Goal: Information Seeking & Learning: Compare options

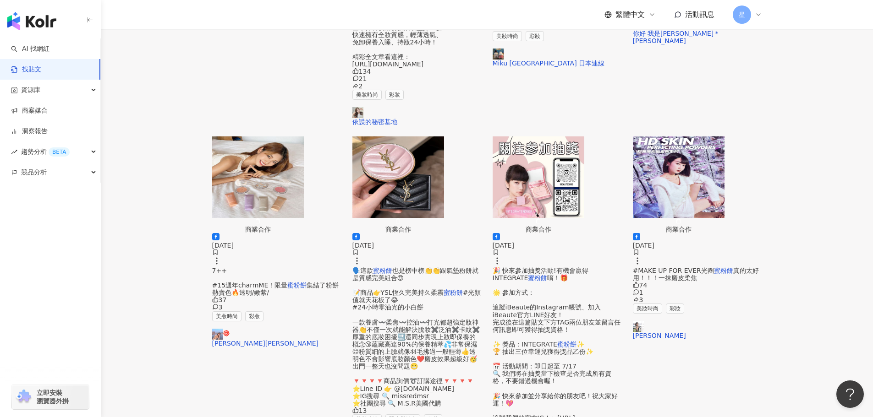
scroll to position [412, 0]
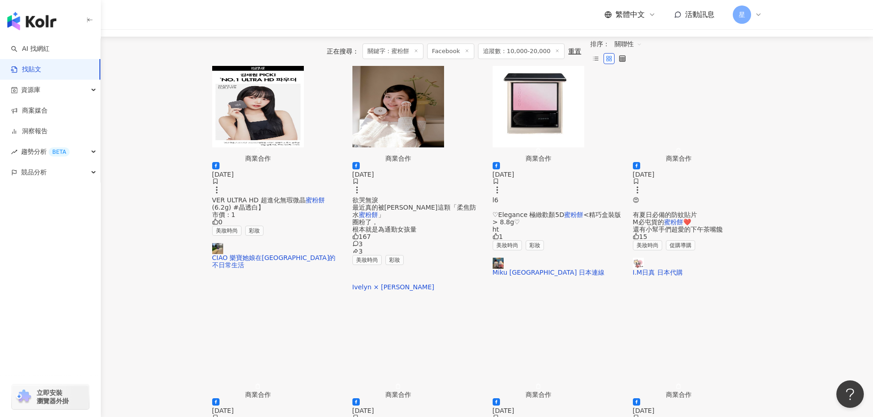
scroll to position [137, 0]
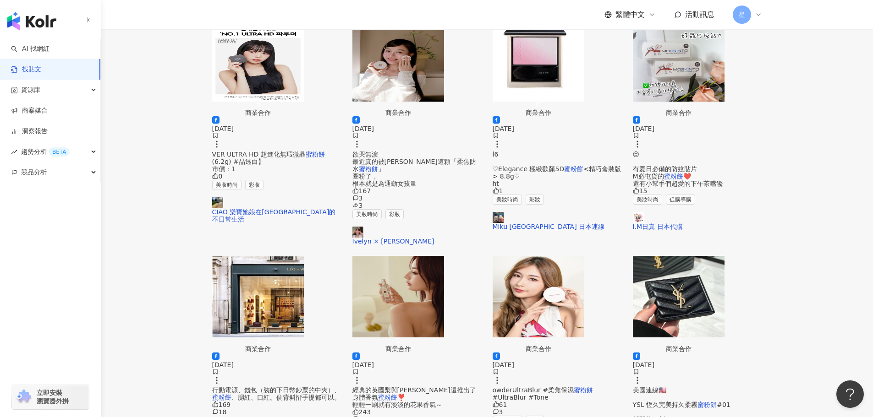
click at [414, 256] on img "button" at bounding box center [398, 297] width 92 height 82
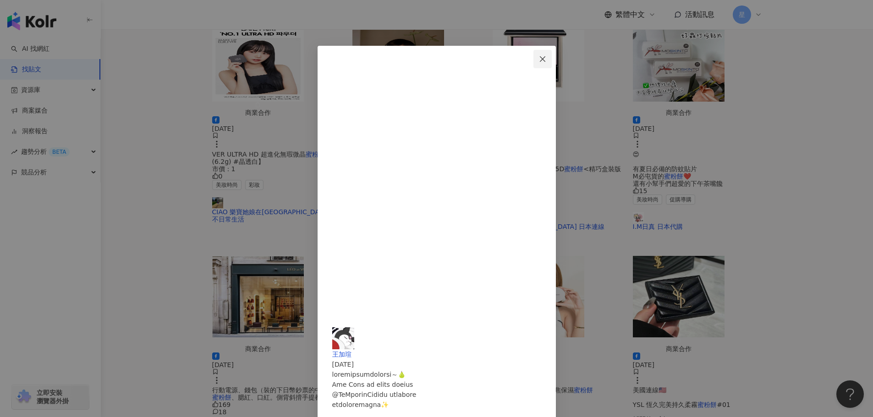
click at [545, 60] on icon "close" at bounding box center [542, 58] width 5 height 5
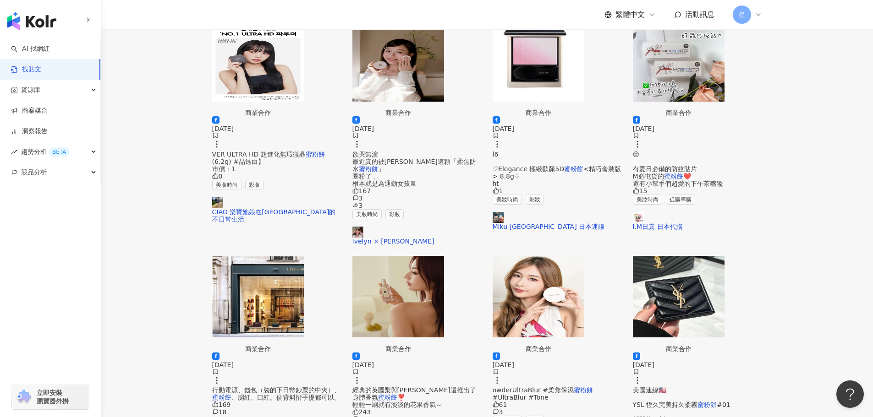
click at [555, 264] on img "button" at bounding box center [538, 297] width 92 height 82
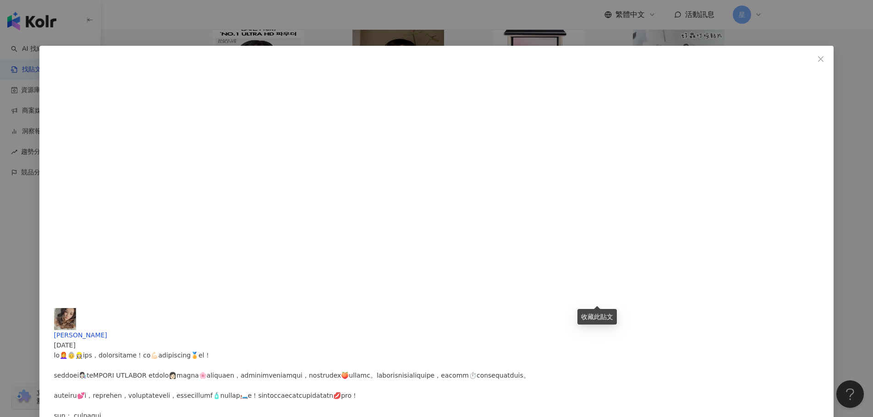
click at [804, 229] on div "鍾曦南 2024/7/28 61 3 查看原始貼文" at bounding box center [436, 208] width 873 height 417
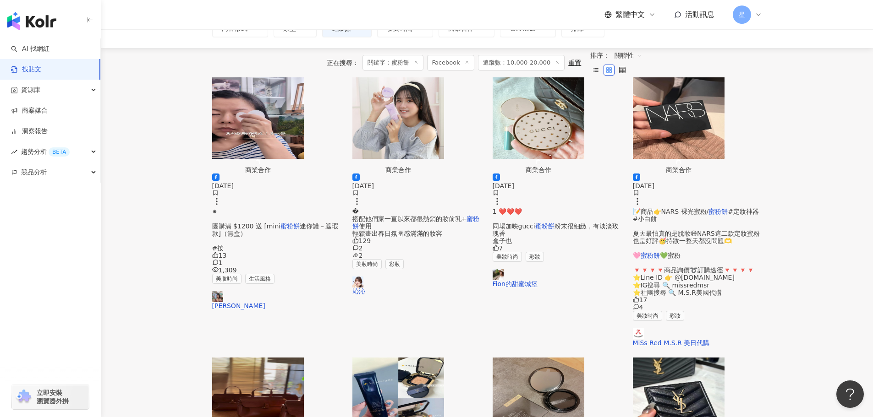
scroll to position [51, 0]
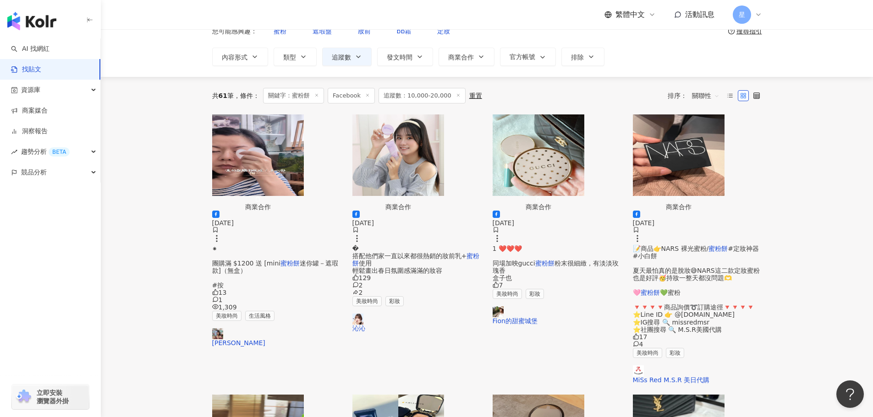
click at [413, 158] on img "button" at bounding box center [398, 156] width 92 height 82
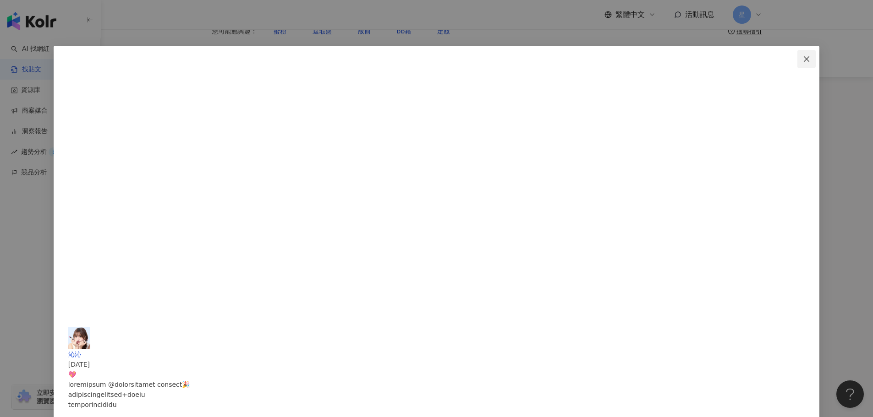
click at [803, 57] on icon "close" at bounding box center [806, 58] width 7 height 7
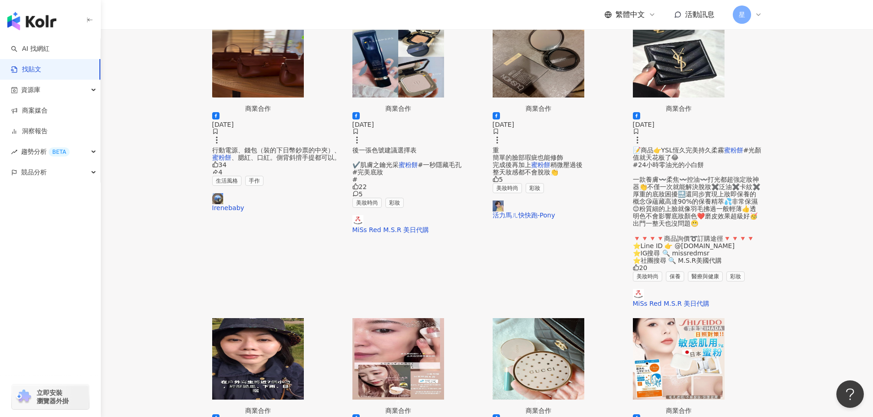
scroll to position [418, 0]
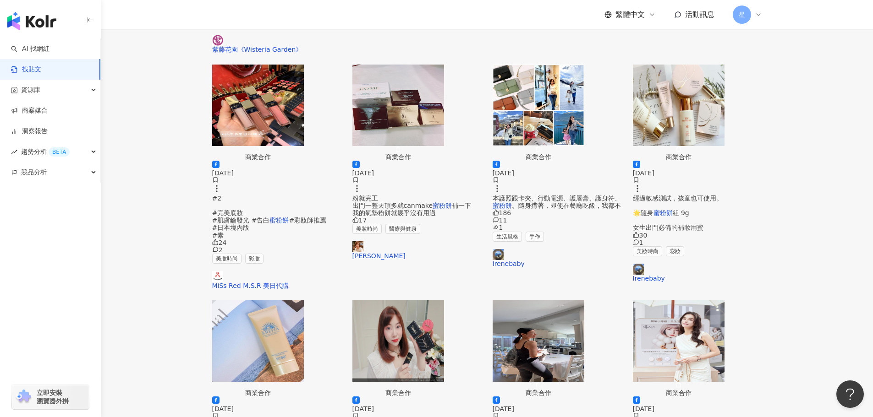
scroll to position [372, 0]
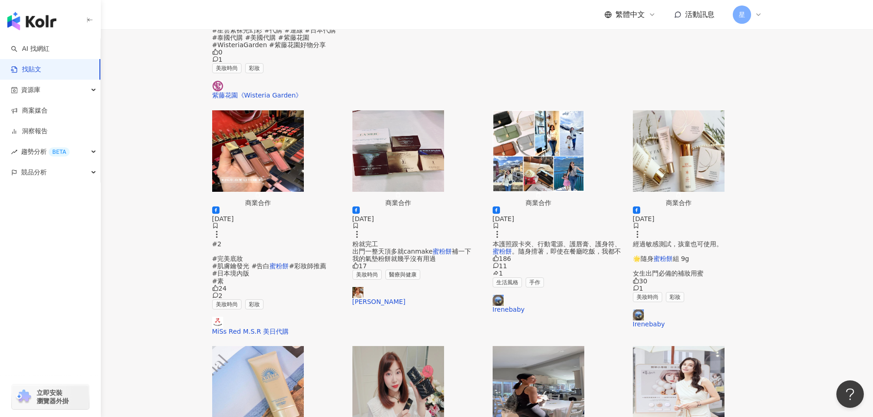
click at [696, 346] on img "button" at bounding box center [679, 387] width 92 height 82
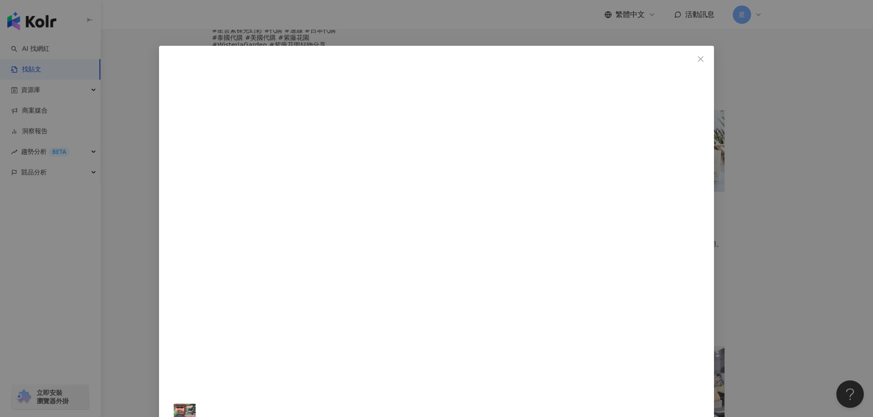
click at [811, 164] on div "夏朧 Camille 2024/10/17 324 16 6 查看原始貼文" at bounding box center [436, 208] width 873 height 417
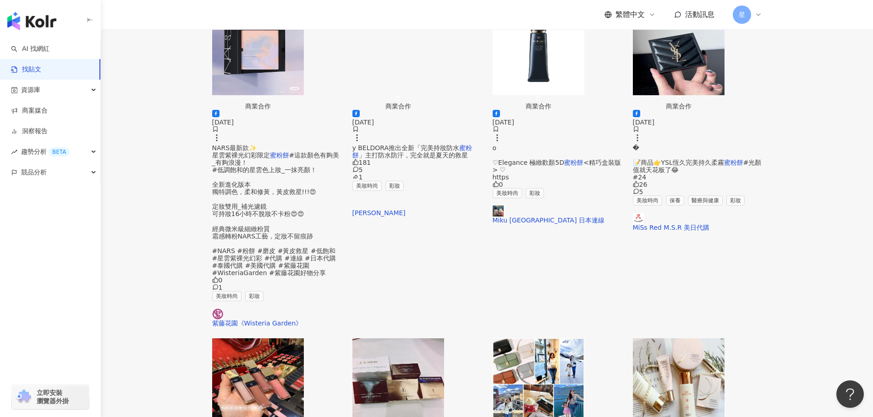
scroll to position [143, 0]
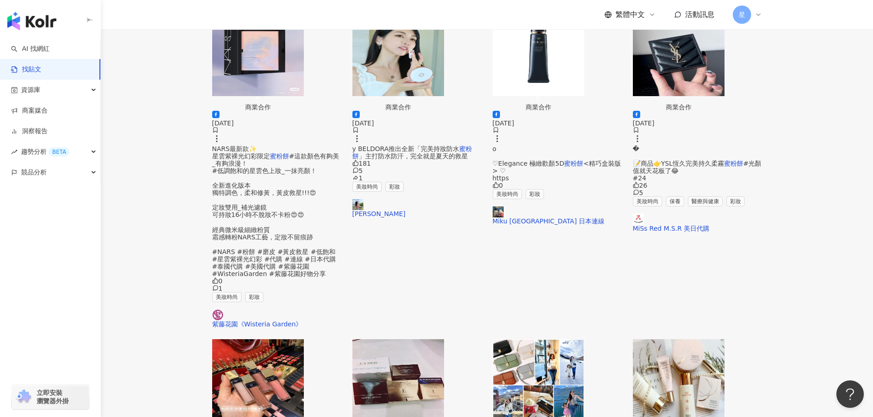
click at [584, 339] on img "button" at bounding box center [538, 380] width 92 height 82
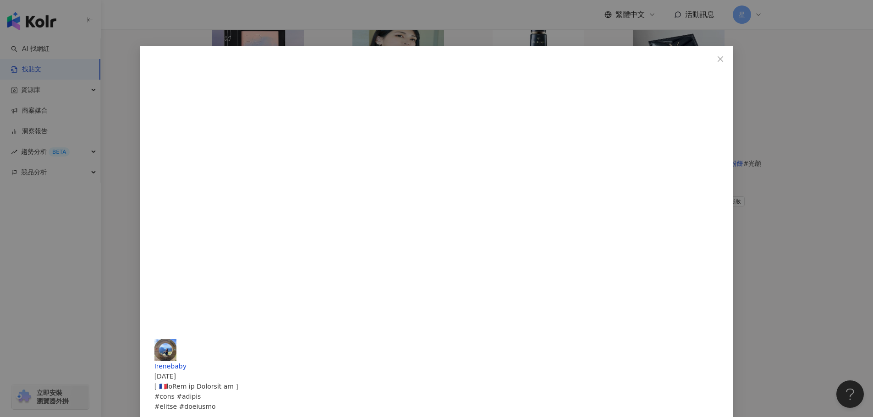
click at [816, 125] on div "Irenebaby 2023/9/8 186 11 1 查看原始貼文" at bounding box center [436, 208] width 873 height 417
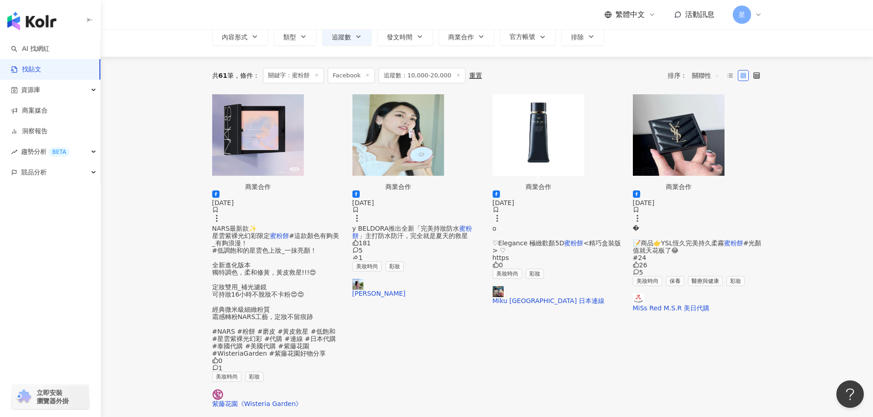
scroll to position [0, 0]
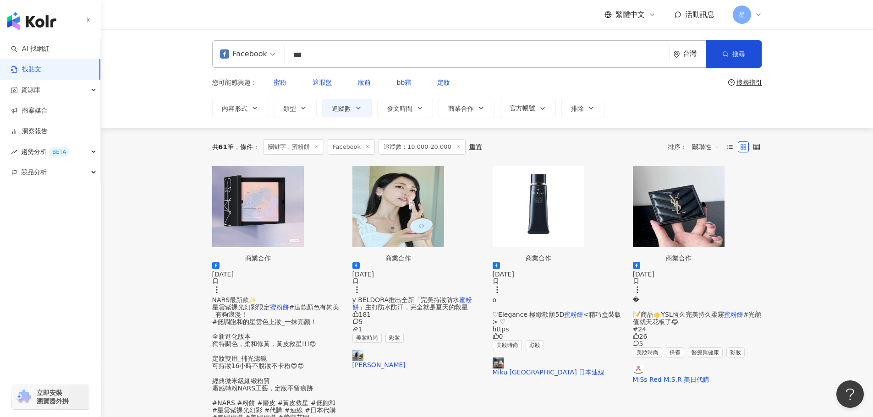
click at [416, 220] on img "button" at bounding box center [398, 207] width 92 height 82
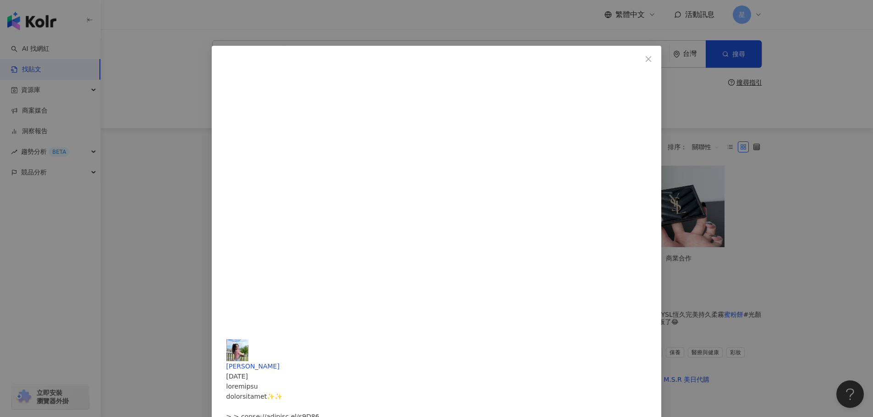
drag, startPoint x: 543, startPoint y: 312, endPoint x: 634, endPoint y: 118, distance: 214.1
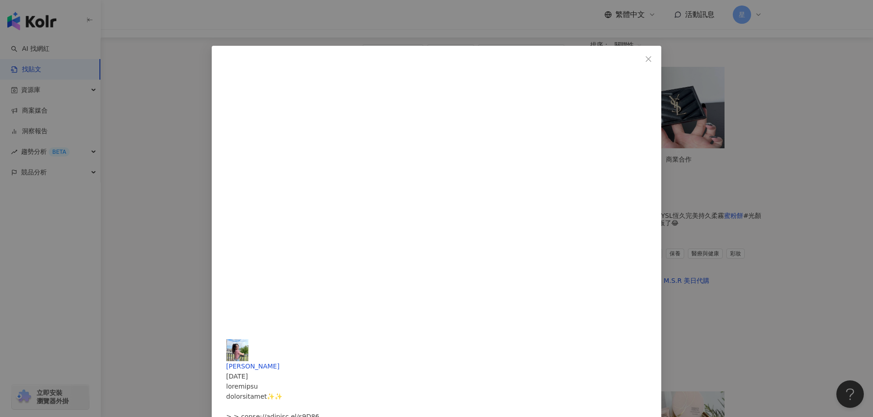
scroll to position [137, 0]
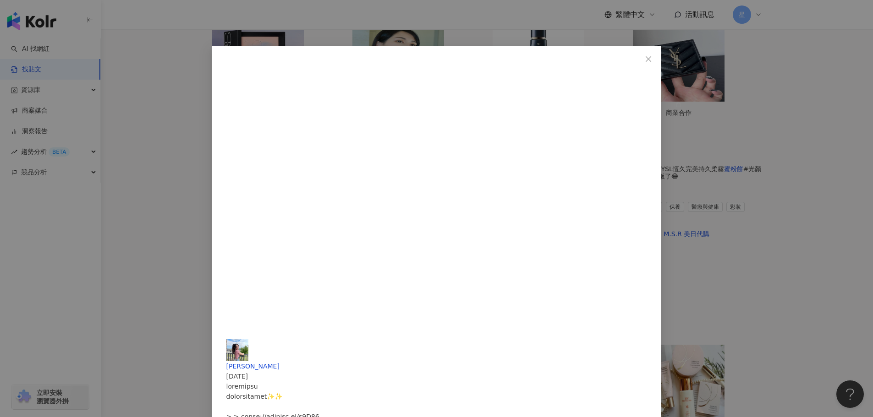
click at [869, 290] on div "Jing Lu 2025/7/17 181 5 1 查看原始貼文" at bounding box center [436, 208] width 873 height 417
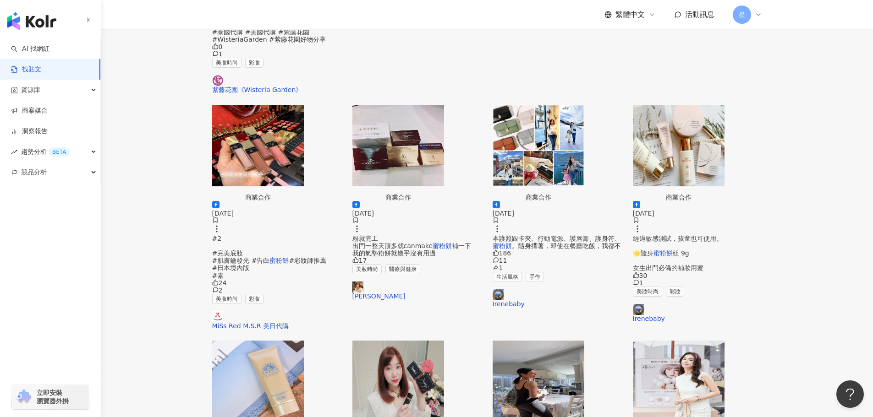
scroll to position [412, 0]
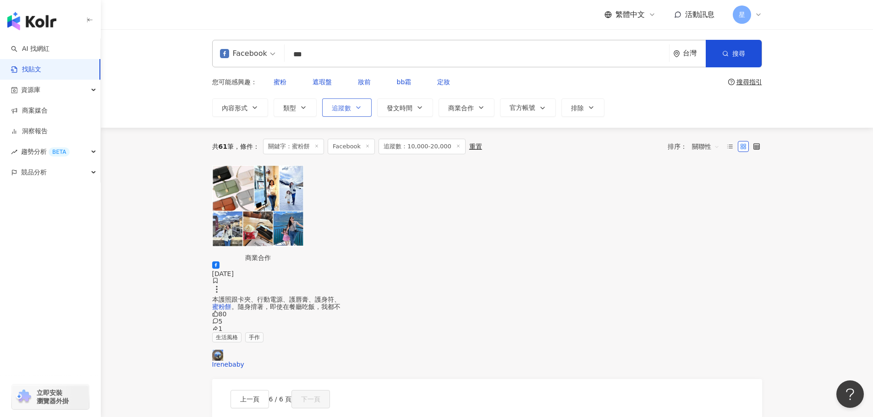
scroll to position [0, 0]
click at [358, 79] on span "妝前" at bounding box center [364, 82] width 13 height 7
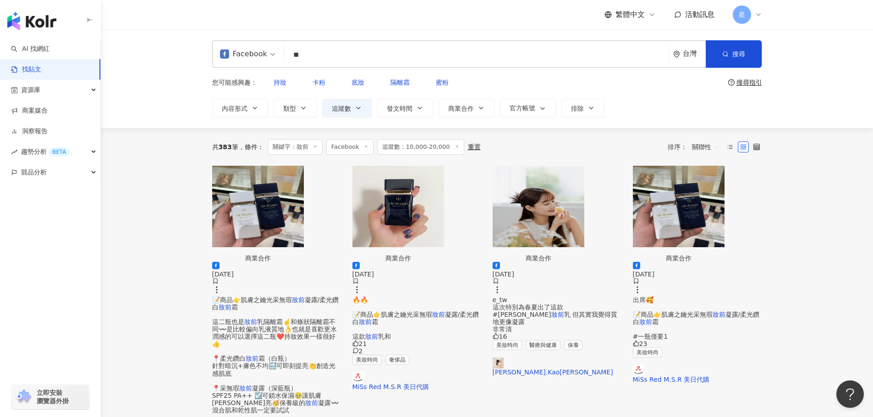
click at [553, 202] on img "button" at bounding box center [538, 207] width 92 height 82
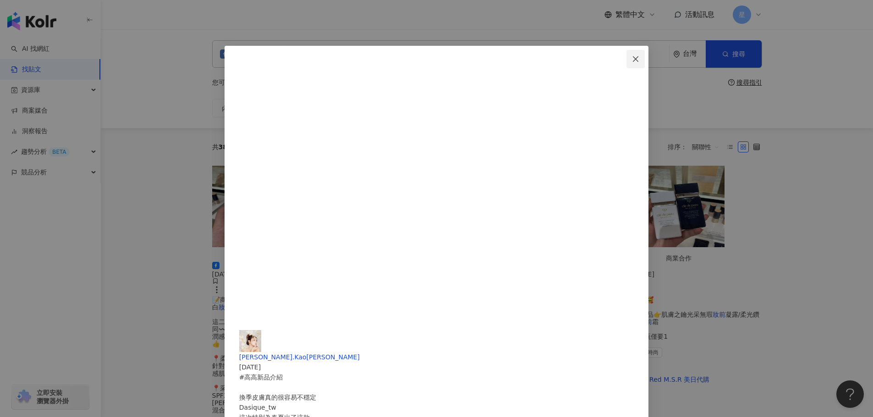
click at [632, 58] on icon "close" at bounding box center [634, 58] width 5 height 5
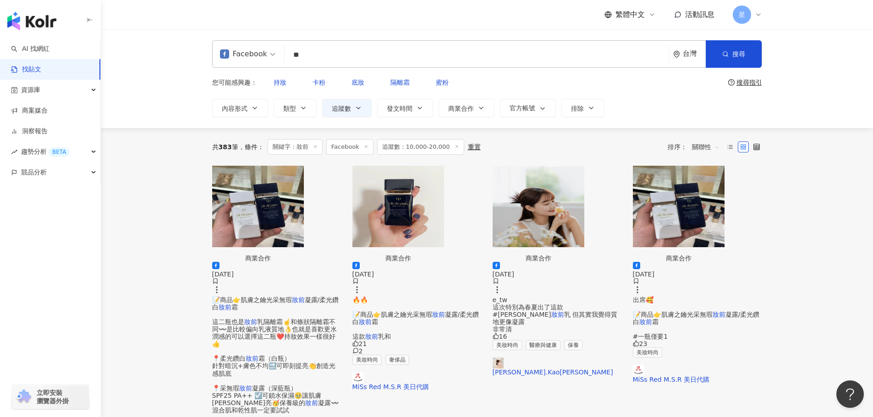
click at [709, 140] on span "關聯性" at bounding box center [705, 147] width 27 height 15
click at [708, 171] on div "互動數" at bounding box center [707, 173] width 26 height 10
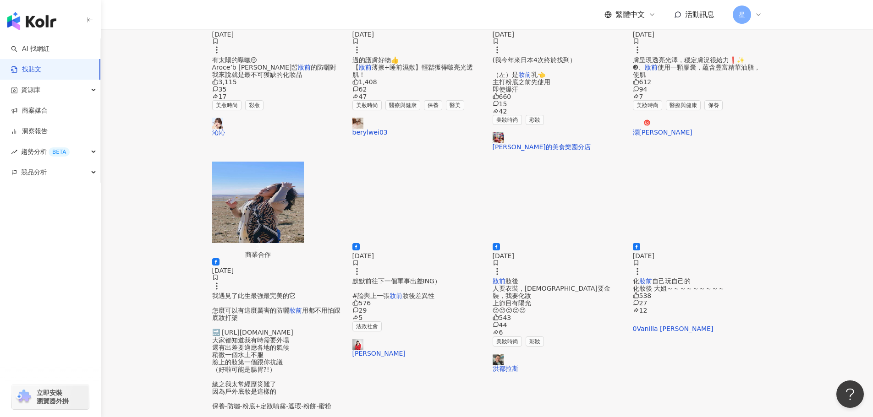
scroll to position [229, 0]
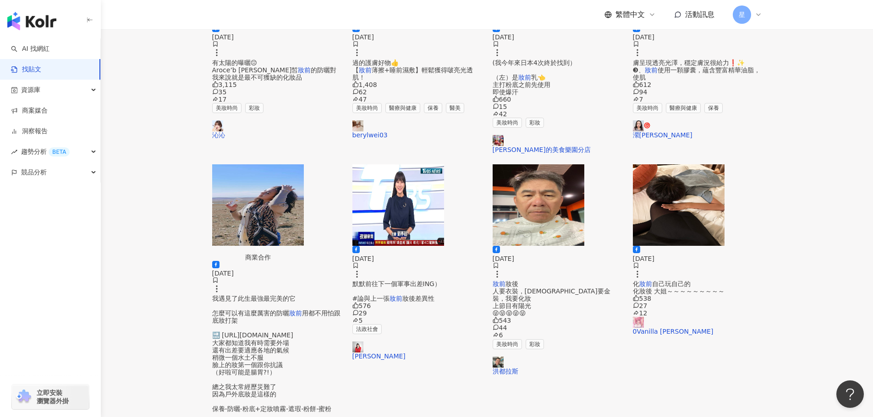
click at [284, 164] on img "button" at bounding box center [258, 205] width 92 height 82
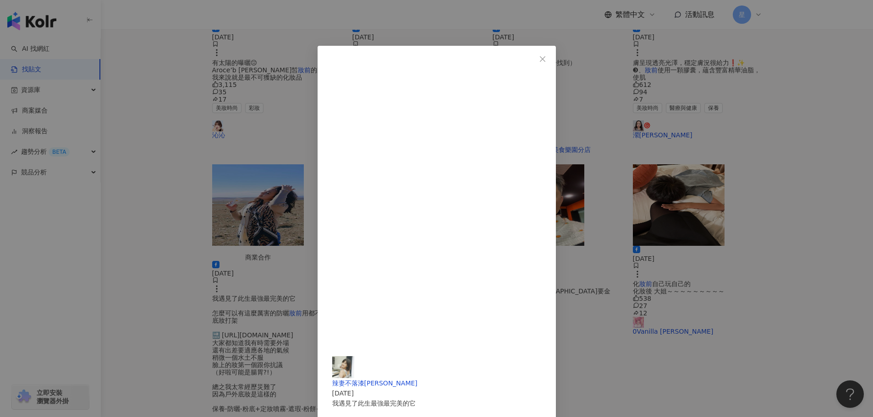
click at [552, 54] on button "Close" at bounding box center [542, 59] width 18 height 18
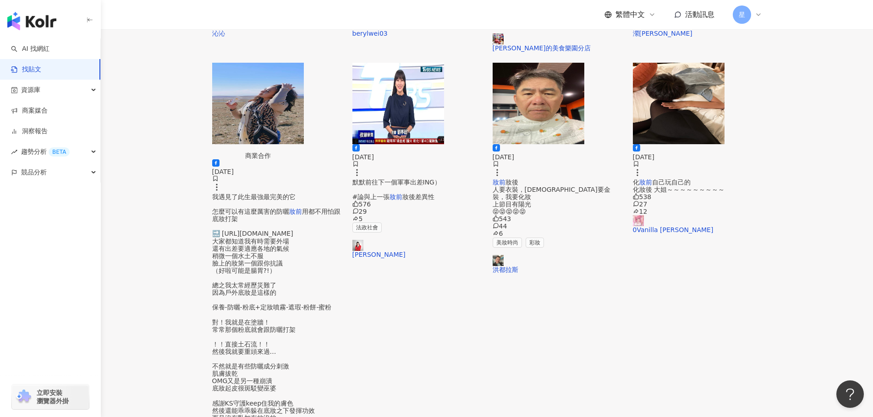
scroll to position [366, 0]
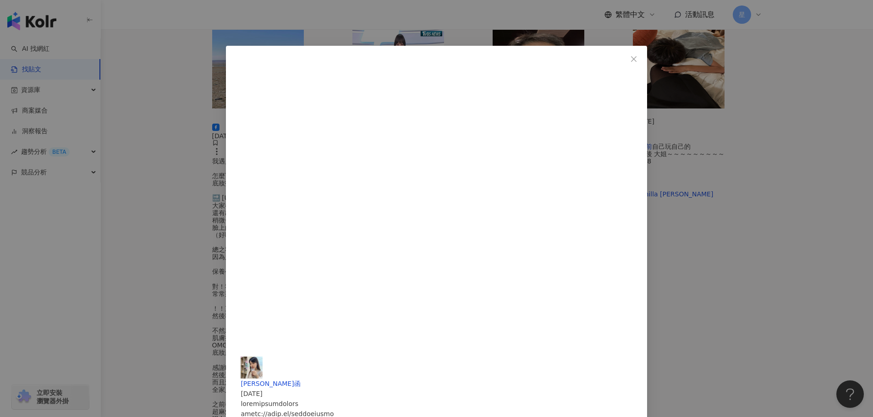
click at [181, 313] on div "郭品函 2023/11/28 339 87 7 查看原始貼文" at bounding box center [436, 208] width 873 height 417
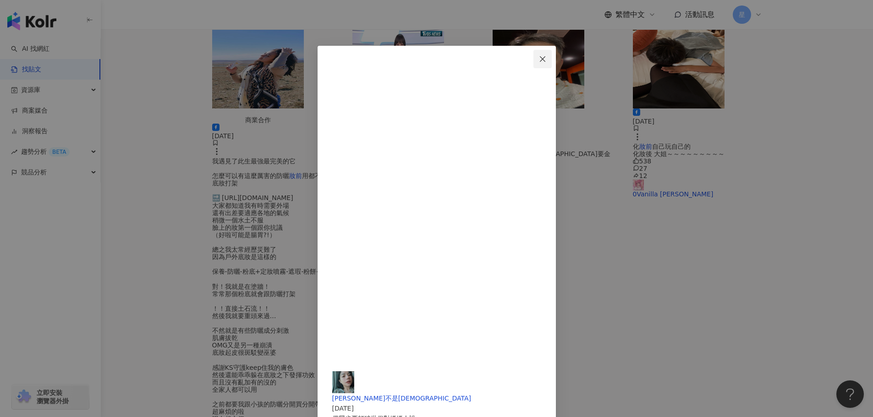
click at [545, 61] on icon "close" at bounding box center [542, 58] width 5 height 5
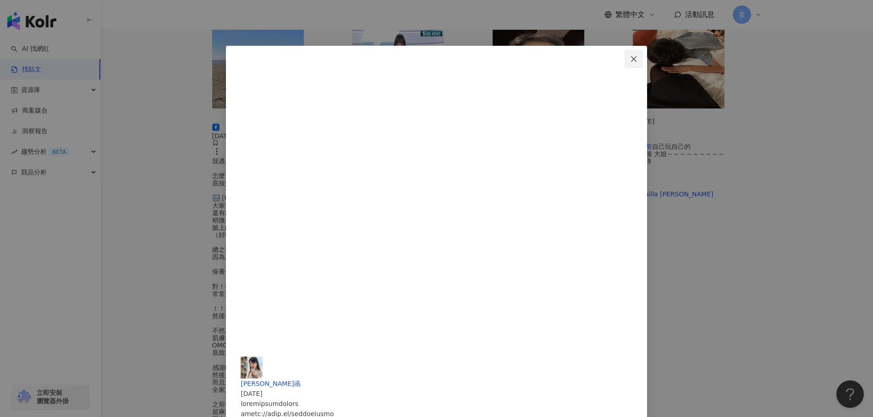
click at [636, 52] on button "Close" at bounding box center [633, 59] width 18 height 18
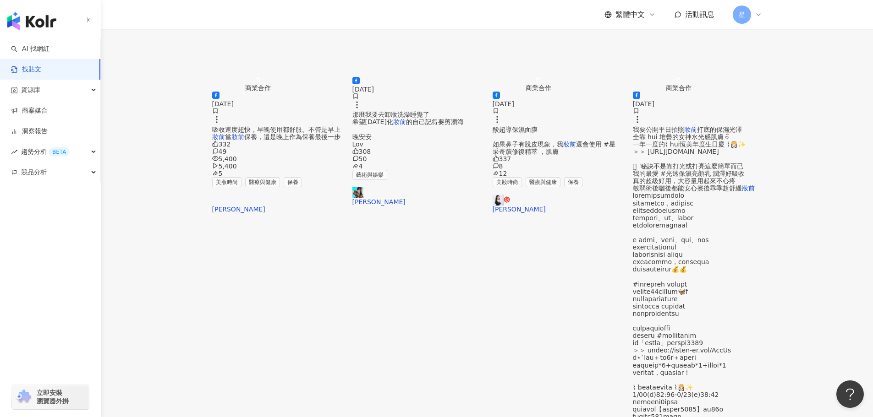
scroll to position [183, 0]
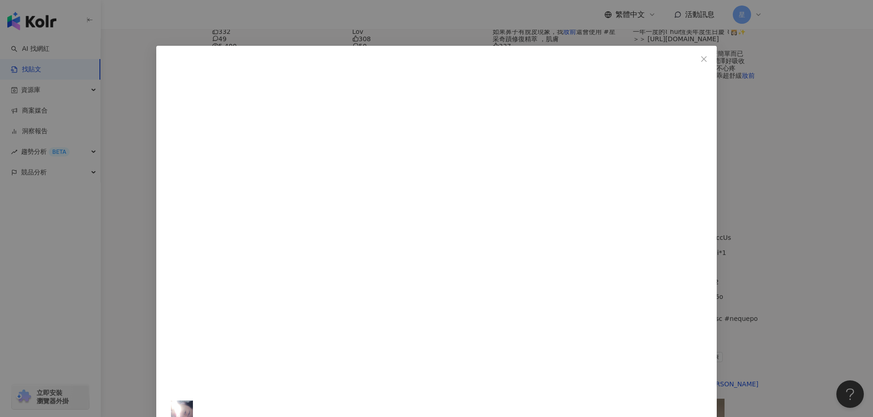
click at [767, 161] on div "ceciliachoii 2025/4/24 最近在台灣拍劇，太陽尤其猛烈☀ 化妝師都會幫我上妝前用ANESSA 新升級緊膚防曬 全效濾光活膚UV乳液，利用陽…" at bounding box center [436, 208] width 873 height 417
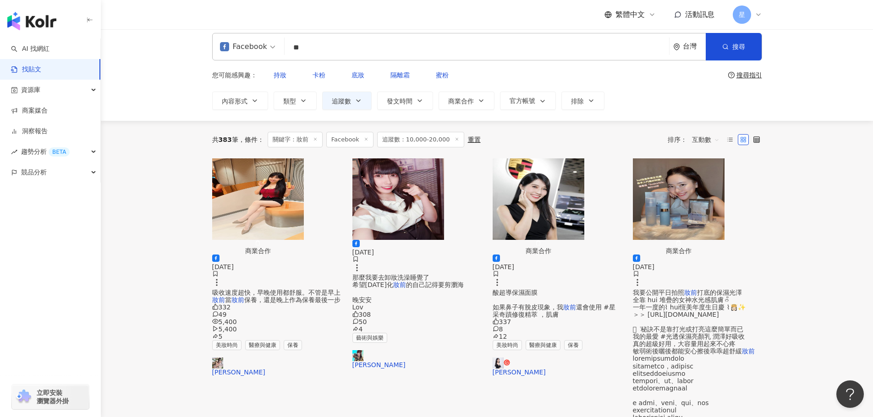
scroll to position [0, 0]
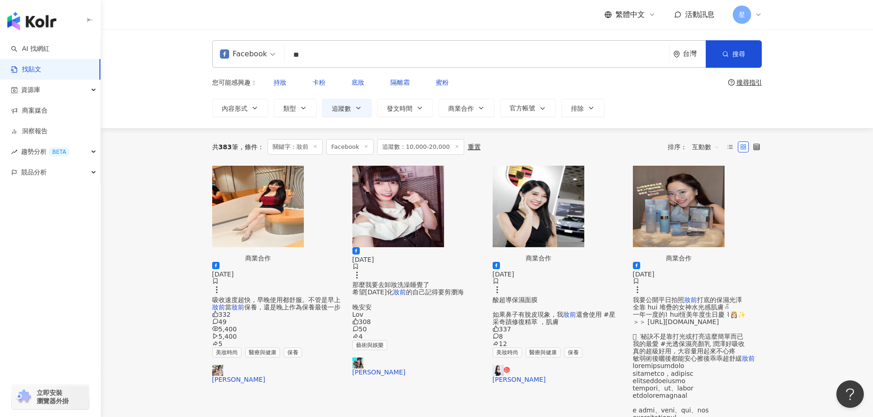
drag, startPoint x: 308, startPoint y: 51, endPoint x: 262, endPoint y: 36, distance: 48.4
click at [265, 37] on div "Facebook 妝前 ** 台灣 搜尋 您可能感興趣： 持妝 卡粉 底妝 隔離霜 蜜粉 搜尋指引 內容形式 類型 追蹤數 發文時間 商業合作 官方帳號 排除" at bounding box center [487, 78] width 772 height 99
type input "*"
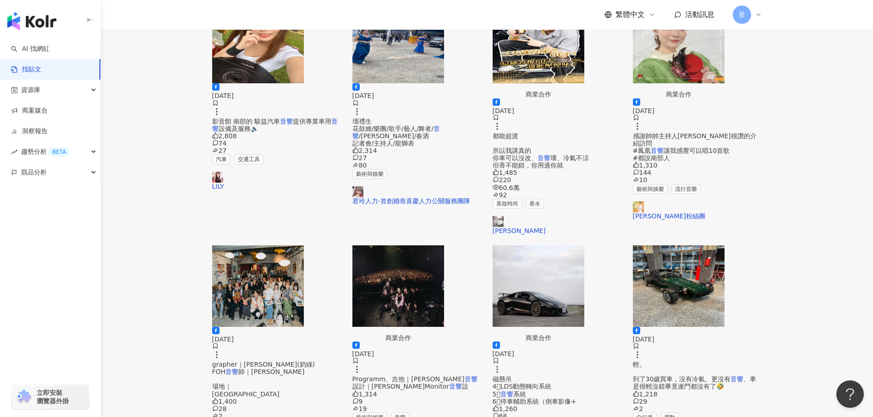
scroll to position [366, 0]
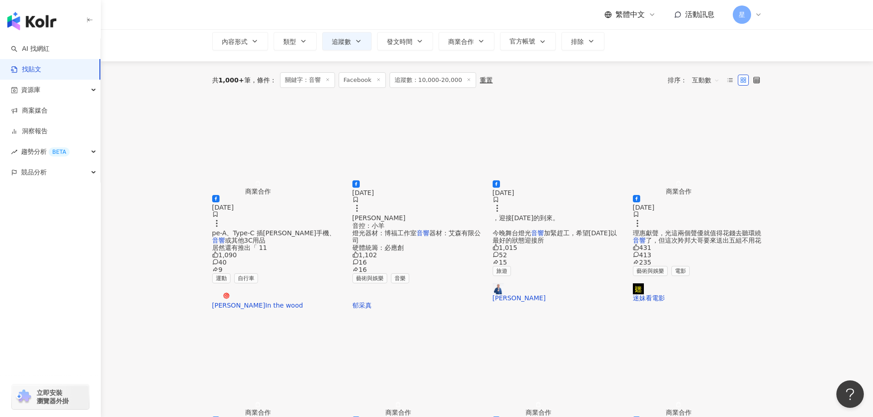
scroll to position [0, 0]
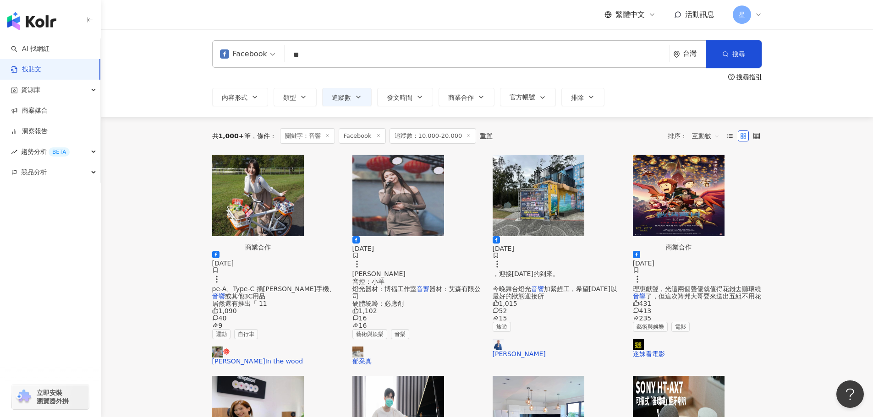
click at [306, 55] on input "**" at bounding box center [476, 55] width 377 height 20
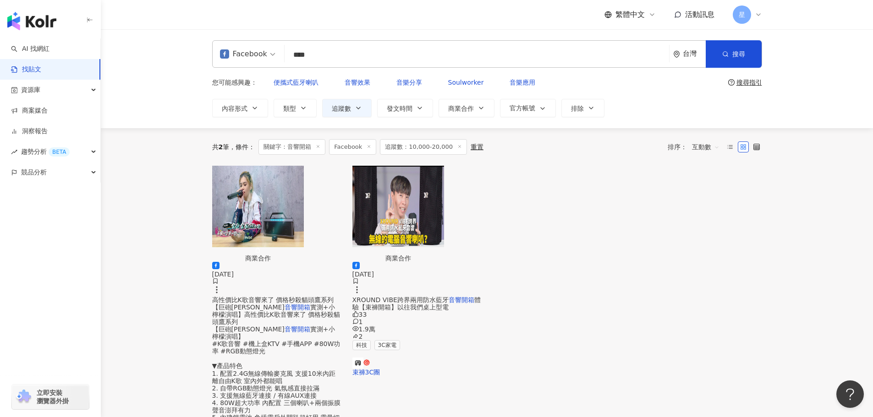
drag, startPoint x: 307, startPoint y: 55, endPoint x: 279, endPoint y: 54, distance: 28.0
click at [286, 55] on div "Facebook 音響開箱 **** 台灣 搜尋 searchOperator 插入語法 完全符合 "" 聯集 OR 交集 AND 排除 - 群組 {}" at bounding box center [487, 53] width 550 height 27
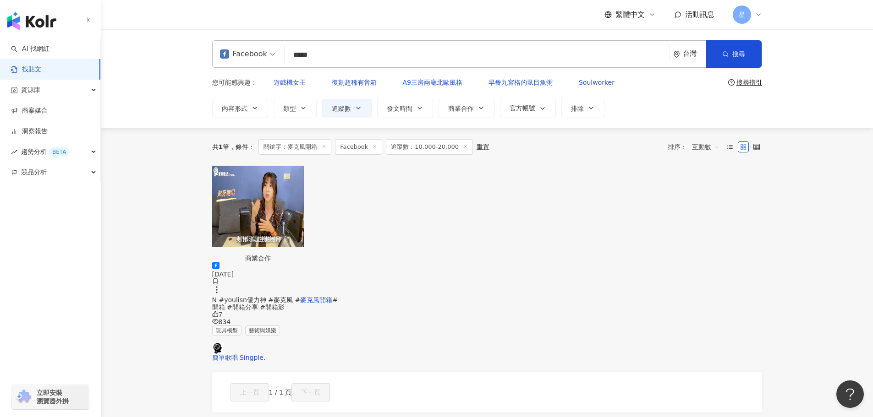
click at [304, 208] on img "button" at bounding box center [258, 207] width 92 height 82
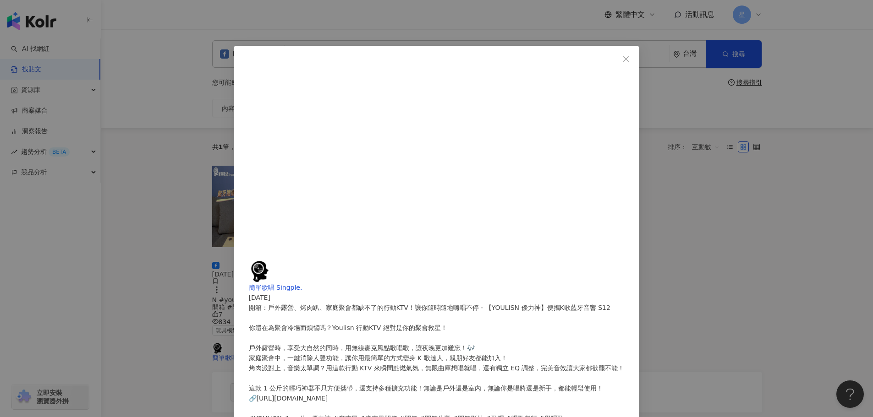
drag, startPoint x: 762, startPoint y: 177, endPoint x: 757, endPoint y: 171, distance: 7.5
click at [762, 177] on div "簡單歌唱 Singple. 2024/9/6 開箱：戶外露營、烤肉趴、家庭聚會都缺不了的行動KTV！讓你隨時隨地嗨唱不停 - 【YOULISN 優力神】便攜K…" at bounding box center [436, 208] width 873 height 417
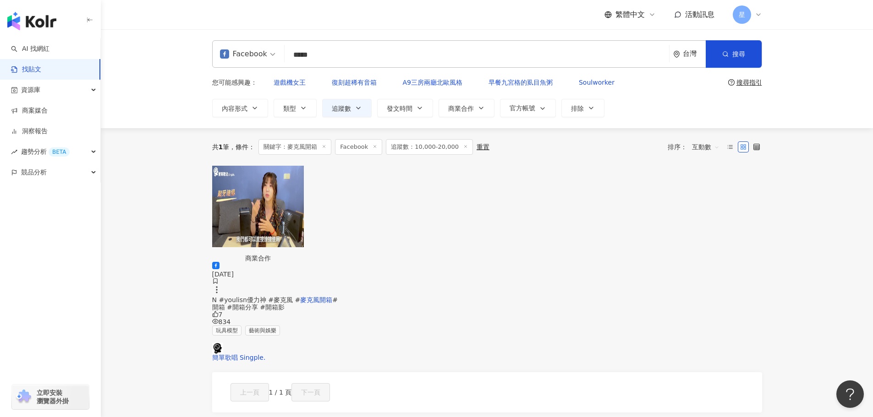
drag, startPoint x: 315, startPoint y: 57, endPoint x: 273, endPoint y: 51, distance: 43.0
click at [273, 51] on div "Facebook 麥克風開箱 ***** 台灣 搜尋 searchOperator 插入語法 完全符合 "" 聯集 OR 交集 AND 排除 - 群組 {}" at bounding box center [487, 53] width 550 height 27
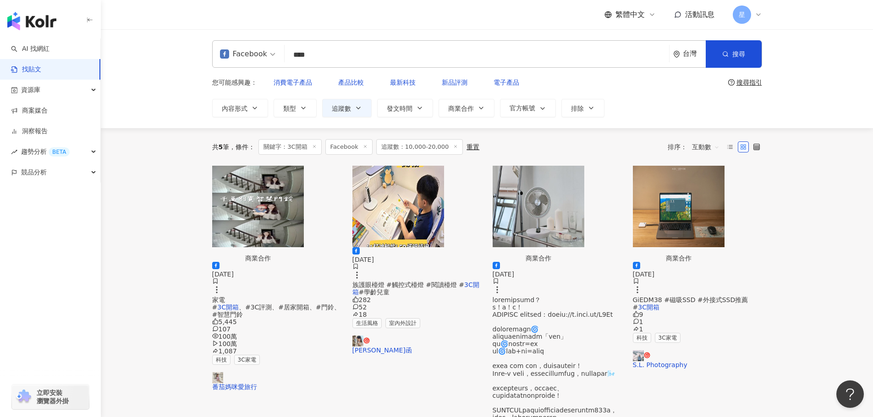
click at [552, 215] on img "button" at bounding box center [538, 207] width 92 height 82
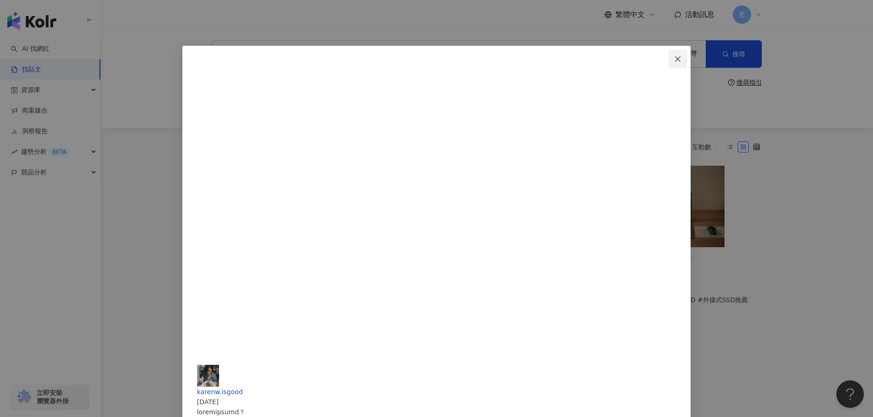
click at [674, 62] on icon "close" at bounding box center [677, 58] width 7 height 7
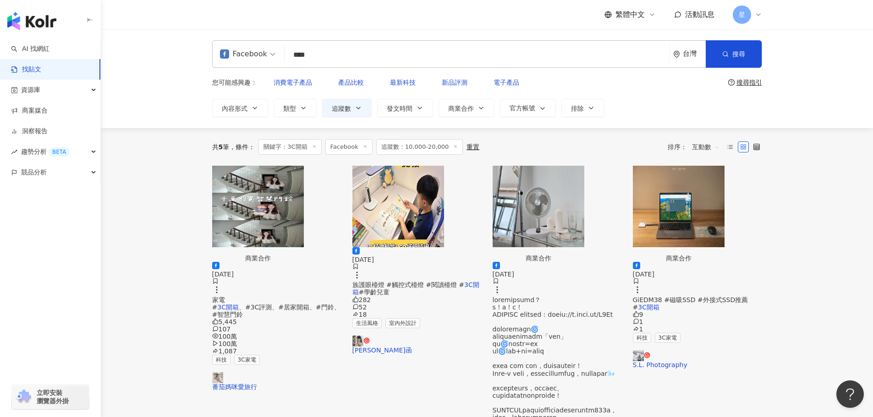
drag, startPoint x: 350, startPoint y: 44, endPoint x: 306, endPoint y: 49, distance: 44.3
click at [306, 49] on div "Facebook **** 台灣 搜尋 searchOperator 插入語法 完全符合 "" 聯集 OR 交集 AND 排除 - 群組 {}" at bounding box center [487, 53] width 550 height 27
drag, startPoint x: 325, startPoint y: 58, endPoint x: 275, endPoint y: 25, distance: 59.5
click at [288, 49] on input "****" at bounding box center [476, 55] width 377 height 20
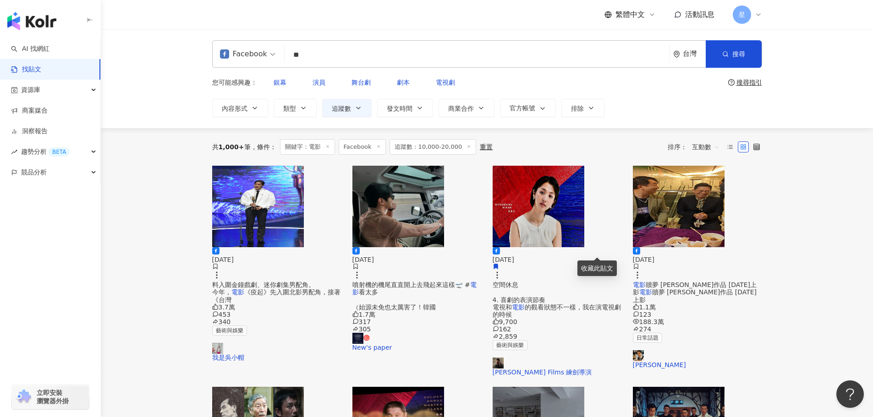
click at [268, 187] on img "button" at bounding box center [258, 207] width 92 height 82
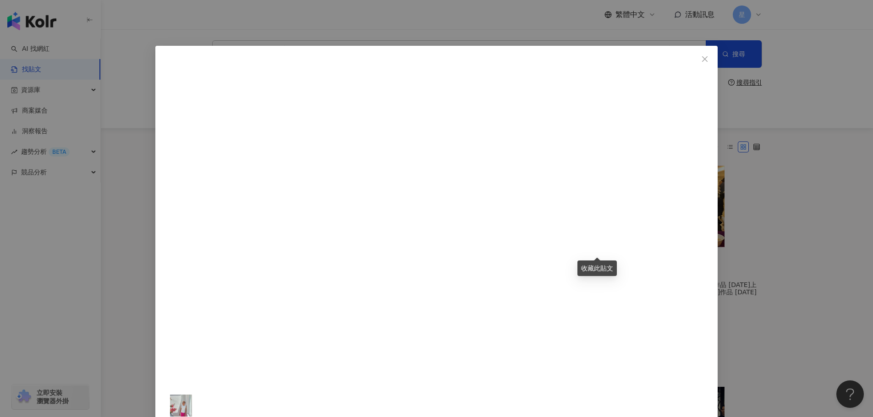
drag, startPoint x: 820, startPoint y: 222, endPoint x: 683, endPoint y: 129, distance: 165.3
click at [820, 221] on div "我是吳小帽 2023/10/22 3.7萬 453 340 查看原始貼文" at bounding box center [436, 208] width 873 height 417
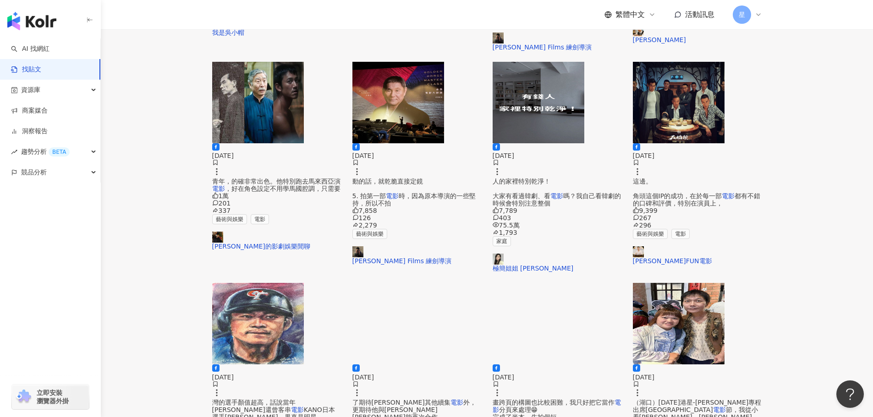
scroll to position [366, 0]
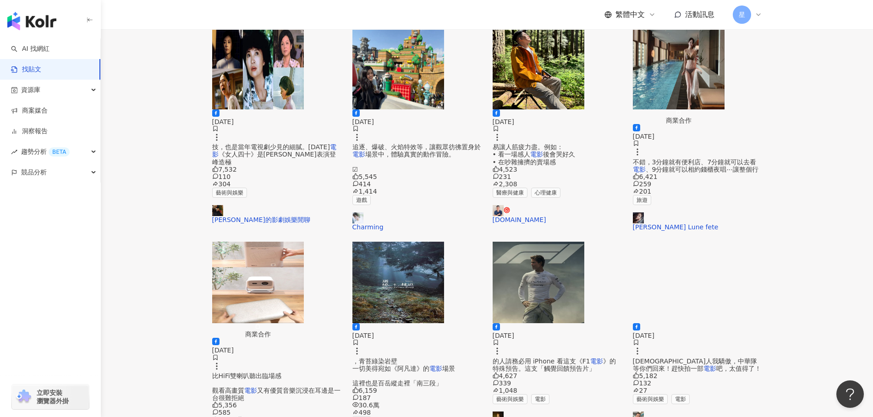
scroll to position [137, 0]
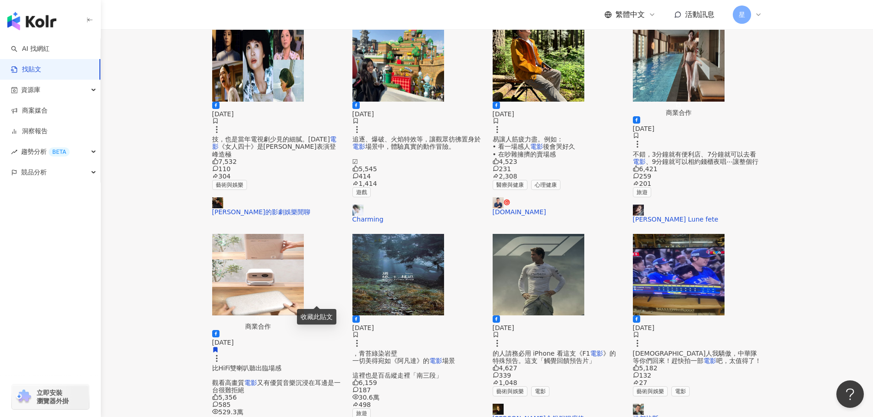
click at [261, 247] on img "button" at bounding box center [258, 275] width 92 height 82
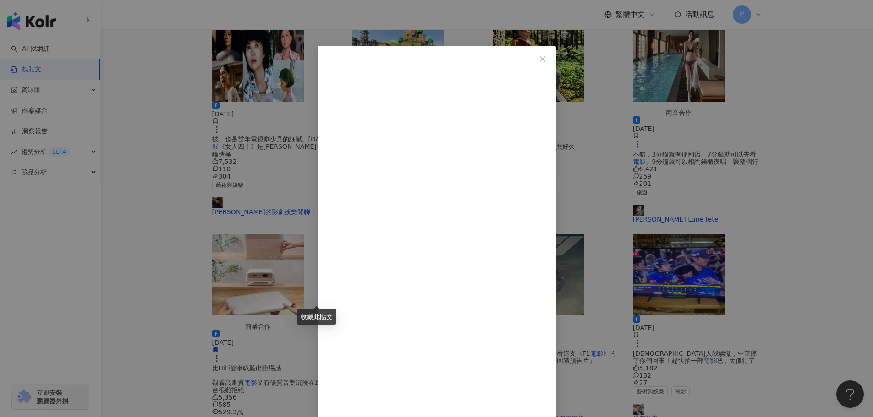
click at [837, 235] on div "AB Mom露營生活頻道 2024/10/23 堅果來了！您的第一台平價雷射投影機新選擇 5,356 585 529.3萬 931 查看原始貼文" at bounding box center [436, 208] width 873 height 417
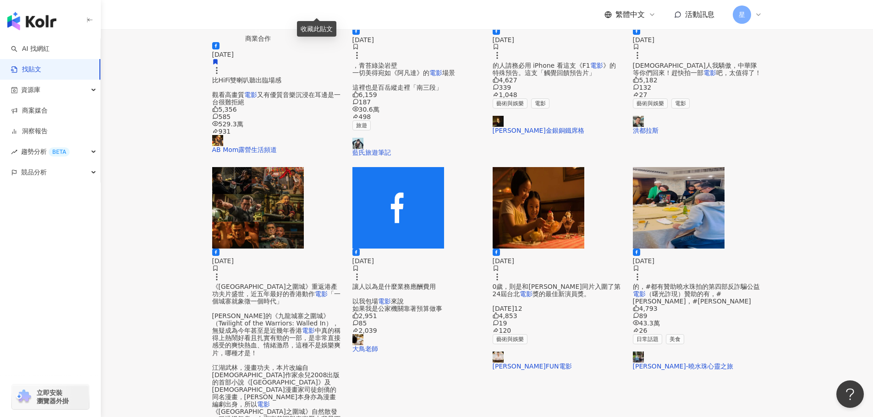
scroll to position [458, 0]
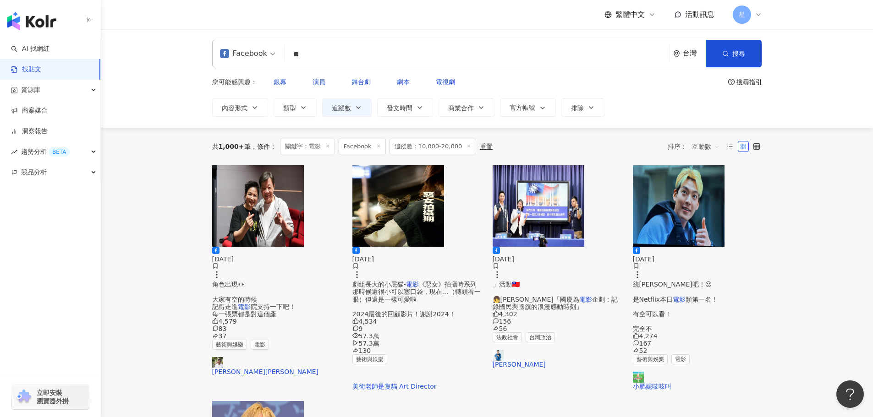
scroll to position [0, 0]
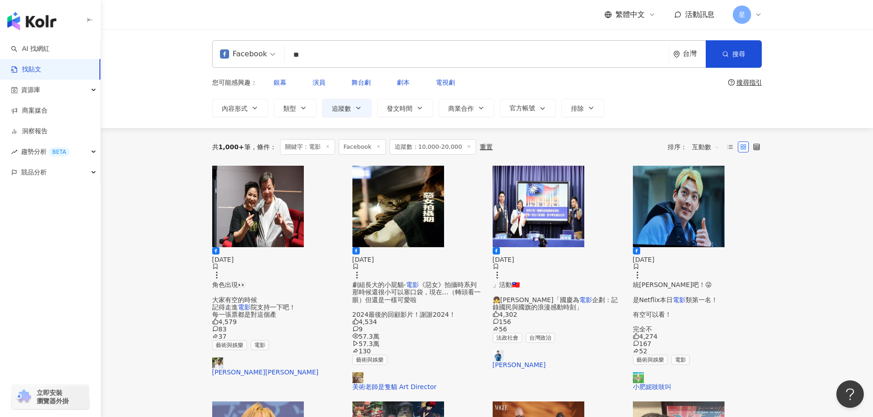
drag, startPoint x: 303, startPoint y: 60, endPoint x: 213, endPoint y: 53, distance: 90.5
click at [216, 51] on div "Facebook 電影 ** 台灣 搜尋 searchOperator 插入語法 完全符合 "" 聯集 OR 交集 AND 排除 - 群組 {}" at bounding box center [487, 53] width 550 height 27
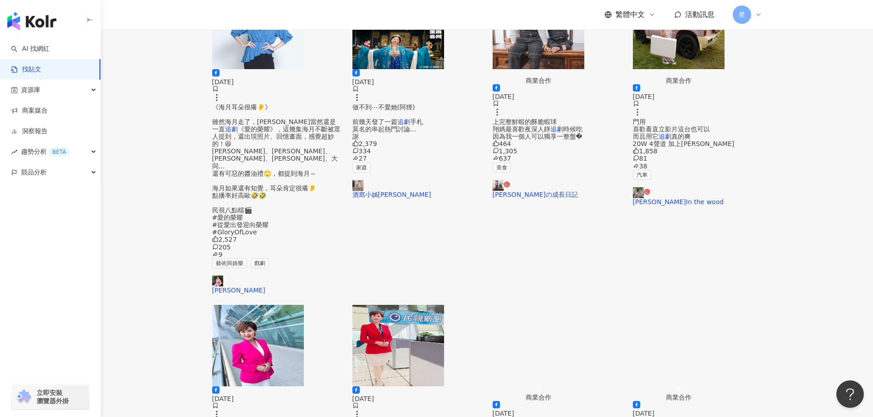
scroll to position [412, 0]
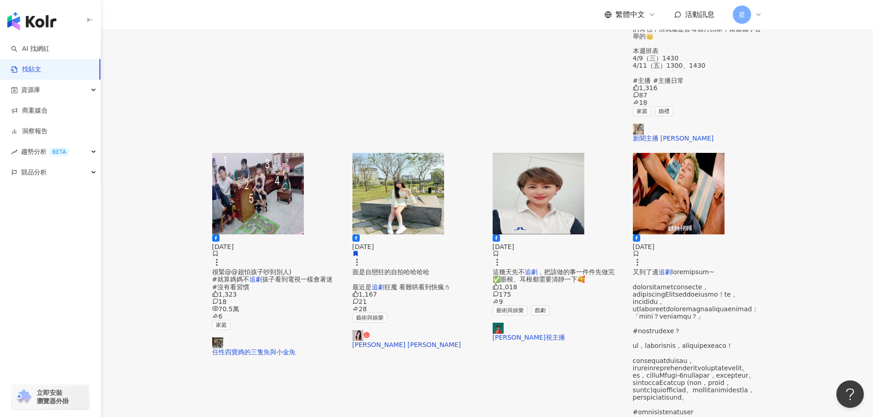
scroll to position [366, 0]
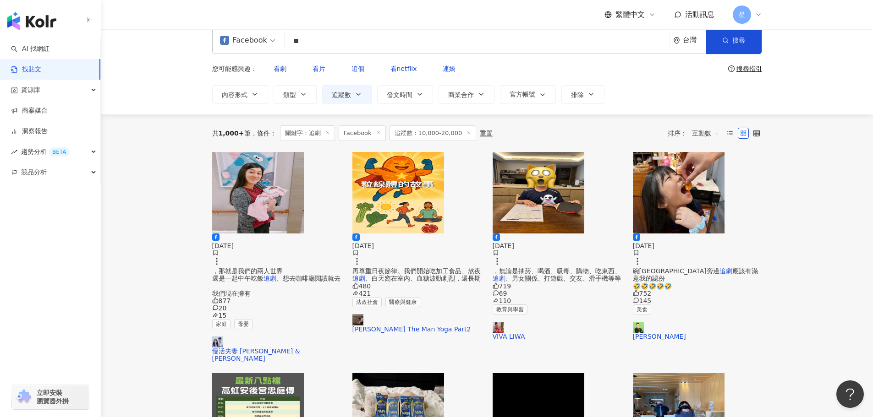
scroll to position [0, 0]
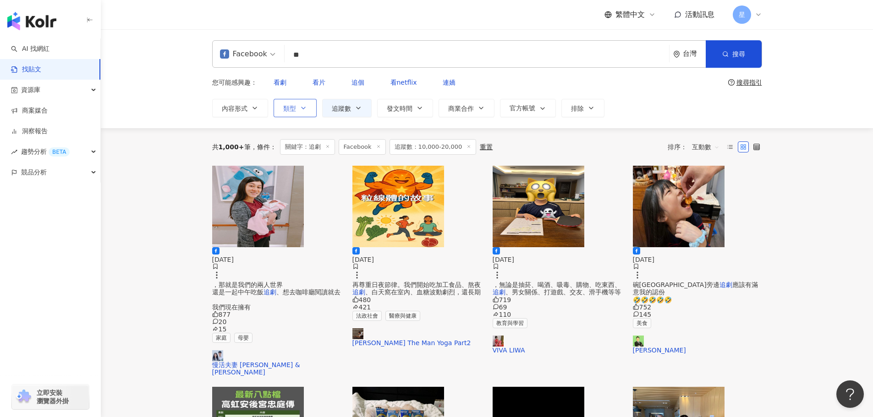
click at [304, 104] on icon "button" at bounding box center [303, 107] width 7 height 7
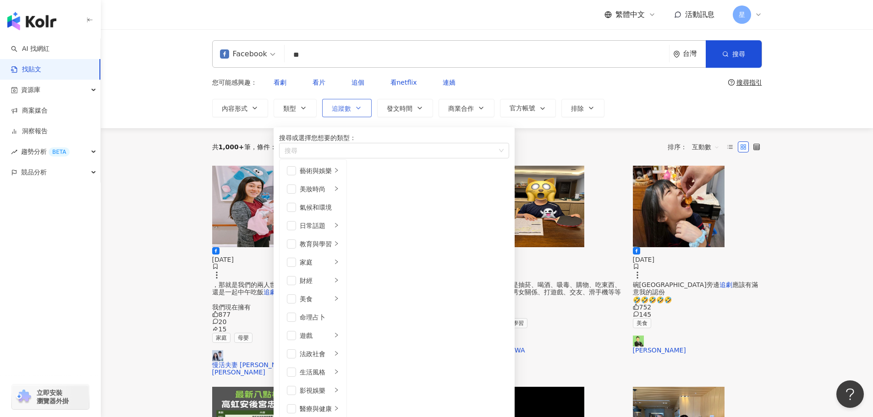
click at [333, 99] on button "追蹤數" at bounding box center [346, 108] width 49 height 18
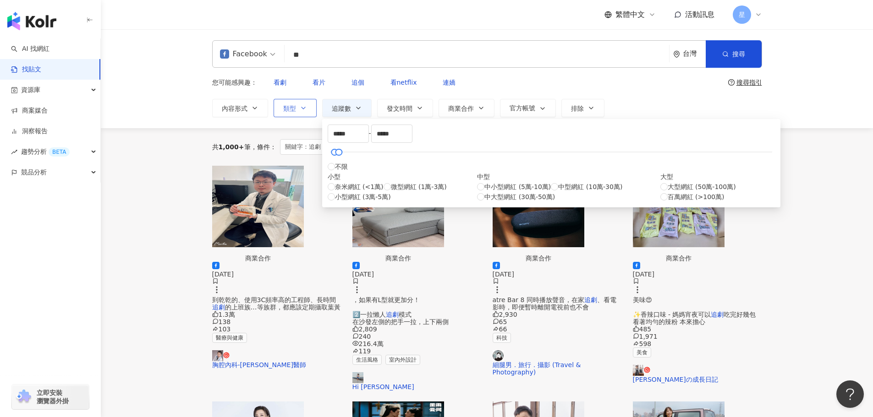
click at [282, 100] on button "類型" at bounding box center [294, 108] width 43 height 18
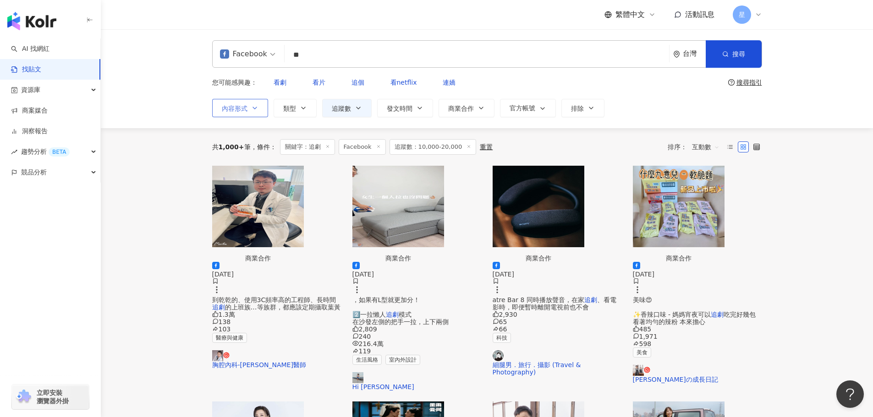
click at [240, 105] on span "內容形式" at bounding box center [235, 108] width 26 height 7
click at [238, 105] on span "內容形式" at bounding box center [235, 108] width 26 height 7
click at [256, 135] on span "貼文" at bounding box center [266, 130] width 20 height 10
click at [317, 57] on input "**" at bounding box center [476, 55] width 377 height 20
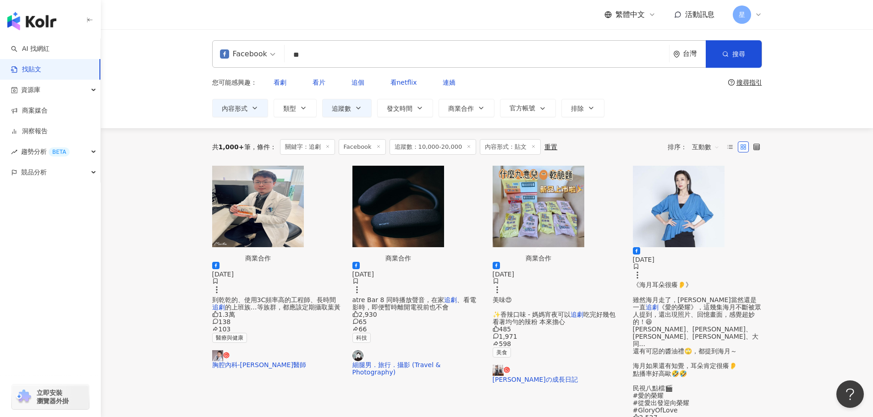
drag, startPoint x: 317, startPoint y: 53, endPoint x: 271, endPoint y: 50, distance: 45.9
click at [271, 50] on div "Facebook 追劇 ** 台灣 搜尋 searchOperator 插入語法 完全符合 "" 聯集 OR 交集 AND 排除 - 群組 {}" at bounding box center [487, 53] width 550 height 27
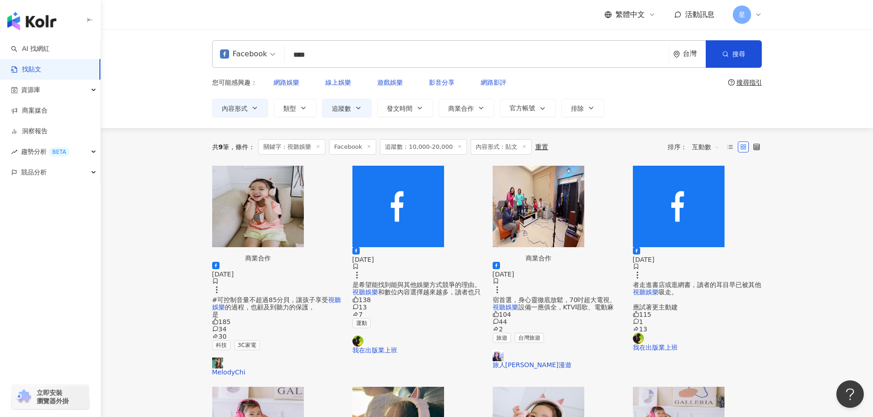
drag, startPoint x: 308, startPoint y: 56, endPoint x: 381, endPoint y: 9, distance: 86.6
click at [349, 46] on input "****" at bounding box center [476, 55] width 377 height 20
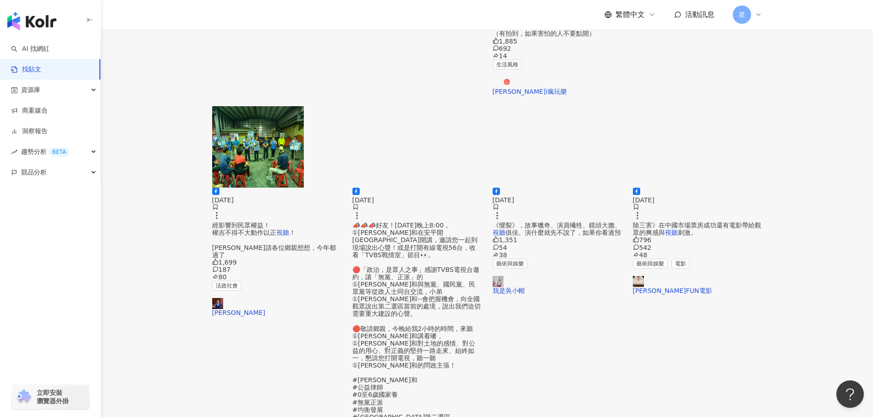
scroll to position [412, 0]
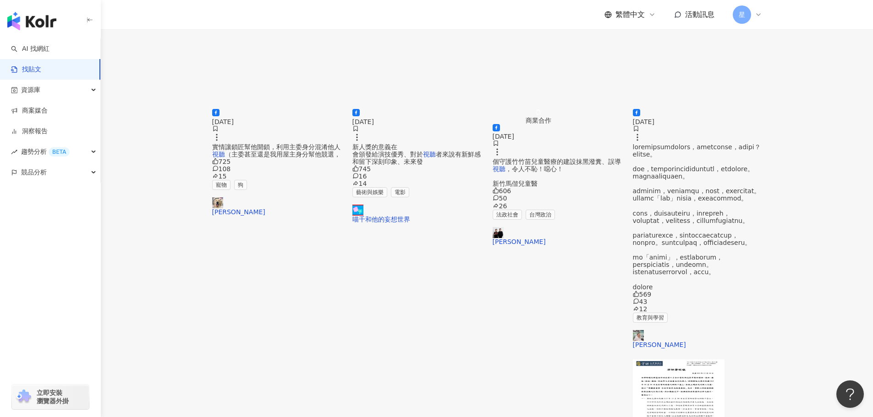
scroll to position [366, 0]
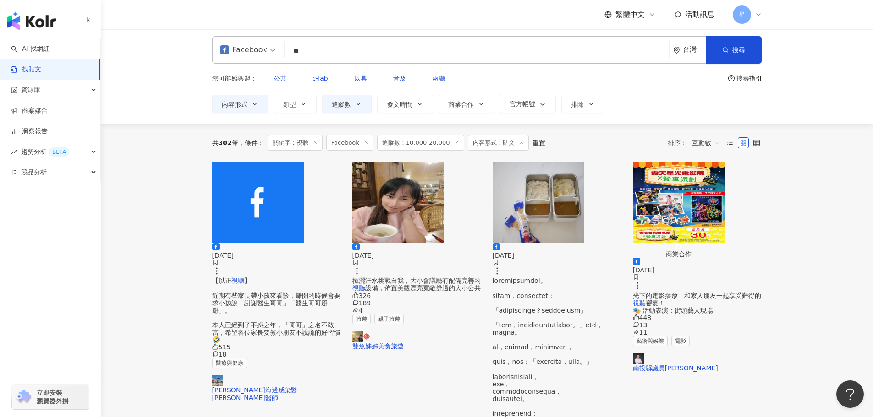
scroll to position [0, 0]
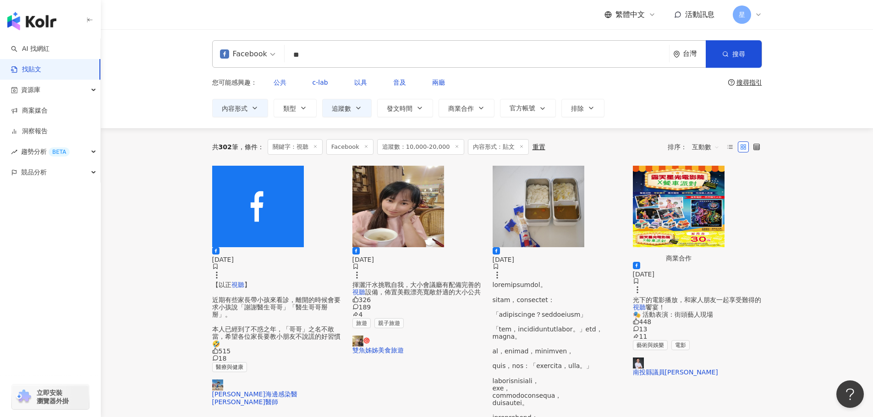
drag, startPoint x: 313, startPoint y: 53, endPoint x: 218, endPoint y: 50, distance: 94.8
click at [222, 51] on div "Facebook ** 台灣 搜尋 searchOperator 插入語法 完全符合 "" 聯集 OR 交集 AND 排除 - 群組 {}" at bounding box center [487, 53] width 550 height 27
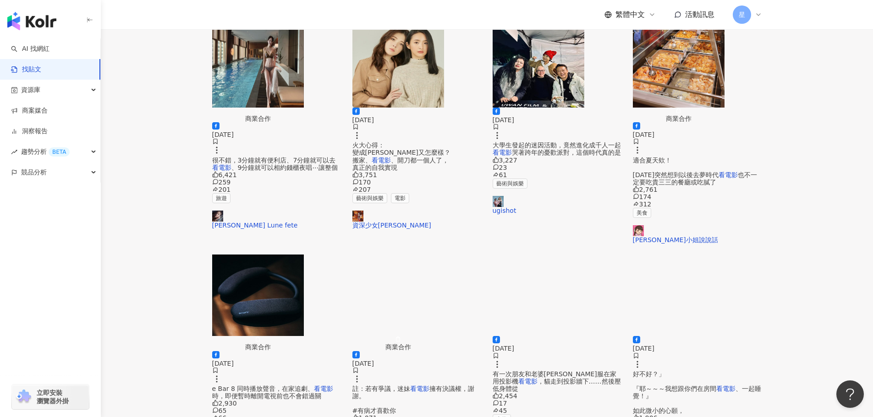
scroll to position [137, 0]
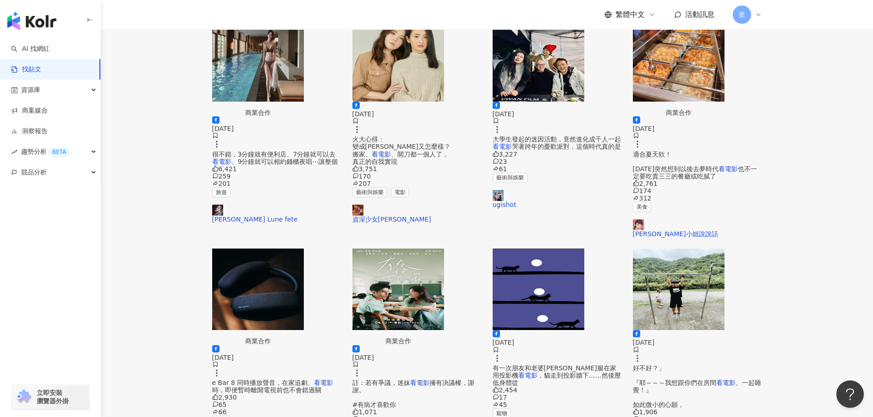
click at [304, 251] on img "button" at bounding box center [258, 290] width 92 height 82
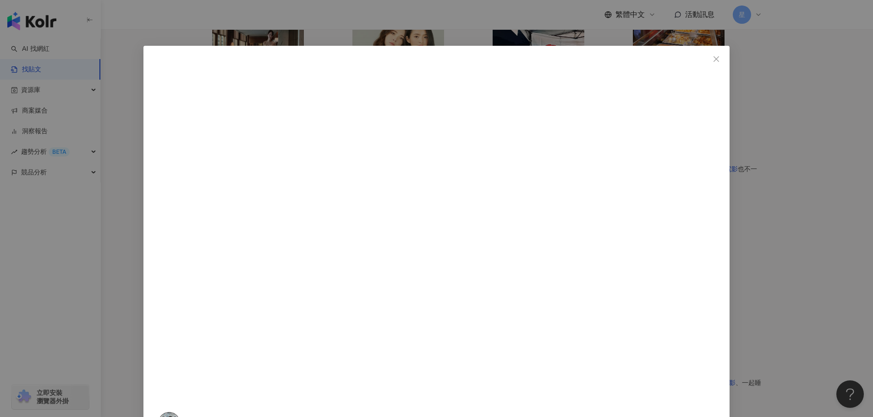
drag, startPoint x: 528, startPoint y: 60, endPoint x: 554, endPoint y: 381, distance: 322.1
click at [733, 224] on div "細腿男．旅行．攝影 (Travel & Photography) 2024/11/5 2,930 65 66 查看原始貼文" at bounding box center [436, 208] width 873 height 417
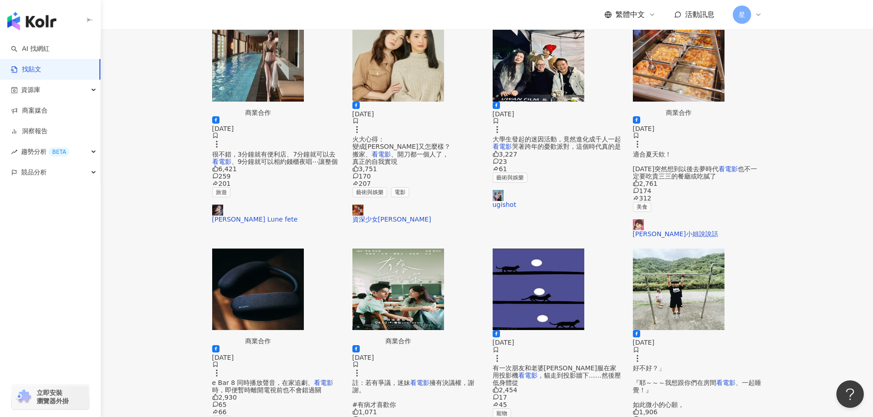
click at [673, 249] on img "button" at bounding box center [679, 290] width 92 height 82
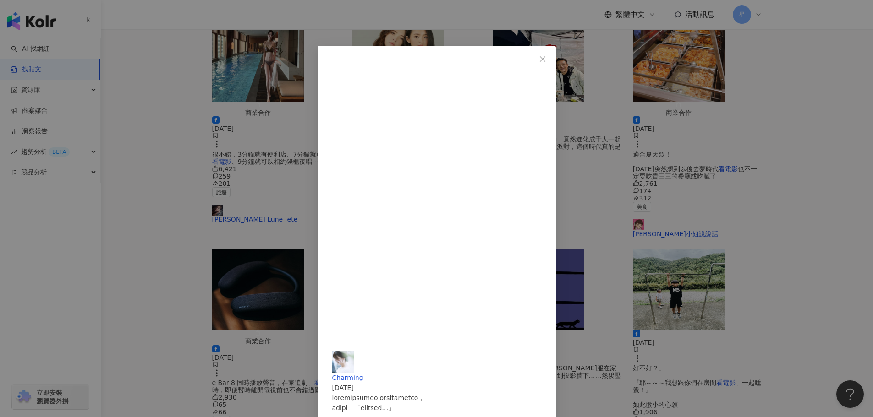
click at [797, 204] on div "Charming 2025/6/19 1,906 40 389 查看原始貼文" at bounding box center [436, 208] width 873 height 417
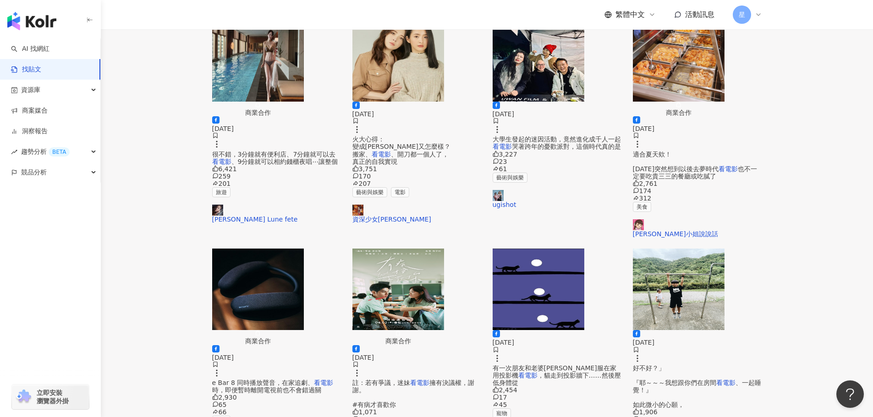
scroll to position [468, 0]
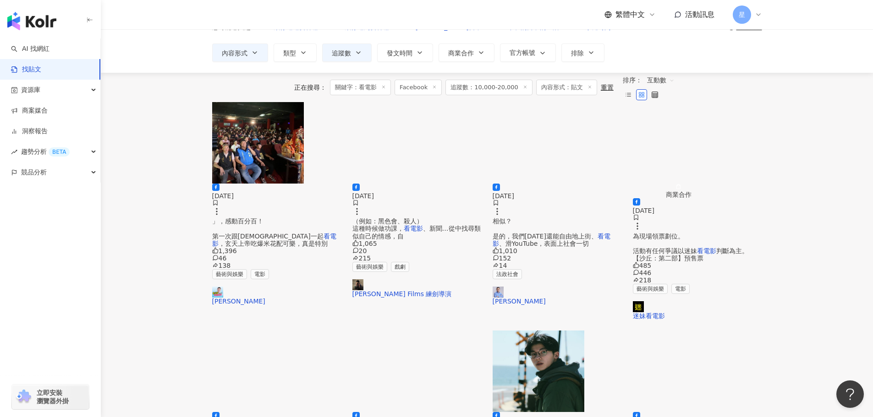
scroll to position [0, 0]
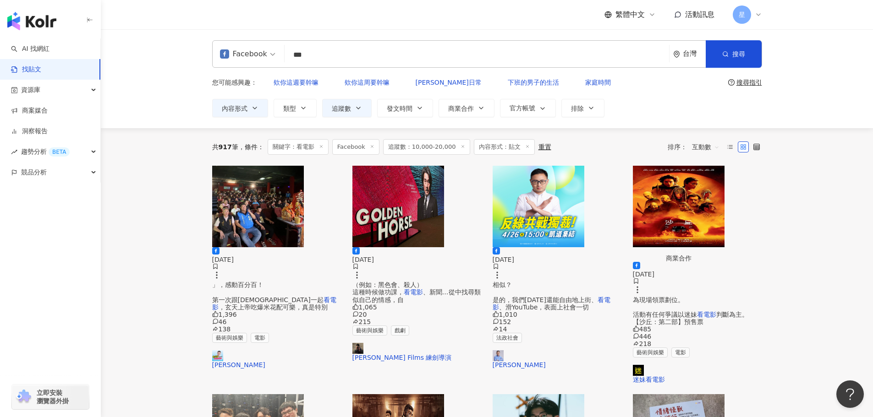
drag, startPoint x: 350, startPoint y: 59, endPoint x: 126, endPoint y: 27, distance: 225.7
click at [161, 40] on div "Facebook 看電影 *** 台灣 搜尋 searchOperator 插入語法 完全符合 "" 聯集 OR 交集 AND 排除 - 群組 {} 您可能感…" at bounding box center [487, 78] width 772 height 99
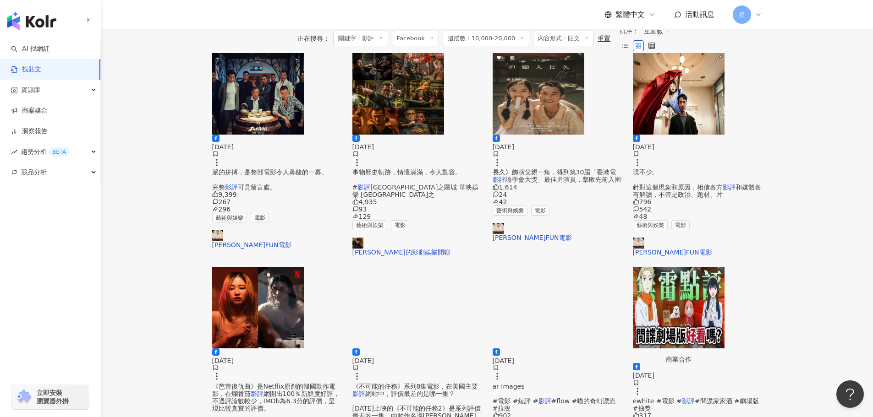
scroll to position [321, 0]
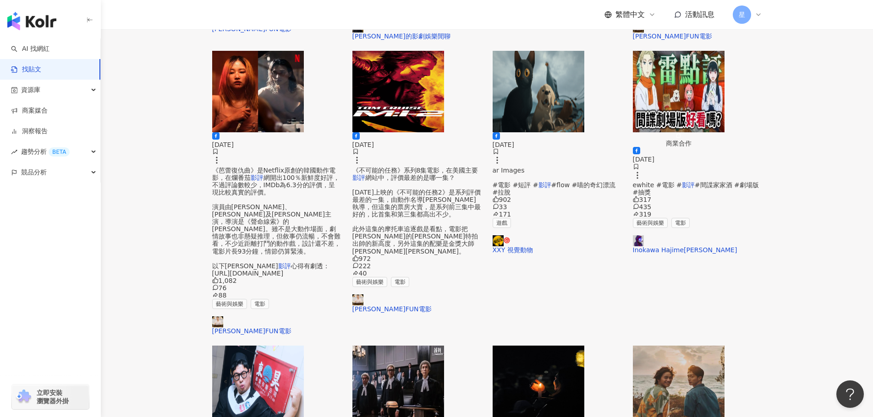
click at [275, 88] on img "button" at bounding box center [258, 92] width 92 height 82
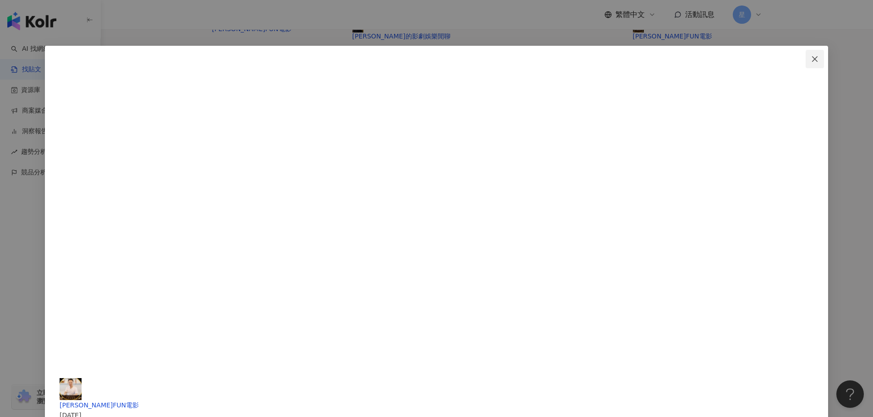
click at [811, 61] on icon "close" at bounding box center [814, 58] width 7 height 7
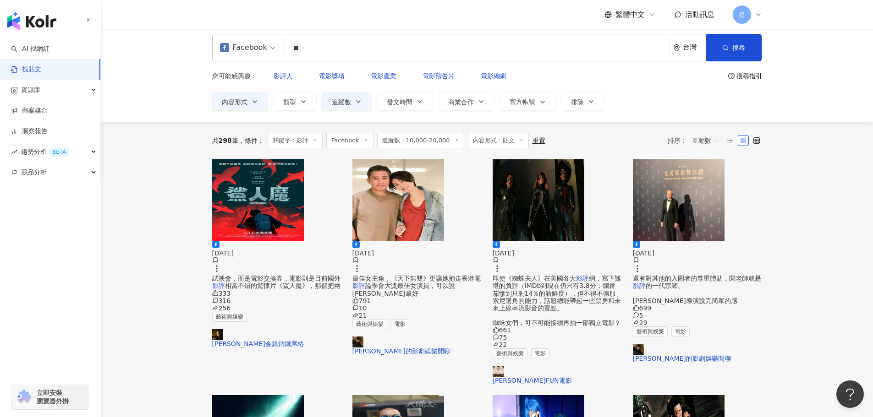
scroll to position [0, 0]
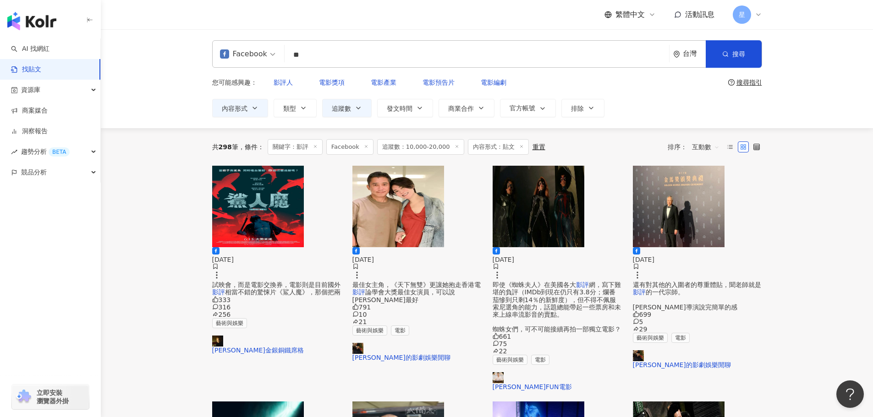
drag, startPoint x: 290, startPoint y: 58, endPoint x: 196, endPoint y: 38, distance: 95.9
click at [203, 40] on div "Facebook ** 台灣 搜尋 searchOperator 插入語法 完全符合 "" 聯集 OR 交集 AND 排除 - 群組 {} 您可能感興趣： 影…" at bounding box center [487, 78] width 772 height 99
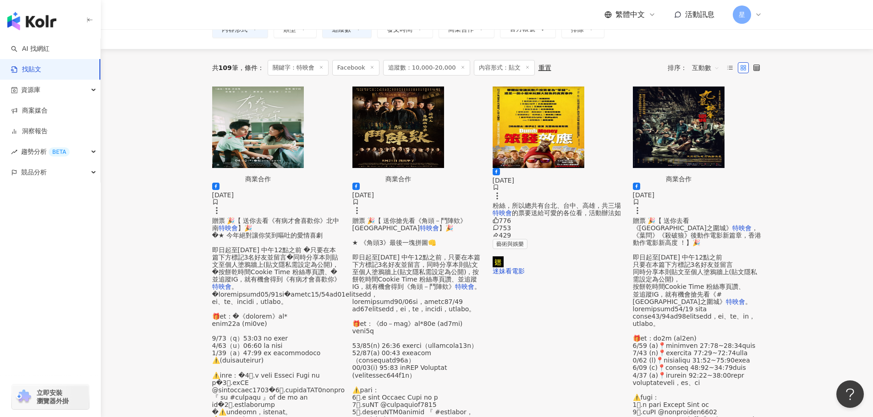
scroll to position [92, 0]
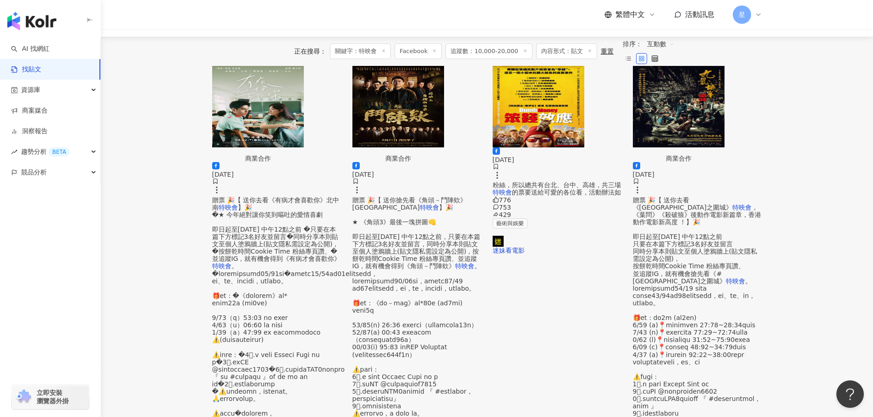
click at [707, 122] on img "button" at bounding box center [679, 107] width 92 height 82
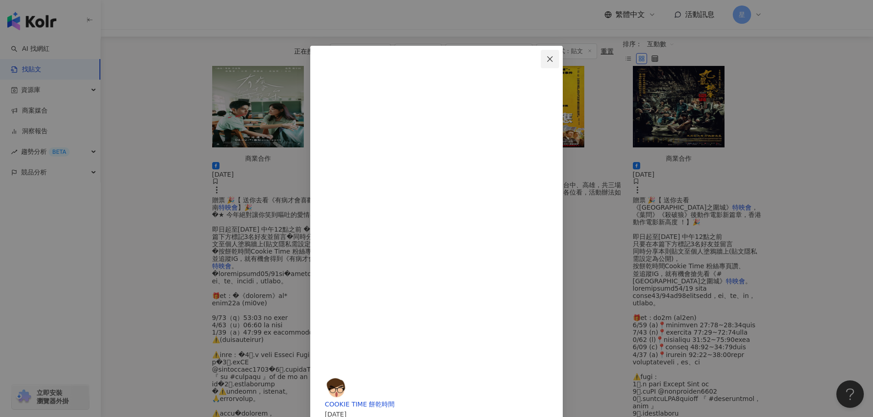
click at [559, 56] on span "Close" at bounding box center [550, 58] width 18 height 7
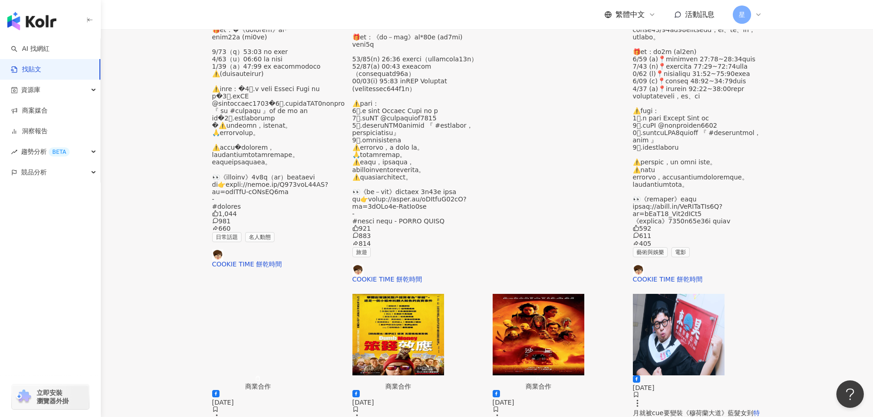
scroll to position [366, 0]
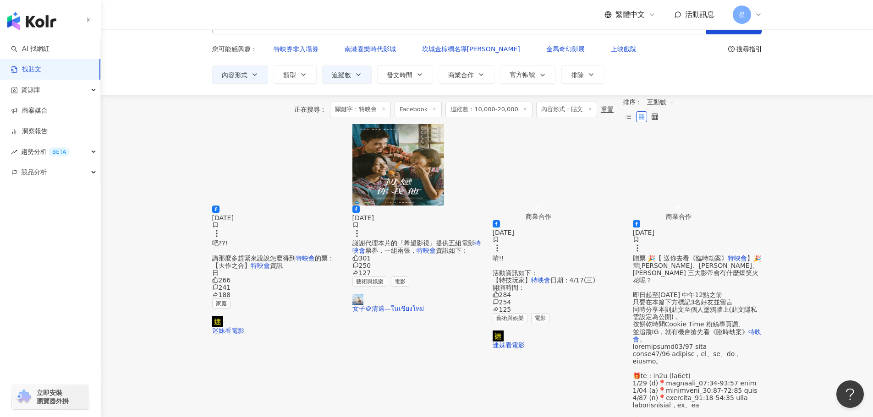
scroll to position [0, 0]
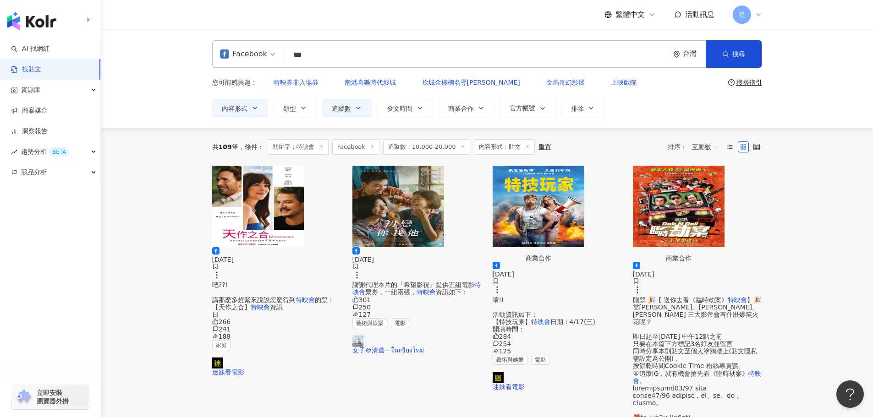
drag, startPoint x: 314, startPoint y: 58, endPoint x: 222, endPoint y: 37, distance: 94.6
click at [252, 48] on div "Facebook 特映會 *** 台灣 搜尋 searchOperator 插入語法 完全符合 "" 聯集 OR 交集 AND 排除 - 群組 {}" at bounding box center [487, 53] width 550 height 27
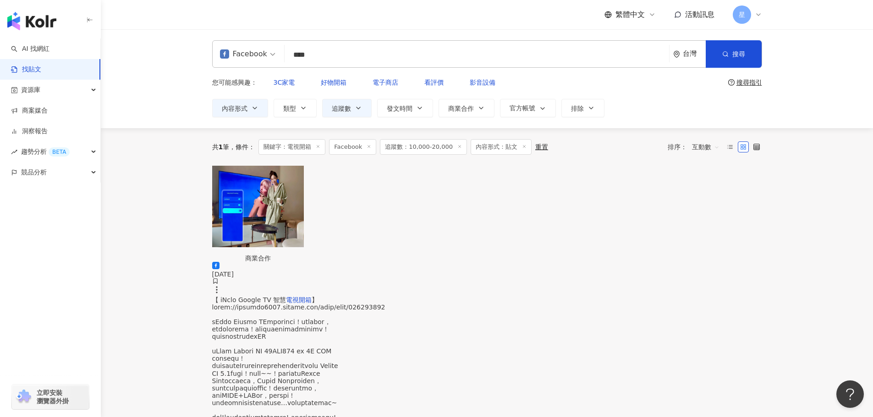
click at [306, 52] on input "****" at bounding box center [476, 55] width 377 height 20
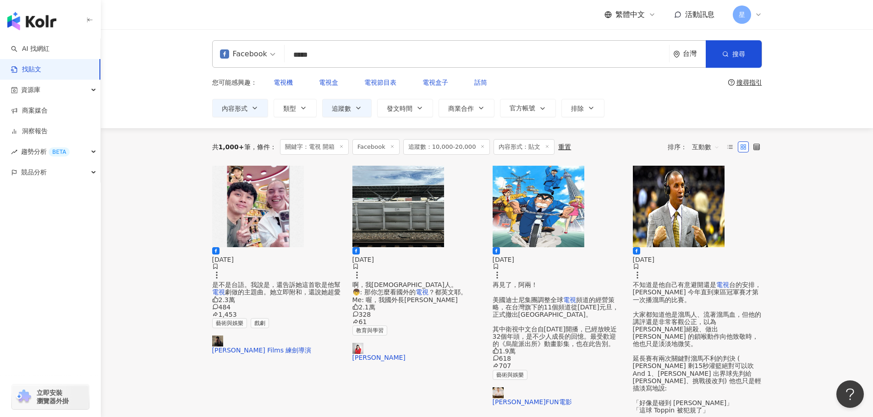
drag, startPoint x: 339, startPoint y: 56, endPoint x: 210, endPoint y: 42, distance: 129.6
click at [221, 44] on div "Facebook 電視 開箱 ***** 台灣 搜尋 searchOperator 插入語法 完全符合 "" 聯集 OR 交集 AND 排除 - 群組 {}" at bounding box center [487, 53] width 550 height 27
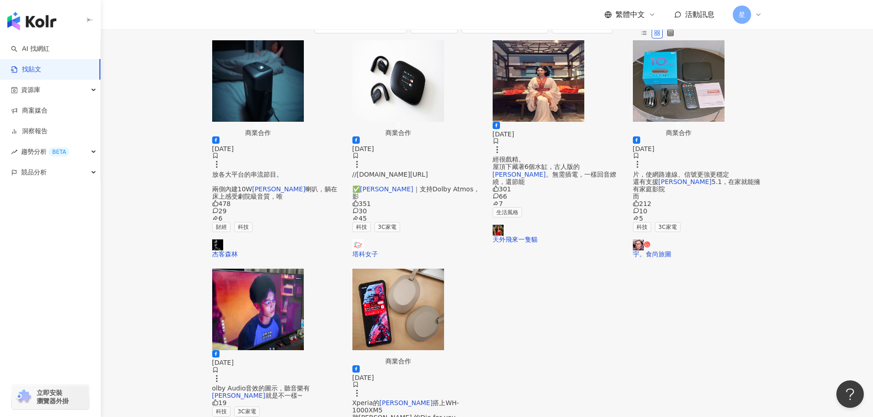
scroll to position [137, 0]
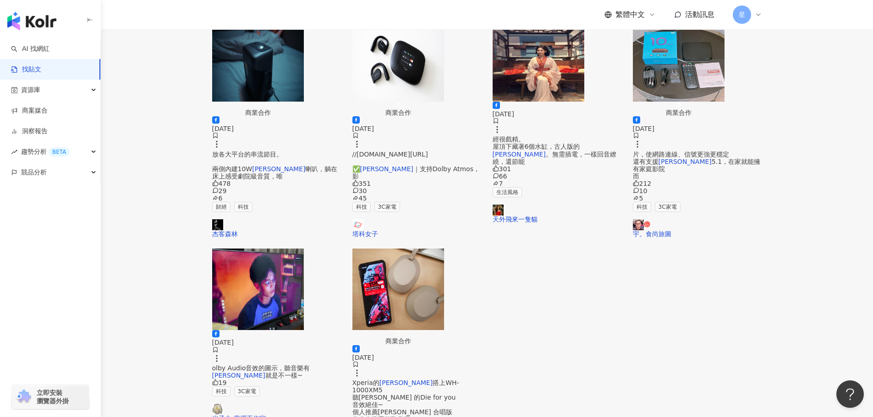
click at [287, 255] on img "button" at bounding box center [258, 290] width 92 height 82
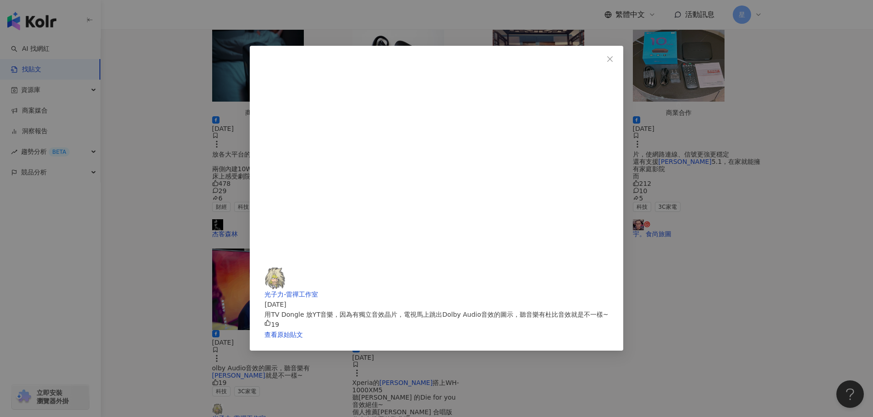
click at [679, 282] on div "光子力-雷禪工作室 2024/12/24 用TV Dongle 放YT音樂，因為有獨立音效晶片，電視馬上跳出Dolby Audio音效的圖示，聽音樂有杜比音效…" at bounding box center [436, 208] width 873 height 417
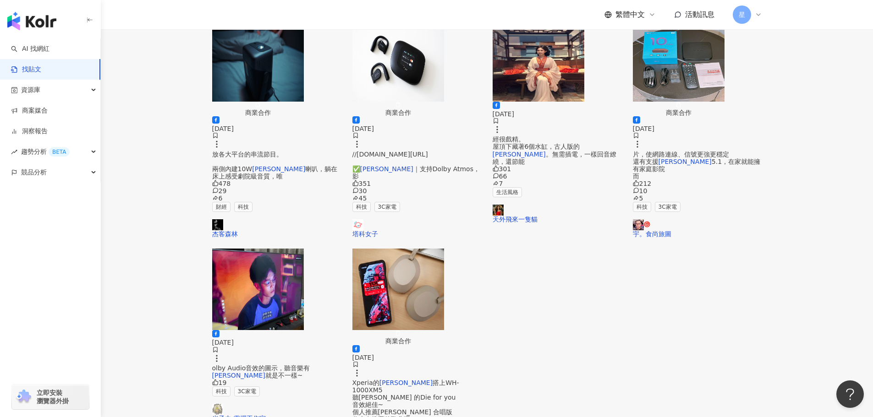
click at [291, 254] on img "button" at bounding box center [258, 290] width 92 height 82
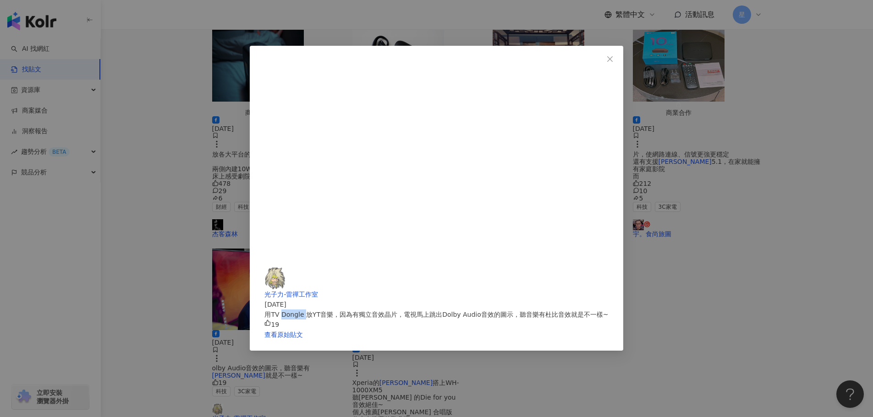
drag, startPoint x: 467, startPoint y: 100, endPoint x: 490, endPoint y: 101, distance: 22.5
click at [490, 310] on div "用TV Dongle 放YT音樂，因為有獨立音效晶片，電視馬上跳出Dolby Audio音效的圖示，聽音樂有杜比音效就是不一樣~" at bounding box center [436, 315] width 344 height 10
drag, startPoint x: 472, startPoint y: 109, endPoint x: 451, endPoint y: 108, distance: 21.1
click at [451, 268] on div "光子力-雷禪工作室 2024/12/24 用TV Dongle 放YT音樂，因為有獨立音效晶片，電視馬上跳出Dolby Audio音效的圖示，聽音樂有杜比音效…" at bounding box center [436, 299] width 344 height 62
copy div "Dolby"
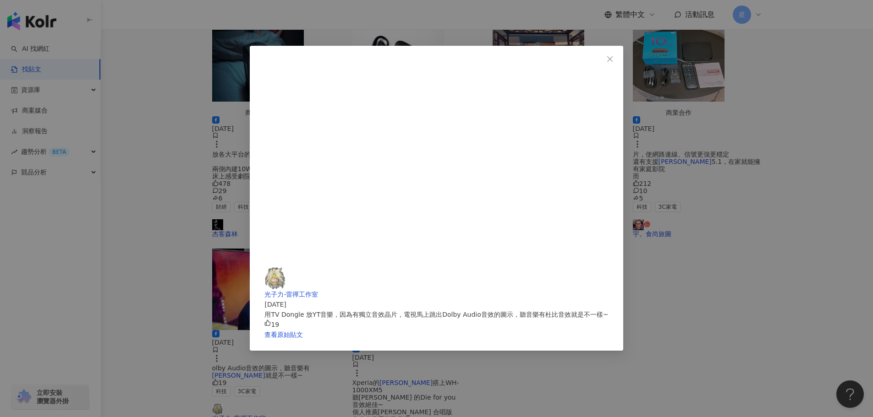
click at [791, 231] on div "光子力-雷禪工作室 2024/12/24 用TV Dongle 放YT音樂，因為有獨立音效晶片，電視馬上跳出Dolby Audio音效的圖示，聽音樂有杜比音效…" at bounding box center [436, 208] width 873 height 417
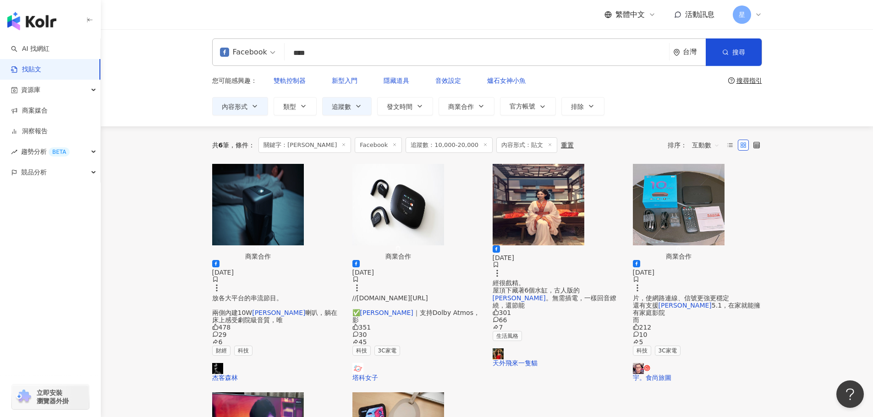
scroll to position [0, 0]
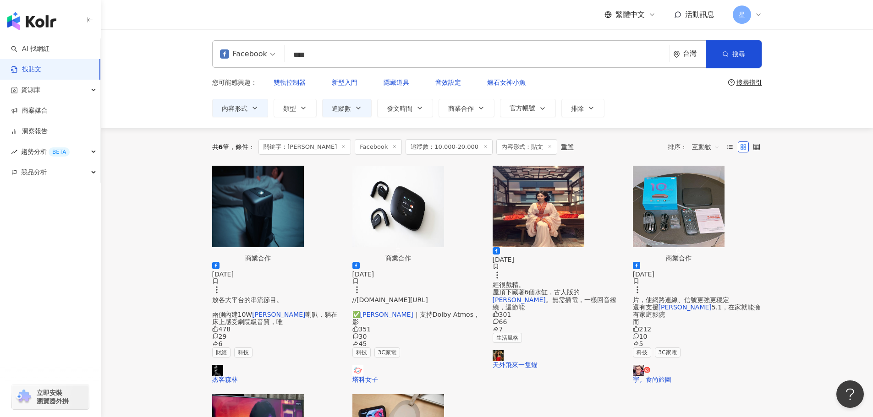
drag, startPoint x: 221, startPoint y: 19, endPoint x: 143, endPoint y: 0, distance: 79.8
click at [152, 2] on div "繁體中文 活動訊息 星 Facebook **** 台灣 搜尋 searchOperator 插入語法 完全符合 "" 聯集 OR 交集 AND 排除 - 群…" at bounding box center [436, 394] width 873 height 788
paste input "*"
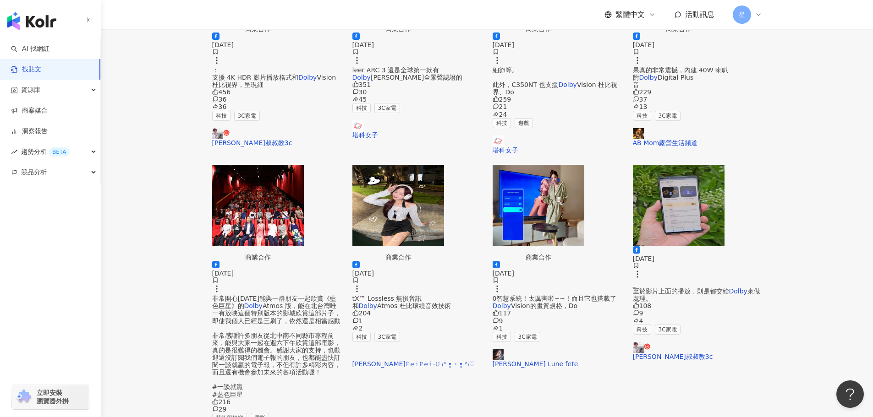
scroll to position [458, 0]
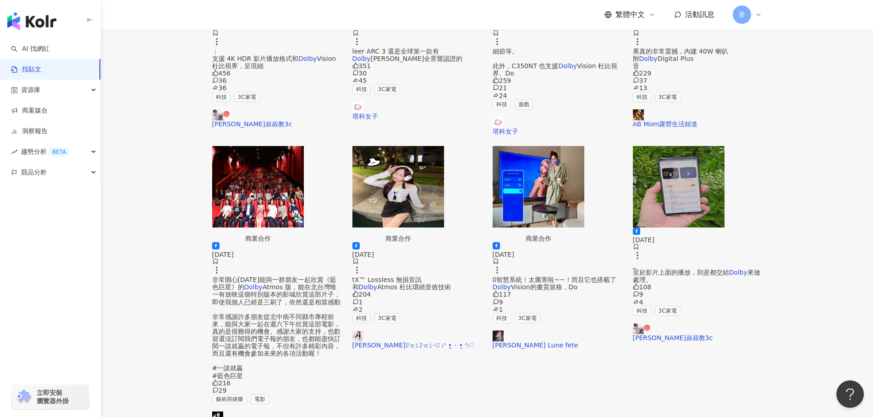
click at [691, 146] on img "button" at bounding box center [679, 187] width 92 height 82
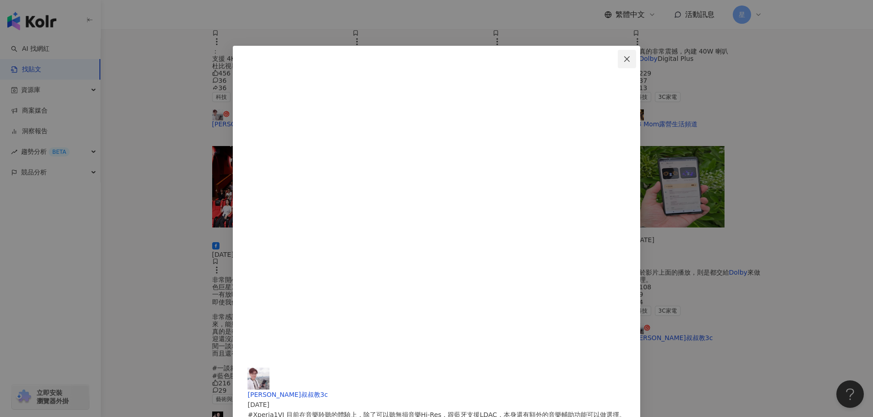
click at [628, 60] on icon "close" at bounding box center [626, 58] width 5 height 5
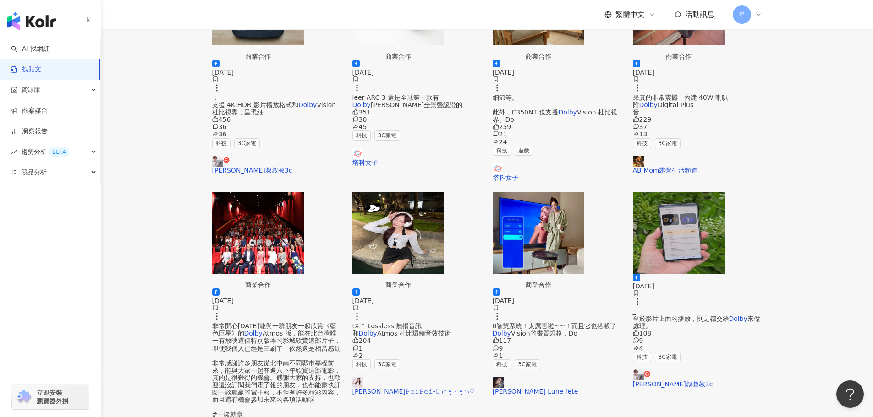
scroll to position [412, 0]
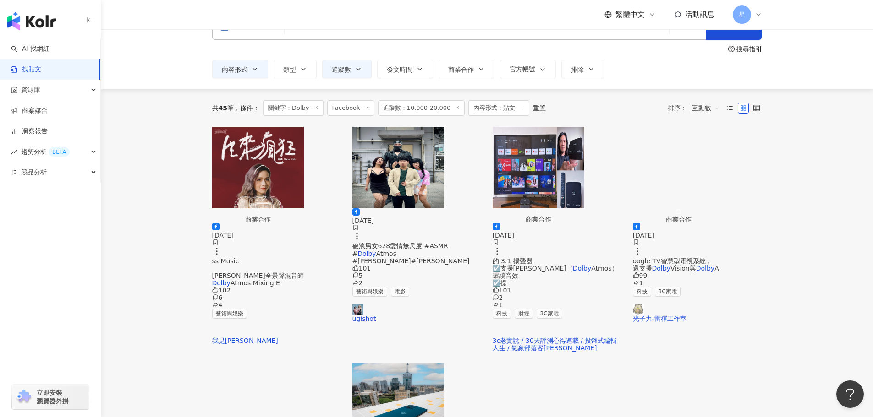
scroll to position [50, 0]
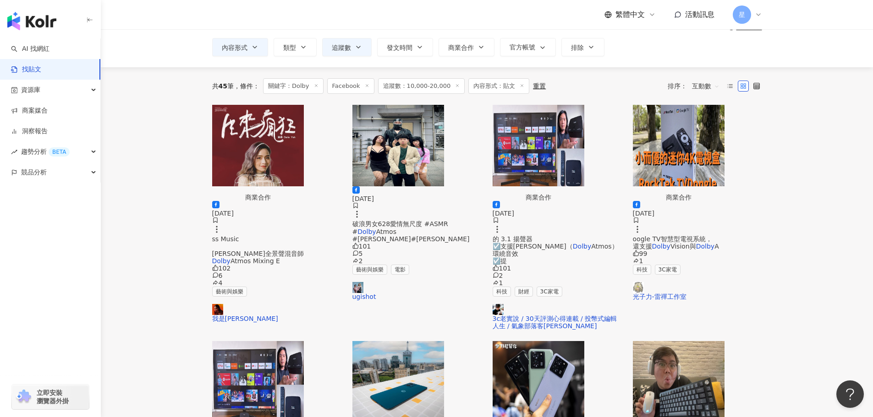
click at [527, 165] on img "button" at bounding box center [538, 146] width 92 height 82
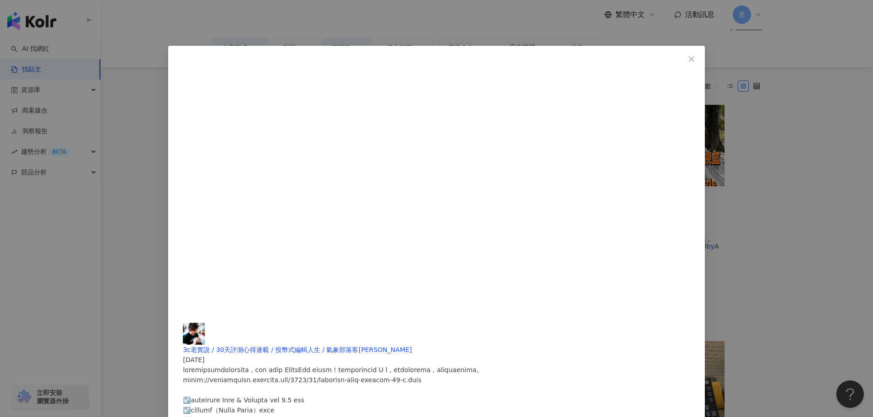
click at [682, 58] on span "Close" at bounding box center [691, 58] width 18 height 7
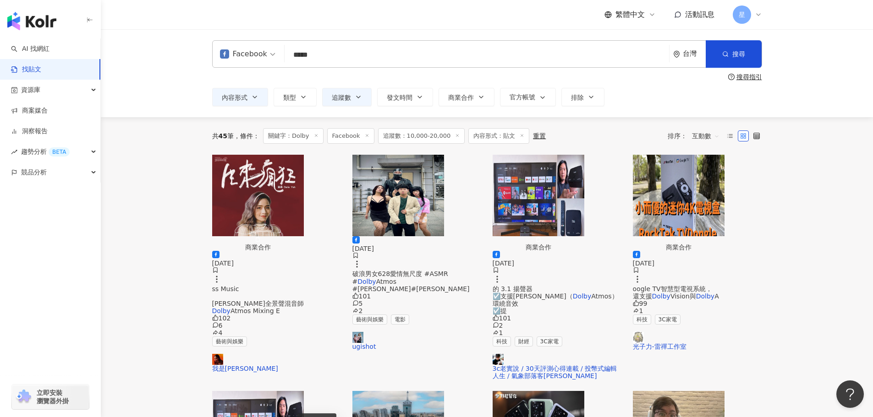
scroll to position [0, 0]
drag, startPoint x: 313, startPoint y: 58, endPoint x: 161, endPoint y: 2, distance: 162.0
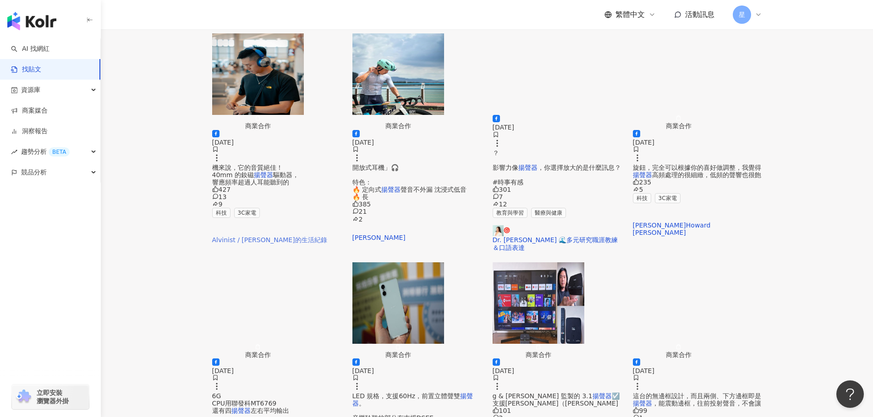
scroll to position [366, 0]
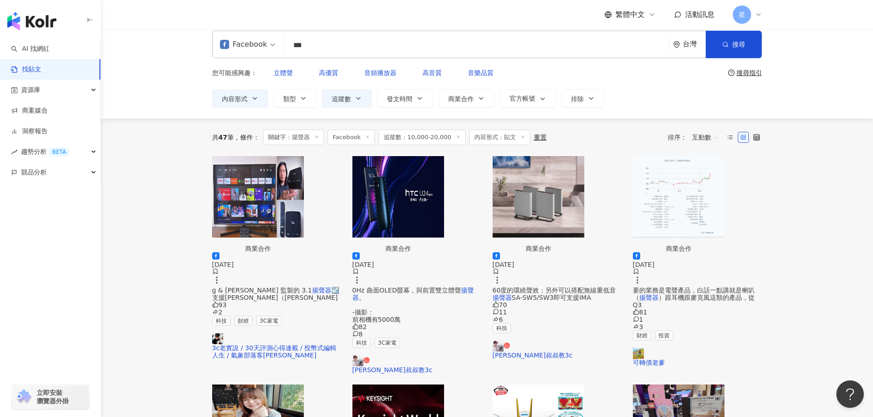
scroll to position [0, 0]
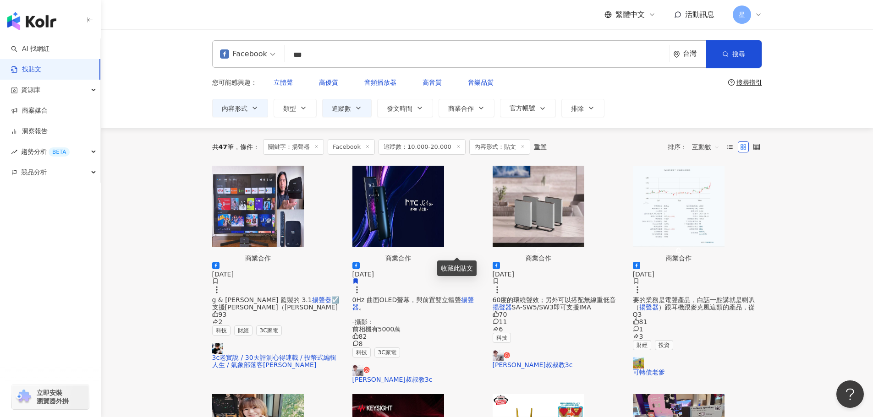
drag, startPoint x: 325, startPoint y: 56, endPoint x: 239, endPoint y: 31, distance: 89.7
click at [247, 37] on div "Facebook 揚聲器 *** 台灣 搜尋 searchOperator 插入語法 完全符合 "" 聯集 OR 交集 AND 排除 - 群組 {} 您可能感…" at bounding box center [487, 78] width 772 height 99
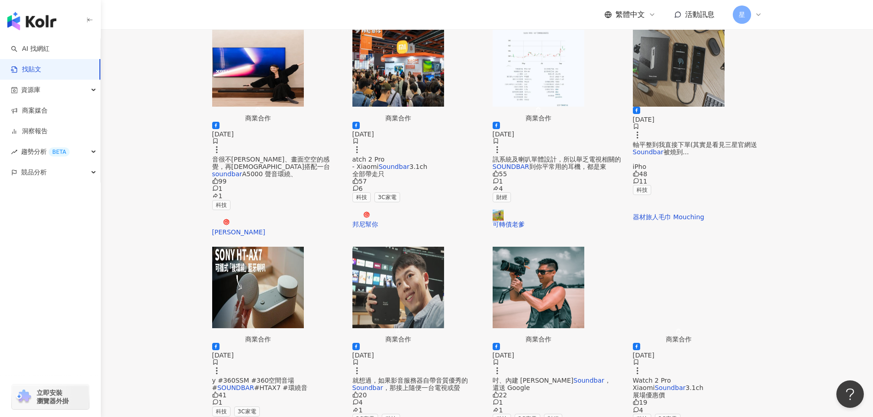
scroll to position [366, 0]
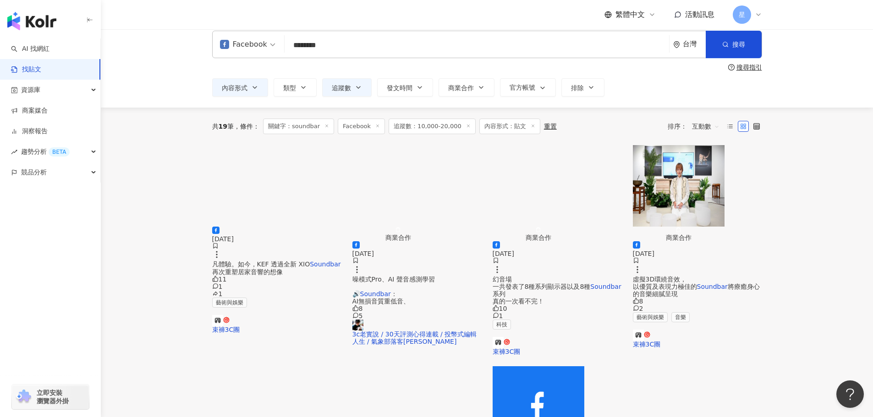
scroll to position [0, 0]
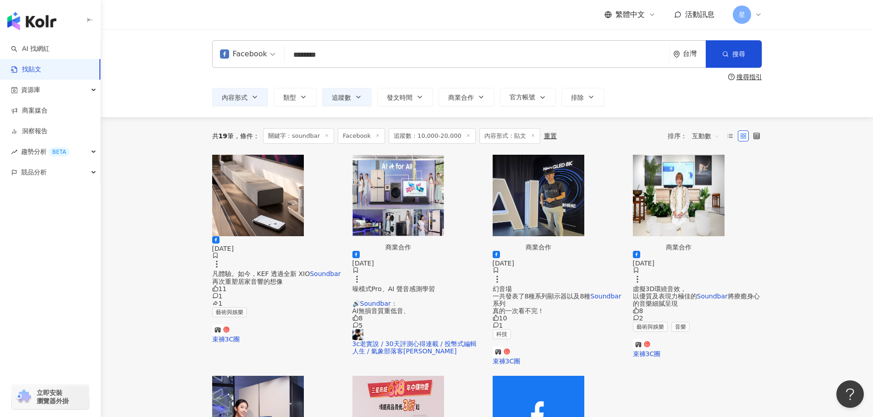
click at [440, 215] on img "button" at bounding box center [398, 196] width 92 height 82
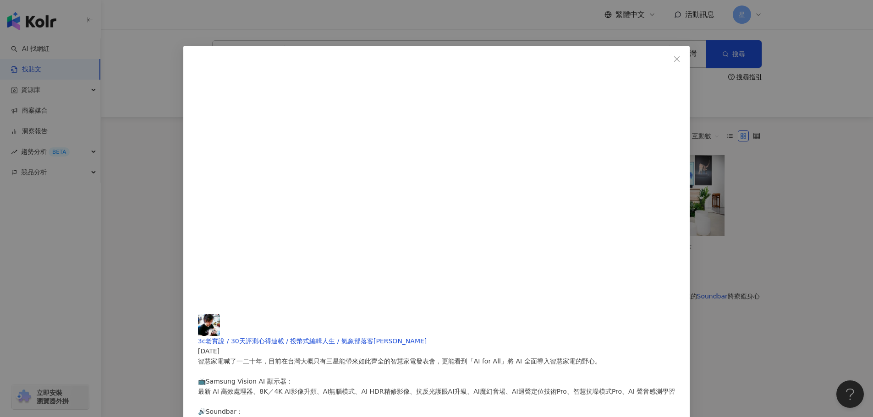
click at [667, 55] on button "Close" at bounding box center [676, 59] width 18 height 18
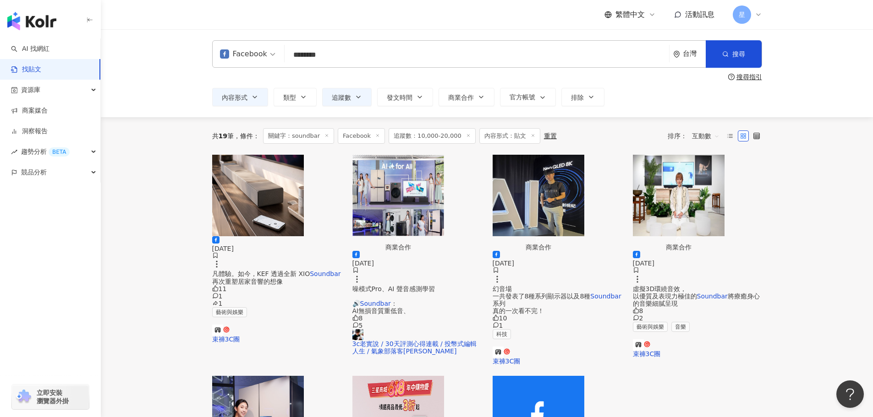
drag, startPoint x: 328, startPoint y: 55, endPoint x: 155, endPoint y: 18, distance: 176.9
click at [158, 20] on div "繁體中文 活動訊息 星 Facebook ******** 台灣 搜尋 searchOperator 插入語法 完全符合 "" 聯集 OR 交集 AND 排除…" at bounding box center [436, 381] width 873 height 763
type input "*"
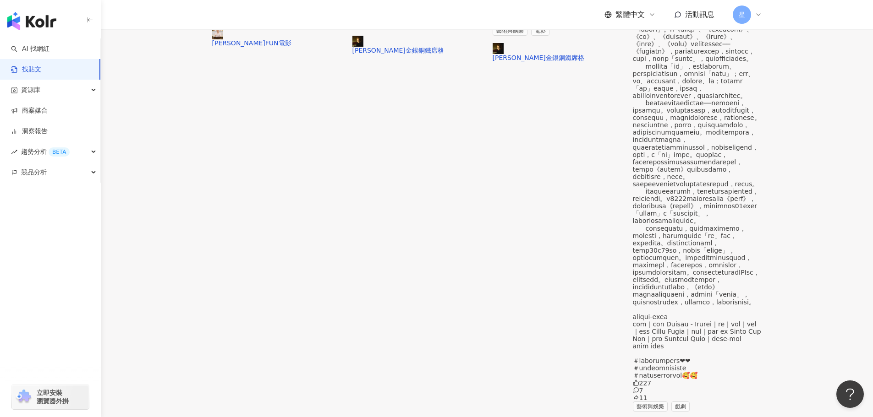
scroll to position [321, 0]
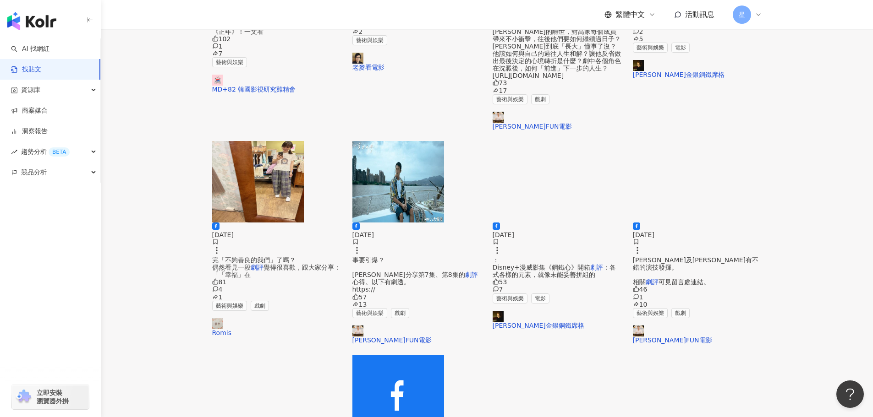
scroll to position [412, 0]
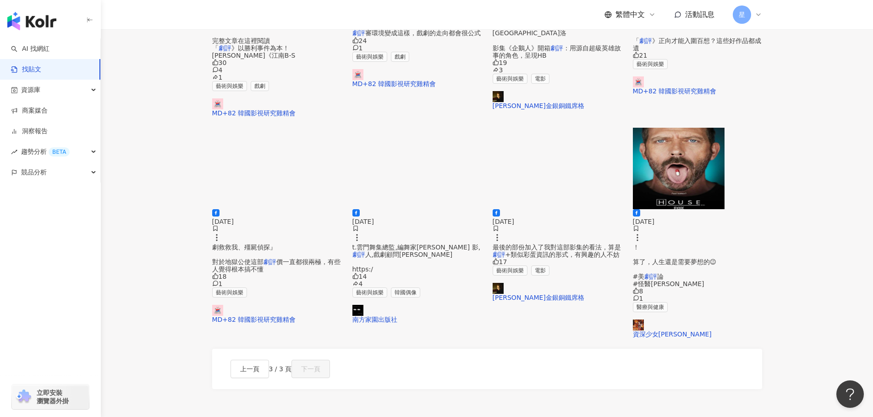
scroll to position [275, 0]
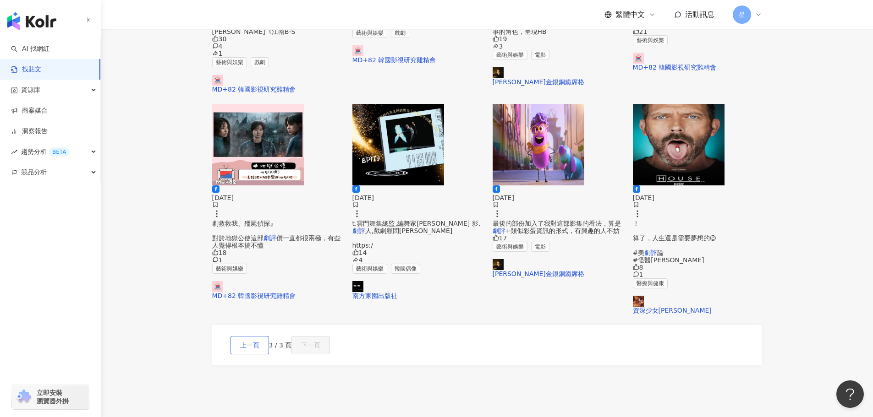
click at [259, 342] on span "上一頁" at bounding box center [249, 345] width 19 height 7
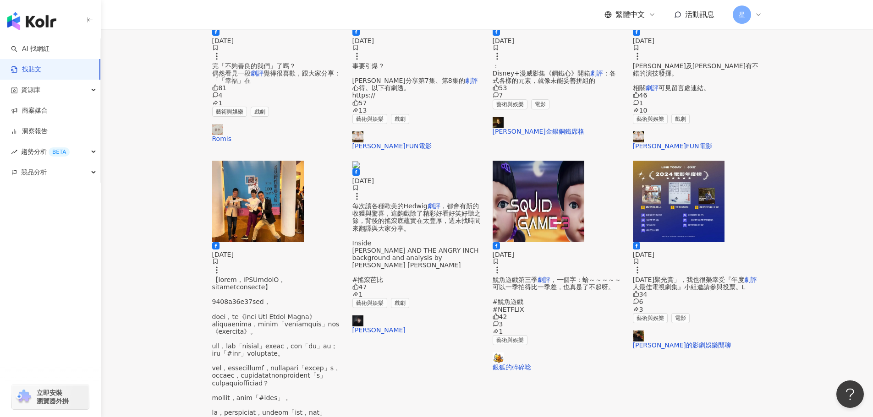
scroll to position [461, 0]
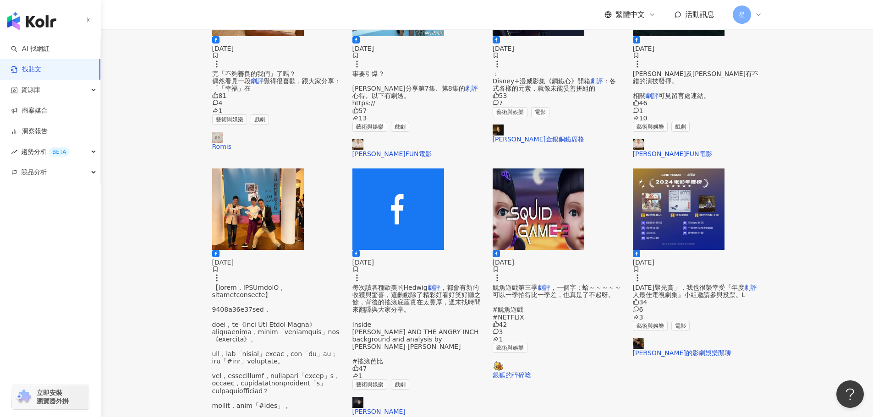
click at [410, 284] on span "每次讀各種歐美的Hedwig" at bounding box center [389, 287] width 75 height 7
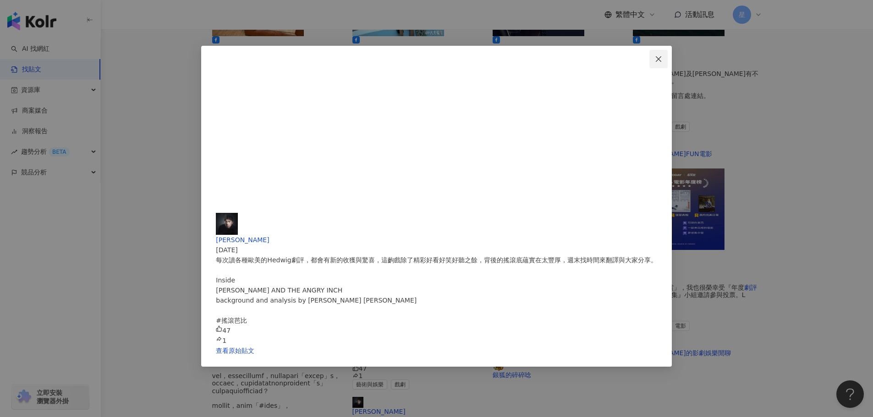
click at [655, 60] on icon "close" at bounding box center [658, 58] width 7 height 7
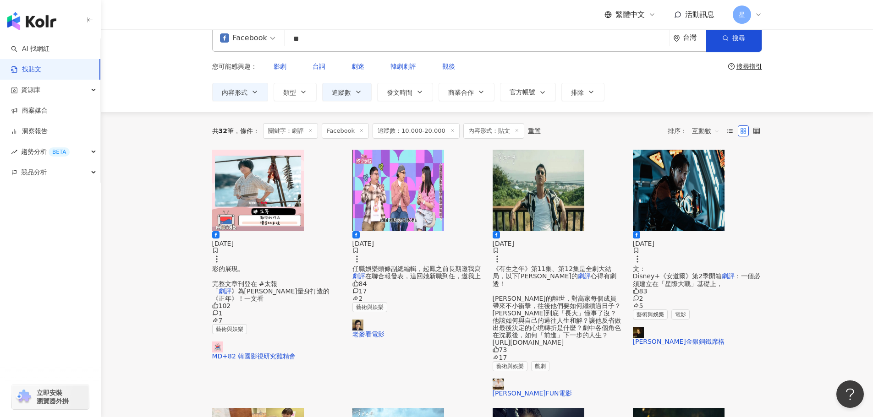
scroll to position [3, 0]
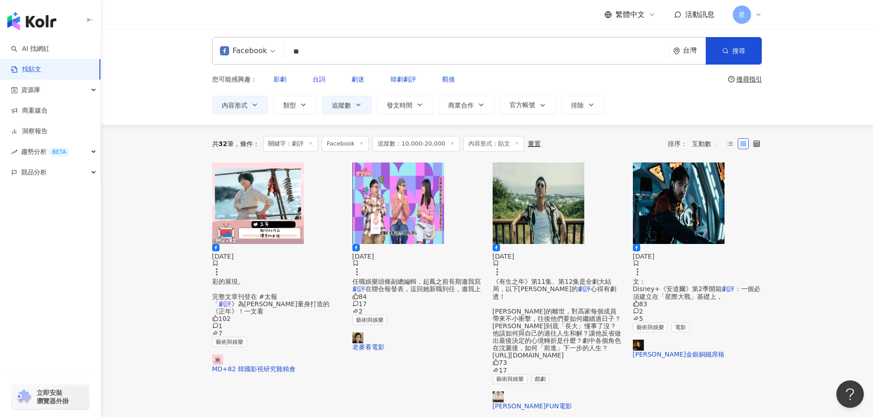
drag, startPoint x: 326, startPoint y: 44, endPoint x: 215, endPoint y: 4, distance: 118.0
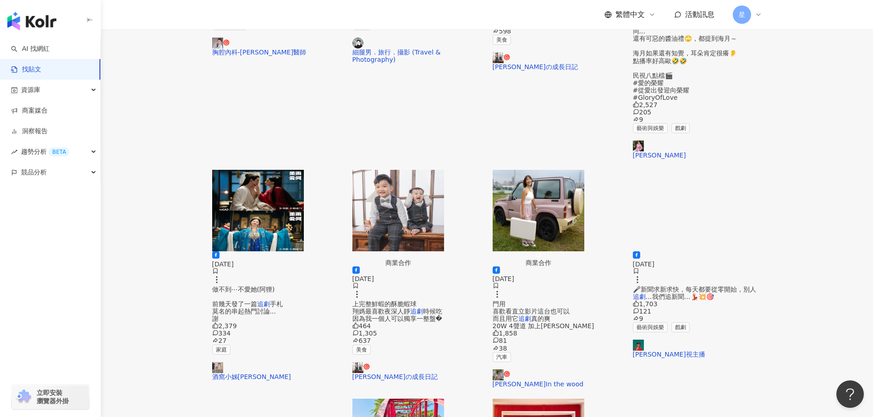
scroll to position [321, 0]
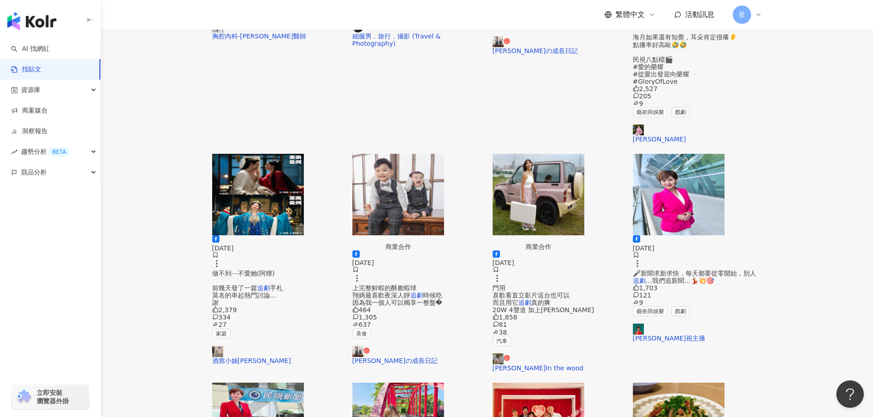
click at [275, 270] on span "做不到⋯不愛她(阿狸) 前幾天發了一篇" at bounding box center [243, 281] width 63 height 22
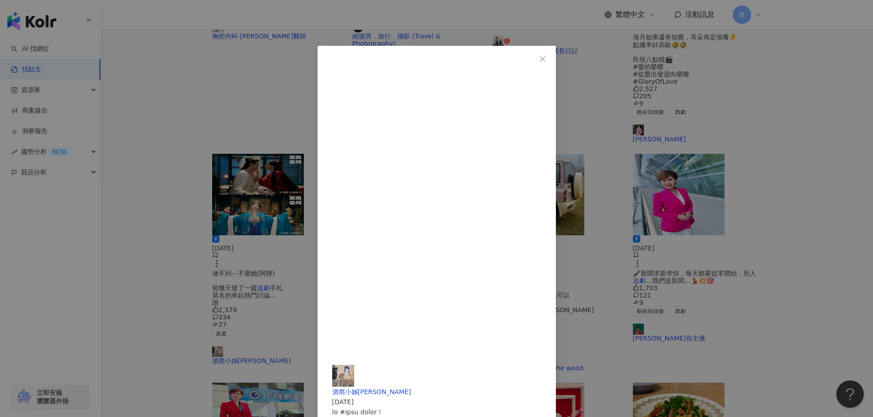
click at [552, 60] on span "Close" at bounding box center [542, 58] width 18 height 7
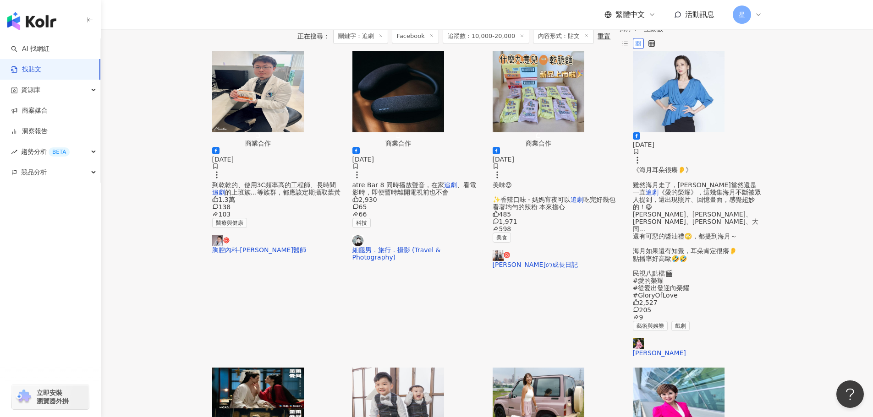
scroll to position [0, 0]
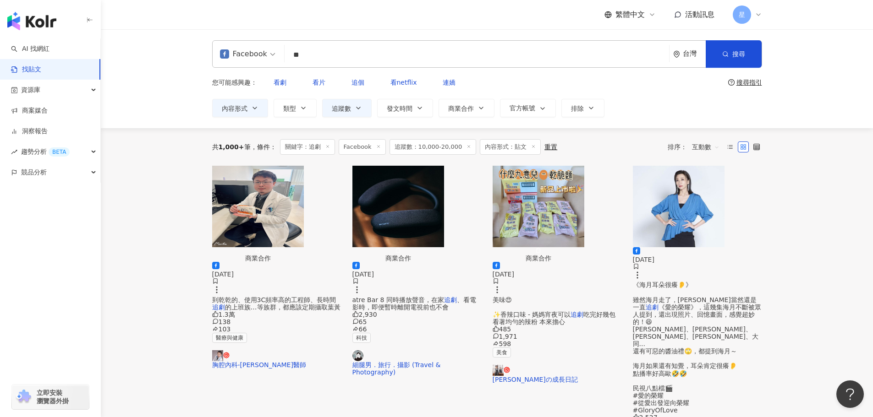
drag, startPoint x: 203, startPoint y: 33, endPoint x: 131, endPoint y: 11, distance: 76.3
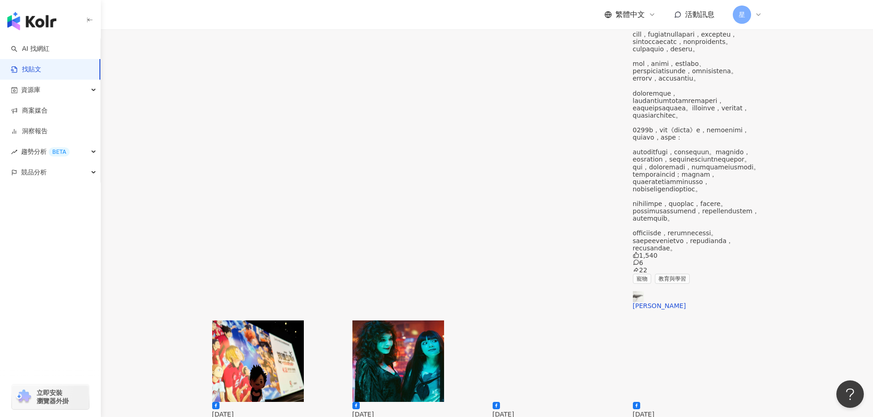
scroll to position [366, 0]
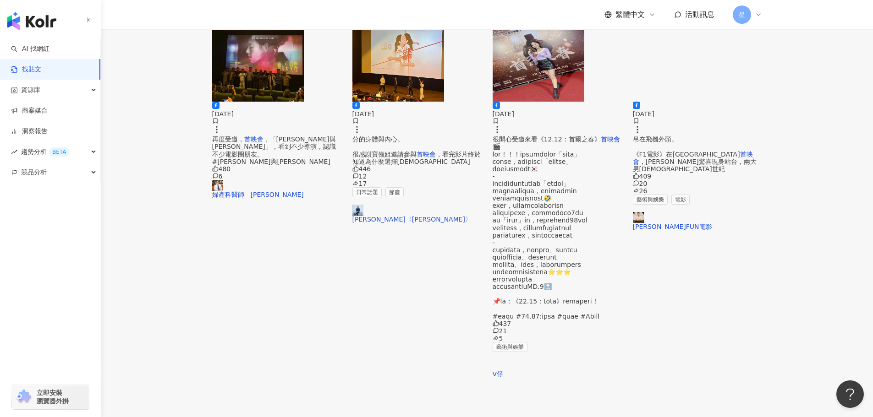
scroll to position [46, 0]
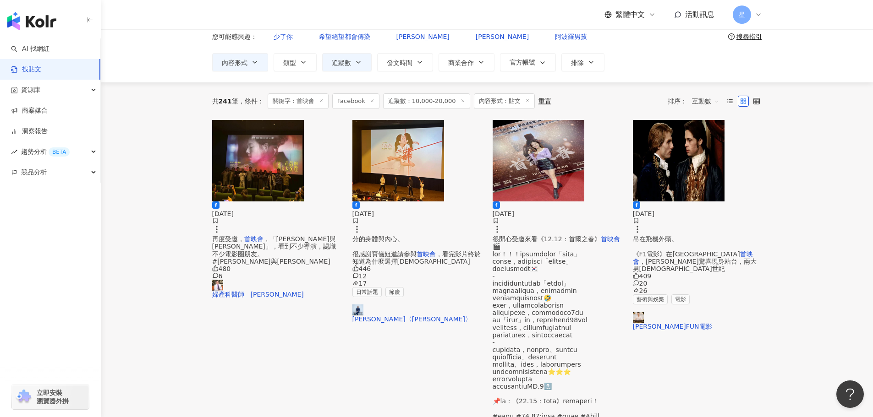
click at [673, 157] on img "button" at bounding box center [679, 161] width 92 height 82
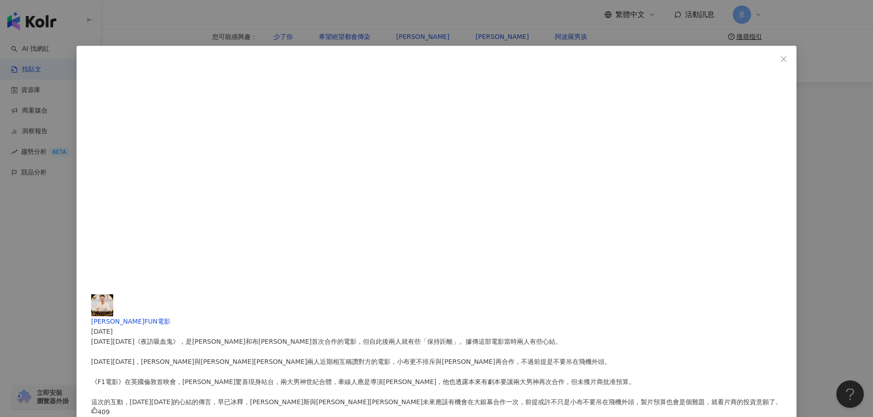
click at [853, 229] on div "愛德華FUN電影 2025/6/24 31年前《夜訪吸血鬼》，是湯姆克魯斯和布萊德彼特首次合作的電影，但自此後兩人就有些「保持距離」。據傳這部電影當時兩人有些…" at bounding box center [436, 208] width 873 height 417
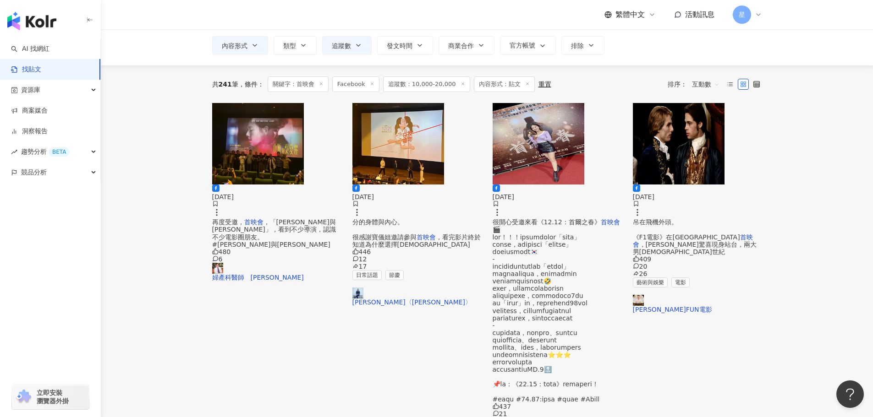
scroll to position [0, 0]
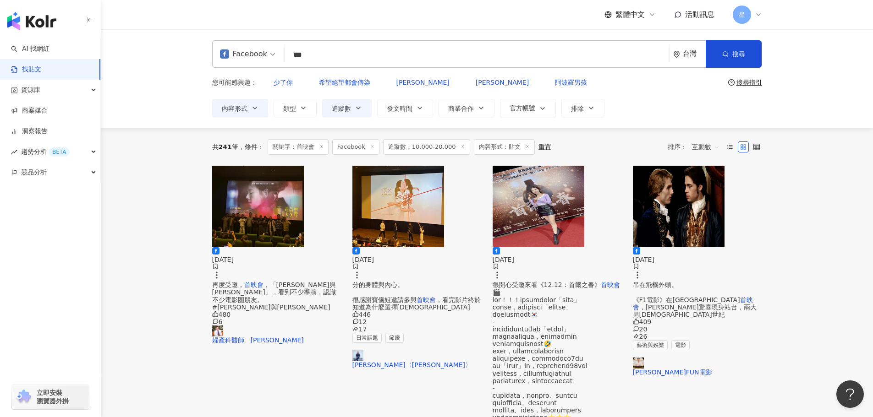
drag, startPoint x: 317, startPoint y: 60, endPoint x: 244, endPoint y: 40, distance: 75.7
click at [257, 46] on div "Facebook 首映會 *** 台灣 搜尋 searchOperator 插入語法 完全符合 "" 聯集 OR 交集 AND 排除 - 群組 {}" at bounding box center [487, 53] width 550 height 27
type input "*"
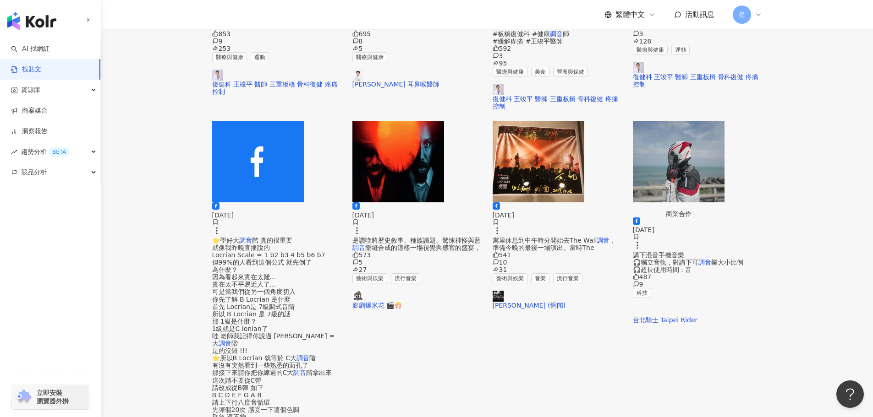
scroll to position [410, 0]
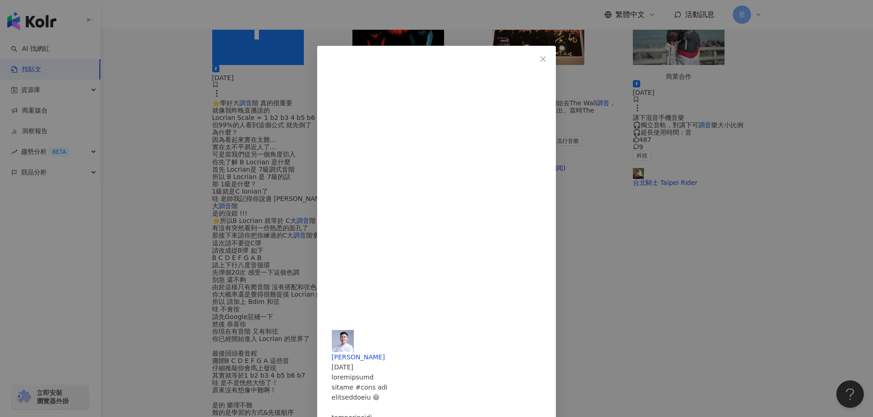
click at [552, 54] on button "Close" at bounding box center [543, 59] width 18 height 18
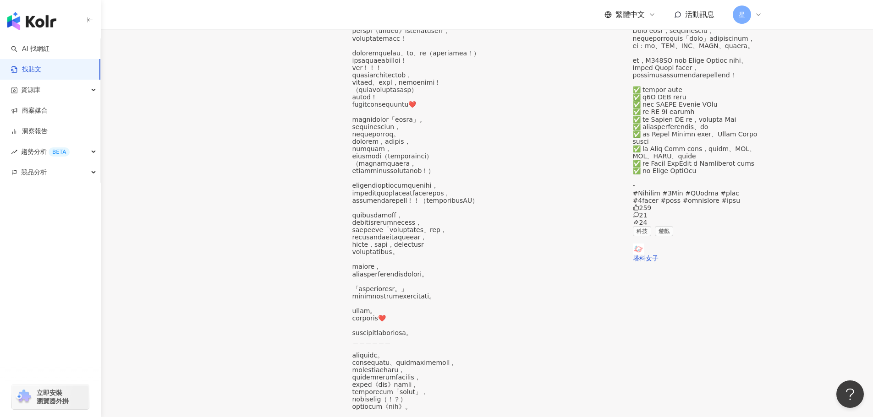
scroll to position [412, 0]
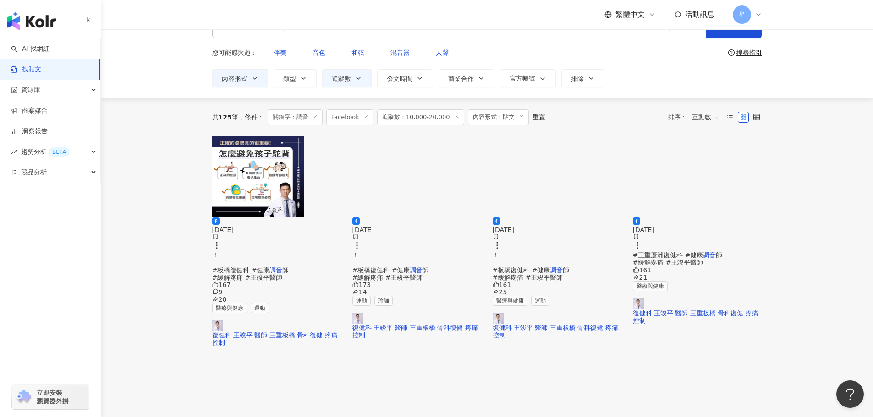
scroll to position [0, 0]
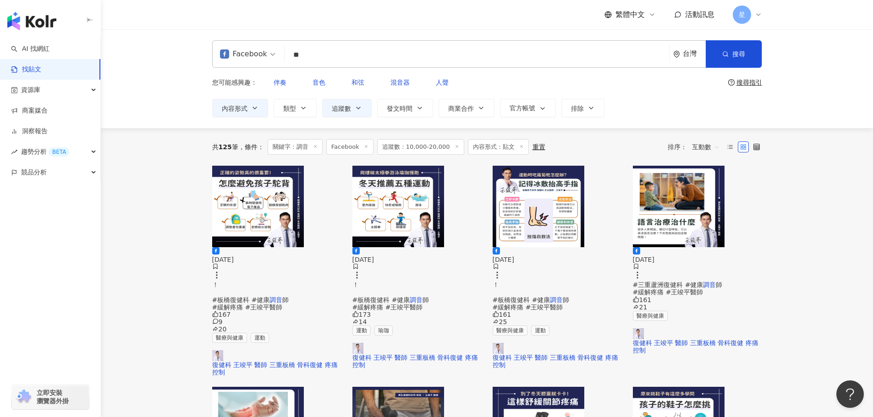
drag, startPoint x: 315, startPoint y: 54, endPoint x: 0, endPoint y: 9, distance: 317.9
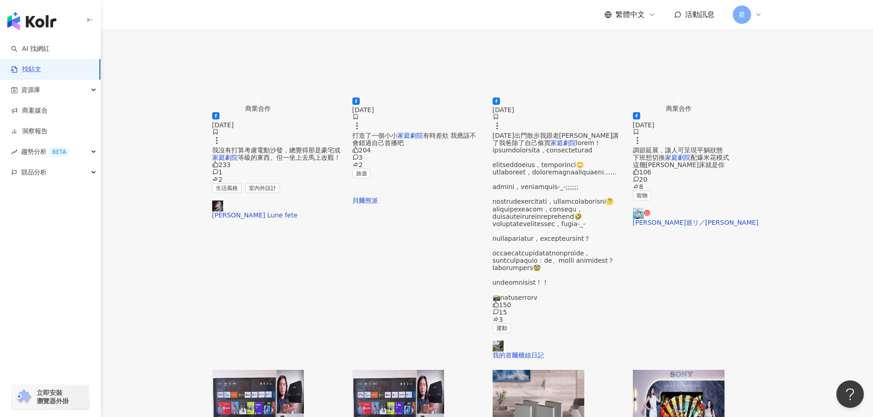
scroll to position [366, 0]
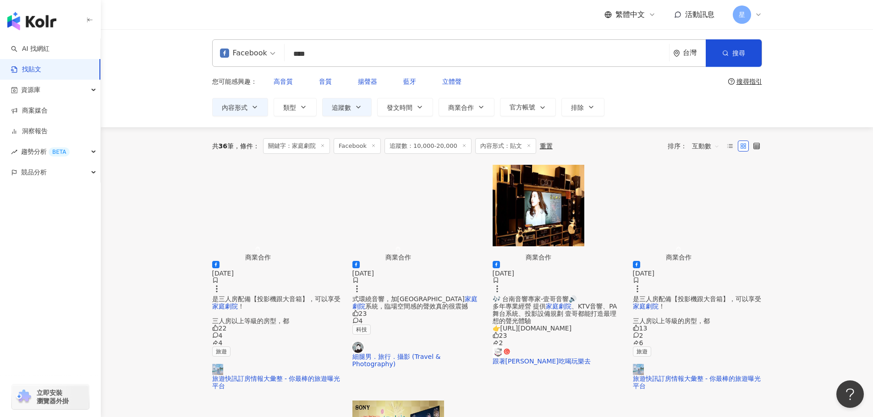
scroll to position [0, 0]
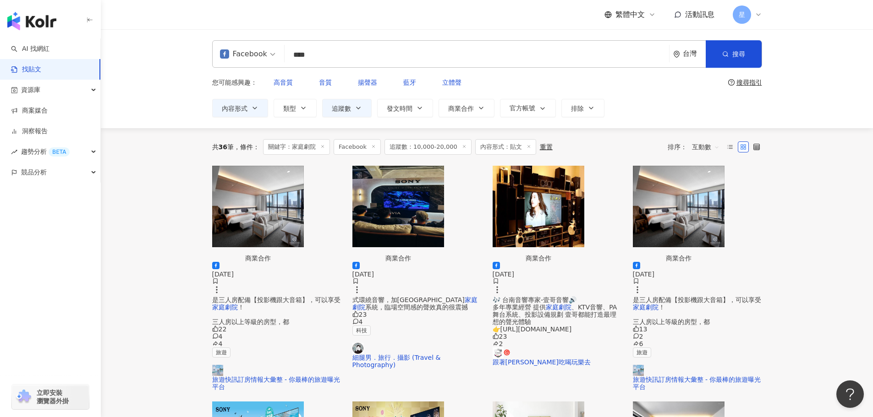
drag, startPoint x: 337, startPoint y: 54, endPoint x: 0, endPoint y: 3, distance: 341.0
click at [147, 47] on div "Facebook 家庭劇院 **** 台灣 搜尋 searchOperator 插入語法 完全符合 "" 聯集 OR 交集 AND 排除 - 群組 {} 您可…" at bounding box center [487, 78] width 772 height 99
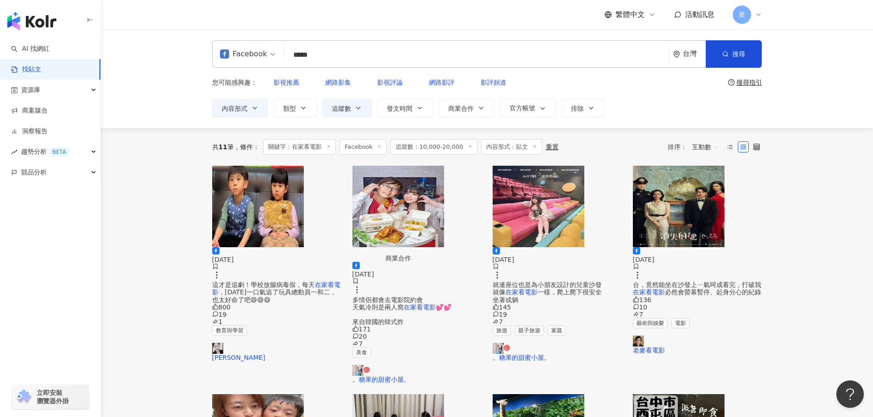
drag, startPoint x: 329, startPoint y: 55, endPoint x: 76, endPoint y: 6, distance: 258.5
type input "****"
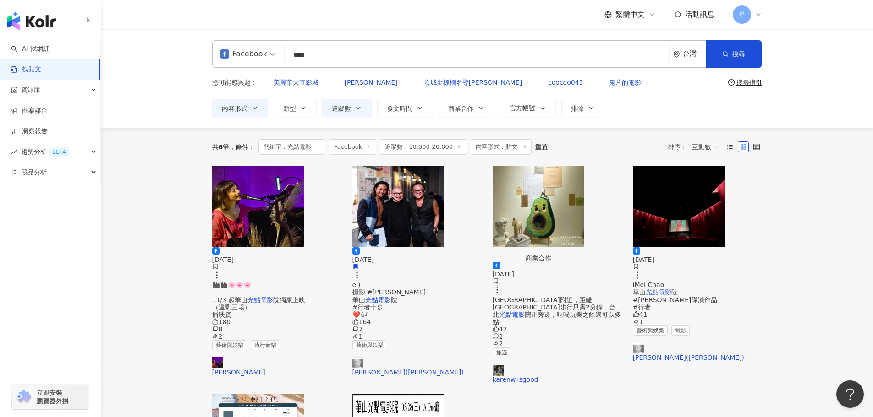
drag, startPoint x: 326, startPoint y: 58, endPoint x: 258, endPoint y: 33, distance: 72.0
click at [285, 52] on div "Facebook 光點電影 **** 台灣 搜尋 searchOperator 插入語法 完全符合 "" 聯集 OR 交集 AND 排除 - 群組 {}" at bounding box center [487, 53] width 550 height 27
click at [321, 60] on input "****" at bounding box center [476, 55] width 377 height 20
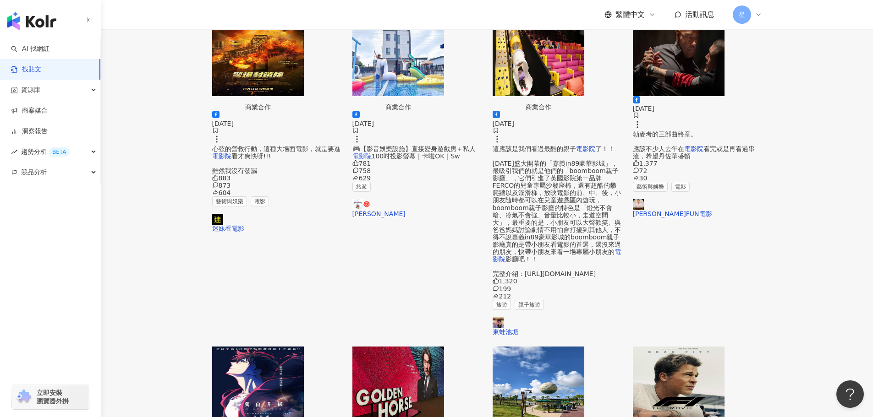
scroll to position [366, 0]
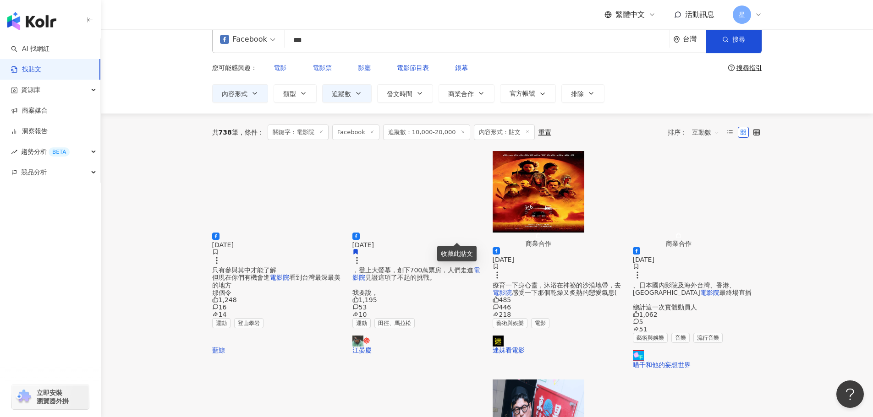
scroll to position [0, 0]
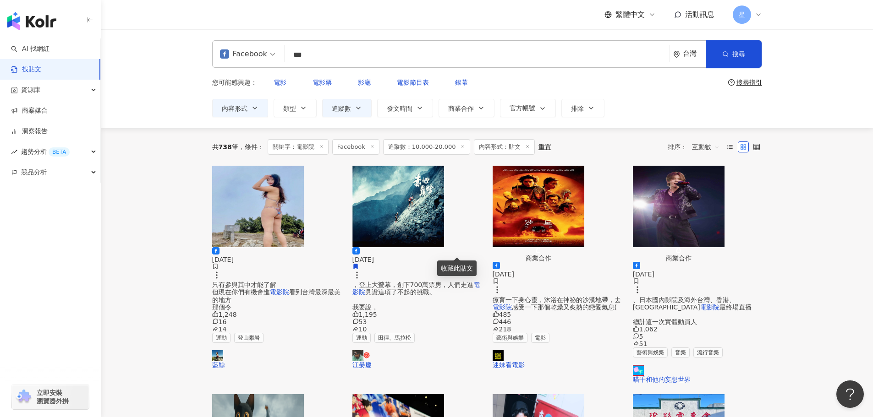
click at [717, 197] on img "button" at bounding box center [679, 207] width 92 height 82
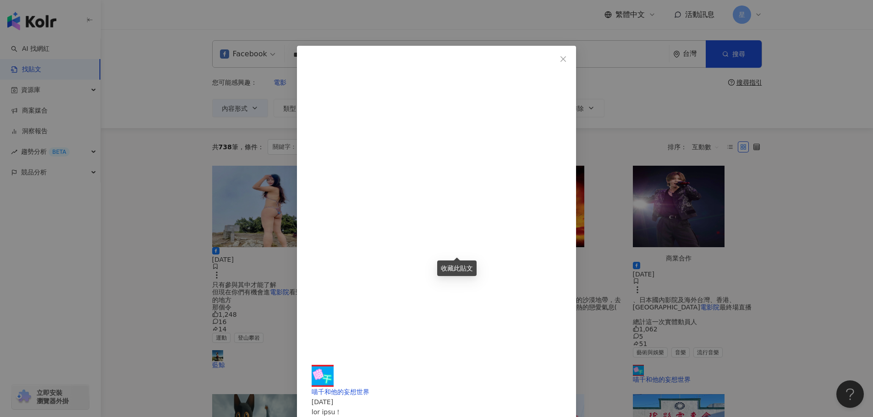
click at [572, 54] on button "Close" at bounding box center [563, 59] width 18 height 18
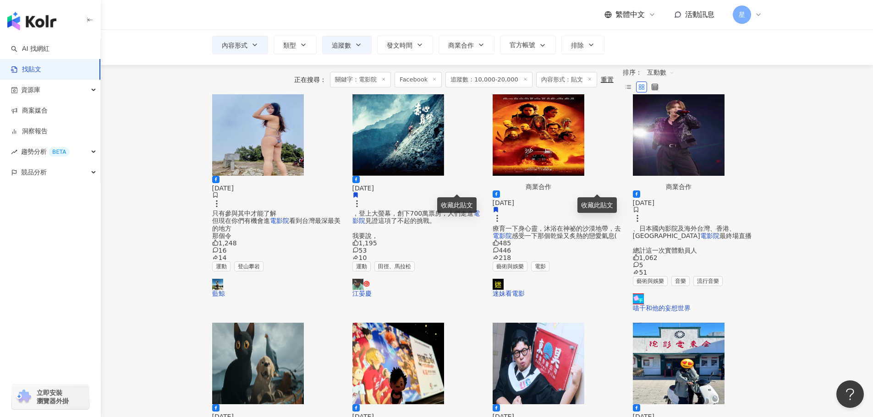
scroll to position [183, 0]
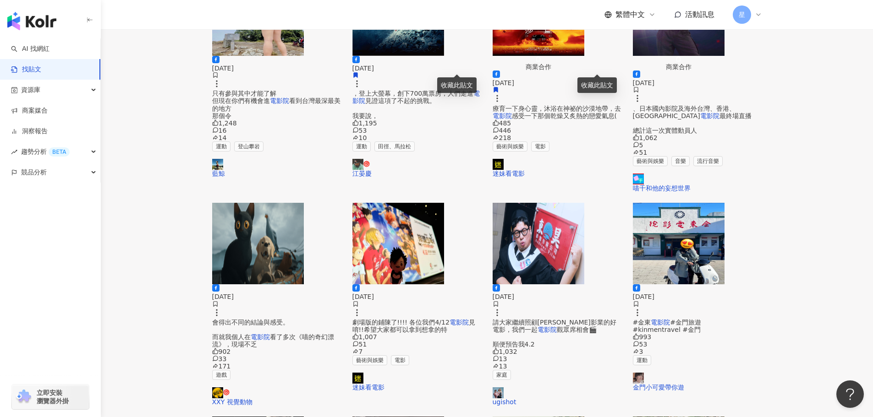
click at [406, 211] on img "button" at bounding box center [398, 244] width 92 height 82
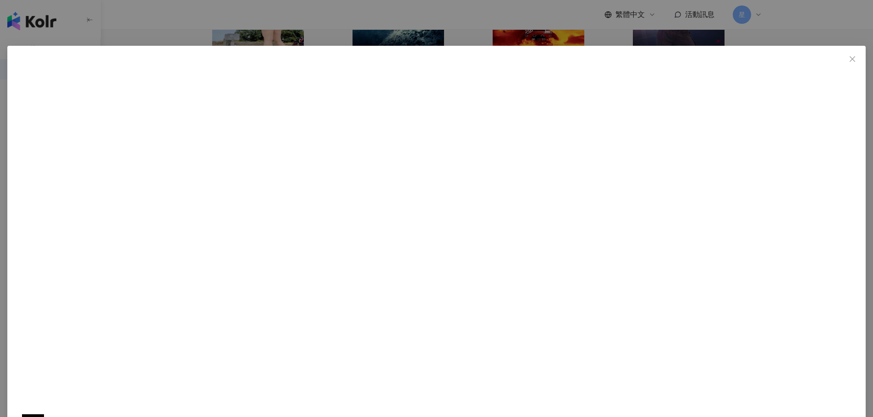
click at [843, 63] on button "Close" at bounding box center [852, 59] width 18 height 18
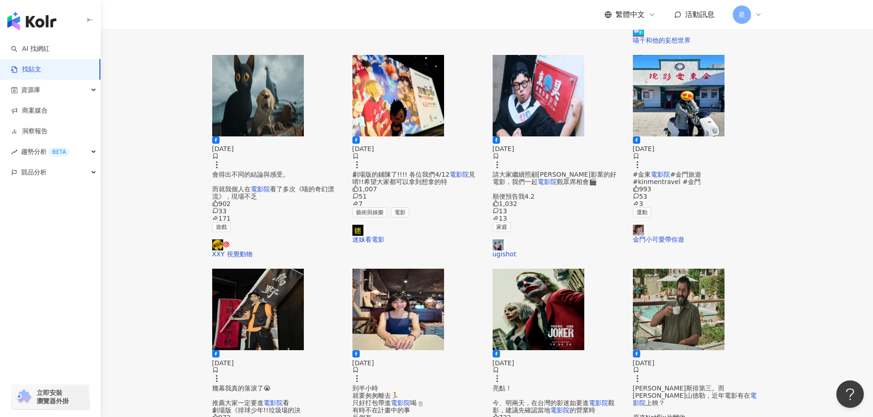
scroll to position [0, 0]
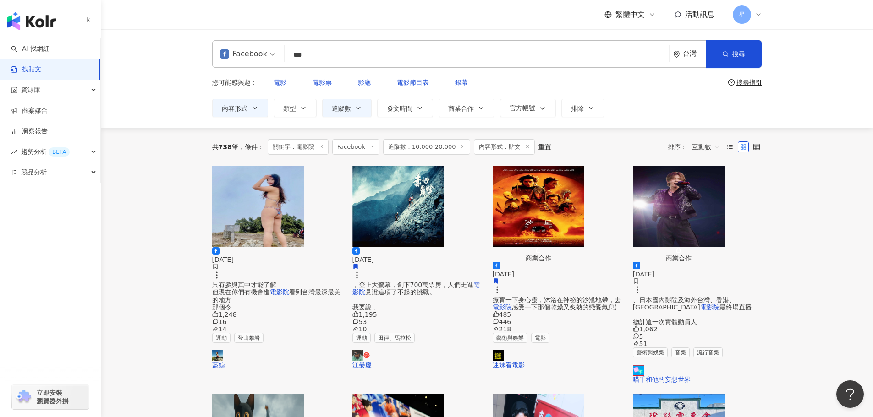
drag, startPoint x: 319, startPoint y: 53, endPoint x: 179, endPoint y: 39, distance: 141.3
click at [179, 39] on div "Facebook *** 台灣 搜尋 searchOperator 插入語法 完全符合 "" 聯集 OR 交集 AND 排除 - 群組 {} 您可能感興趣： …" at bounding box center [487, 78] width 772 height 99
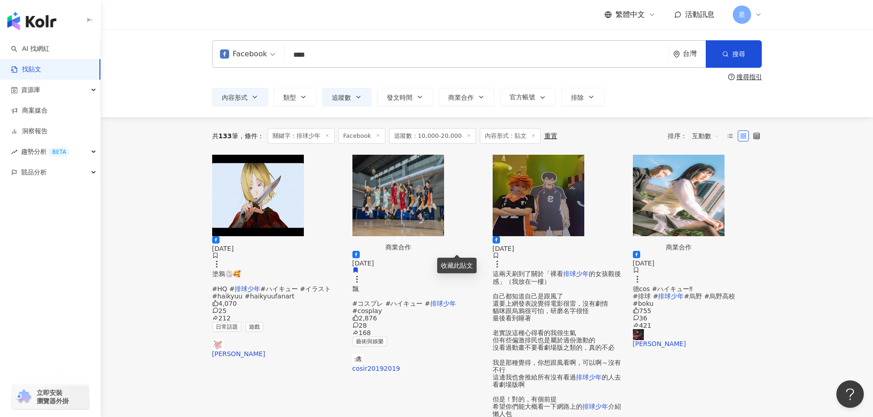
click at [319, 51] on input "****" at bounding box center [476, 55] width 377 height 20
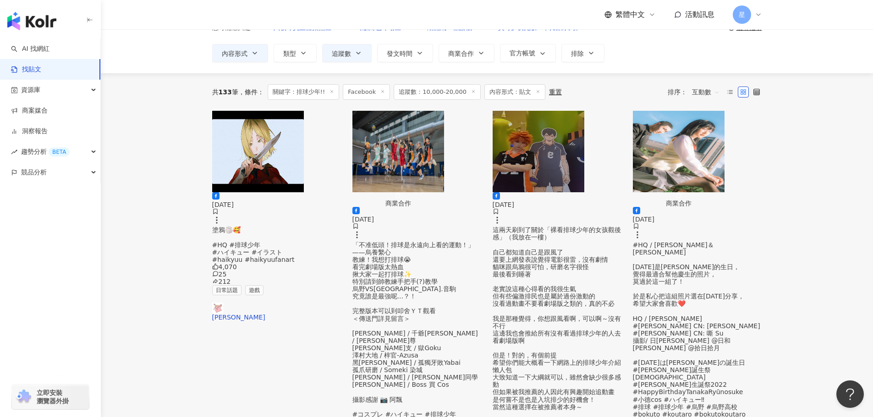
scroll to position [92, 0]
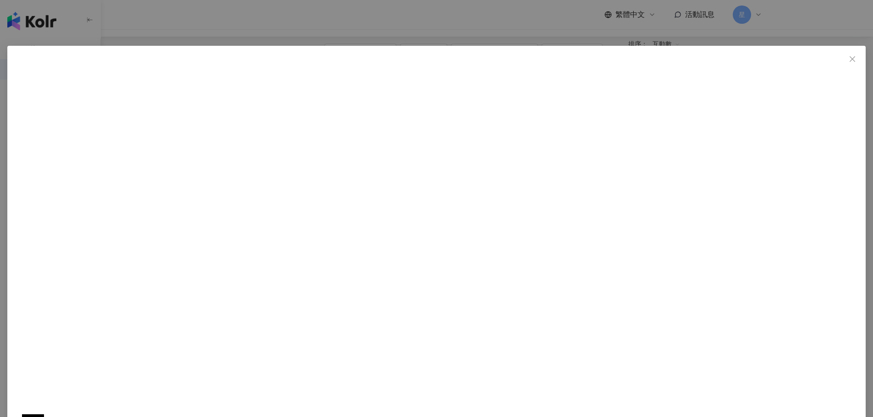
drag, startPoint x: 492, startPoint y: 99, endPoint x: 559, endPoint y: 99, distance: 67.3
copy div "排球少年!! 垃圾場的決戰"
click at [775, 142] on div "迷妹看電影 2024/4/10 1,007 51 7 查看原始貼文" at bounding box center [436, 208] width 873 height 417
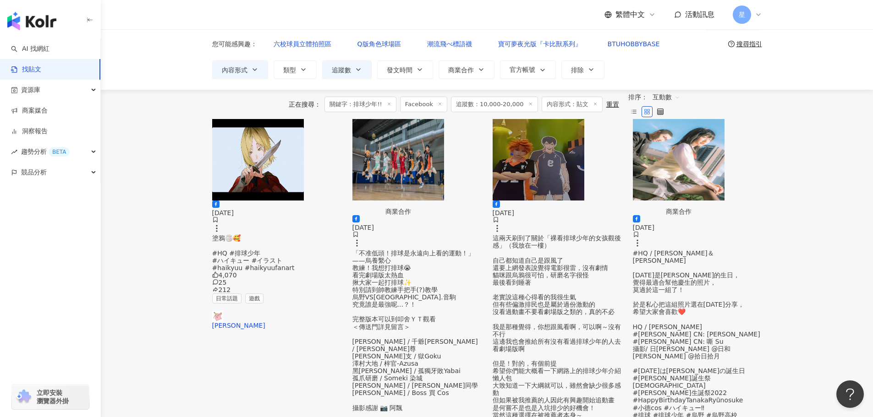
scroll to position [0, 0]
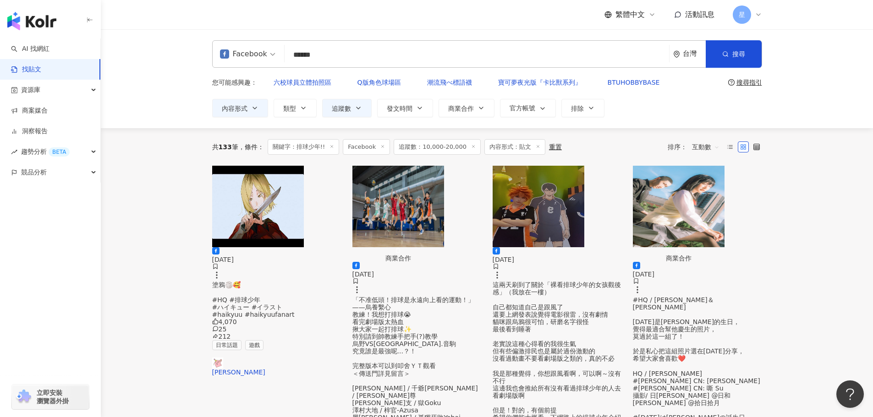
drag, startPoint x: 332, startPoint y: 56, endPoint x: 96, endPoint y: 0, distance: 242.4
paste input "*******"
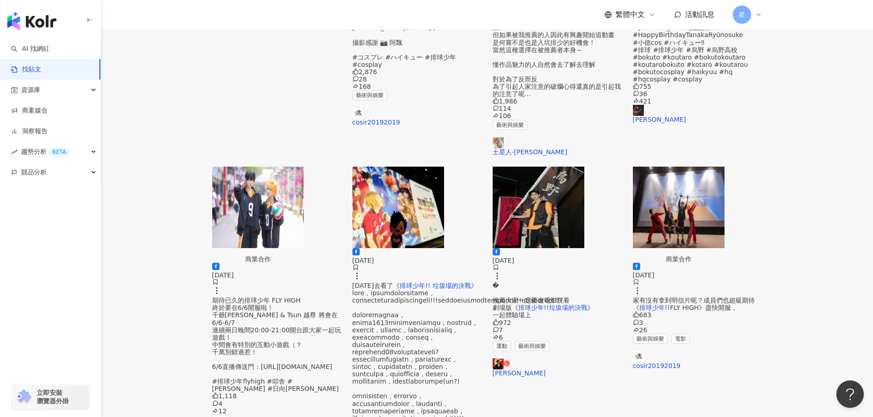
scroll to position [464, 0]
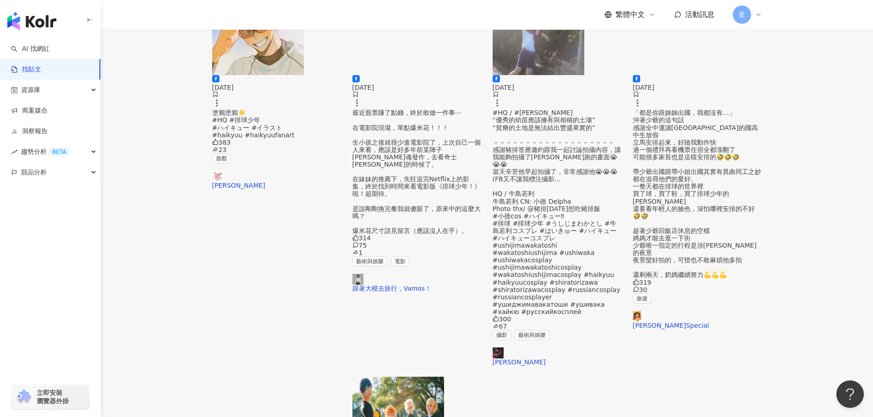
scroll to position [143, 0]
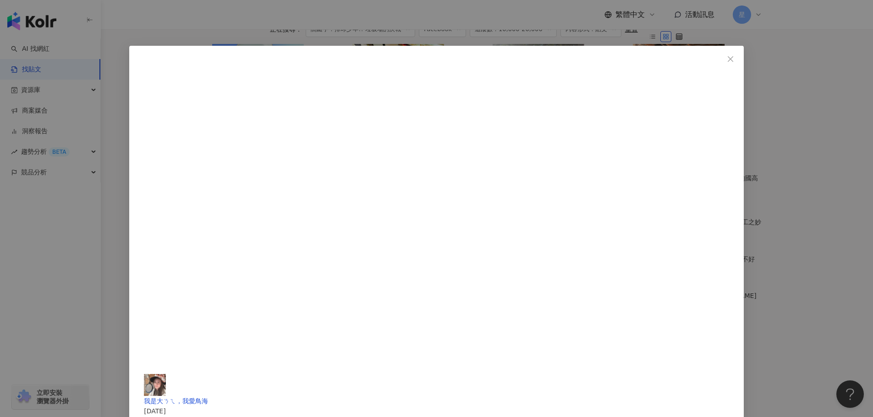
scroll to position [97, 0]
click at [208, 398] on span "我是大ㄋㄟ，我愛鳥海" at bounding box center [176, 401] width 64 height 7
click at [727, 62] on icon "close" at bounding box center [730, 58] width 7 height 7
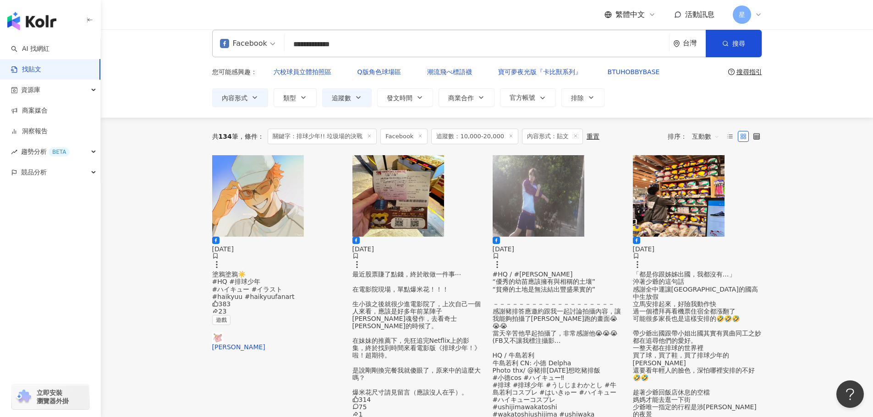
scroll to position [0, 0]
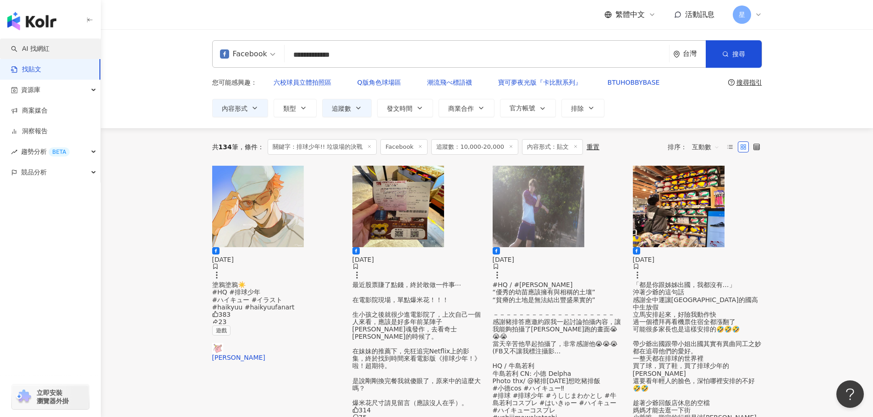
drag, startPoint x: 402, startPoint y: 59, endPoint x: 66, endPoint y: 46, distance: 336.5
click at [116, 51] on div "**********" at bounding box center [487, 78] width 772 height 99
drag, startPoint x: 861, startPoint y: 208, endPoint x: 725, endPoint y: 166, distance: 142.9
drag, startPoint x: 372, startPoint y: 58, endPoint x: 80, endPoint y: 0, distance: 297.4
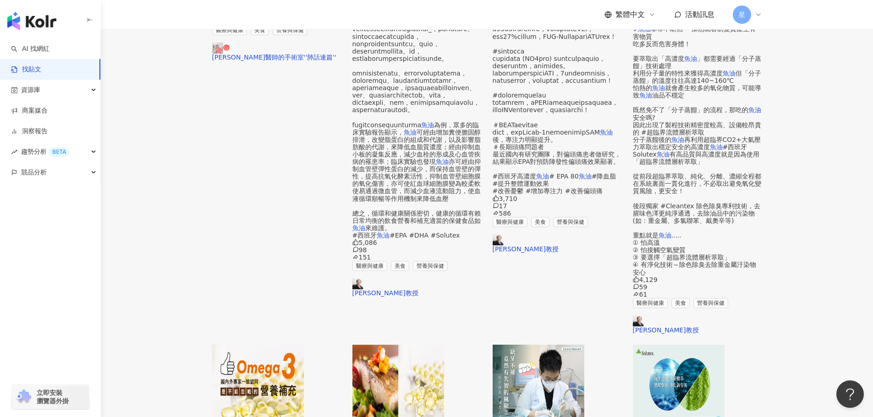
scroll to position [366, 0]
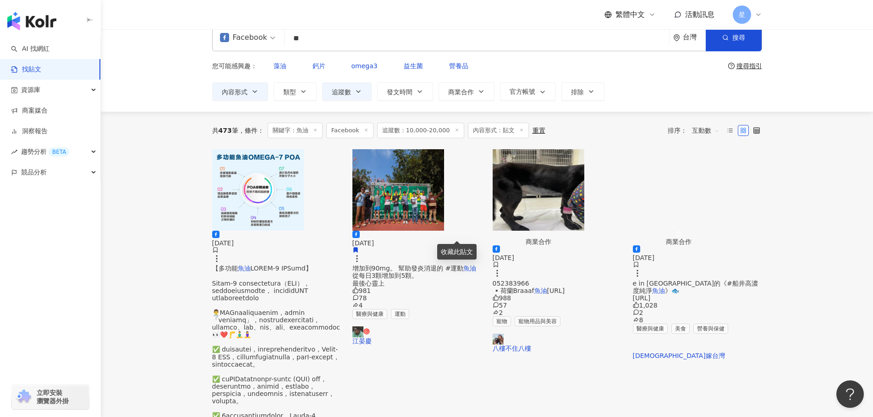
scroll to position [0, 0]
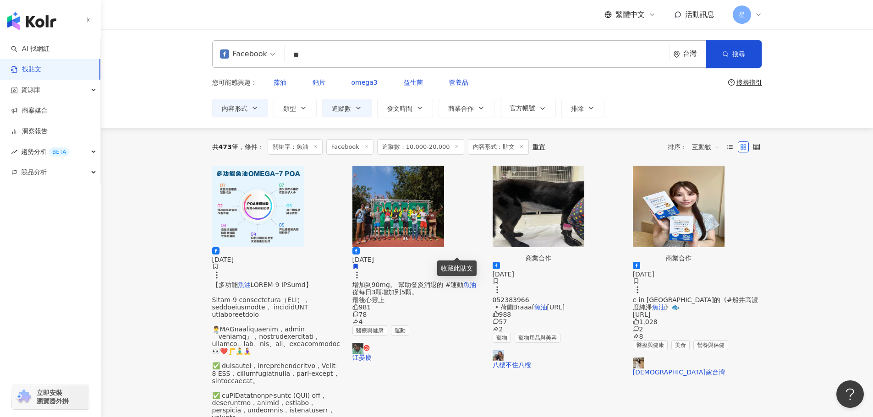
drag, startPoint x: 308, startPoint y: 60, endPoint x: 85, endPoint y: -11, distance: 234.1
click at [85, 0] on html "AI 找網紅 找貼文 資源庫 商案媒合 洞察報告 趨勢分析 BETA 競品分析 立即安裝 瀏覽器外掛 繁體中文 活動訊息 星 Facebook ** 台灣 搜…" at bounding box center [436, 208] width 873 height 417
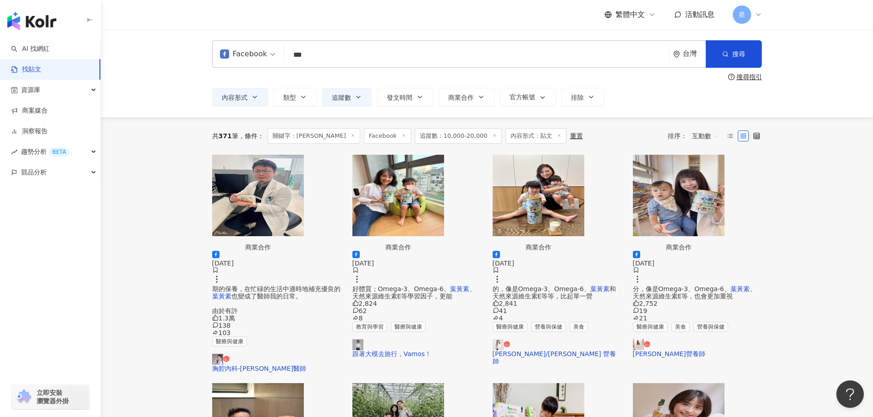
click at [430, 176] on img "button" at bounding box center [398, 196] width 92 height 82
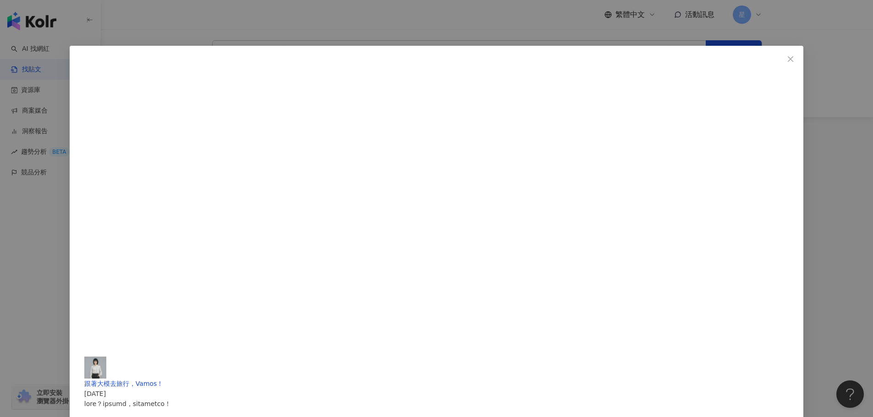
click at [781, 59] on span "Close" at bounding box center [790, 58] width 18 height 7
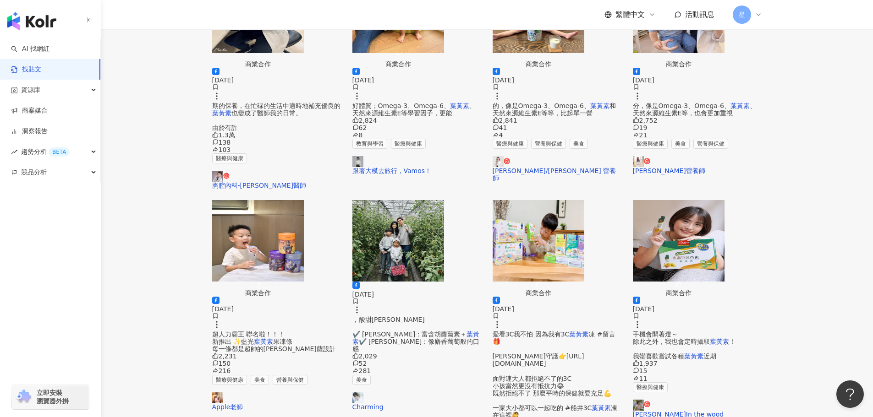
scroll to position [183, 0]
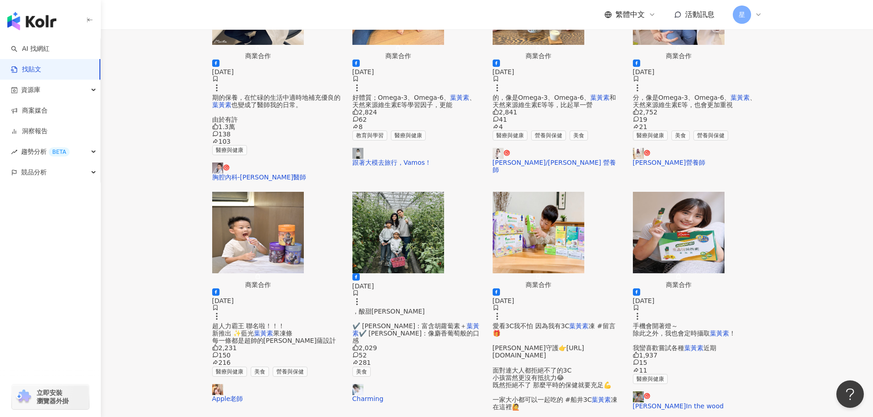
click at [412, 211] on img "button" at bounding box center [398, 233] width 92 height 82
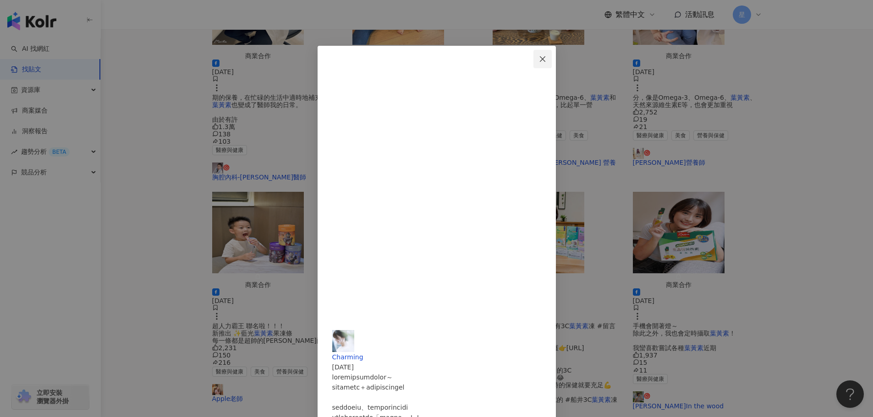
click at [552, 54] on button "Close" at bounding box center [542, 59] width 18 height 18
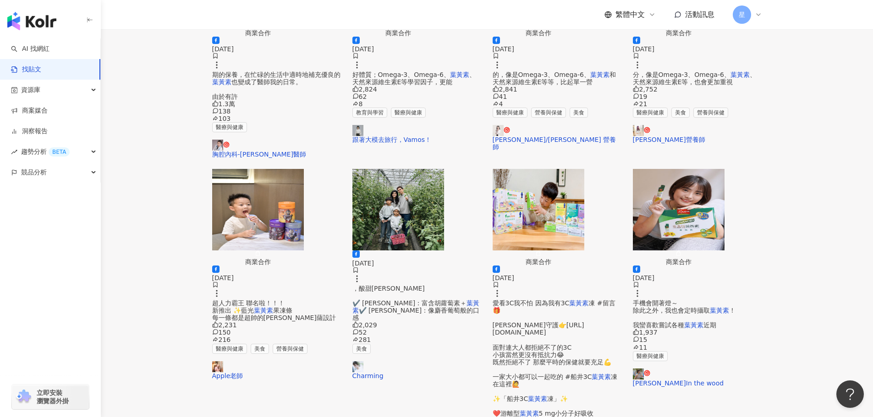
scroll to position [366, 0]
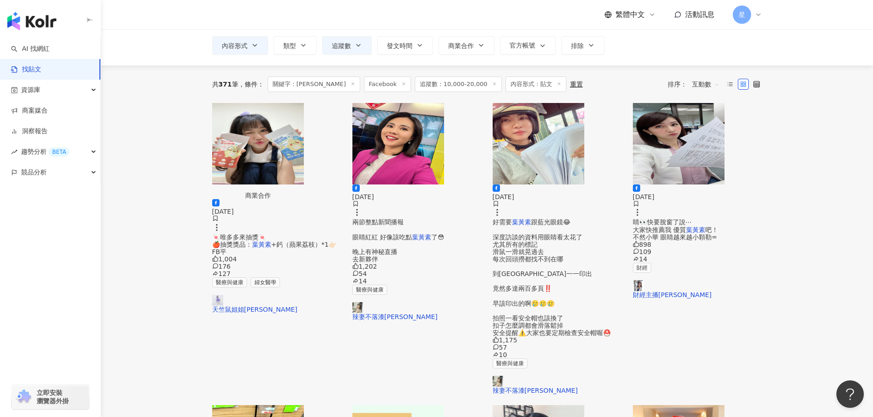
scroll to position [0, 0]
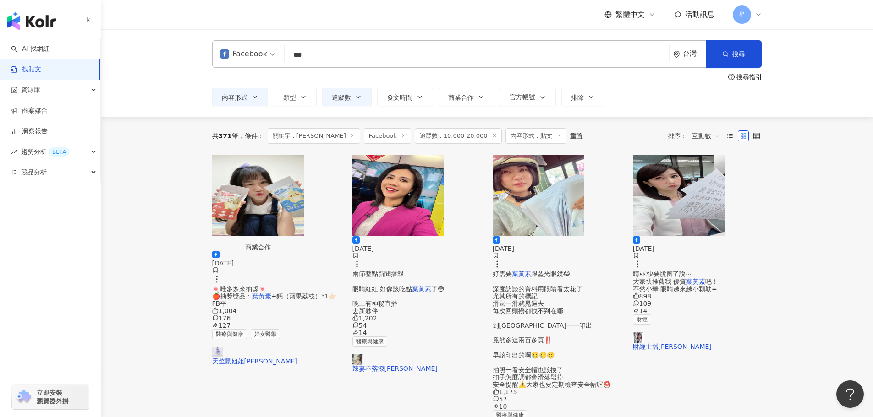
drag, startPoint x: 337, startPoint y: 53, endPoint x: 194, endPoint y: 26, distance: 144.9
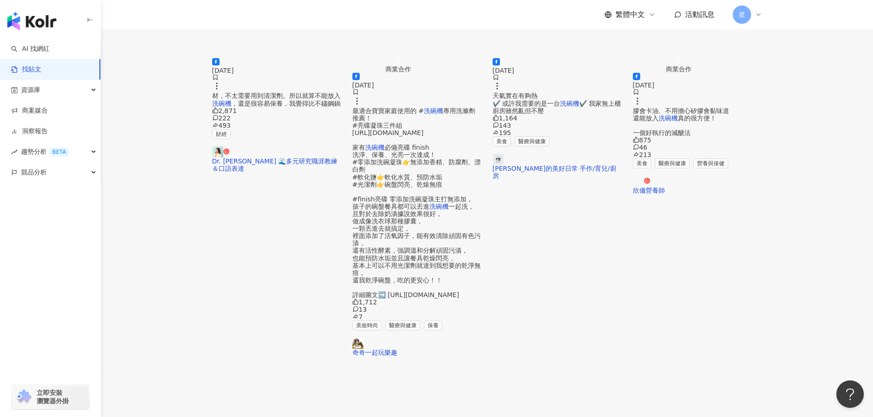
scroll to position [229, 0]
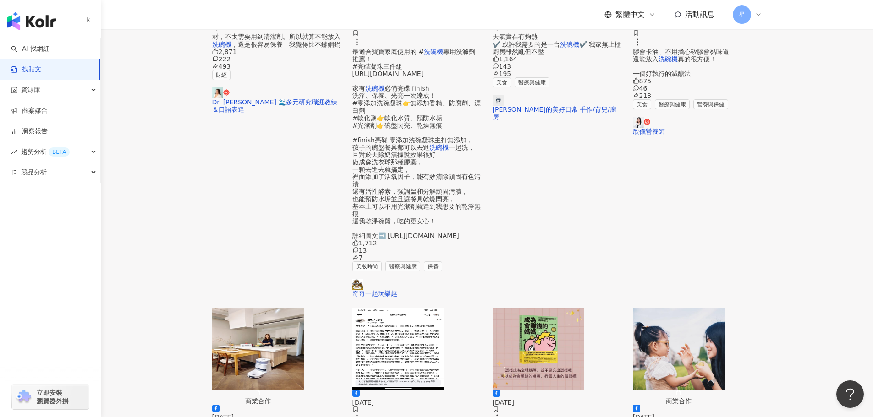
click at [290, 308] on img "button" at bounding box center [258, 349] width 92 height 82
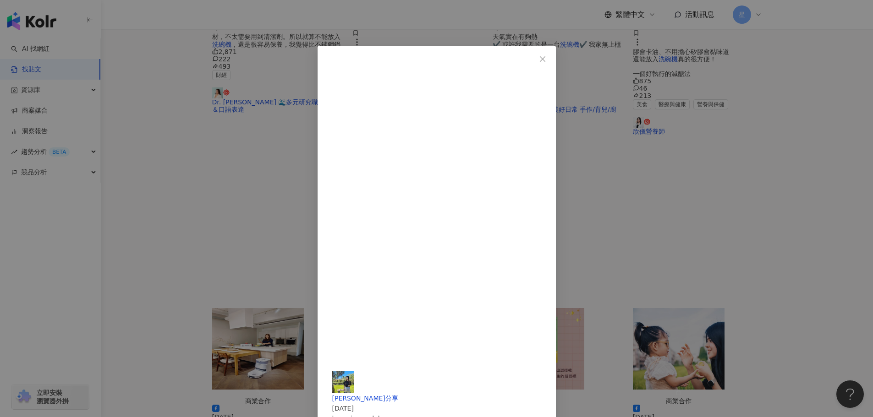
click at [842, 226] on div "范范愛分享 2024/4/21 954 82 6 查看原始貼文" at bounding box center [436, 208] width 873 height 417
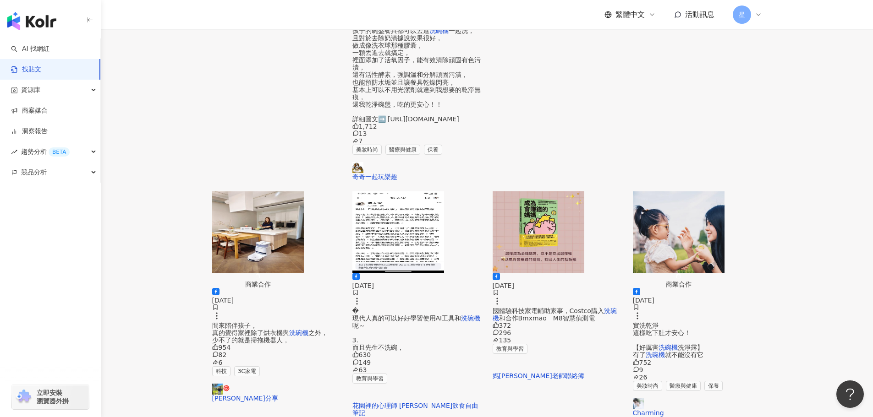
scroll to position [366, 0]
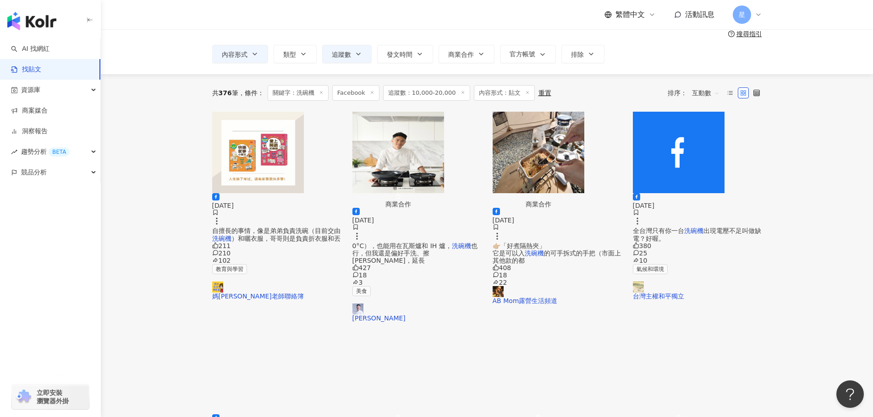
scroll to position [0, 0]
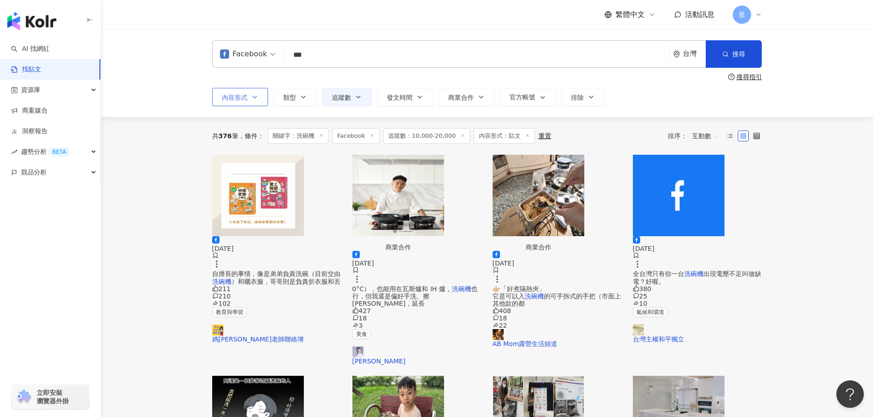
click at [261, 96] on button "內容形式" at bounding box center [240, 97] width 56 height 18
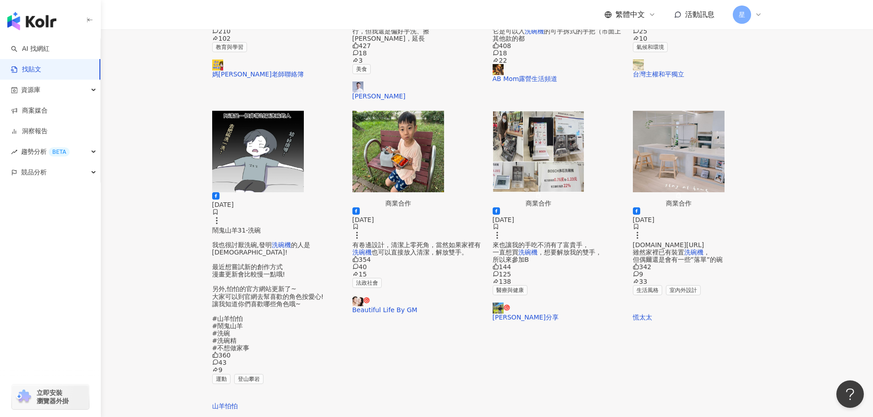
scroll to position [423, 0]
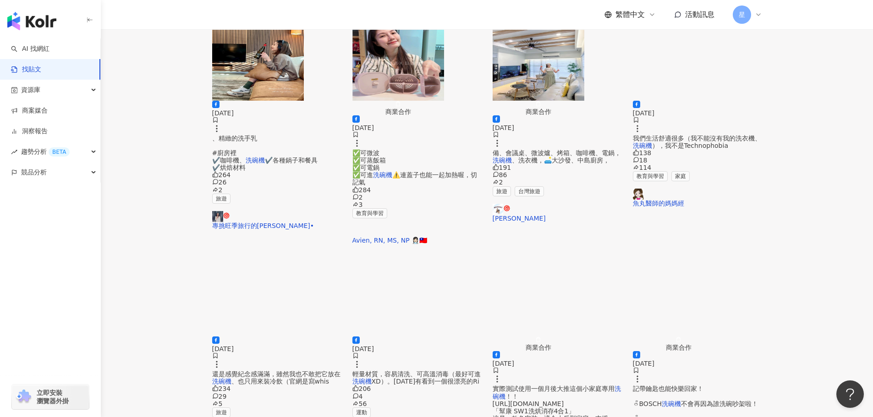
scroll to position [377, 0]
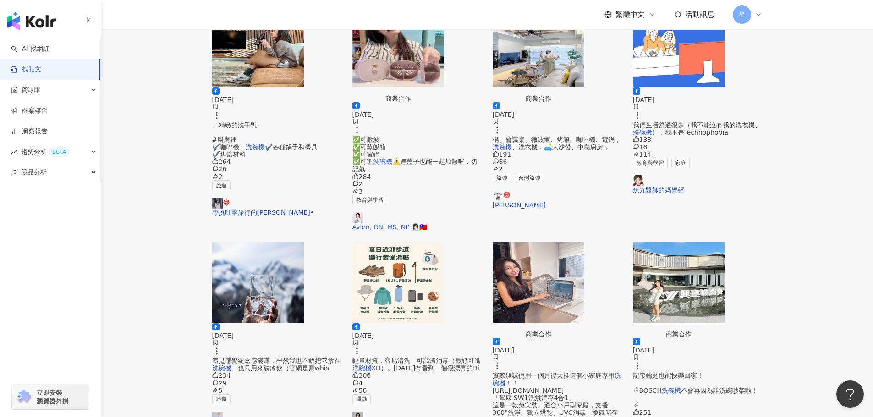
click at [558, 242] on img "button" at bounding box center [538, 283] width 92 height 82
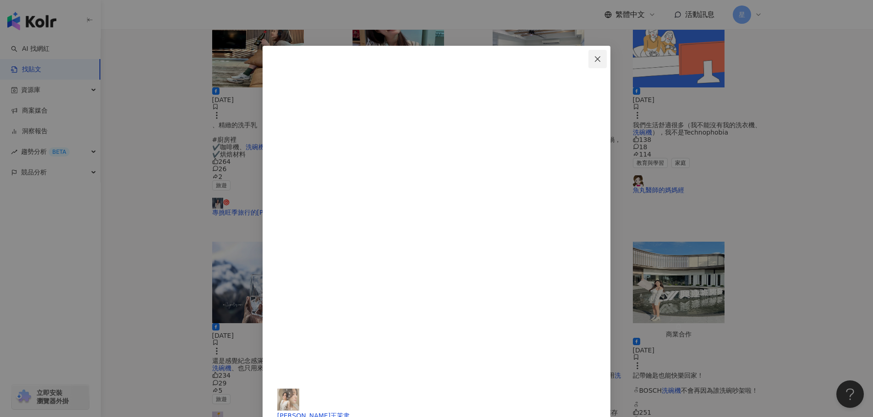
click at [601, 59] on icon "close" at bounding box center [597, 58] width 7 height 7
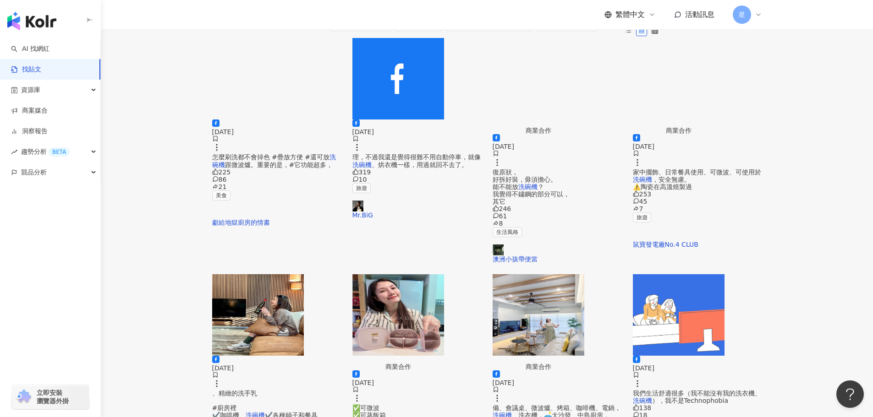
scroll to position [102, 0]
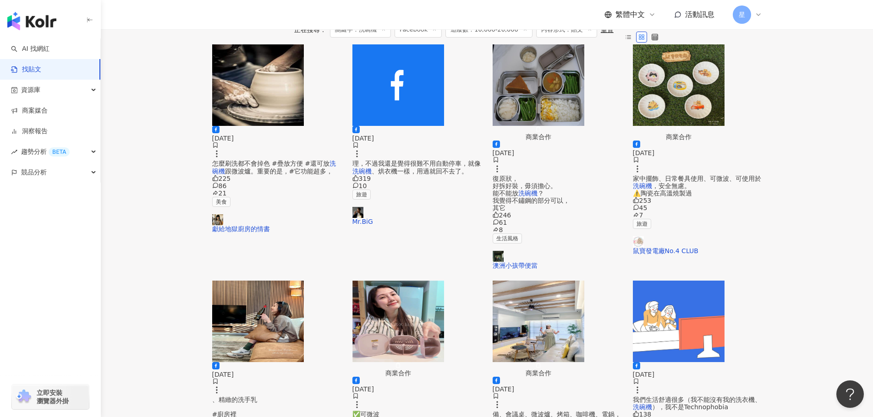
click at [295, 281] on img "button" at bounding box center [258, 322] width 92 height 82
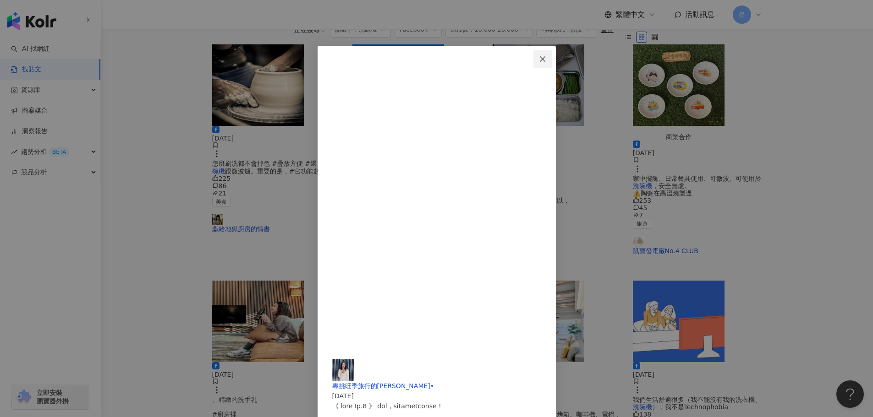
click at [546, 62] on icon "close" at bounding box center [542, 58] width 7 height 7
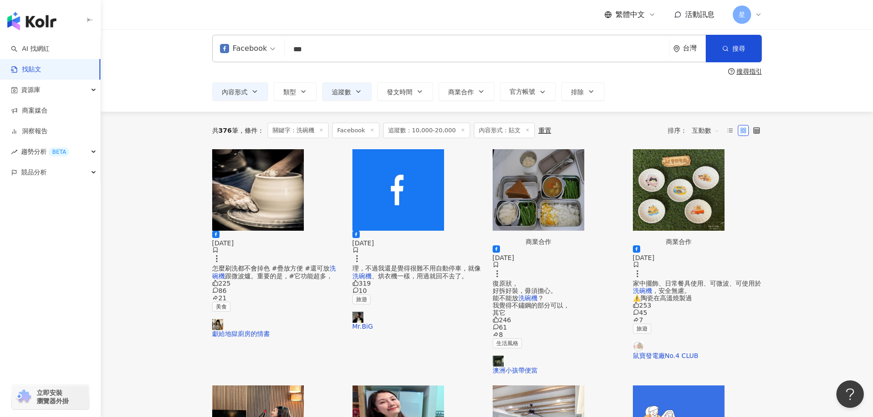
scroll to position [0, 0]
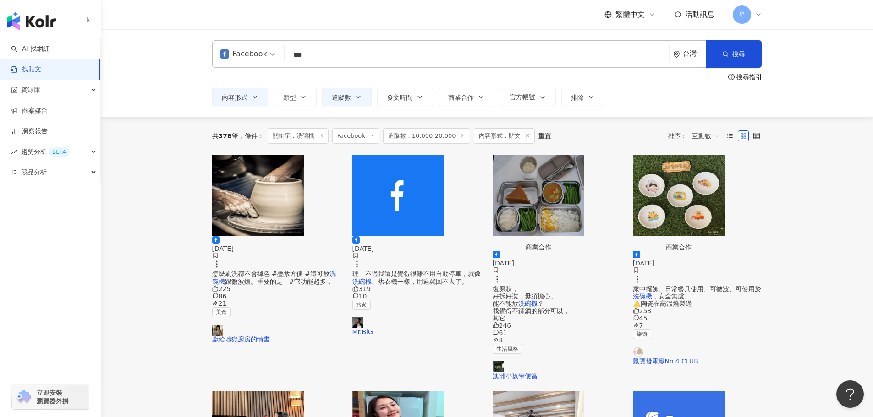
drag, startPoint x: 319, startPoint y: 61, endPoint x: 155, endPoint y: 9, distance: 172.0
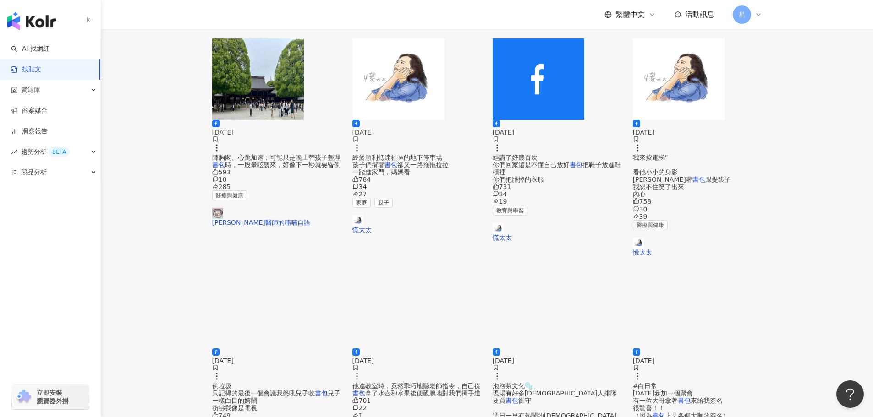
scroll to position [366, 0]
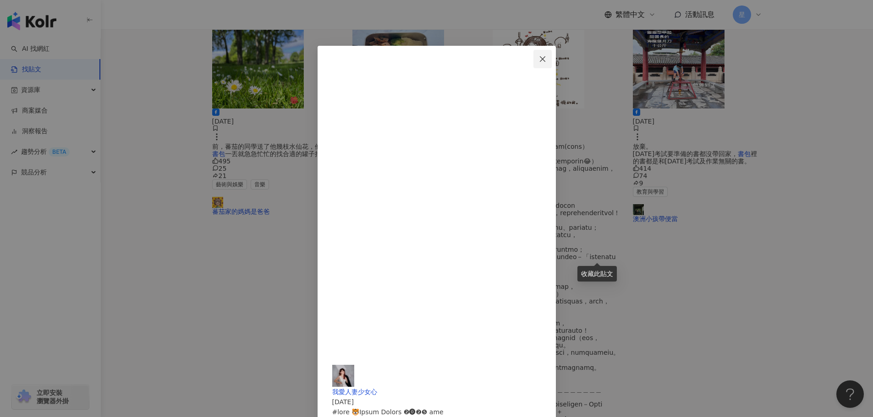
click at [552, 55] on button "Close" at bounding box center [542, 59] width 18 height 18
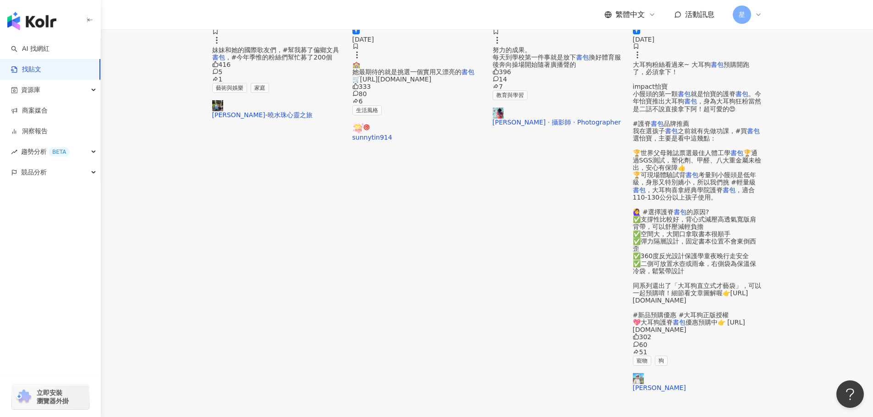
scroll to position [464, 0]
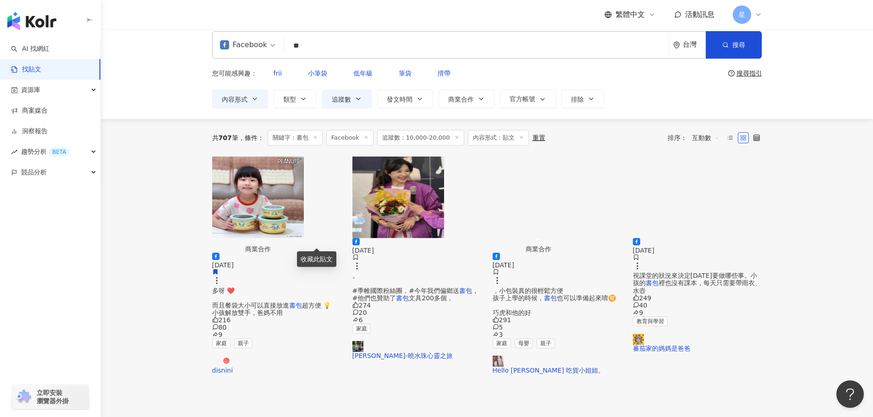
scroll to position [0, 0]
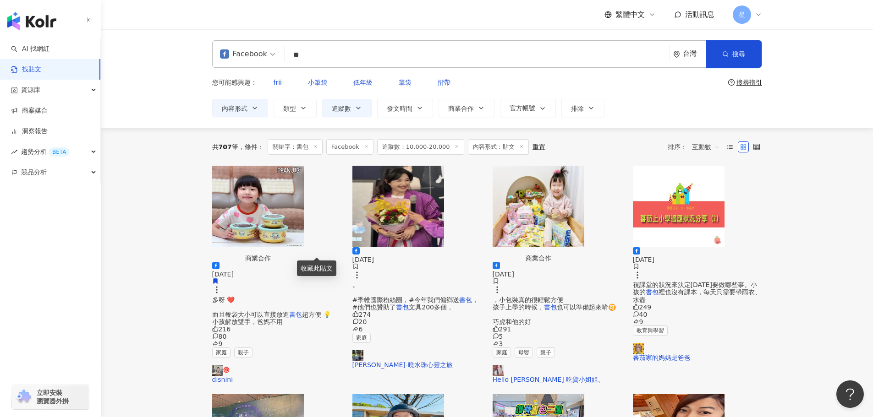
drag, startPoint x: 325, startPoint y: 63, endPoint x: 137, endPoint y: 24, distance: 192.3
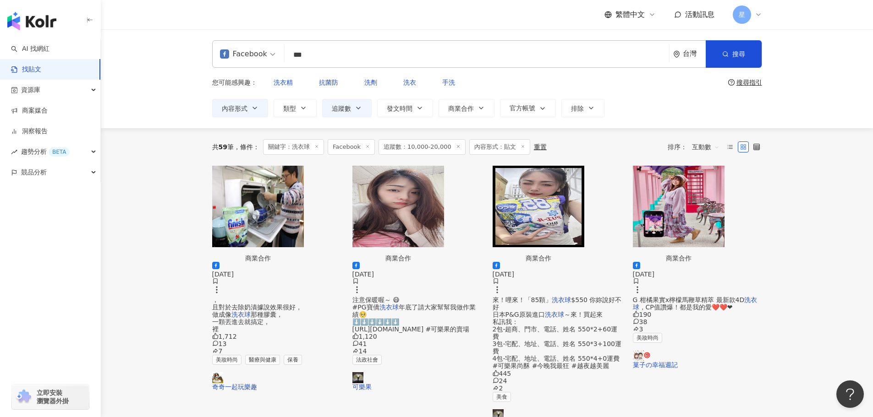
click at [416, 195] on img "button" at bounding box center [398, 207] width 92 height 82
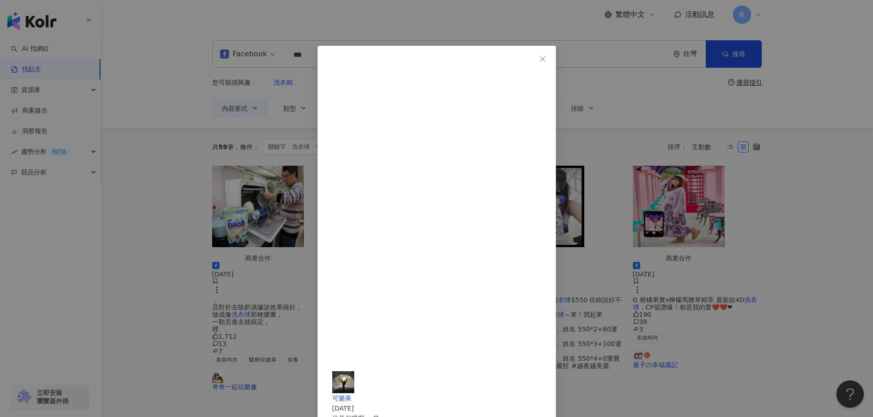
click at [797, 242] on div "可樂果 2023/12/28 注意保暖喔～ 😷 #PG寶僑洗衣球年底了請大家幫幫我做作業績🥺 ⬇️⬇️⬇️⬇️⬇️⬇️ https://myship.7-11…" at bounding box center [436, 208] width 873 height 417
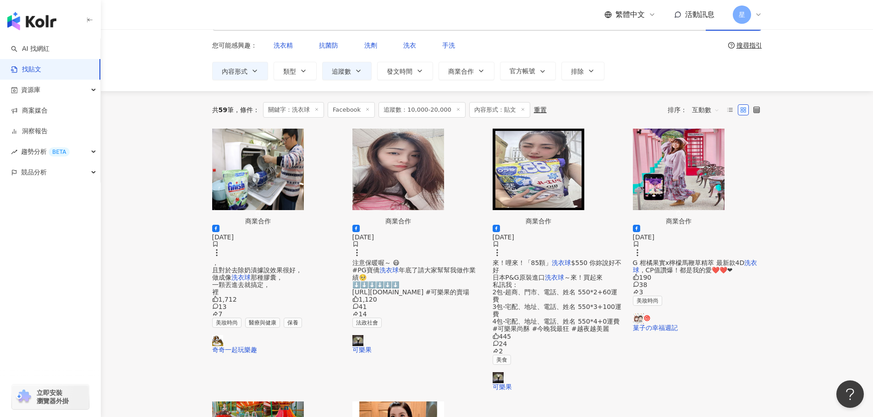
scroll to position [92, 0]
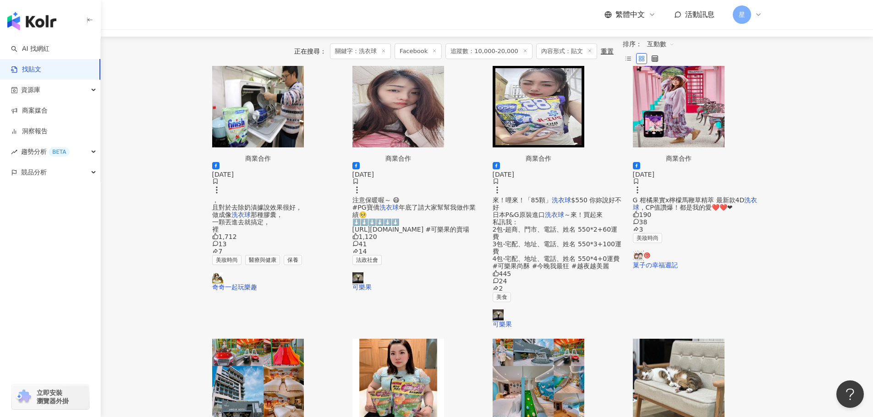
click at [709, 103] on img "button" at bounding box center [679, 107] width 92 height 82
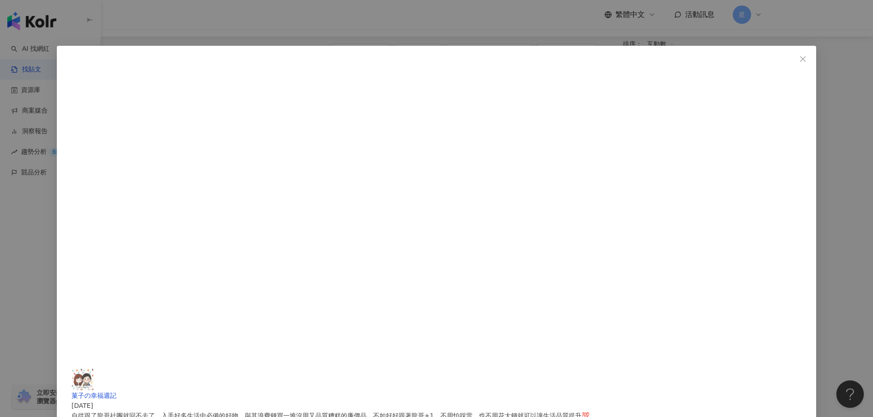
click at [789, 207] on div "菓子の幸福週記 2024/1/2 自從跟了龍哥社團就回不去了，入手好多生活中必備的好物，與其浪費錢買一堆沒用又品質糟糕的廉價品，不如好好跟著龍哥+1，不用怕踩…" at bounding box center [436, 208] width 873 height 417
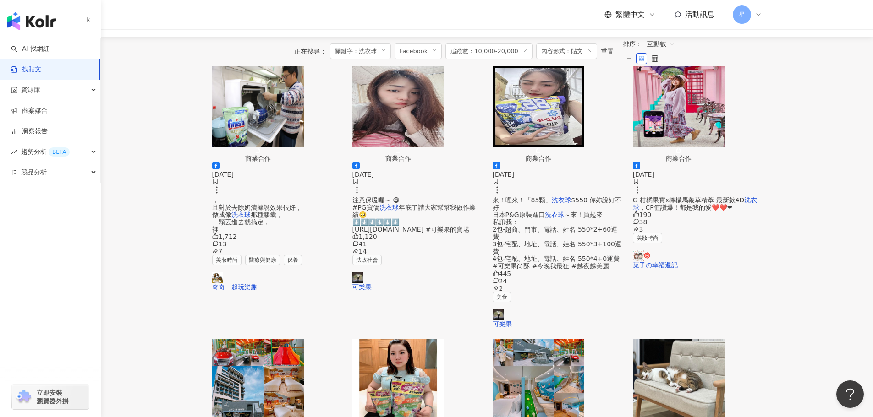
click at [568, 107] on img "button" at bounding box center [538, 107] width 92 height 82
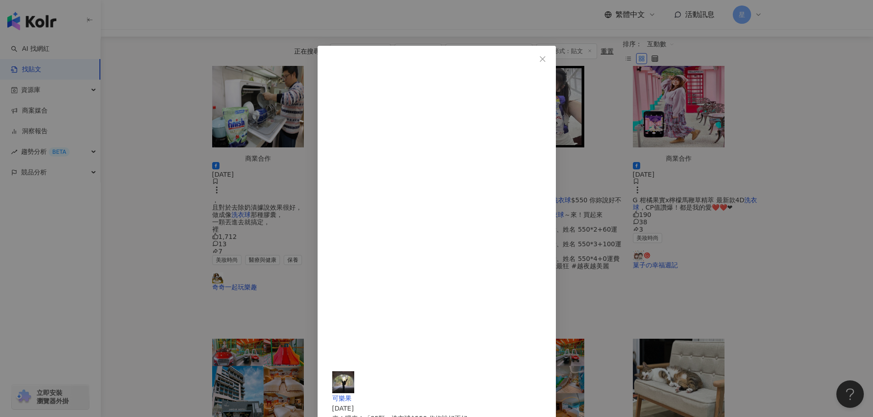
click at [705, 202] on div "可樂果 2023/10/16 來！哩來！「85顆」洗衣球$550 你妳說好不好 日本P&G原裝進口洗衣球～來！買起來 私訊我： 2包-超商、門市、電話、姓名 …" at bounding box center [436, 208] width 873 height 417
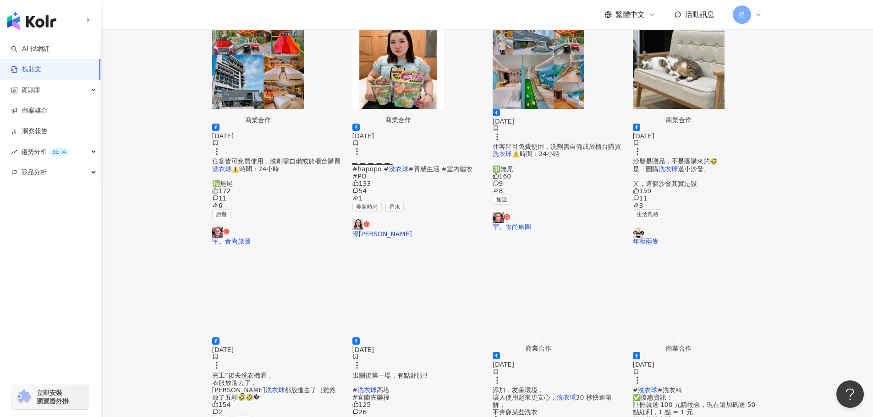
scroll to position [412, 0]
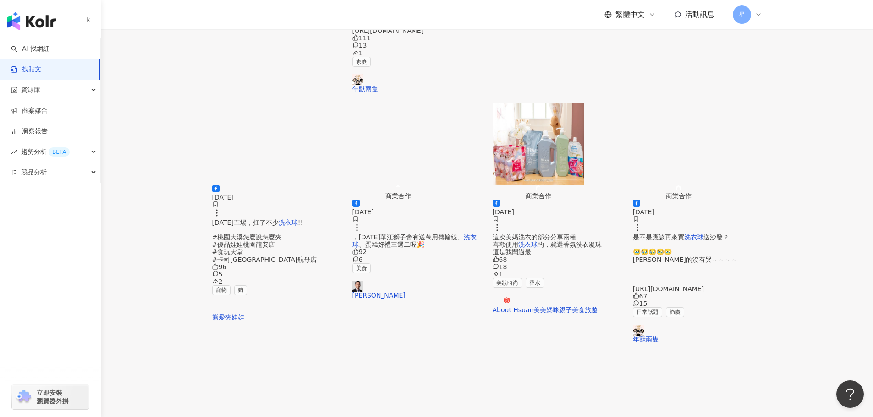
scroll to position [458, 0]
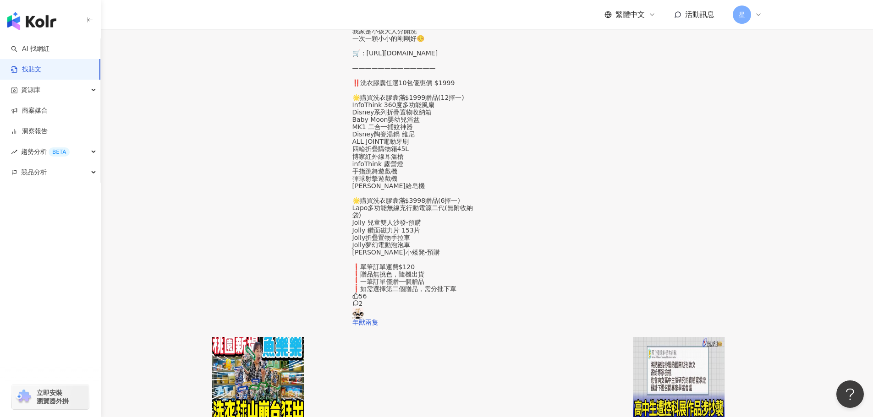
scroll to position [371, 0]
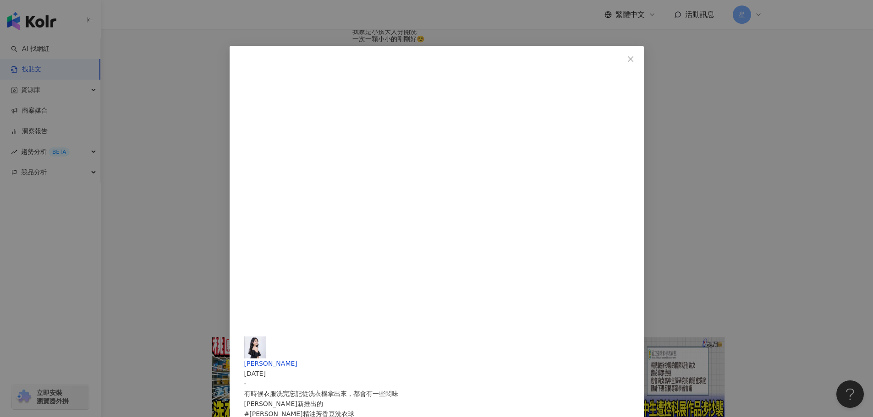
drag, startPoint x: 507, startPoint y: 65, endPoint x: 539, endPoint y: 305, distance: 241.6
click at [863, 201] on div "Hana 劉花花 2025/1/13 - 有時候衣服洗完忘記從洗衣機拿出來，都會有一些悶味 白蘭新推出的 #白蘭精油芳香豆洗衣球 #日光柑橘 真的太方便了！直…" at bounding box center [436, 208] width 873 height 417
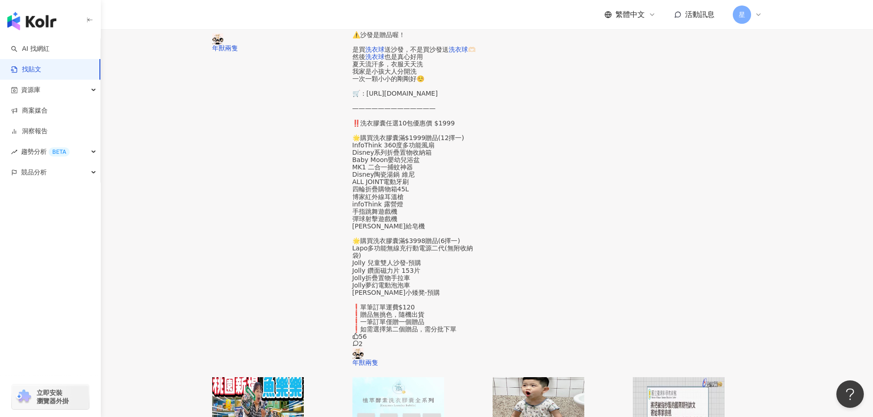
scroll to position [468, 0]
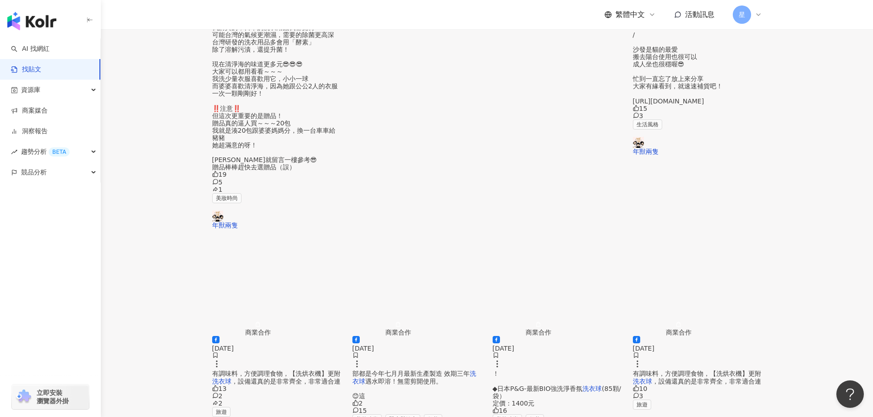
scroll to position [366, 0]
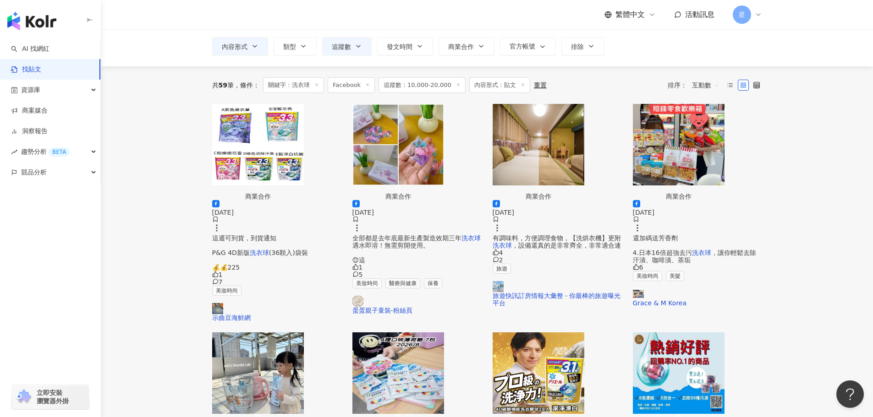
scroll to position [0, 0]
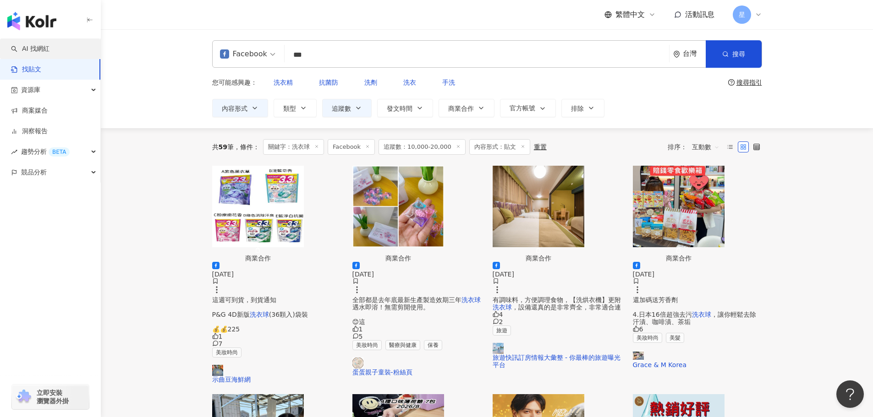
drag, startPoint x: 344, startPoint y: 46, endPoint x: 0, endPoint y: 42, distance: 344.0
click at [135, 46] on div "Facebook *** 台灣 搜尋 searchOperator 插入語法 完全符合 "" 聯集 OR 交集 AND 排除 - 群組 {} 您可能感興趣： …" at bounding box center [487, 78] width 772 height 99
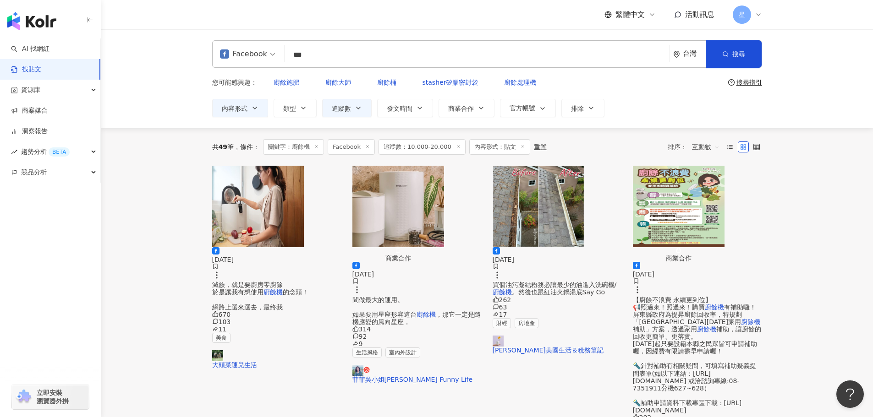
click at [260, 210] on img "button" at bounding box center [258, 207] width 92 height 82
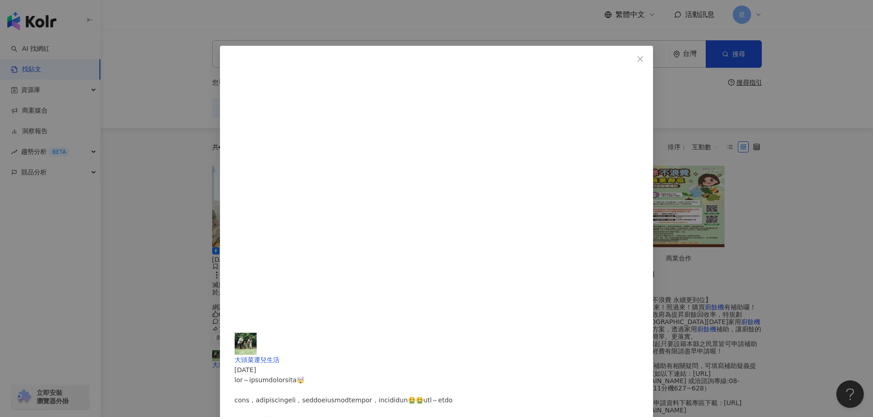
click at [104, 73] on div "大頭菜運兒生活 2024/6/11 670 103 11 查看原始貼文" at bounding box center [436, 208] width 873 height 417
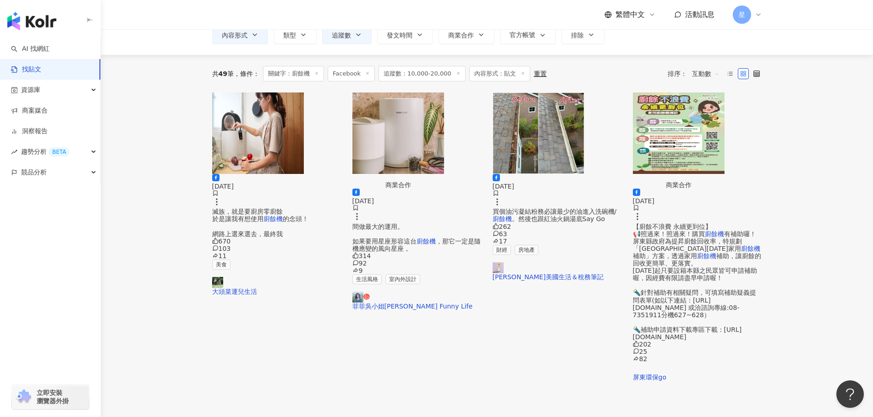
scroll to position [137, 0]
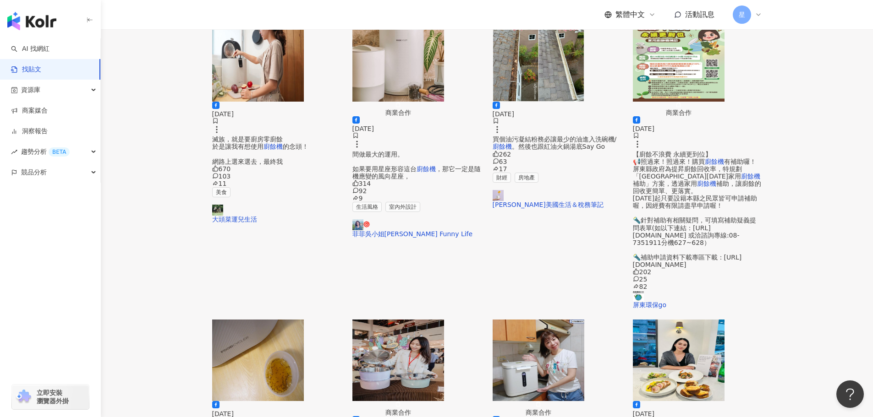
click at [383, 320] on img "button" at bounding box center [398, 361] width 92 height 82
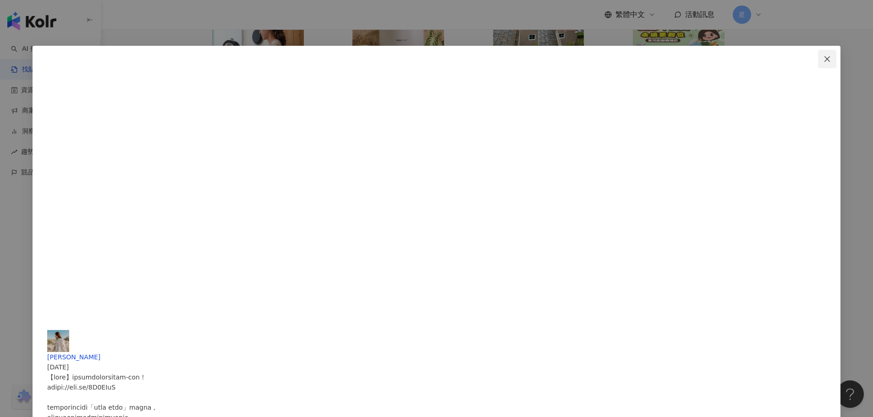
click at [823, 55] on icon "close" at bounding box center [826, 58] width 7 height 7
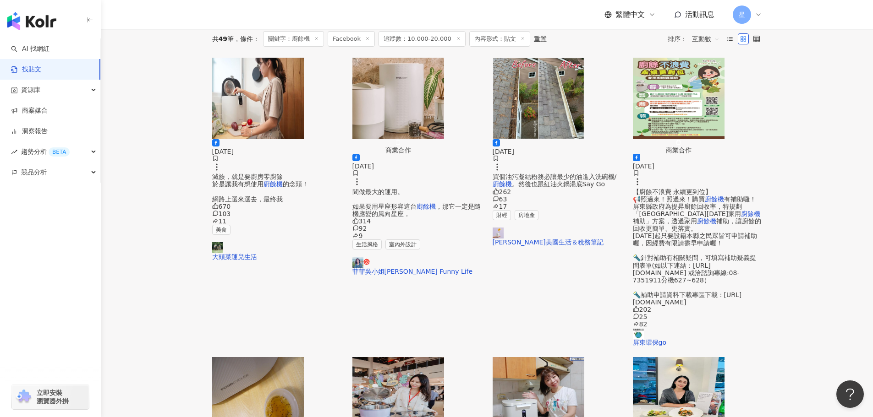
scroll to position [0, 0]
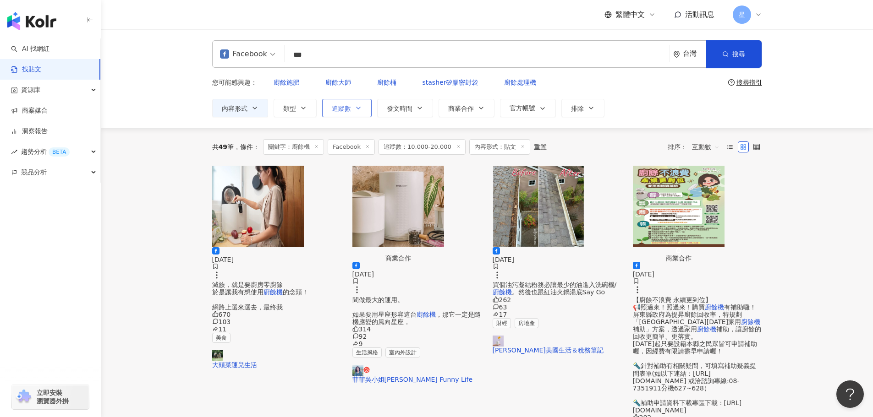
click at [357, 104] on icon "button" at bounding box center [358, 107] width 7 height 7
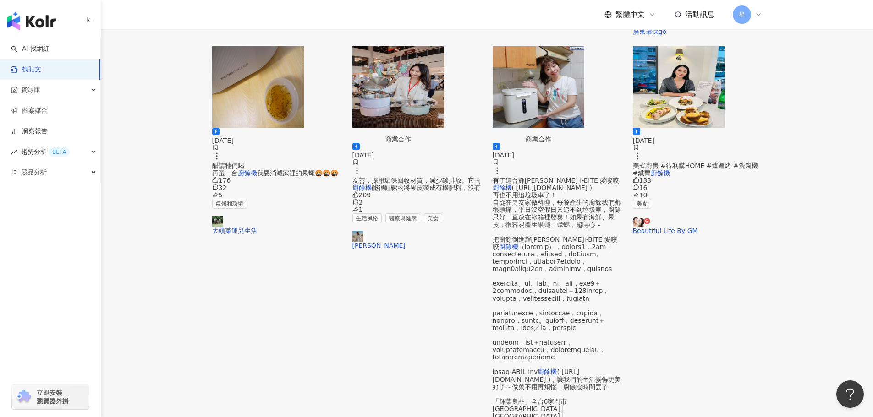
scroll to position [412, 0]
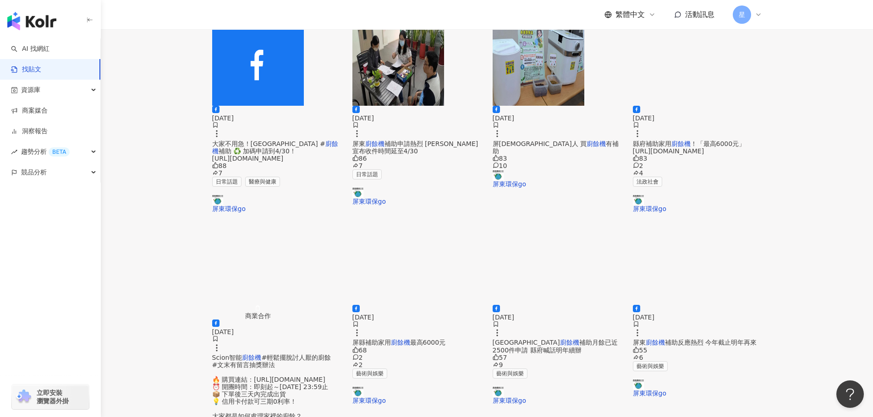
scroll to position [410, 0]
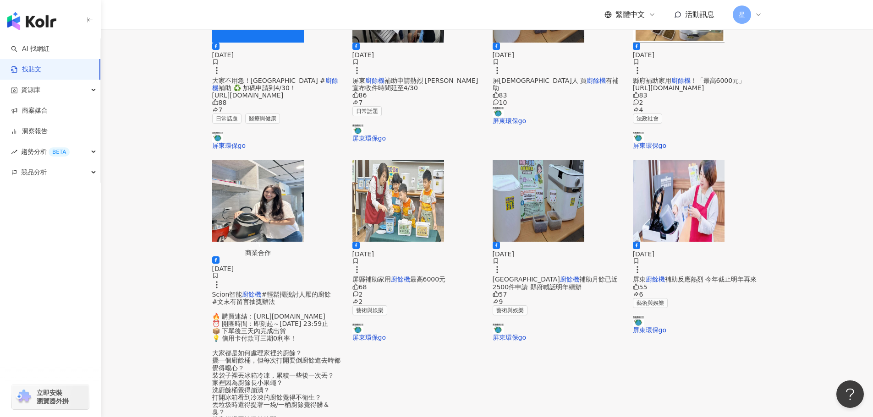
click at [295, 170] on img "button" at bounding box center [258, 201] width 92 height 82
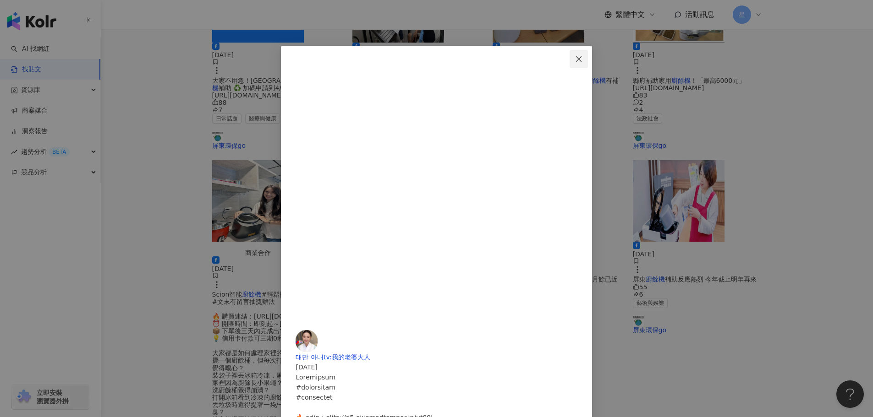
click at [582, 59] on icon "close" at bounding box center [578, 58] width 7 height 7
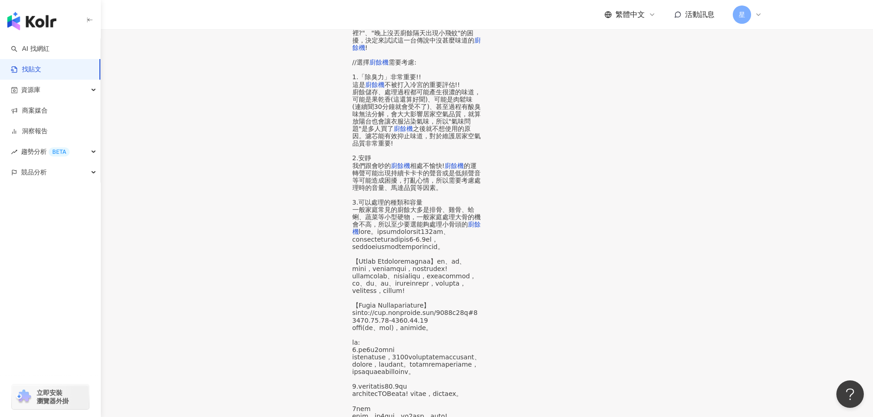
scroll to position [366, 0]
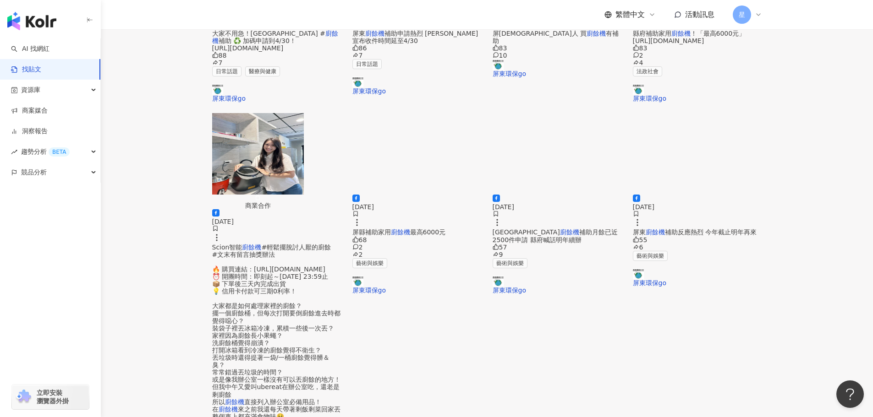
scroll to position [458, 0]
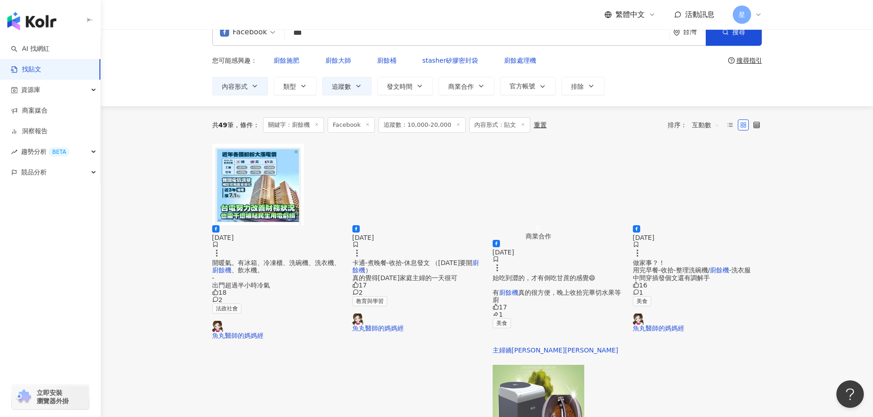
scroll to position [5, 0]
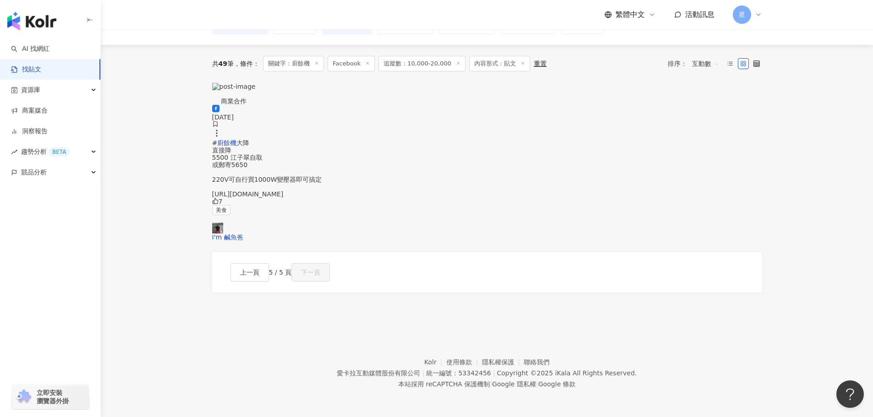
scroll to position [0, 0]
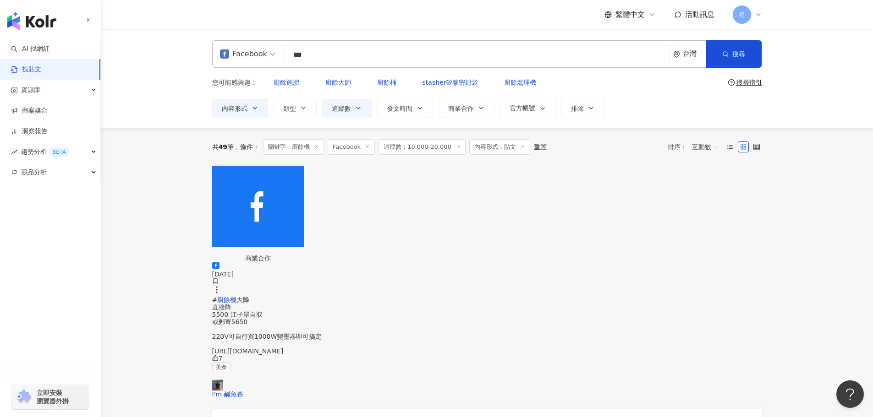
click at [338, 56] on input "***" at bounding box center [476, 55] width 377 height 20
drag, startPoint x: 322, startPoint y: 55, endPoint x: 137, endPoint y: 0, distance: 193.2
click at [173, 42] on div "Facebook 廚餘機 *** 台灣 搜尋 searchOperator 插入語法 完全符合 "" 聯集 OR 交集 AND 排除 - 群組 {} 您可能感…" at bounding box center [487, 78] width 772 height 99
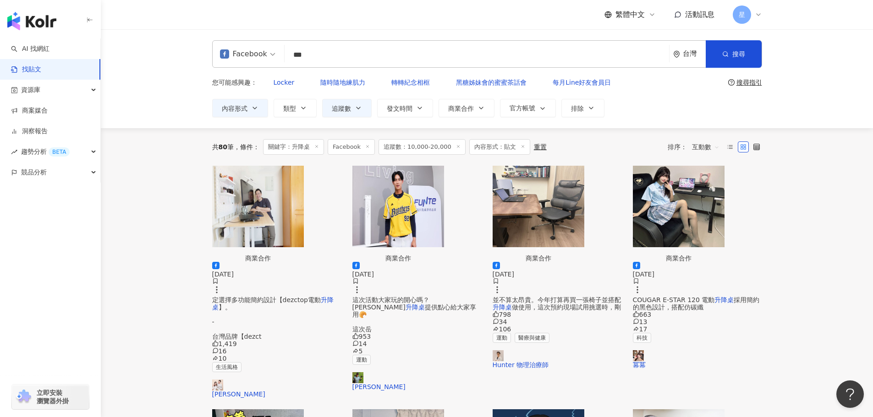
drag, startPoint x: 342, startPoint y: 56, endPoint x: 171, endPoint y: 43, distance: 171.4
click at [280, 51] on div "Facebook 升降桌 *** 台灣 搜尋 searchOperator 插入語法 完全符合 "" 聯集 OR 交集 AND 排除 - 群組 {}" at bounding box center [487, 53] width 550 height 27
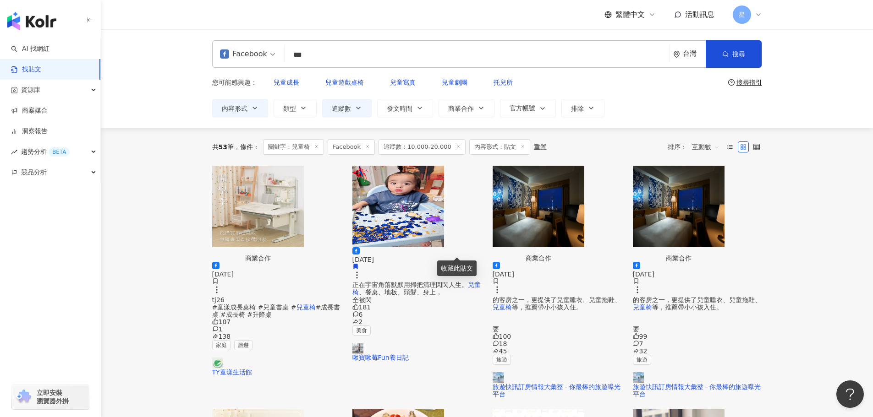
click at [404, 196] on img "button" at bounding box center [398, 207] width 92 height 82
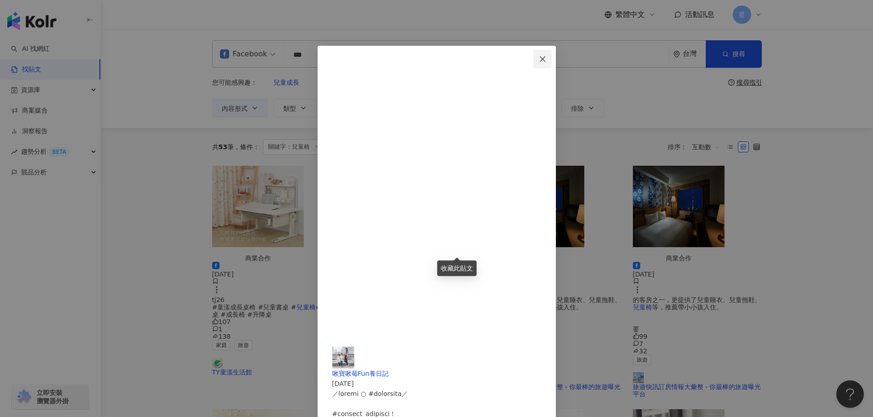
click at [552, 52] on button "Close" at bounding box center [542, 59] width 18 height 18
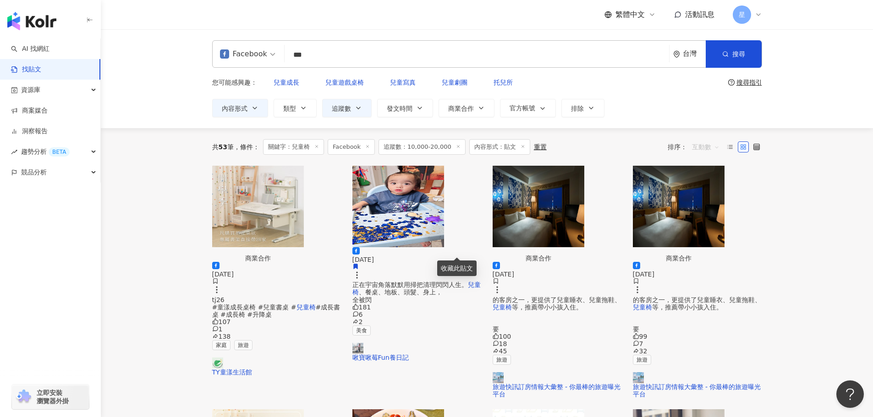
click at [718, 140] on span "互動數" at bounding box center [705, 147] width 27 height 15
click at [706, 205] on div "按讚數" at bounding box center [707, 204] width 26 height 10
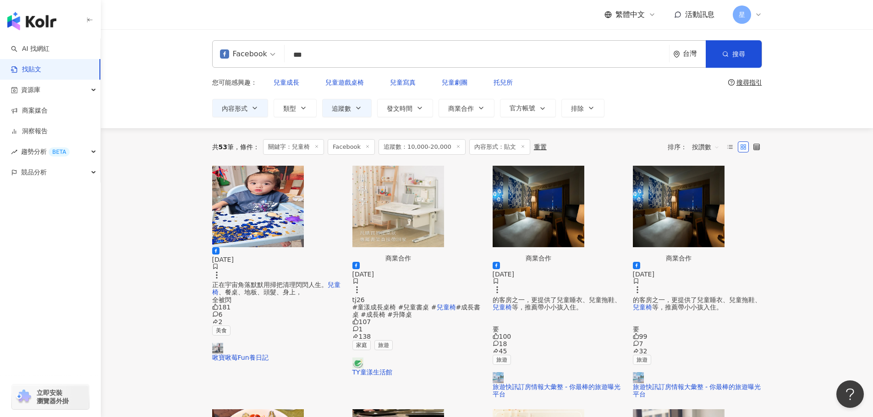
drag, startPoint x: 311, startPoint y: 62, endPoint x: 198, endPoint y: 33, distance: 116.8
click at [196, 38] on div "Facebook 兒童椅 *** 台灣 搜尋 searchOperator 插入語法 完全符合 "" 聯集 OR 交集 AND 排除 - 群組 {} 您可能感…" at bounding box center [487, 78] width 772 height 99
drag, startPoint x: 313, startPoint y: 55, endPoint x: 194, endPoint y: 34, distance: 120.9
click at [217, 38] on div "Facebook 兒童椅 *** 台灣 搜尋 searchOperator 插入語法 完全符合 "" 聯集 OR 交集 AND 排除 - 群組 {} 您可能感…" at bounding box center [487, 78] width 772 height 99
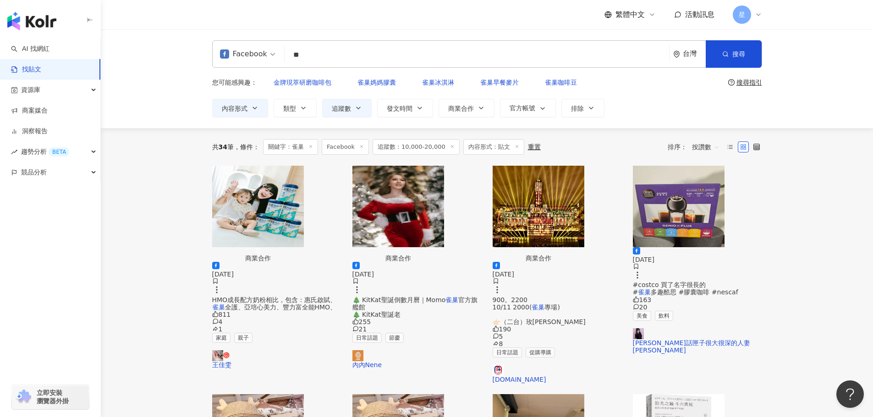
click at [266, 185] on img "button" at bounding box center [258, 207] width 92 height 82
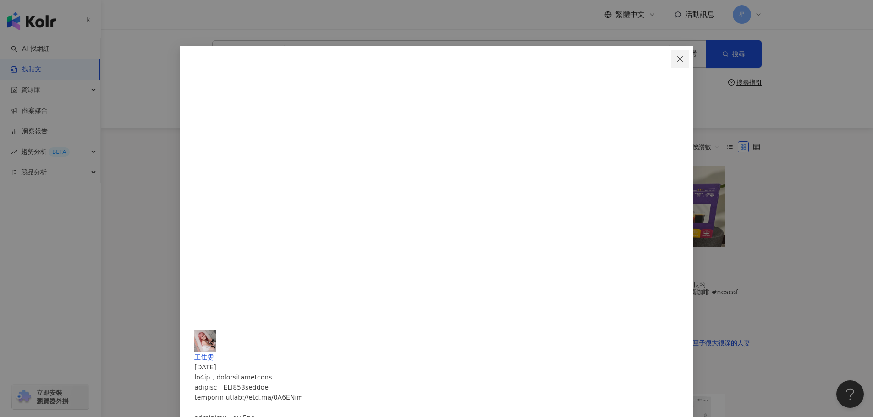
click at [676, 59] on icon "close" at bounding box center [679, 58] width 7 height 7
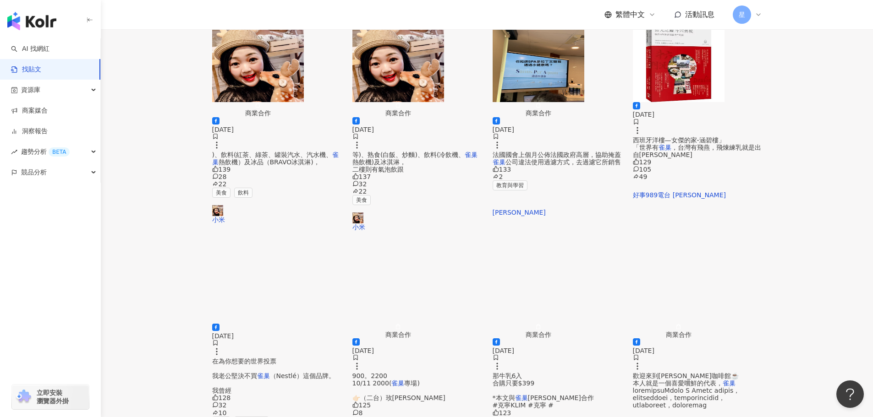
scroll to position [366, 0]
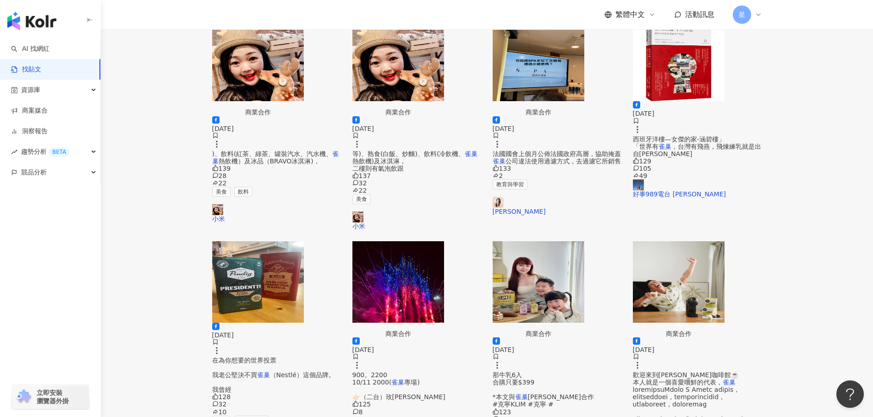
click at [551, 241] on img "button" at bounding box center [538, 282] width 92 height 82
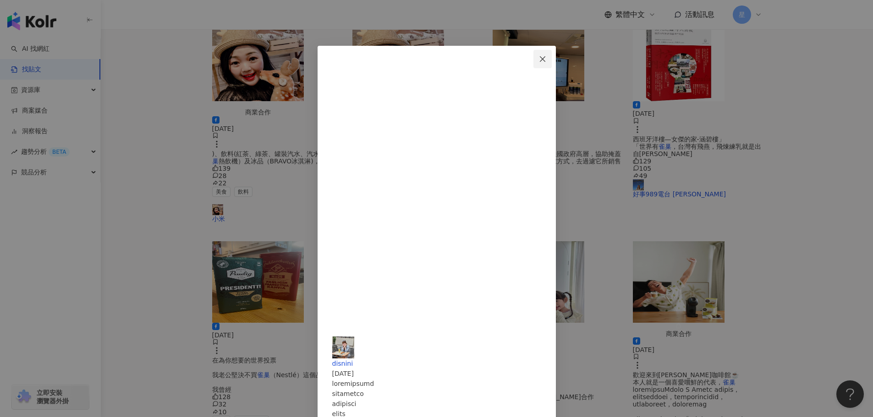
click at [546, 59] on icon "close" at bounding box center [542, 58] width 7 height 7
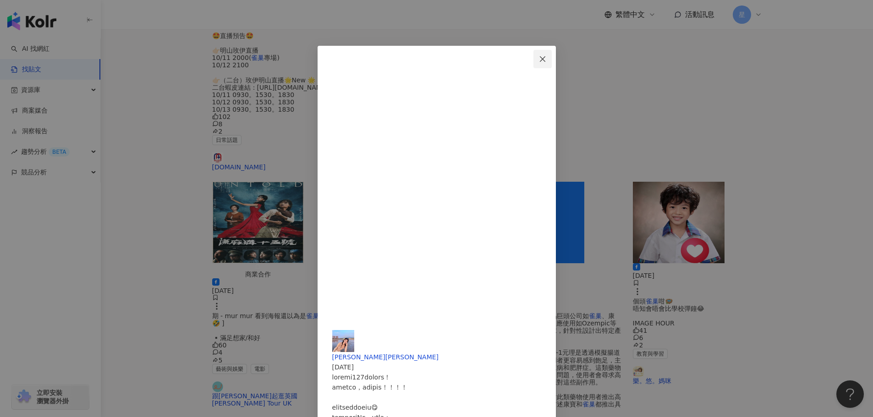
click at [545, 57] on icon "close" at bounding box center [542, 58] width 5 height 5
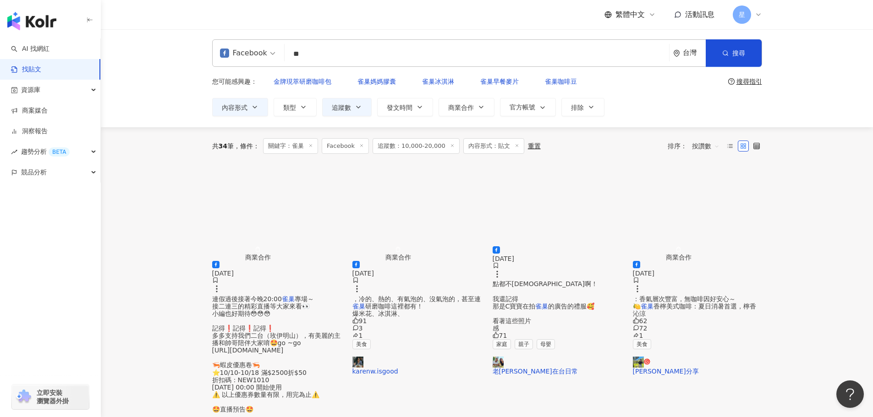
scroll to position [0, 0]
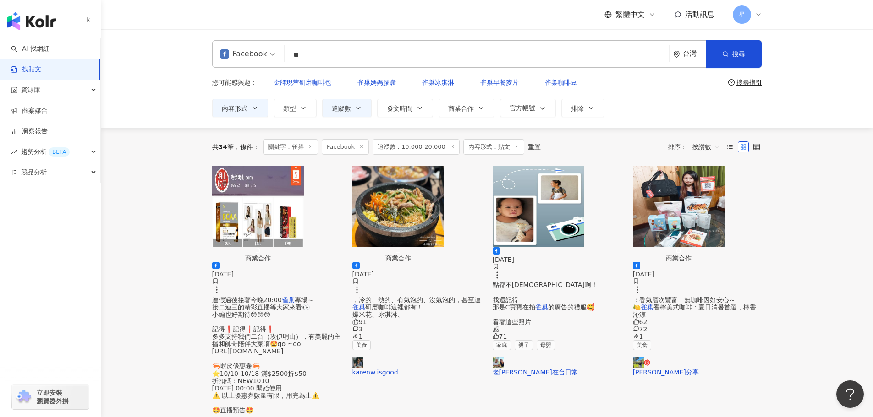
drag, startPoint x: 333, startPoint y: 53, endPoint x: 131, endPoint y: 24, distance: 203.5
click at [171, 34] on div "Facebook ** 台灣 搜尋 searchOperator 插入語法 完全符合 "" 聯集 OR 交集 AND 排除 - 群組 {} 您可能感興趣： 金…" at bounding box center [487, 78] width 772 height 99
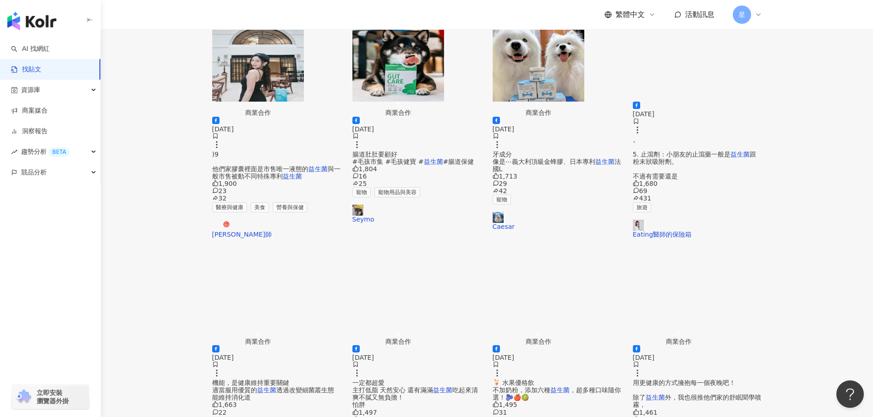
scroll to position [366, 0]
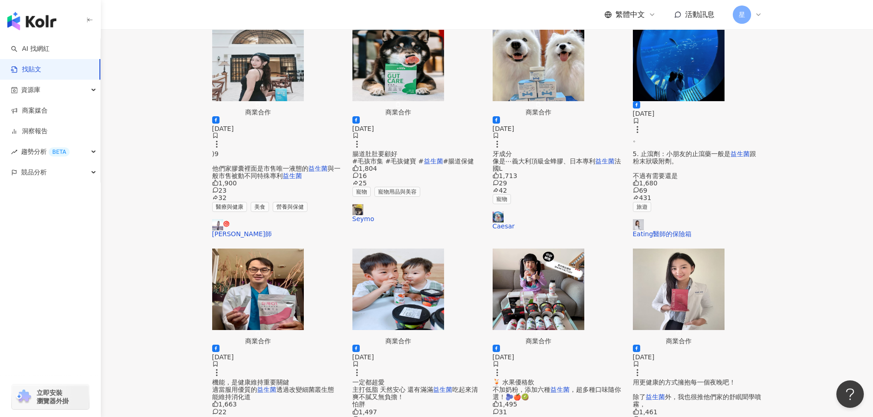
click at [522, 249] on img "button" at bounding box center [538, 290] width 92 height 82
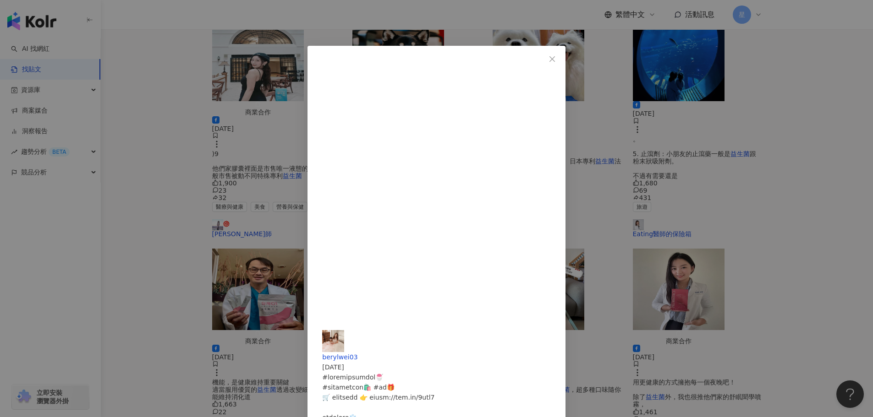
click at [714, 142] on div "berylwei03 2025/3/3 1,495 31 9 查看原始貼文" at bounding box center [436, 208] width 873 height 417
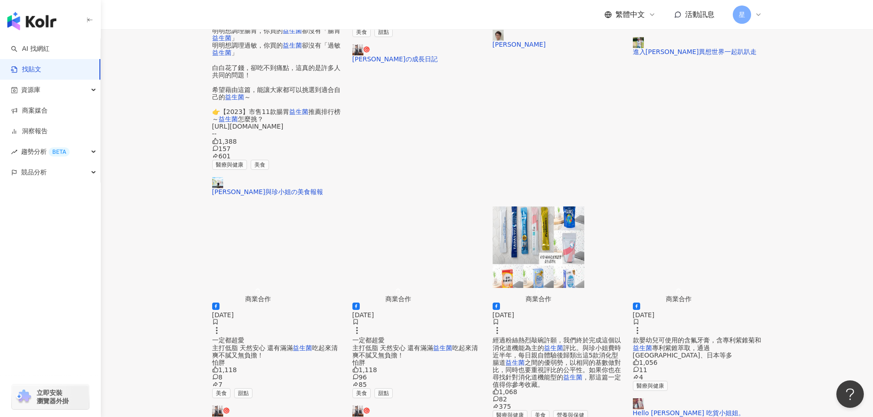
scroll to position [321, 0]
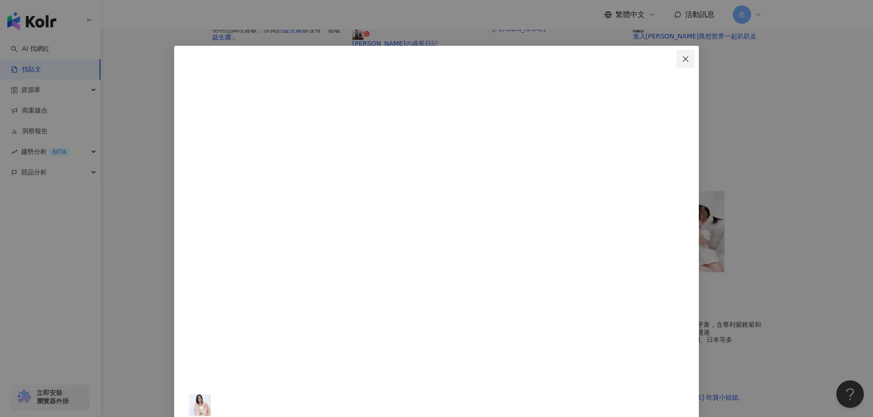
click at [676, 54] on button "Close" at bounding box center [685, 59] width 18 height 18
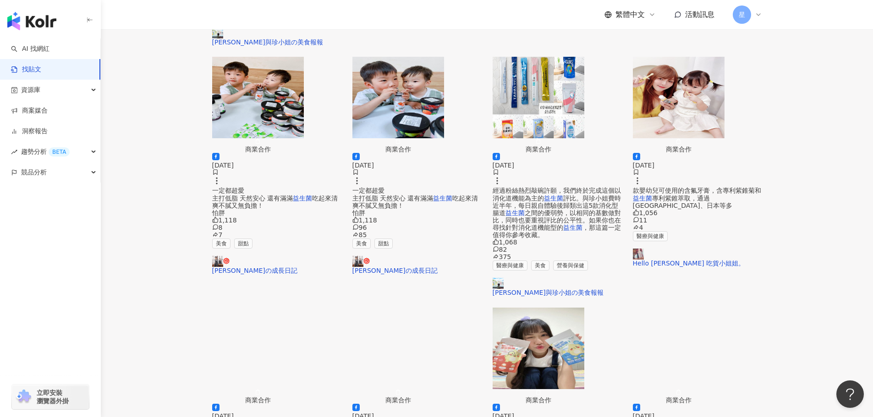
scroll to position [458, 0]
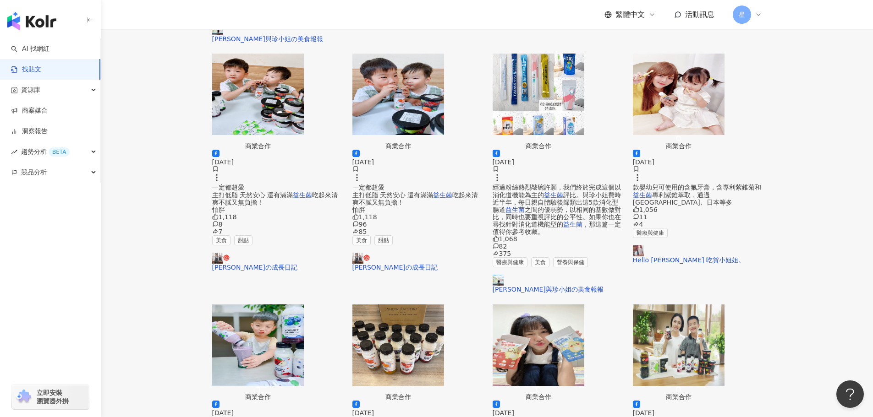
click at [536, 305] on img "button" at bounding box center [538, 346] width 92 height 82
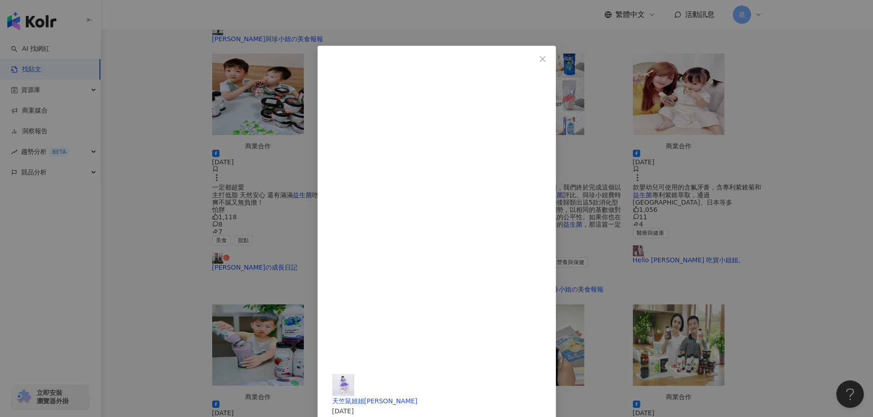
click at [730, 153] on div "天竺鼠姐姐張恆安 2024/7/24 1,004 176 127 查看原始貼文" at bounding box center [436, 208] width 873 height 417
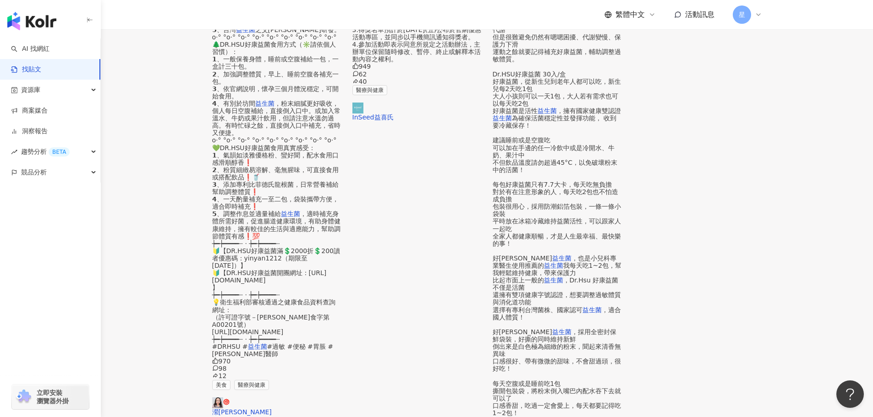
scroll to position [464, 0]
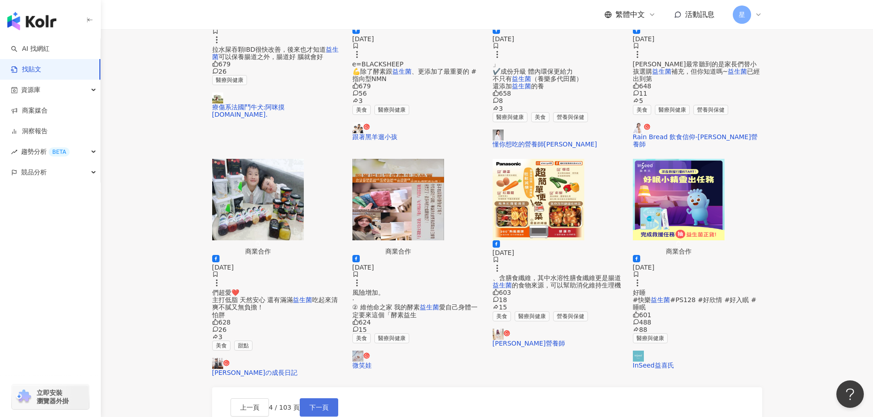
click at [328, 404] on span "下一頁" at bounding box center [318, 407] width 19 height 7
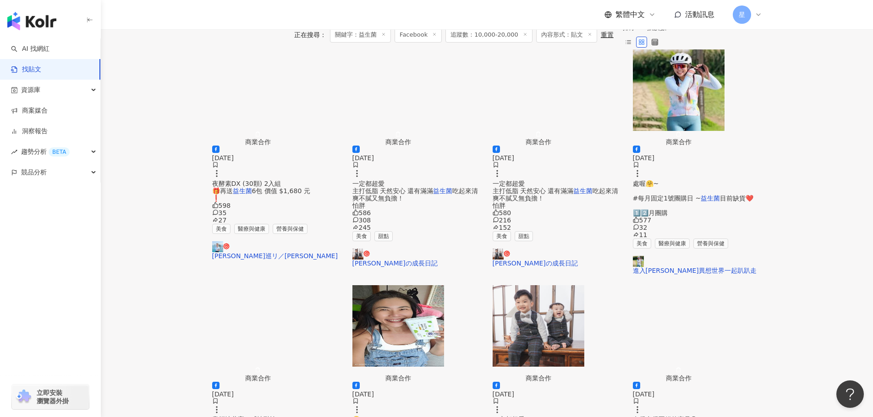
scroll to position [143, 0]
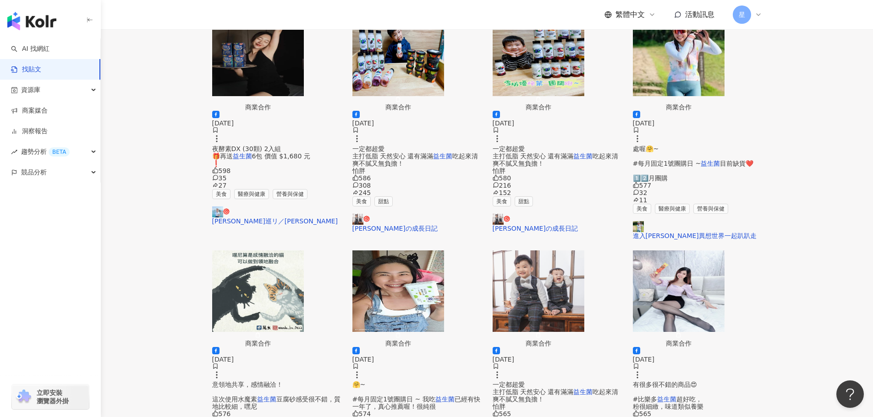
click at [383, 251] on img "button" at bounding box center [398, 292] width 92 height 82
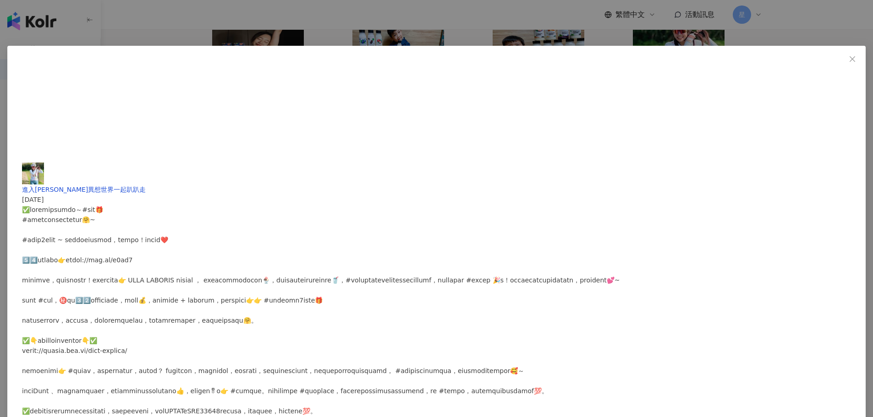
click at [790, 184] on div "進入泰瑞莎異想世界一起趴趴走 2023/10/30 574 22 6 查看原始貼文" at bounding box center [436, 208] width 873 height 417
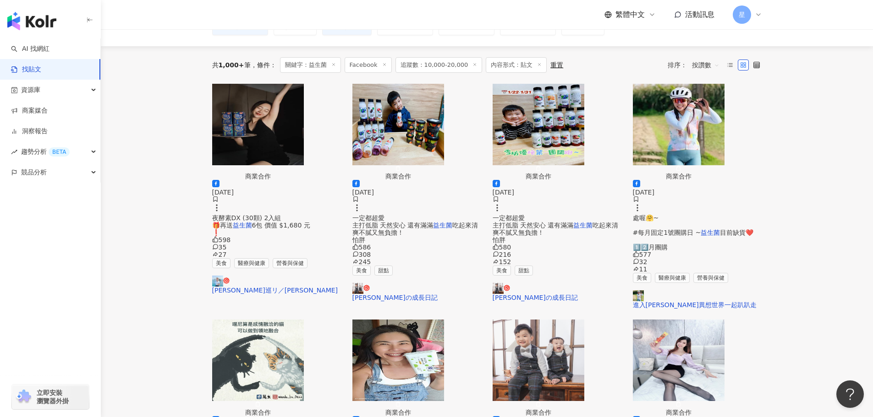
scroll to position [0, 0]
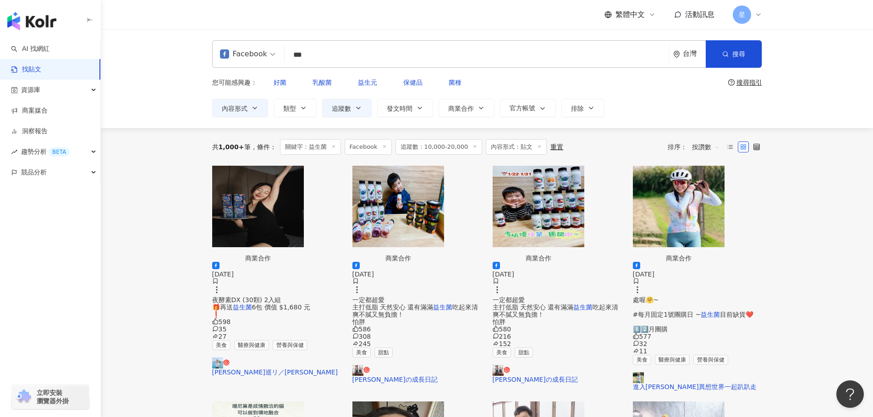
click at [268, 198] on img "button" at bounding box center [258, 207] width 92 height 82
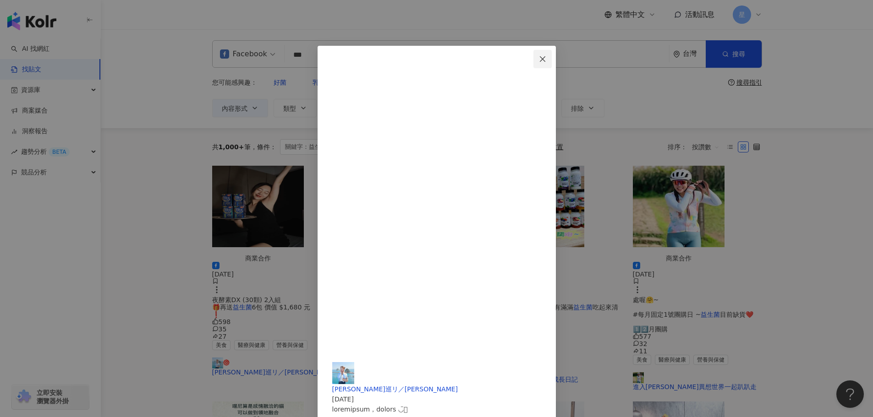
click at [545, 60] on icon "close" at bounding box center [542, 58] width 5 height 5
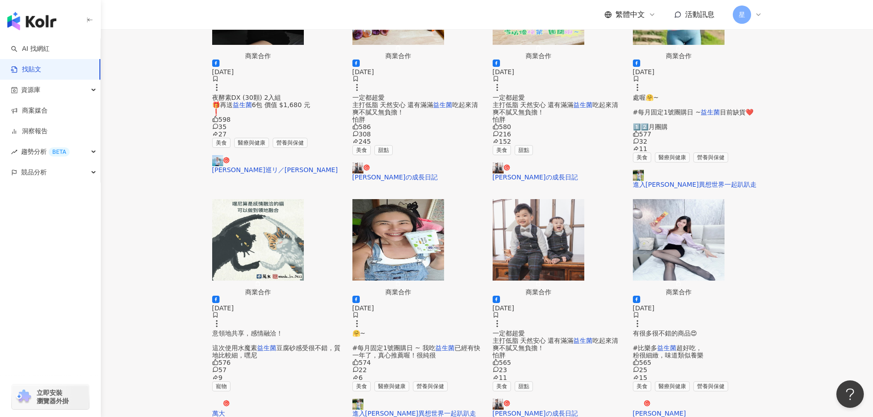
scroll to position [321, 0]
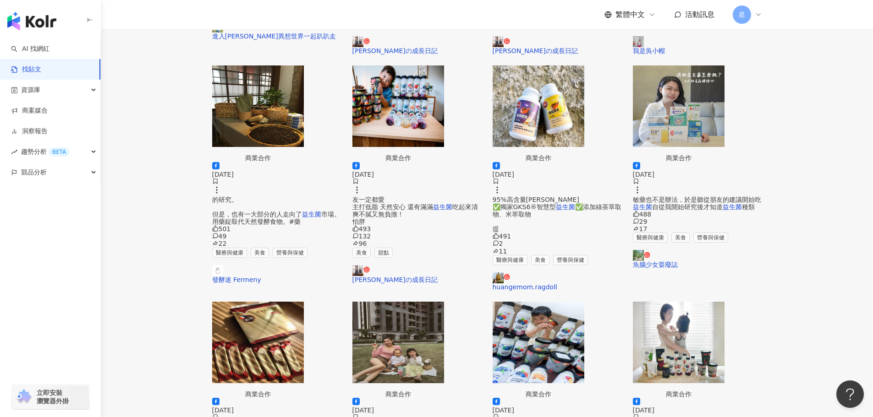
click at [433, 302] on img "button" at bounding box center [398, 343] width 92 height 82
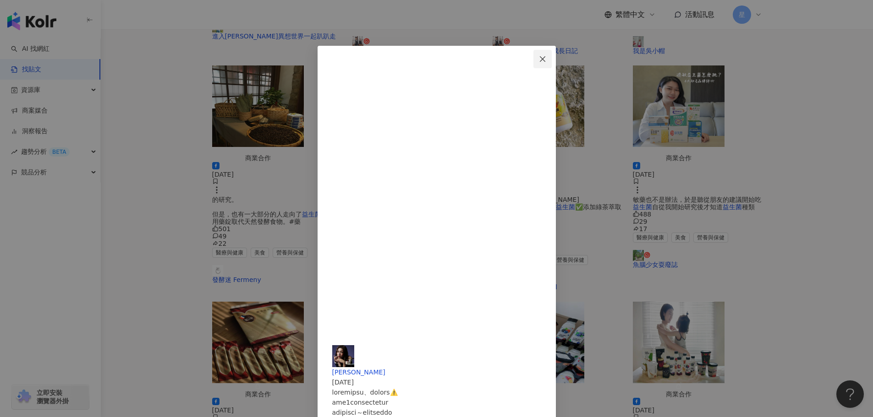
click at [546, 58] on icon "close" at bounding box center [542, 58] width 7 height 7
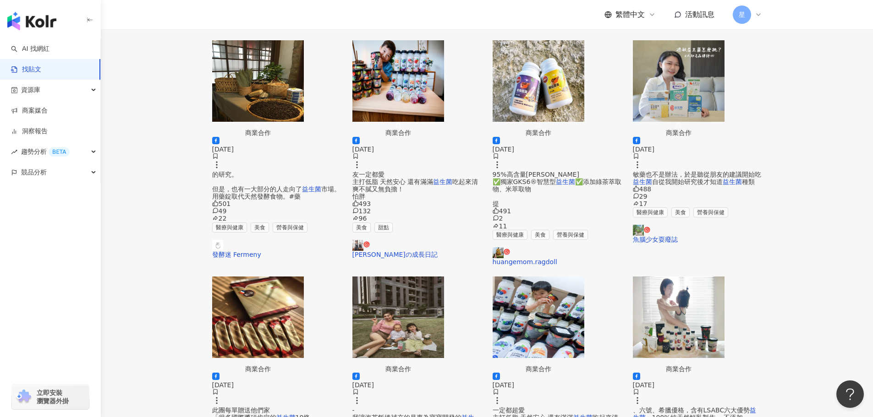
scroll to position [464, 0]
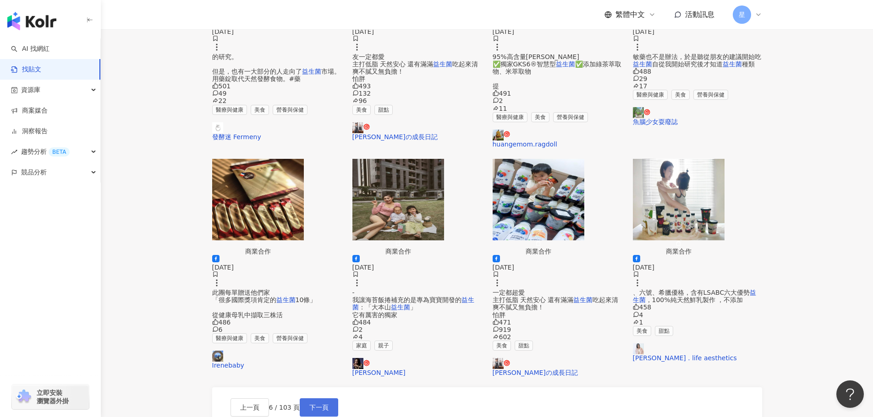
click at [338, 399] on button "下一頁" at bounding box center [319, 408] width 38 height 18
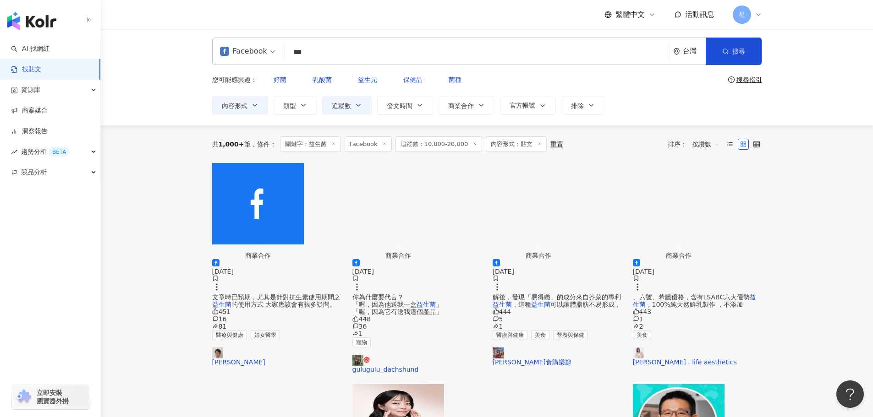
scroll to position [0, 0]
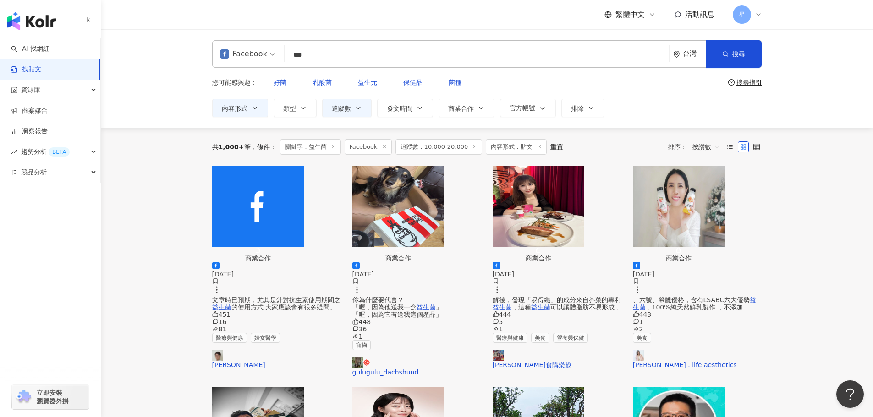
drag, startPoint x: 391, startPoint y: 60, endPoint x: 113, endPoint y: 61, distance: 277.6
click at [120, 61] on div "Facebook 益生菌 *** 台灣 搜尋 searchOperator 插入語法 完全符合 "" 聯集 OR 交集 AND 排除 - 群組 {} 您可能感…" at bounding box center [487, 78] width 772 height 99
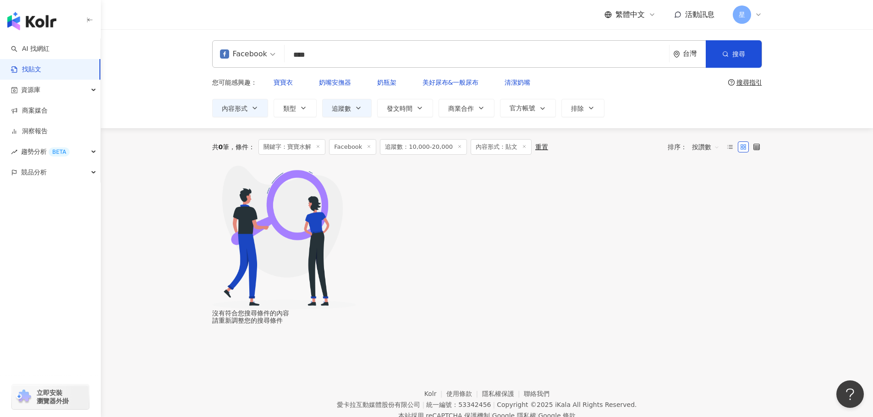
drag, startPoint x: 306, startPoint y: 57, endPoint x: 234, endPoint y: 22, distance: 81.1
click at [247, 31] on div "Facebook 寶寶水解 **** 台灣 搜尋 searchOperator 插入語法 完全符合 "" 聯集 OR 交集 AND 排除 - 群組 {} 您可…" at bounding box center [487, 78] width 772 height 99
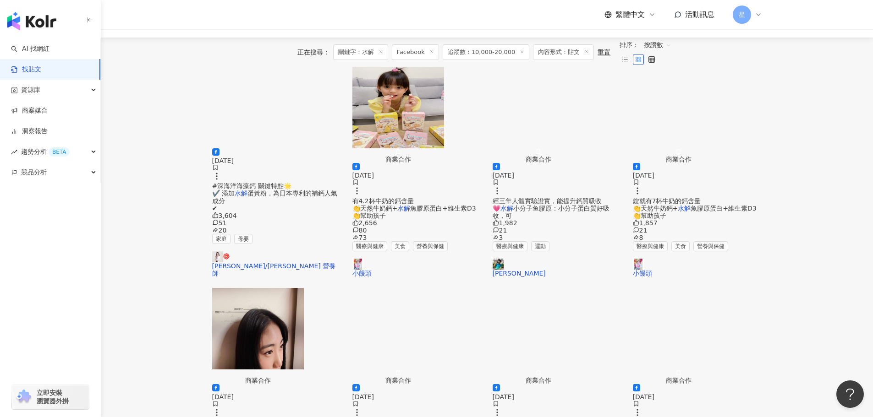
scroll to position [46, 0]
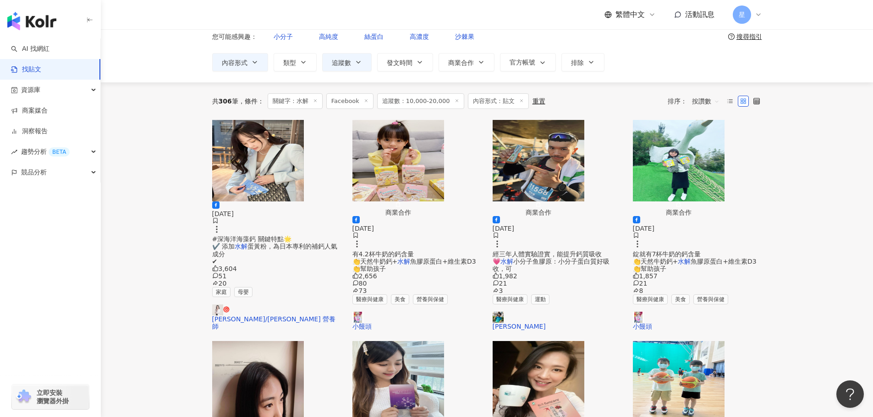
click at [435, 146] on img "button" at bounding box center [398, 161] width 92 height 82
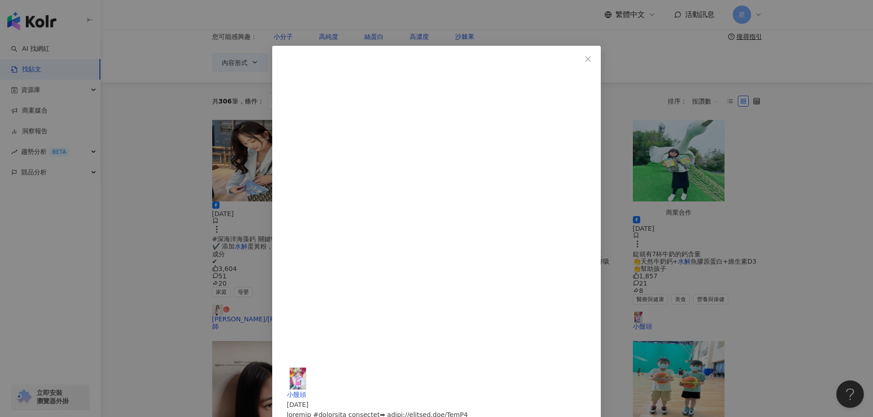
click at [869, 172] on div "小饅頭 2023/11/1 2,656 80 73 查看原始貼文" at bounding box center [436, 208] width 873 height 417
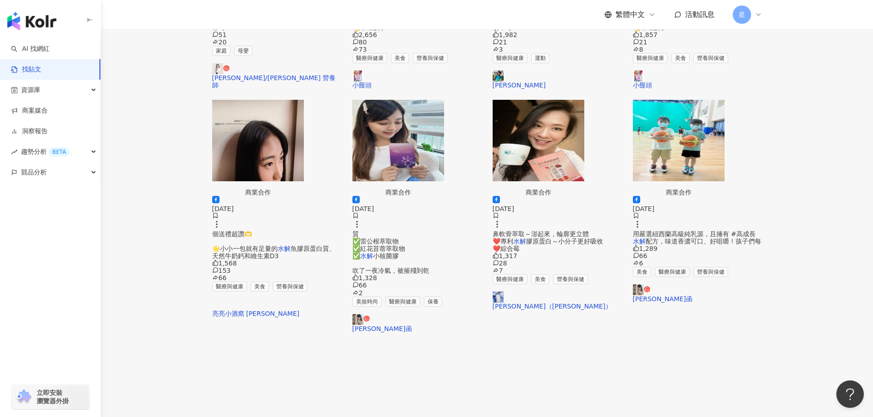
scroll to position [92, 0]
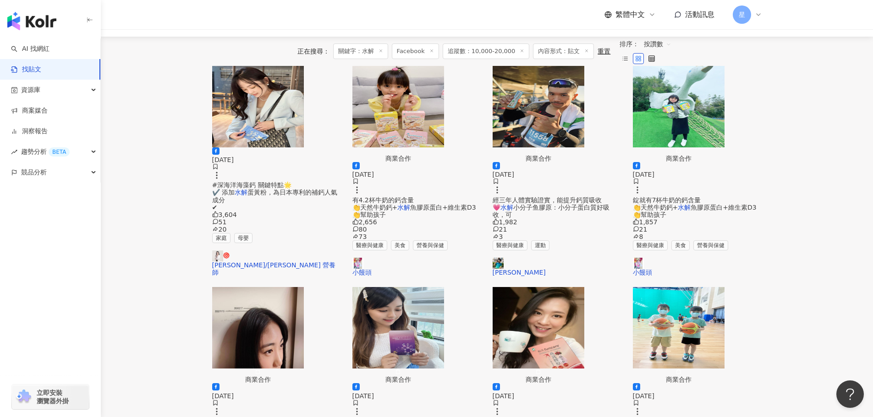
click at [417, 287] on img "button" at bounding box center [398, 328] width 92 height 82
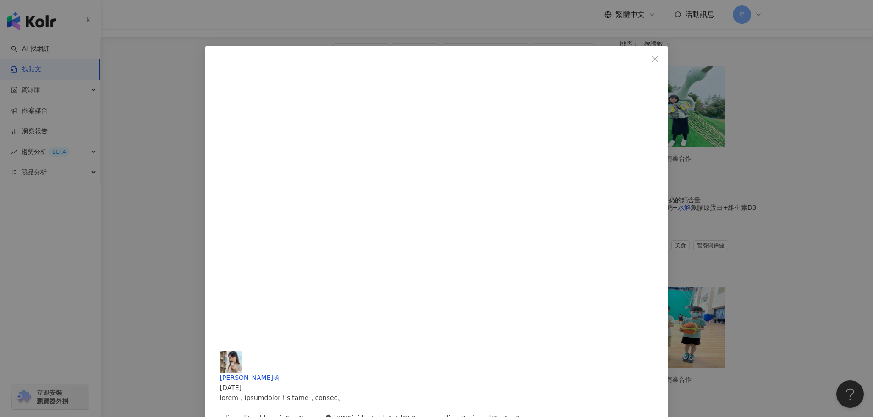
click at [683, 251] on div "郭品函 2025/6/30 1,328 66 2 查看原始貼文" at bounding box center [436, 208] width 873 height 417
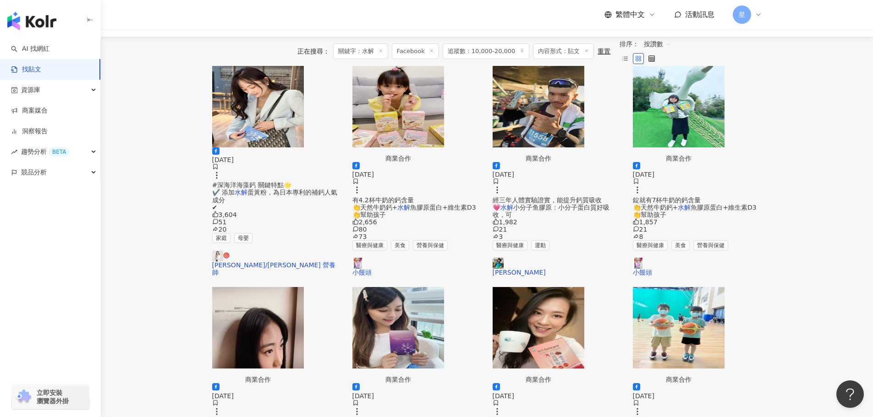
click at [534, 294] on img "button" at bounding box center [538, 328] width 92 height 82
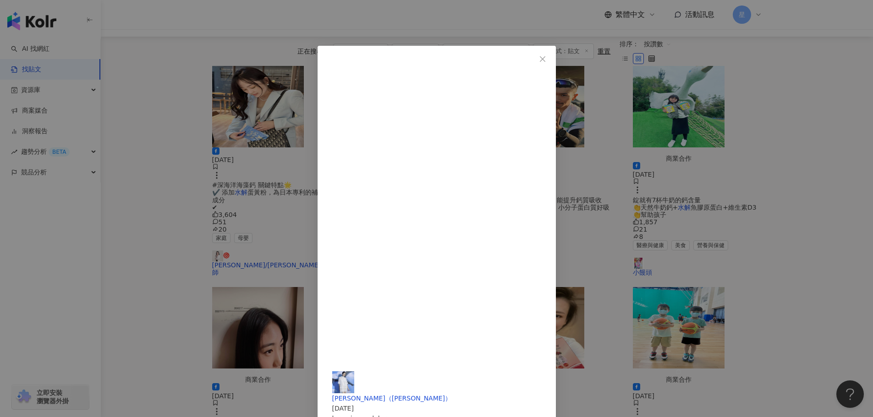
click at [552, 60] on span "Close" at bounding box center [542, 58] width 18 height 7
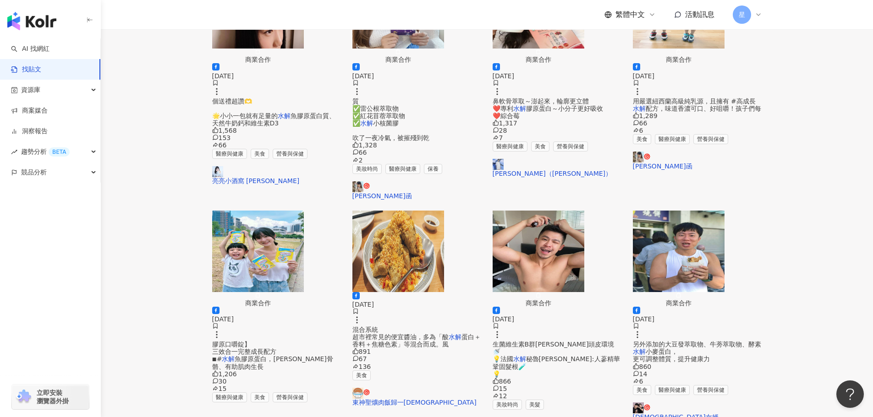
scroll to position [412, 0]
drag, startPoint x: 531, startPoint y: 328, endPoint x: 293, endPoint y: 161, distance: 290.6
click at [327, 192] on div "2023/12/11 #深海洋海藻鈣 關鍵特點🌟 ✔️ 添加 水解 蛋黃粉，為日本專利的補鈣人氣成分 ✔ 3,604 51 20 家庭 母嬰 葉若懿/Chlo…" at bounding box center [487, 115] width 550 height 741
click at [291, 210] on img "button" at bounding box center [258, 251] width 92 height 82
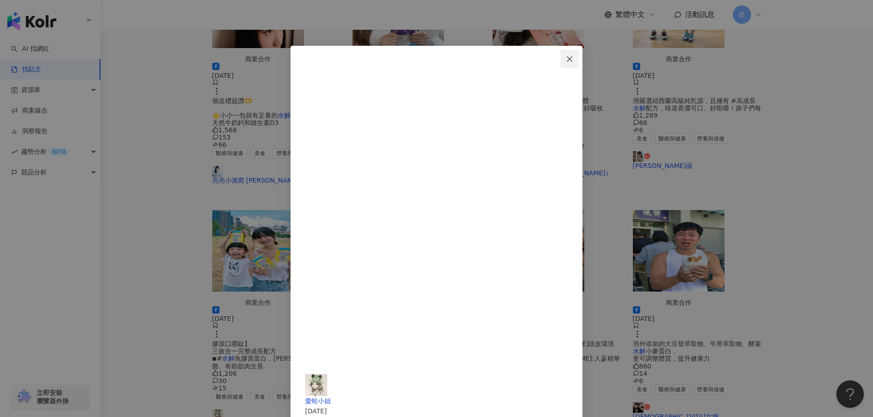
click at [579, 60] on span "Close" at bounding box center [569, 58] width 18 height 7
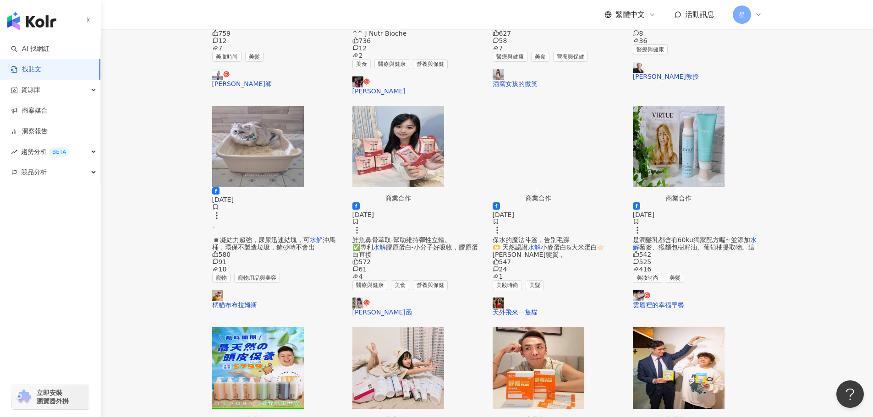
scroll to position [0, 0]
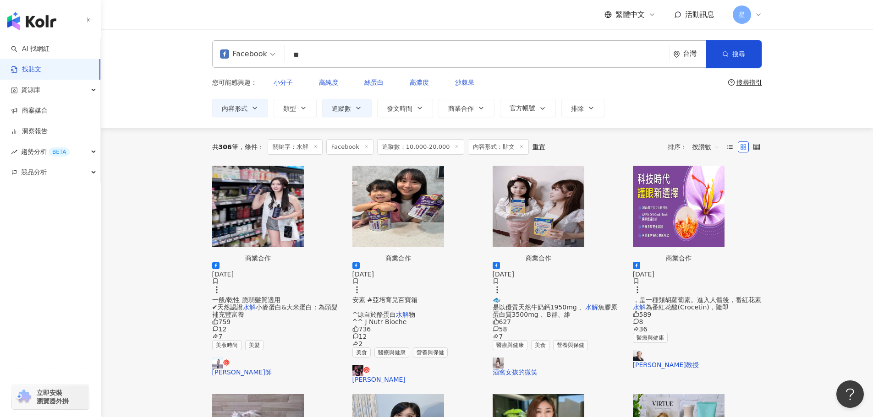
drag, startPoint x: 307, startPoint y: 62, endPoint x: 0, endPoint y: 3, distance: 313.0
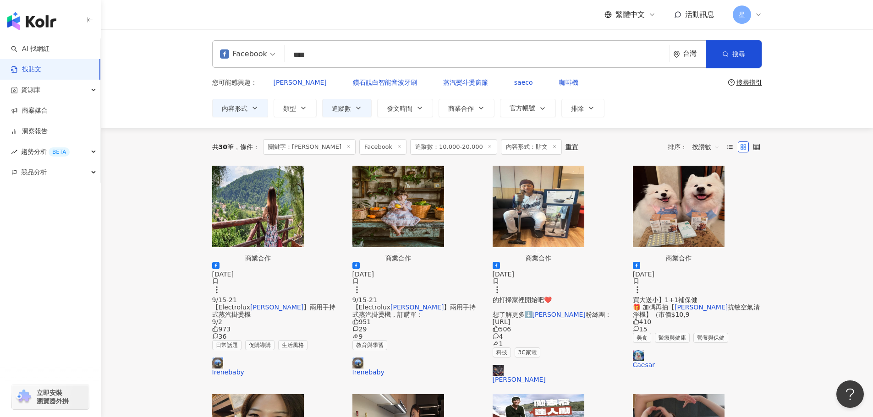
drag, startPoint x: 332, startPoint y: 44, endPoint x: 322, endPoint y: 45, distance: 9.7
click at [322, 45] on div "Facebook **** 台灣 搜尋 searchOperator 插入語法 完全符合 "" 聯集 OR 交集 AND 排除 - 群組 {}" at bounding box center [487, 53] width 550 height 27
drag, startPoint x: 331, startPoint y: 54, endPoint x: 136, endPoint y: 17, distance: 198.5
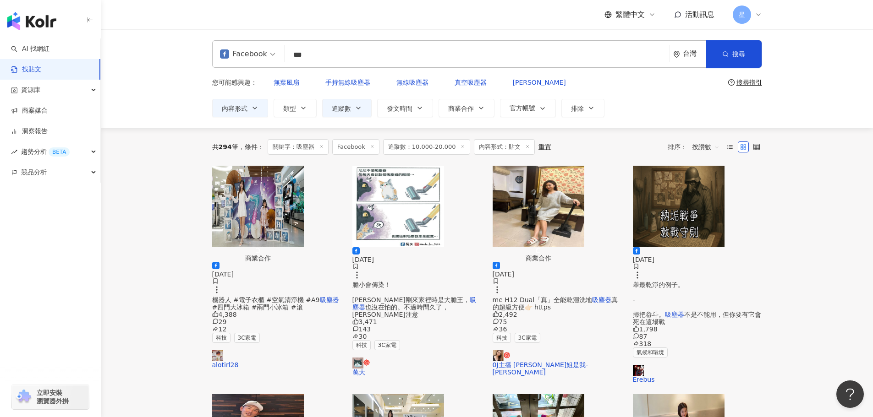
click at [304, 216] on img "button" at bounding box center [258, 207] width 92 height 82
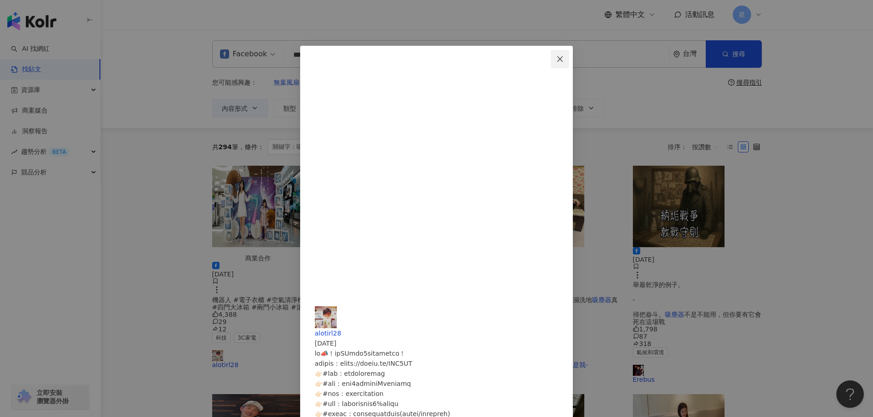
click at [563, 60] on icon "close" at bounding box center [559, 58] width 7 height 7
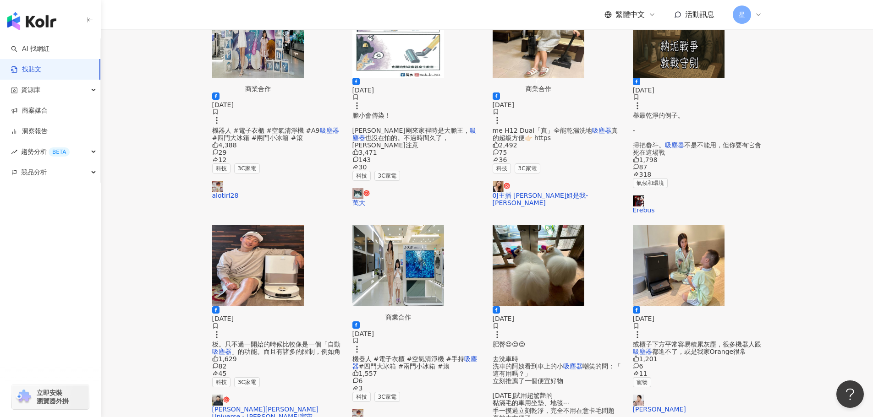
scroll to position [183, 0]
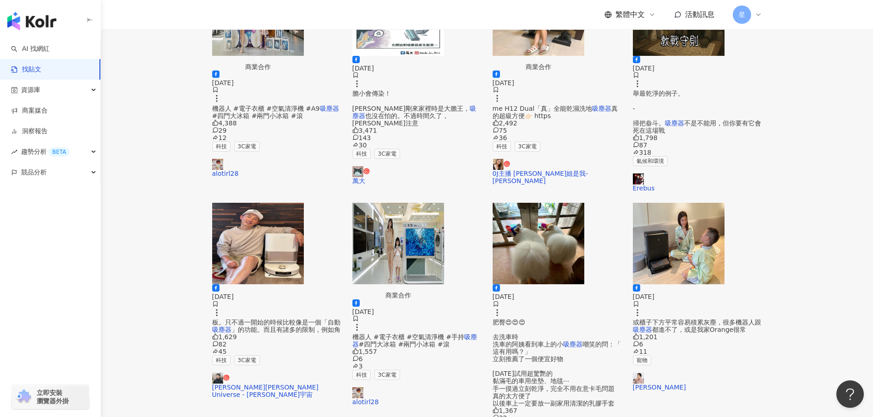
click at [399, 206] on img "button" at bounding box center [398, 244] width 92 height 82
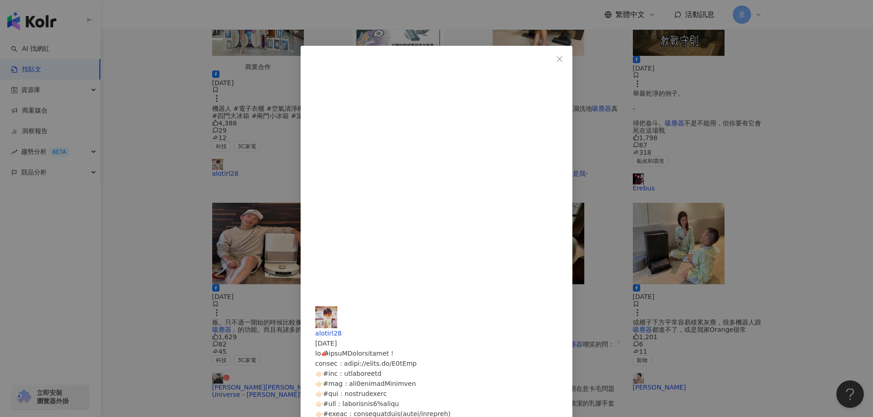
click at [769, 220] on div "alotirl28 2024/3/27 1,557 6 3 查看原始貼文" at bounding box center [436, 208] width 873 height 417
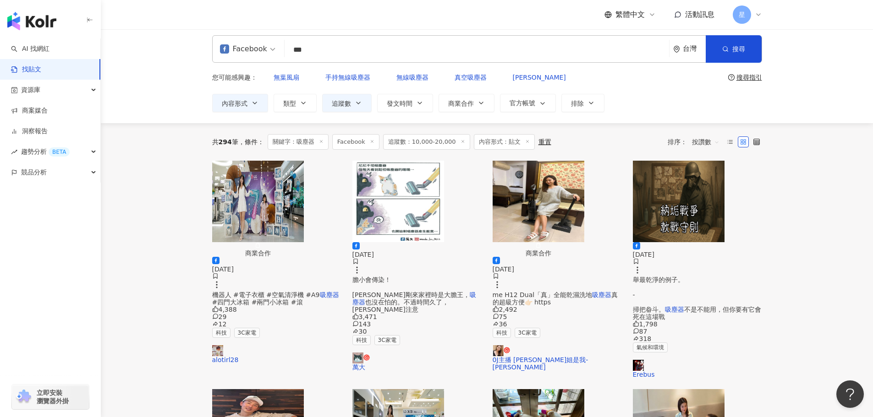
scroll to position [0, 0]
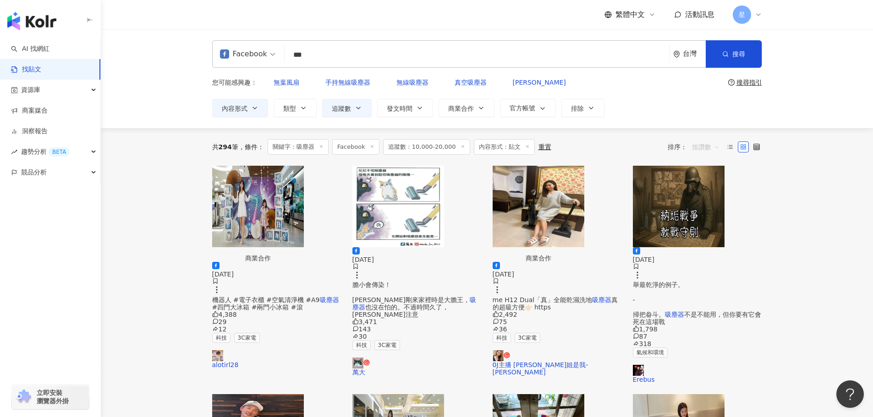
drag, startPoint x: 712, startPoint y: 137, endPoint x: 705, endPoint y: 128, distance: 12.0
click at [708, 140] on span "按讚數" at bounding box center [705, 147] width 27 height 15
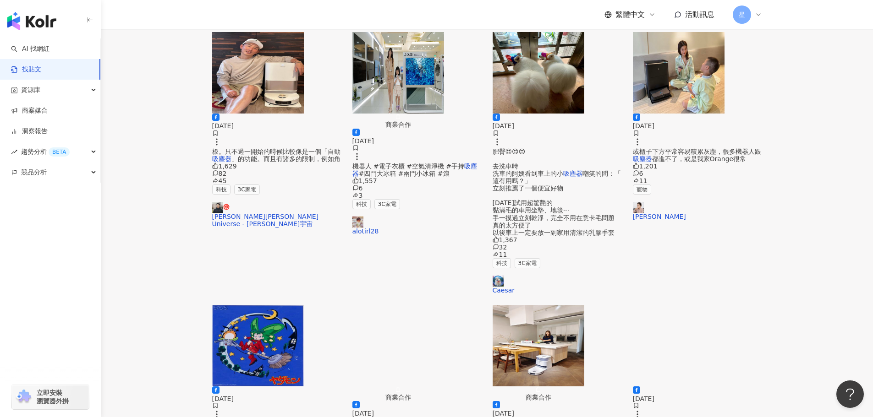
scroll to position [366, 0]
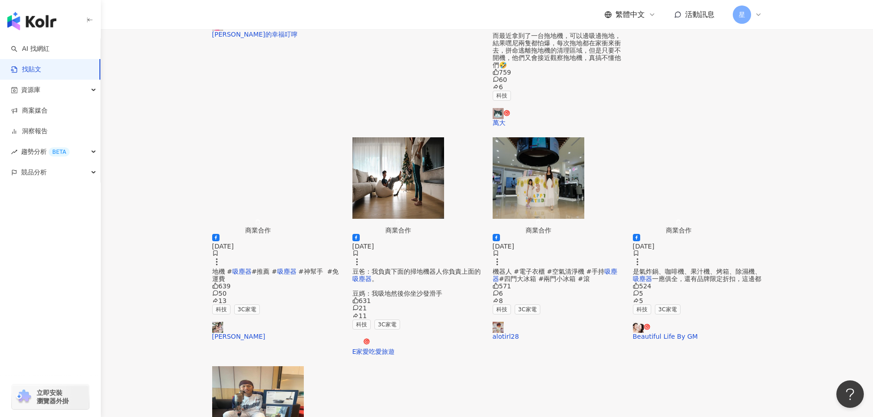
scroll to position [321, 0]
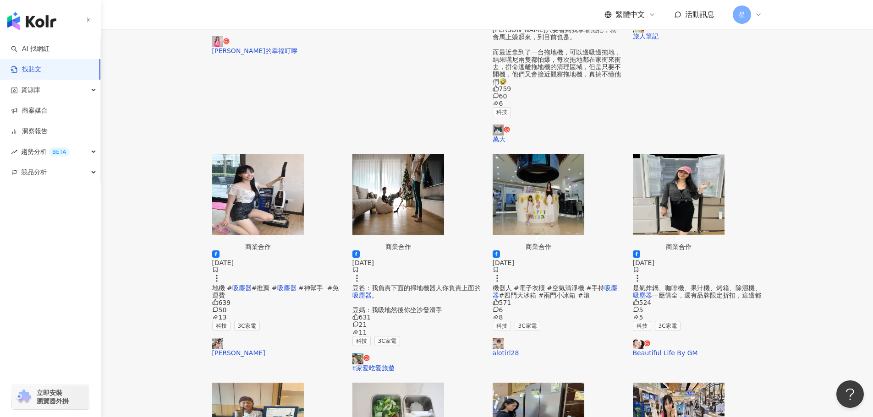
click at [689, 383] on img "button" at bounding box center [679, 424] width 92 height 82
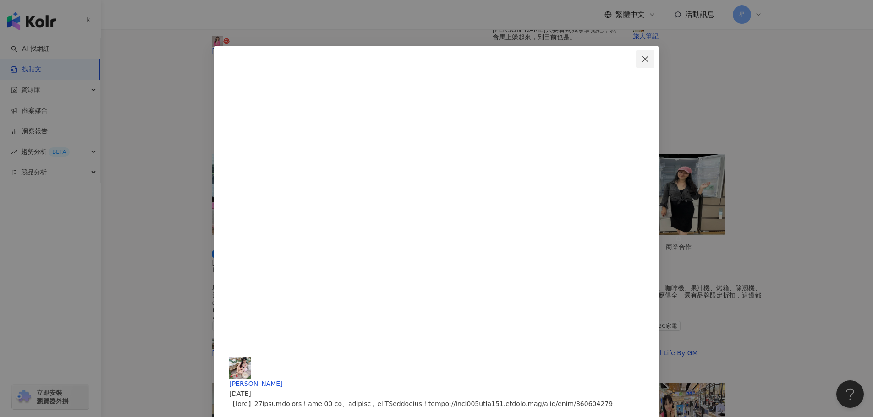
click at [641, 60] on icon "close" at bounding box center [644, 58] width 7 height 7
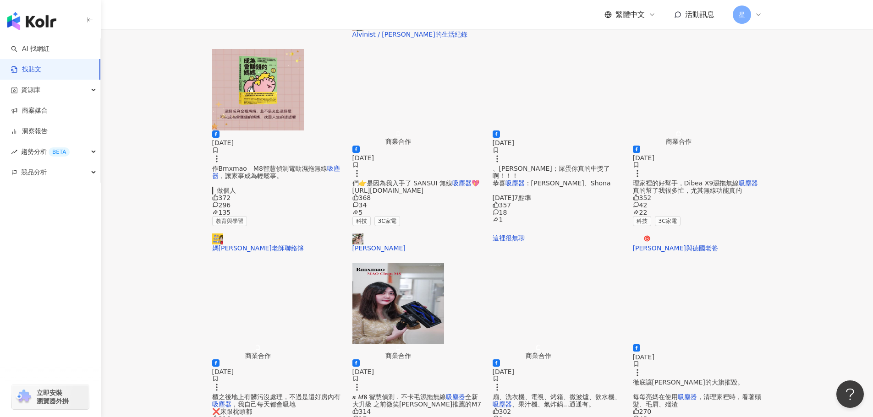
scroll to position [366, 0]
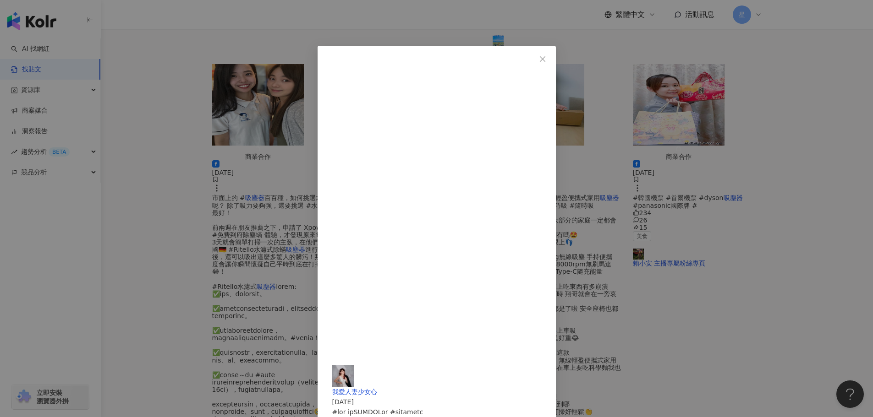
click at [745, 109] on div "我愛人妻少女心 2023/10/2 204 225 115 查看原始貼文" at bounding box center [436, 208] width 873 height 417
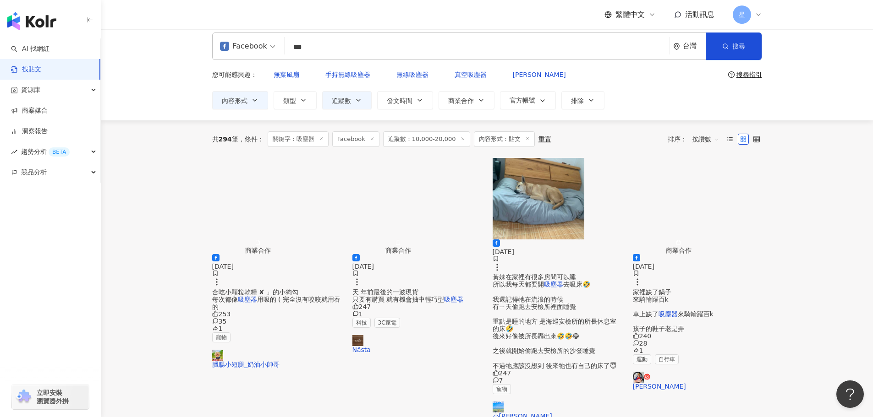
scroll to position [0, 0]
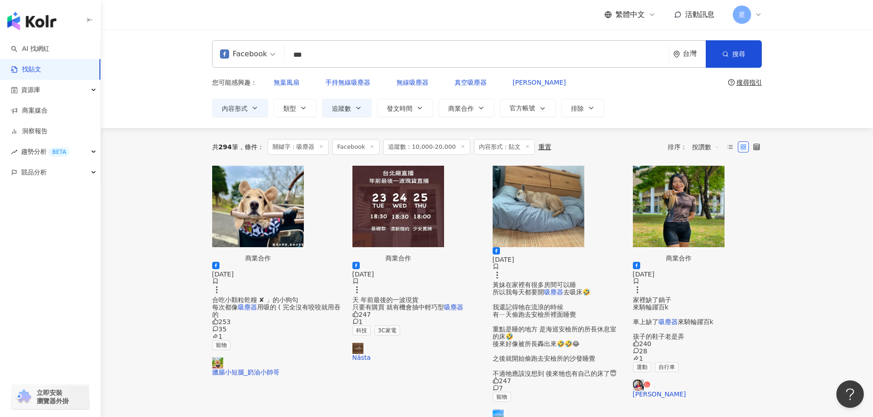
drag, startPoint x: 292, startPoint y: 53, endPoint x: 214, endPoint y: 36, distance: 79.3
click at [219, 38] on div "Facebook 吸塵器 *** 台灣 搜尋 searchOperator 插入語法 完全符合 "" 聯集 OR 交集 AND 排除 - 群組 {} 您可能感…" at bounding box center [487, 78] width 772 height 99
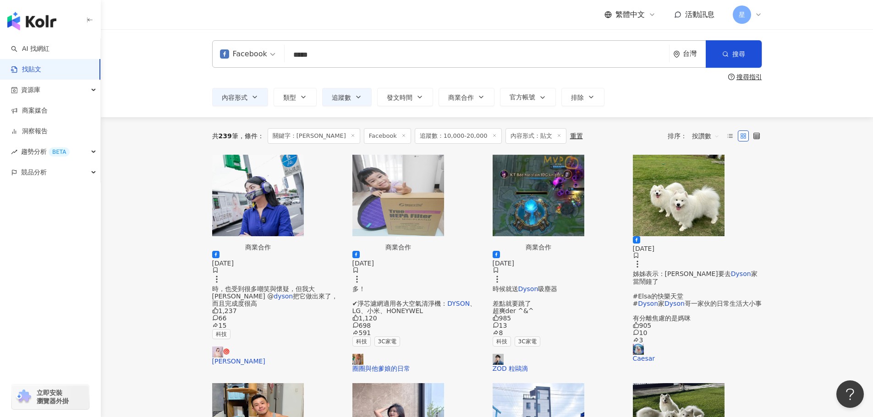
click at [404, 194] on img "button" at bounding box center [398, 196] width 92 height 82
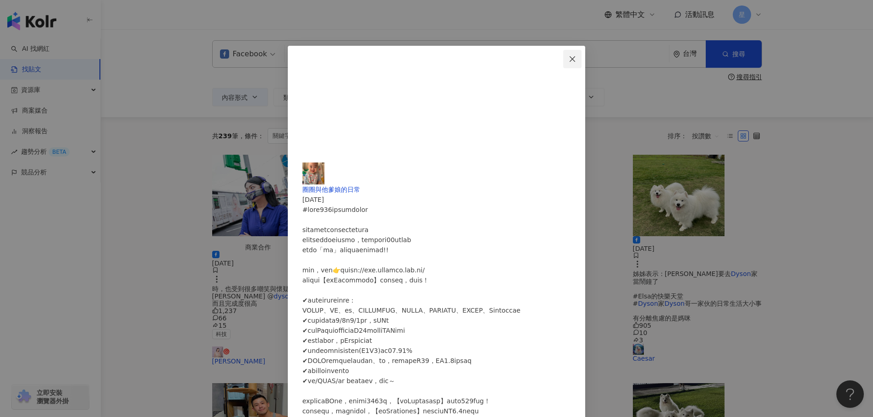
click at [581, 65] on button "Close" at bounding box center [572, 59] width 18 height 18
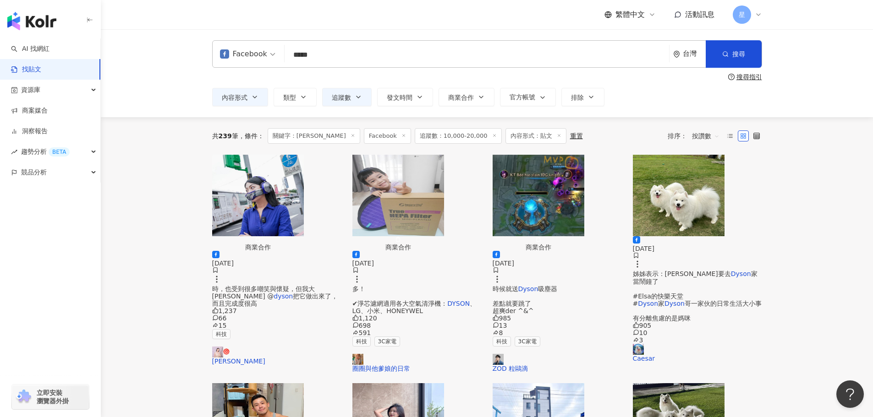
click at [315, 54] on input "*****" at bounding box center [476, 55] width 377 height 20
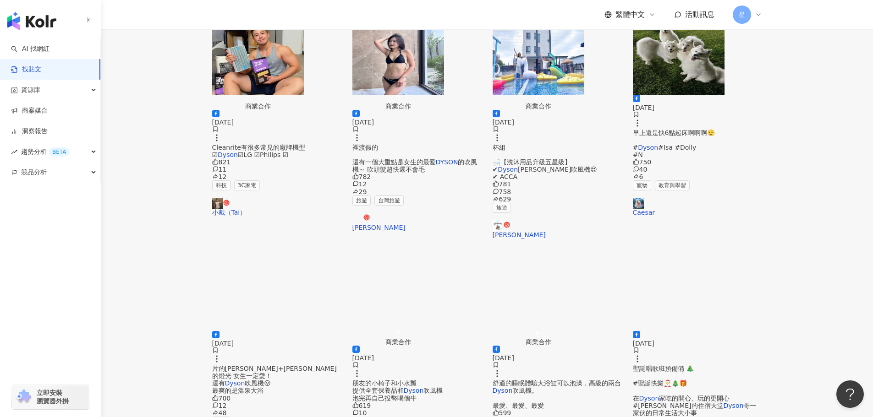
scroll to position [412, 0]
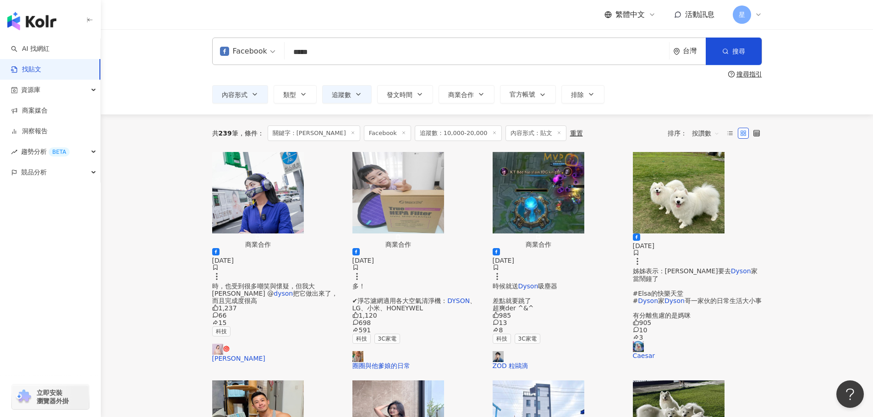
scroll to position [0, 0]
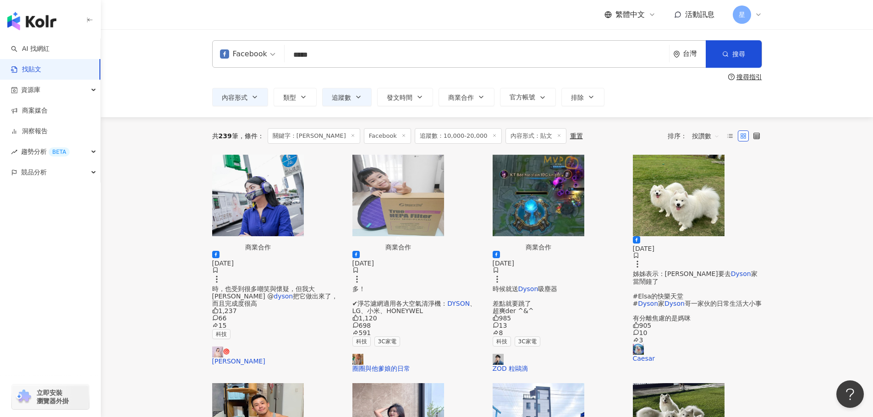
drag, startPoint x: 337, startPoint y: 60, endPoint x: 0, endPoint y: 0, distance: 342.0
type input "*"
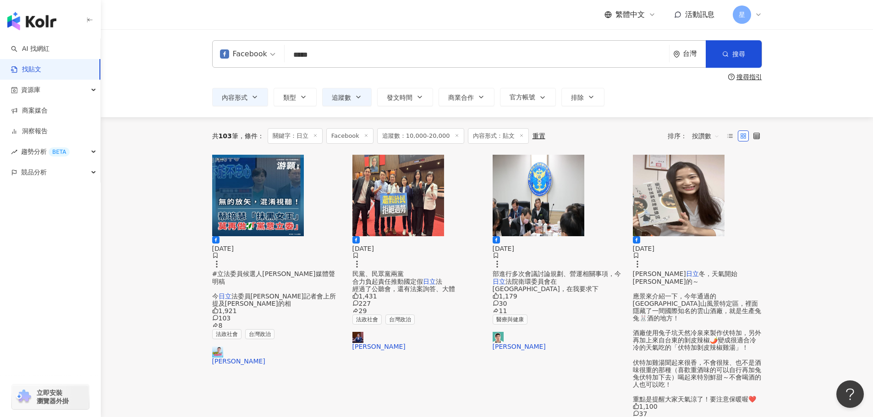
type input "*****"
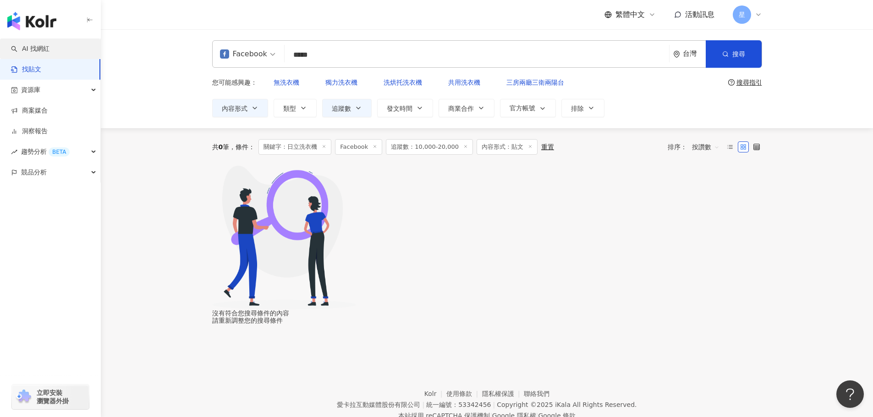
drag, startPoint x: 345, startPoint y: 60, endPoint x: 0, endPoint y: 54, distance: 345.4
click at [0, 55] on div "AI 找網紅 找貼文 資源庫 商案媒合 洞察報告 趨勢分析 BETA 競品分析 立即安裝 瀏覽器外掛 繁體中文 活動訊息 星 Facebook 日立洗衣機 *…" at bounding box center [436, 224] width 873 height 449
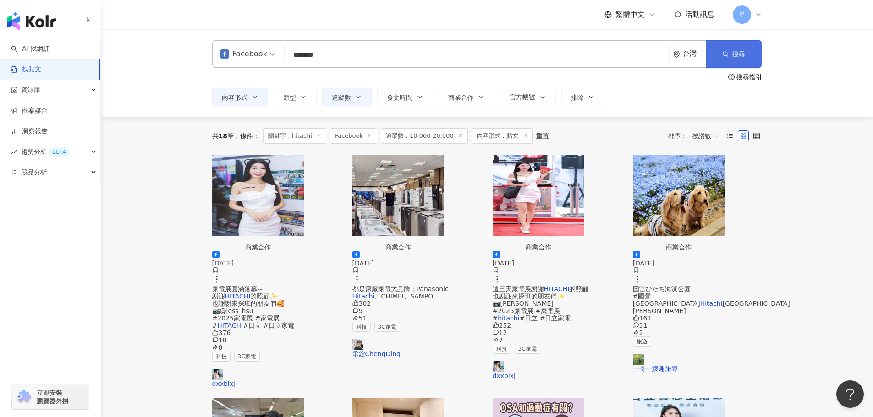
click at [740, 55] on span "搜尋" at bounding box center [738, 53] width 13 height 7
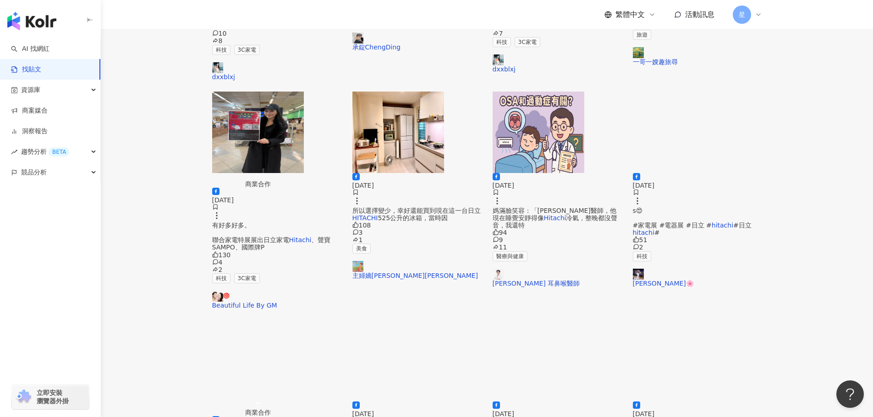
scroll to position [321, 0]
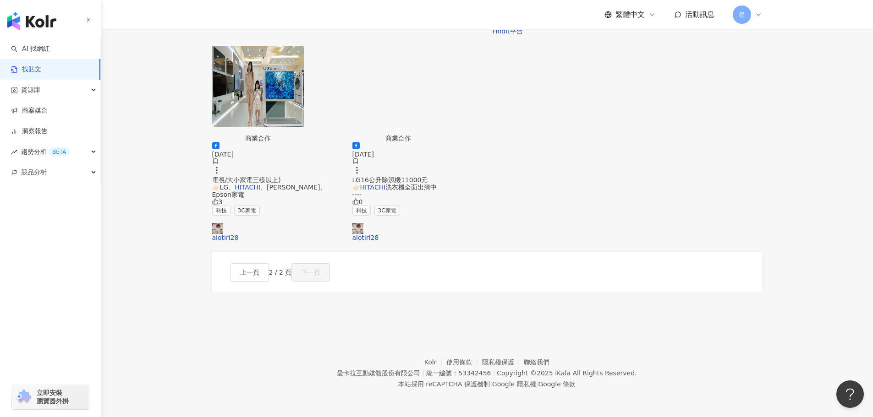
scroll to position [130, 0]
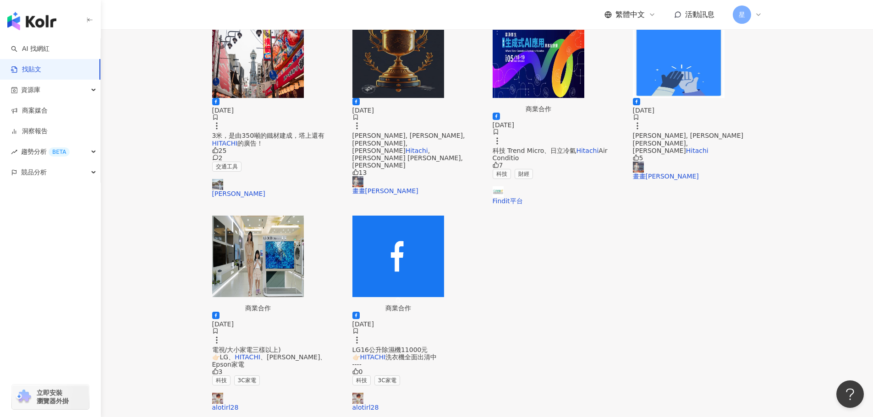
click at [271, 285] on img "button" at bounding box center [258, 257] width 92 height 82
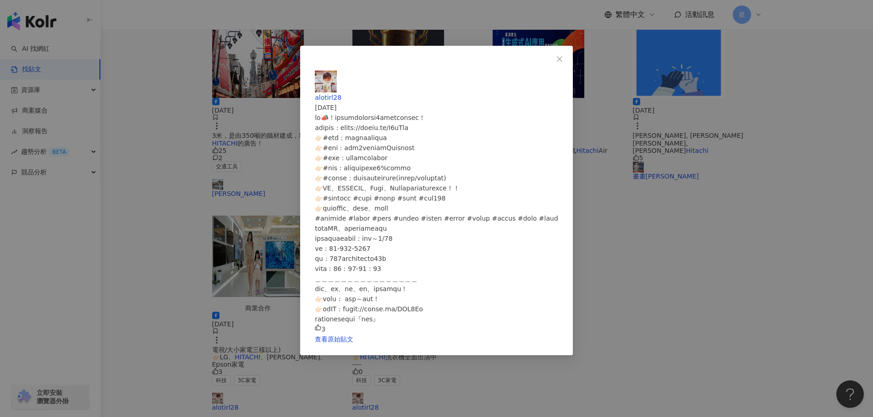
click at [559, 321] on div "alotirl28 2024/3/26 3 查看原始貼文" at bounding box center [436, 208] width 873 height 417
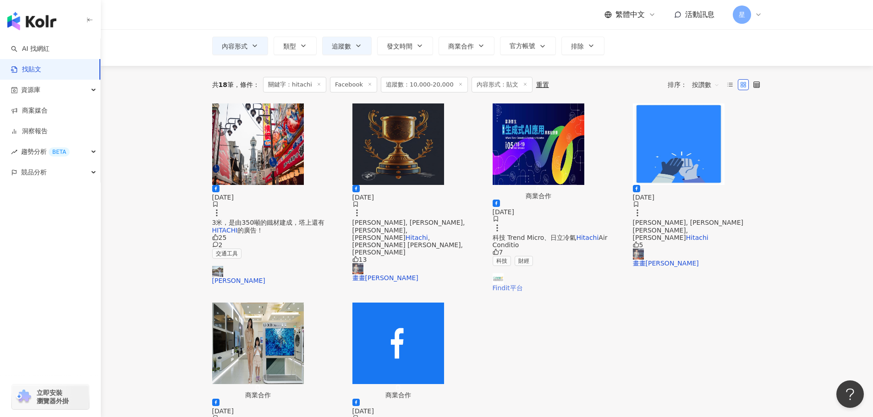
scroll to position [0, 0]
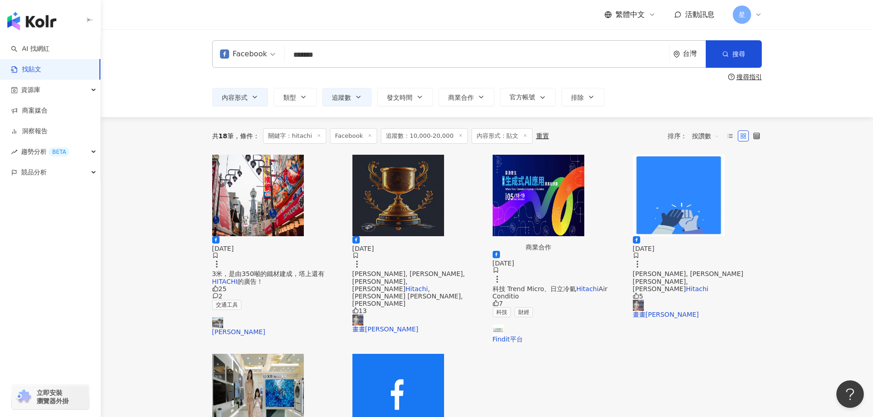
drag, startPoint x: 319, startPoint y: 59, endPoint x: 137, endPoint y: -5, distance: 193.3
click at [137, 0] on html "AI 找網紅 找貼文 資源庫 商案媒合 洞察報告 趨勢分析 BETA 競品分析 立即安裝 瀏覽器外掛 繁體中文 活動訊息 星 Facebook *******…" at bounding box center [436, 208] width 873 height 417
type input "*"
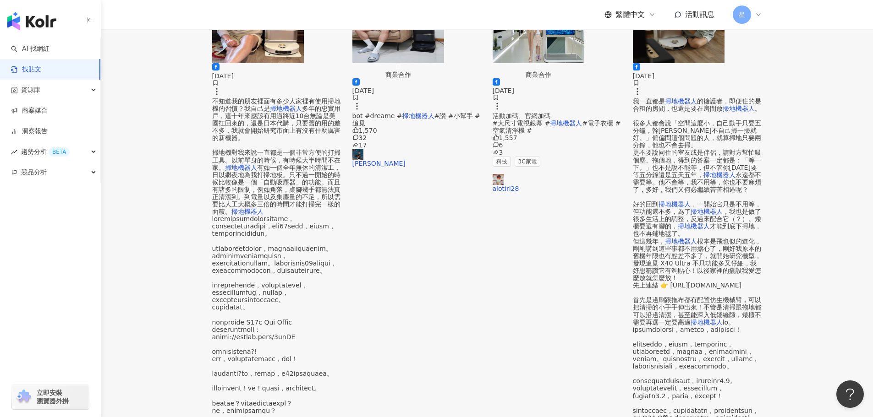
scroll to position [412, 0]
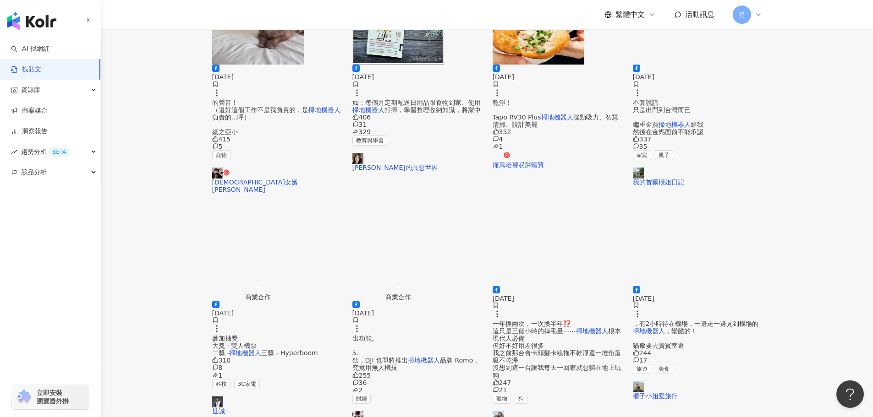
scroll to position [416, 0]
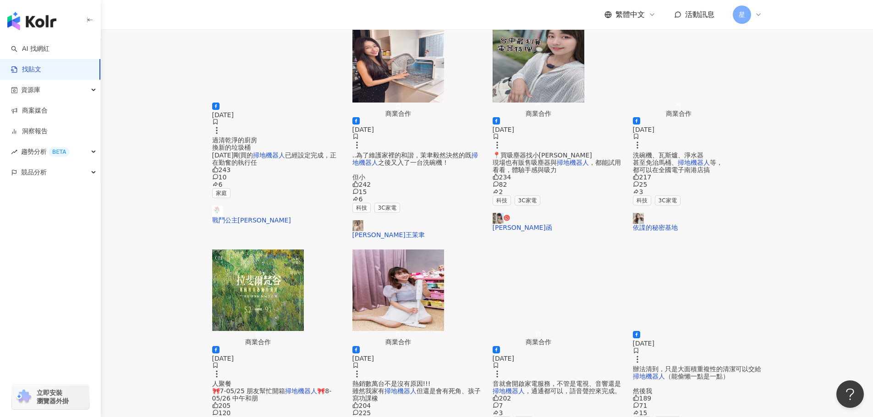
scroll to position [366, 0]
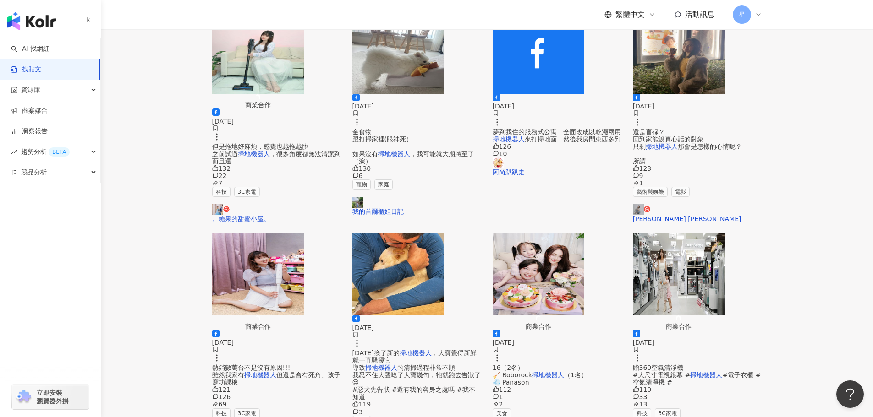
click at [537, 234] on img "button" at bounding box center [538, 275] width 92 height 82
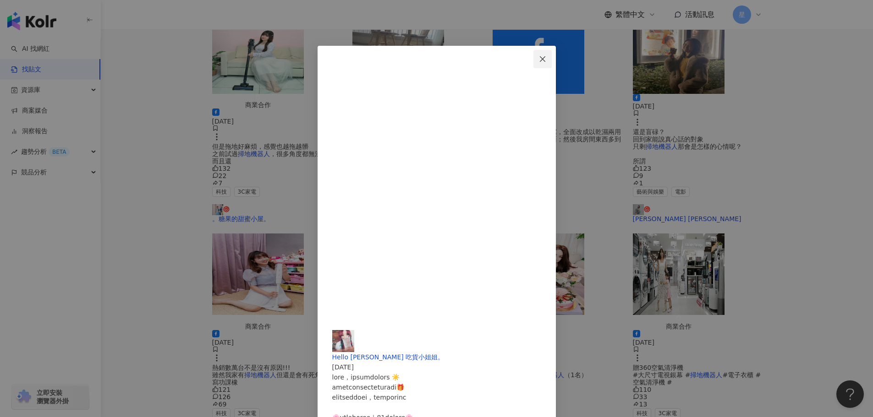
click at [546, 58] on icon "close" at bounding box center [542, 58] width 7 height 7
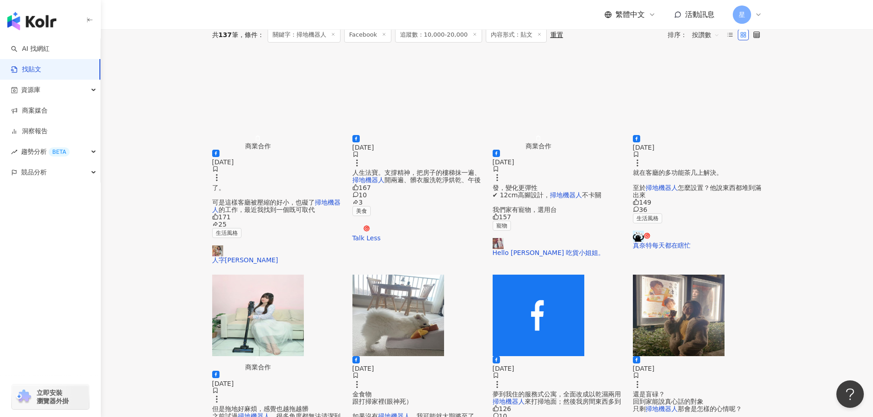
scroll to position [183, 0]
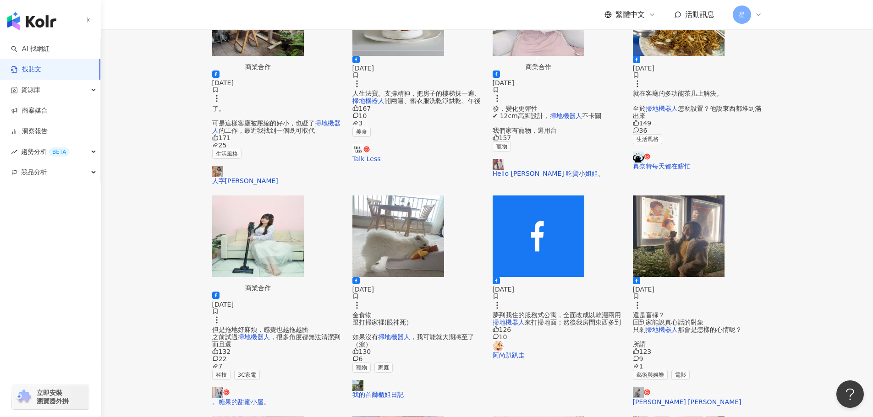
click at [268, 197] on img "button" at bounding box center [258, 237] width 92 height 82
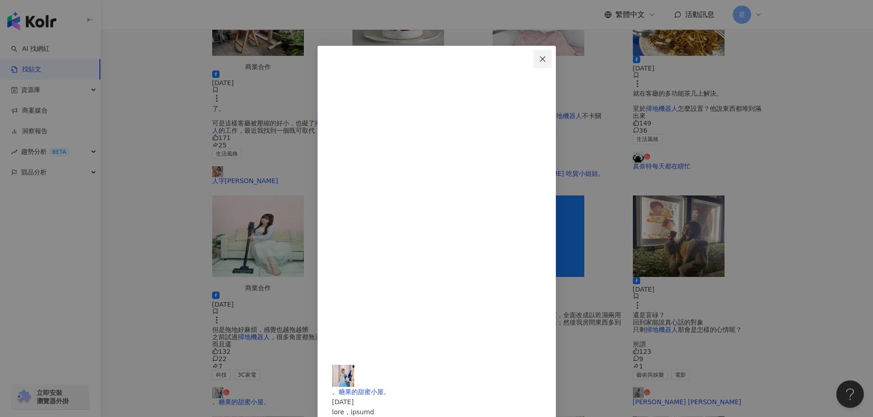
click at [546, 55] on icon "close" at bounding box center [542, 58] width 7 height 7
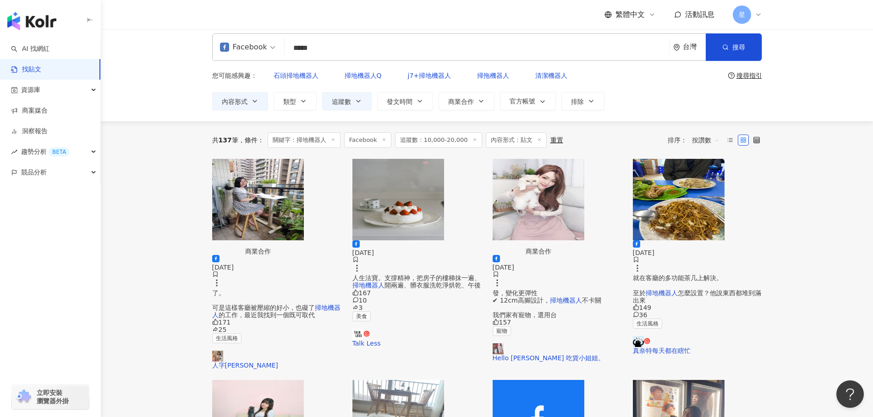
scroll to position [0, 0]
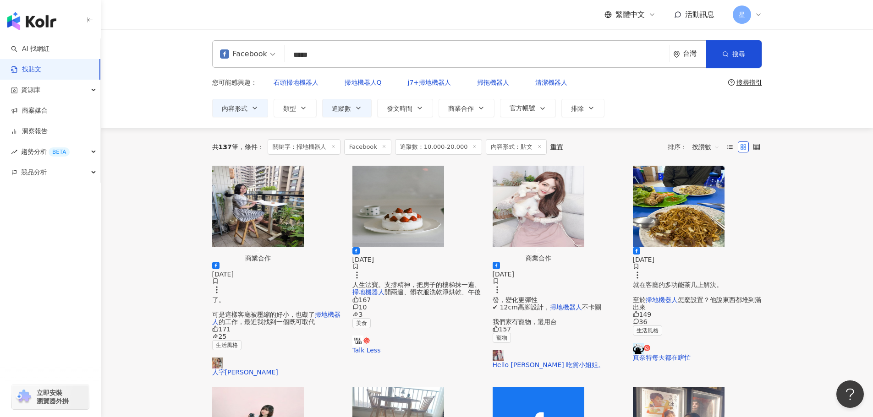
drag, startPoint x: 162, startPoint y: 21, endPoint x: 72, endPoint y: -14, distance: 96.3
click at [72, 0] on html "AI 找網紅 找貼文 資源庫 商案媒合 洞察報告 趨勢分析 BETA 競品分析 立即安裝 瀏覽器外掛 繁體中文 活動訊息 星 Facebook ***** 台…" at bounding box center [436, 208] width 873 height 417
type input "*"
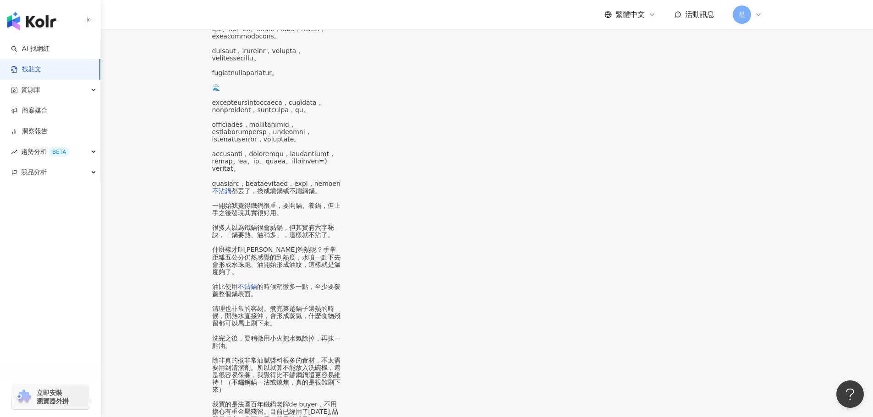
scroll to position [366, 0]
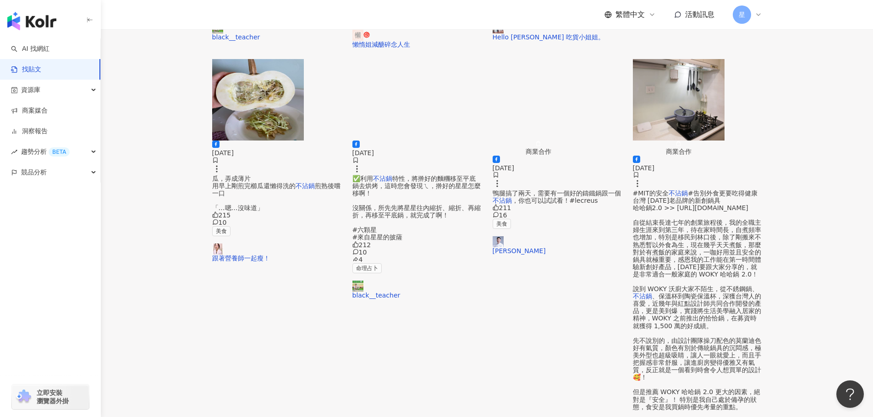
scroll to position [317, 0]
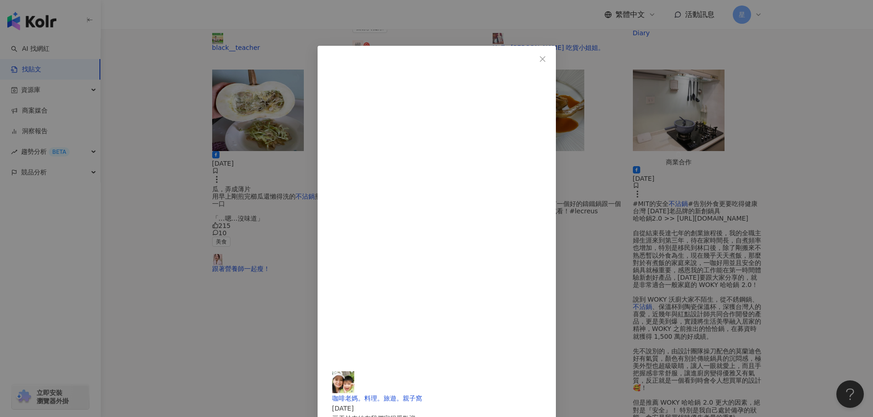
click at [552, 52] on button "Close" at bounding box center [542, 59] width 18 height 18
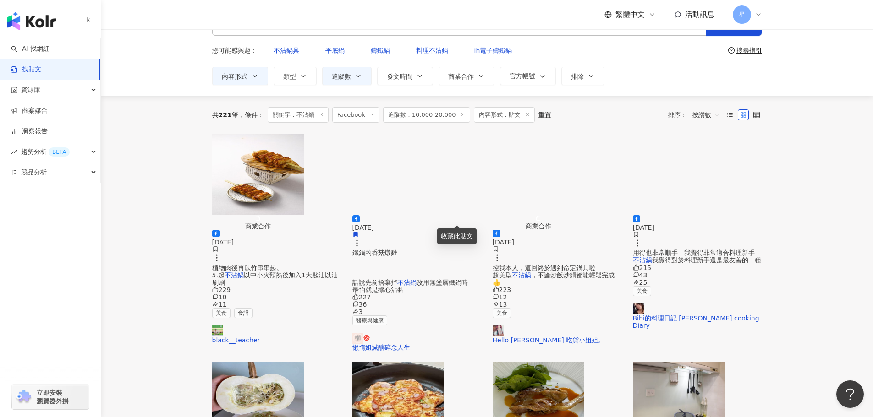
scroll to position [0, 0]
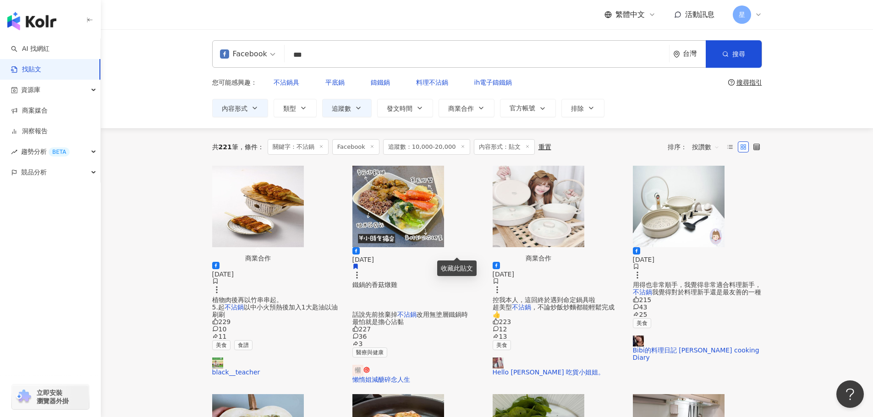
drag, startPoint x: 313, startPoint y: 59, endPoint x: 115, endPoint y: 0, distance: 207.0
type input "***"
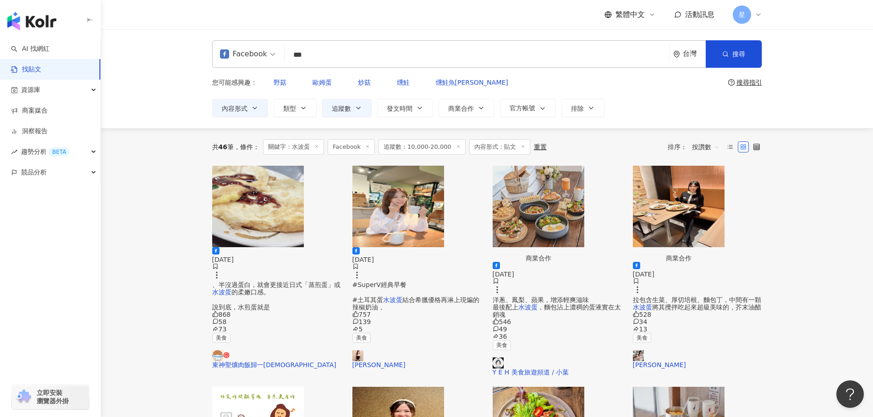
drag, startPoint x: 332, startPoint y: 56, endPoint x: 95, endPoint y: 0, distance: 243.7
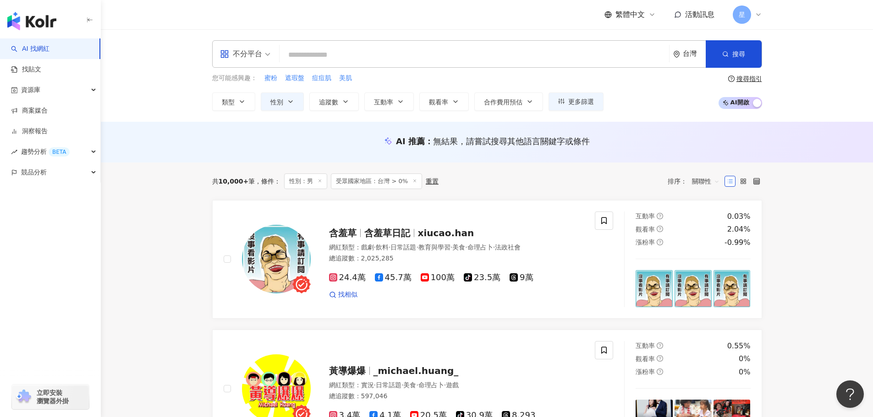
paste input "**********"
type input "**********"
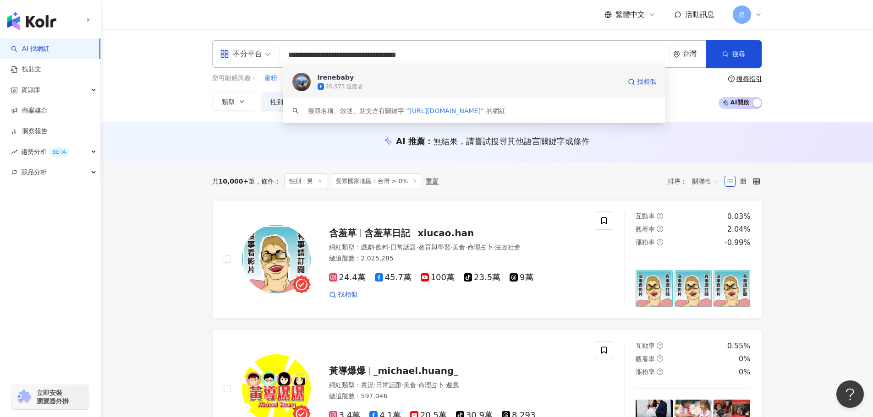
click at [404, 84] on div "20,973 追蹤者" at bounding box center [468, 86] width 303 height 9
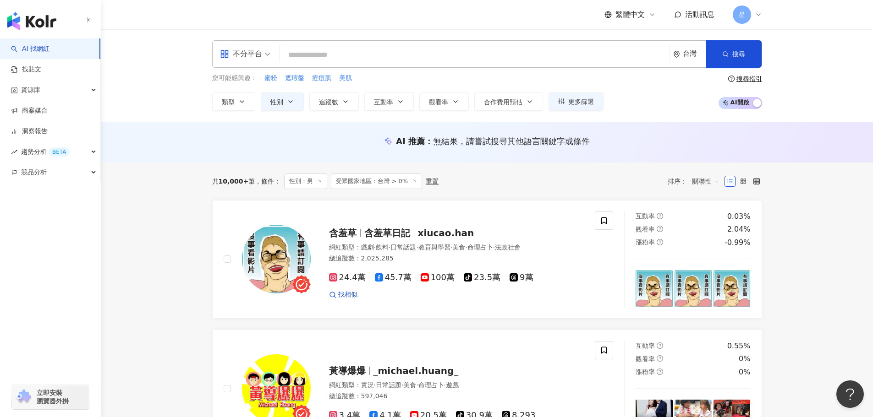
click at [463, 55] on input "search" at bounding box center [474, 54] width 382 height 17
paste input "**********"
type input "**********"
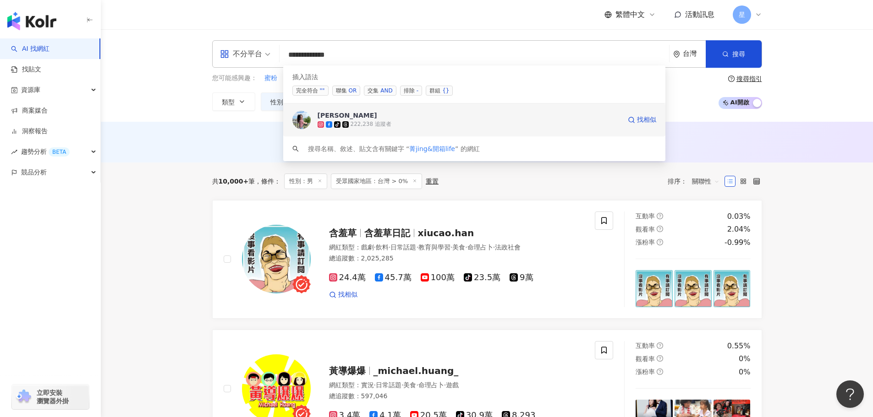
click at [484, 122] on div "tiktok-icon 222,238 追蹤者" at bounding box center [468, 124] width 303 height 9
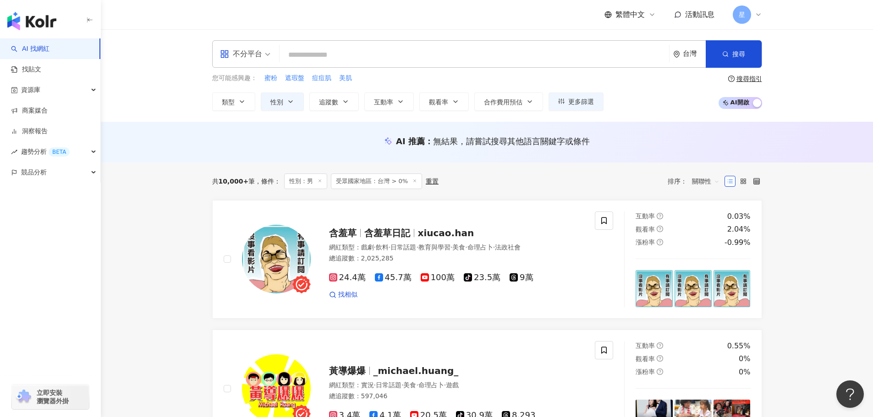
click at [555, 48] on input "search" at bounding box center [474, 54] width 382 height 17
click at [522, 54] on input "search" at bounding box center [474, 54] width 382 height 17
paste input "**********"
type input "**********"
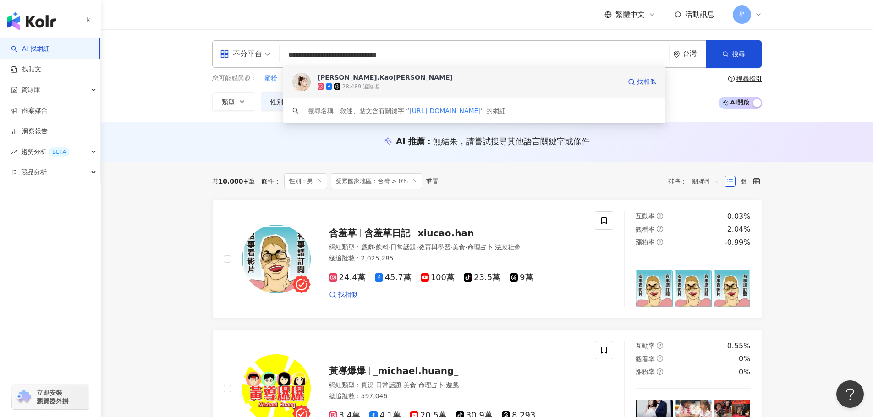
click at [471, 86] on div "28,489 追蹤者" at bounding box center [468, 86] width 303 height 9
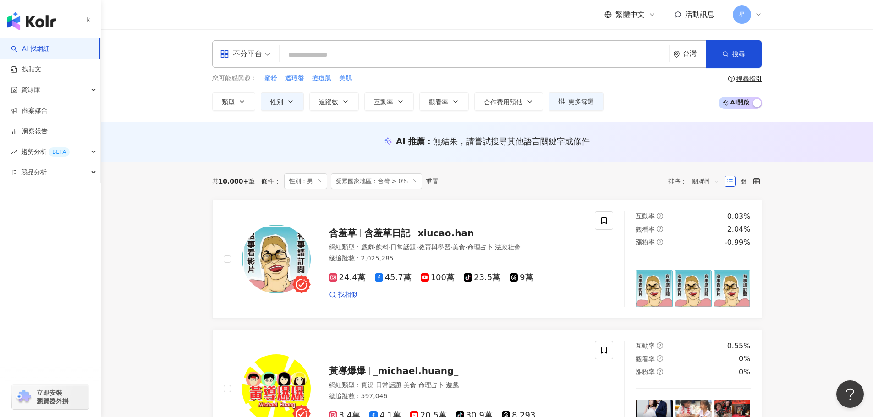
click at [322, 56] on input "search" at bounding box center [474, 54] width 382 height 17
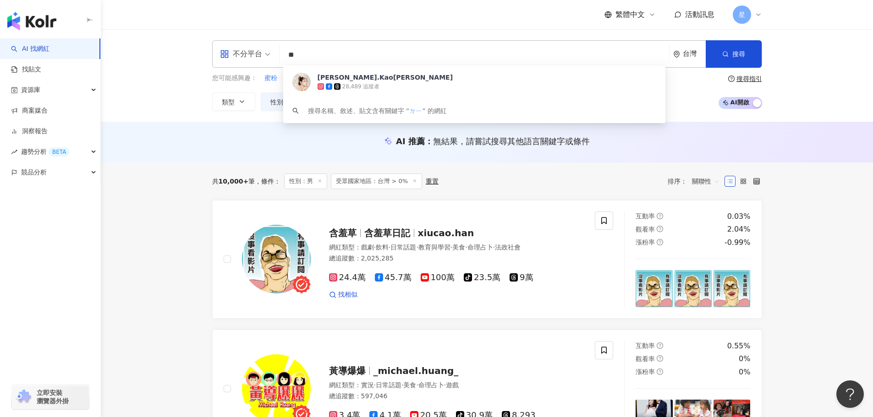
type input "*"
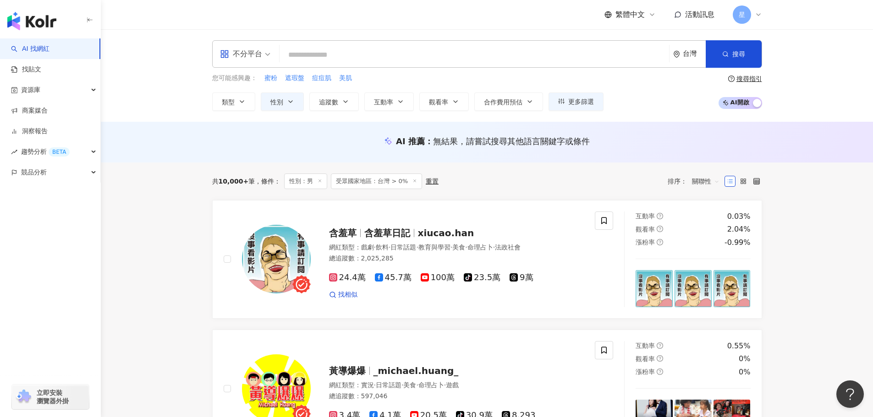
click at [509, 56] on input "search" at bounding box center [474, 54] width 382 height 17
paste input "**********"
type input "**********"
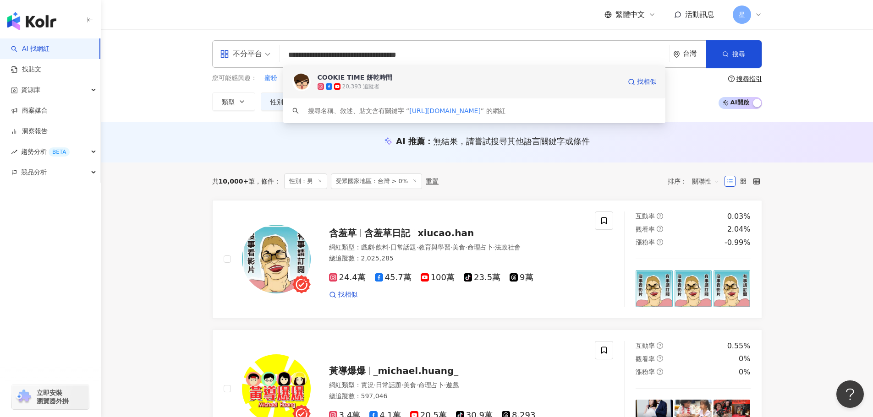
click at [406, 87] on div "20,393 追蹤者" at bounding box center [468, 86] width 303 height 9
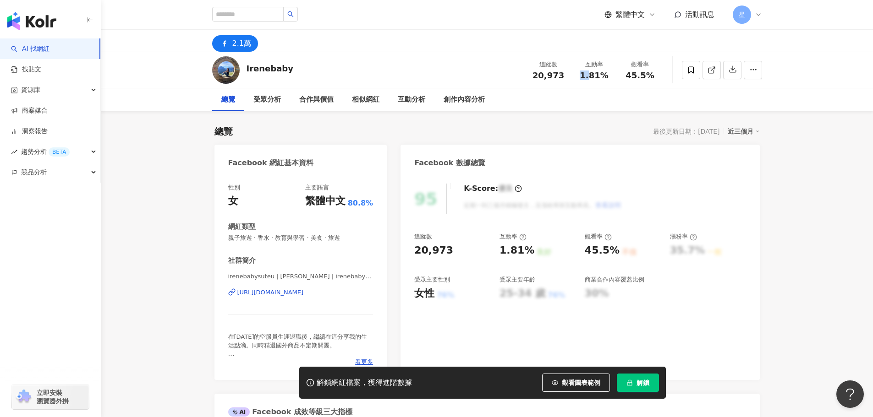
drag, startPoint x: 585, startPoint y: 75, endPoint x: 610, endPoint y: 76, distance: 24.3
click at [610, 76] on div "1.81%" at bounding box center [594, 75] width 35 height 9
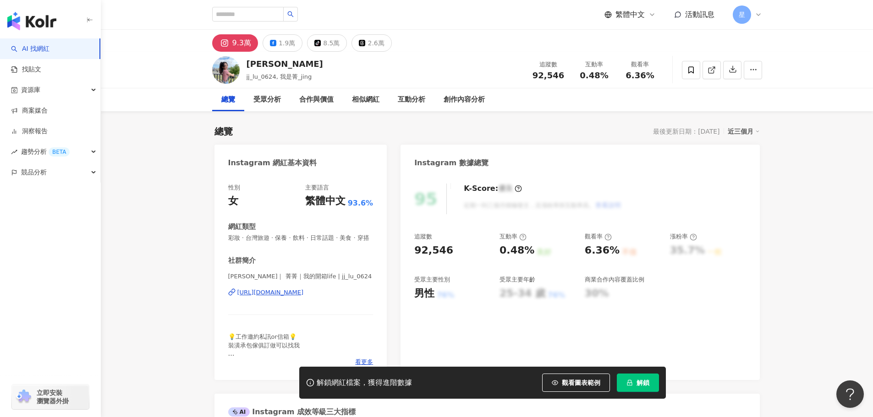
drag, startPoint x: 275, startPoint y: 44, endPoint x: 318, endPoint y: 56, distance: 44.7
click at [352, 77] on div "Jing Lu jj_lu_0624, 我是菁_jing 追蹤數 92,546 互動率 0.48% 觀看率 6.36%" at bounding box center [487, 70] width 586 height 36
click at [271, 40] on icon at bounding box center [273, 43] width 6 height 6
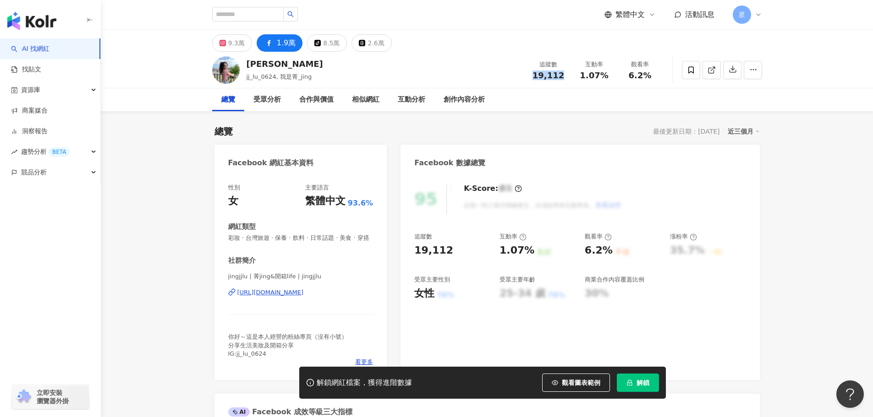
drag, startPoint x: 537, startPoint y: 73, endPoint x: 566, endPoint y: 77, distance: 29.1
click at [566, 77] on div "追蹤數 19,112" at bounding box center [548, 70] width 46 height 20
copy span "19,112"
drag, startPoint x: 581, startPoint y: 76, endPoint x: 608, endPoint y: 74, distance: 27.1
click at [608, 74] on div "1.07%" at bounding box center [594, 75] width 35 height 9
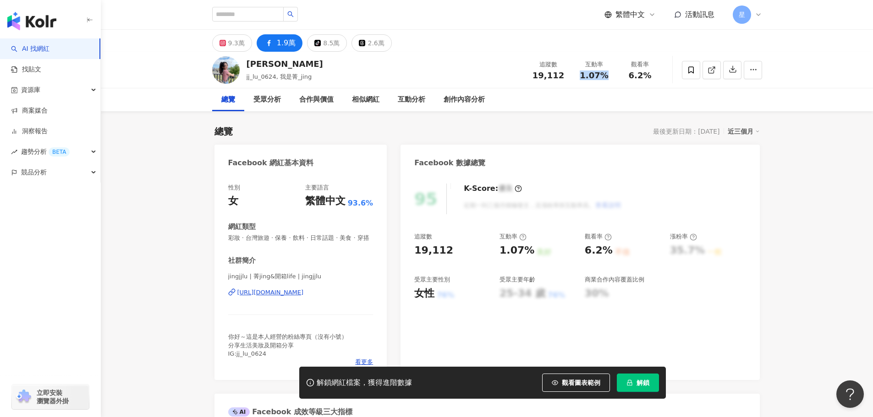
copy span "1.07%"
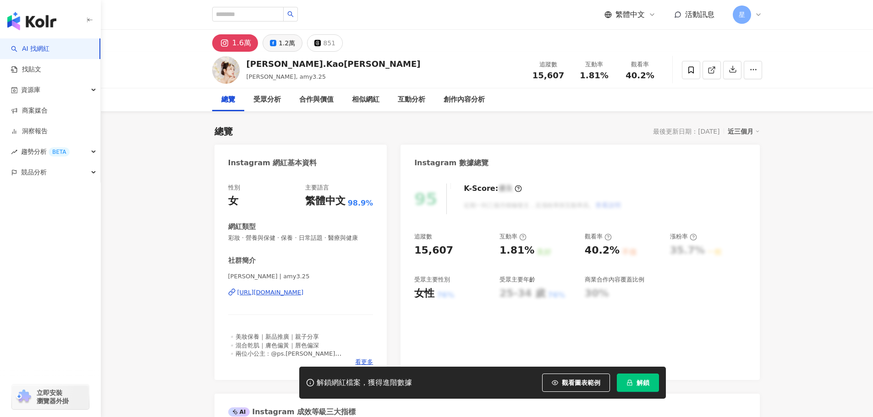
click at [274, 43] on icon at bounding box center [273, 43] width 6 height 6
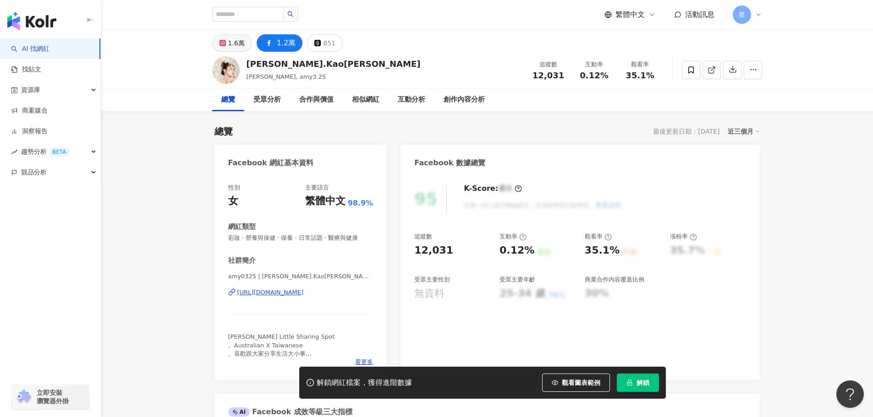
click at [237, 41] on div "1.6萬" at bounding box center [236, 43] width 16 height 13
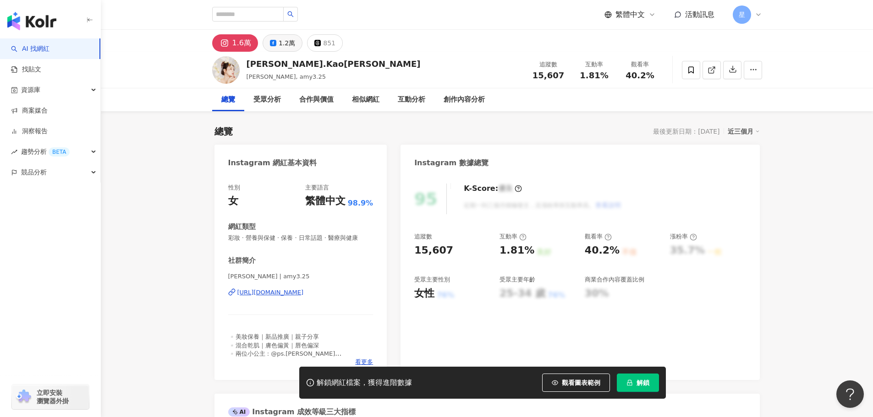
click at [279, 40] on div "1.2萬" at bounding box center [287, 43] width 16 height 13
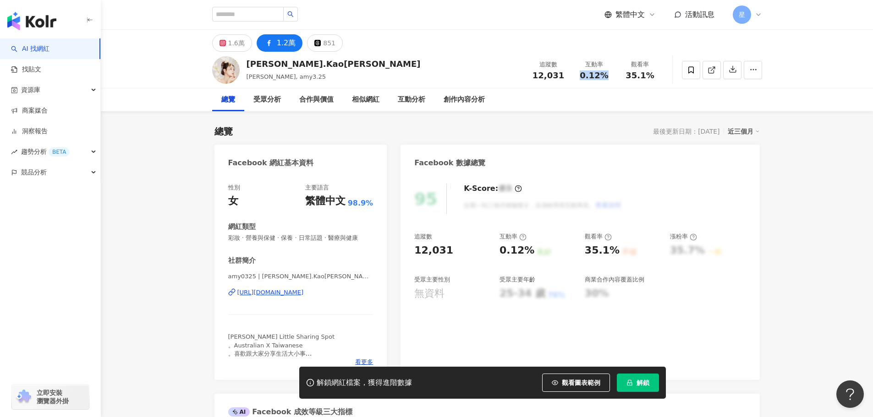
drag, startPoint x: 580, startPoint y: 76, endPoint x: 607, endPoint y: 76, distance: 27.0
click at [607, 76] on div "0.12%" at bounding box center [594, 75] width 35 height 9
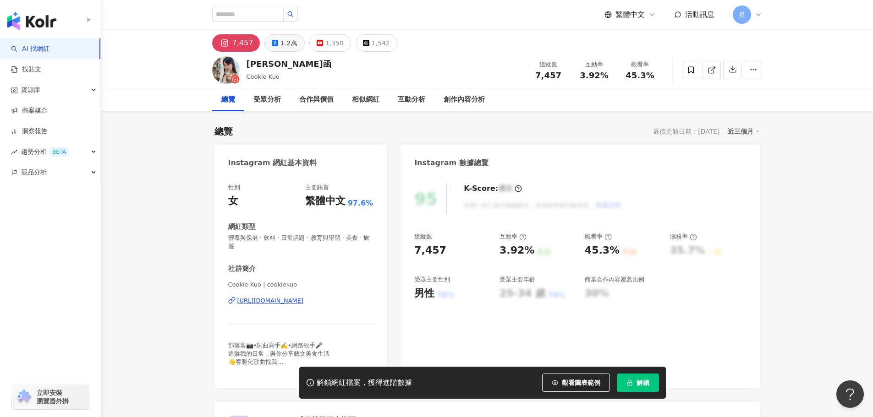
click at [278, 50] on button "1.2萬" at bounding box center [284, 42] width 40 height 17
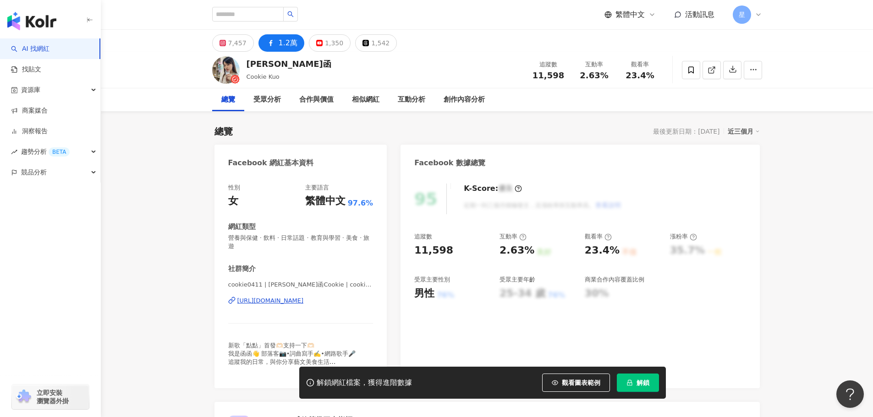
drag, startPoint x: 538, startPoint y: 76, endPoint x: 398, endPoint y: 345, distance: 303.2
click at [570, 77] on div "追蹤數 11,598" at bounding box center [548, 70] width 46 height 20
drag, startPoint x: 275, startPoint y: 66, endPoint x: 247, endPoint y: 65, distance: 28.0
click at [247, 65] on div "[PERSON_NAME]函" at bounding box center [288, 63] width 85 height 11
copy div "[PERSON_NAME]函"
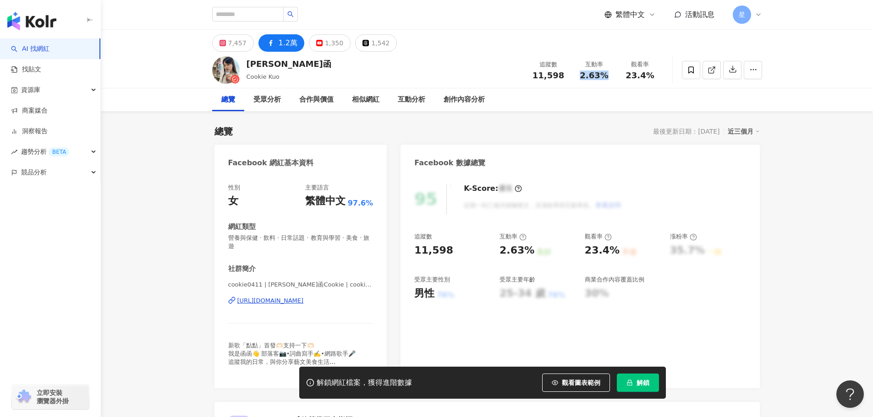
drag, startPoint x: 580, startPoint y: 74, endPoint x: 605, endPoint y: 74, distance: 24.7
click at [605, 74] on div "2.63%" at bounding box center [594, 75] width 35 height 9
copy span "2.63%"
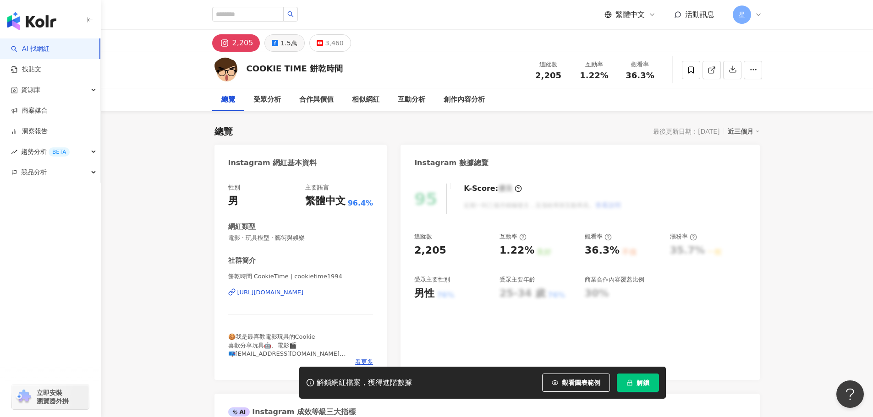
click at [284, 45] on div "1.5萬" at bounding box center [288, 43] width 16 height 13
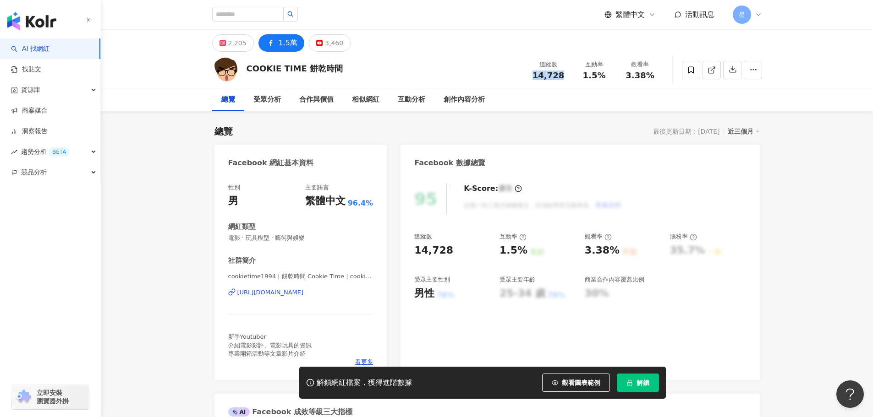
drag, startPoint x: 564, startPoint y: 75, endPoint x: 534, endPoint y: 74, distance: 29.8
click at [534, 74] on div "14,728" at bounding box center [548, 75] width 35 height 9
copy span "14,728"
drag, startPoint x: 605, startPoint y: 77, endPoint x: 583, endPoint y: 77, distance: 21.5
click at [583, 77] on div "1.5%" at bounding box center [594, 75] width 35 height 9
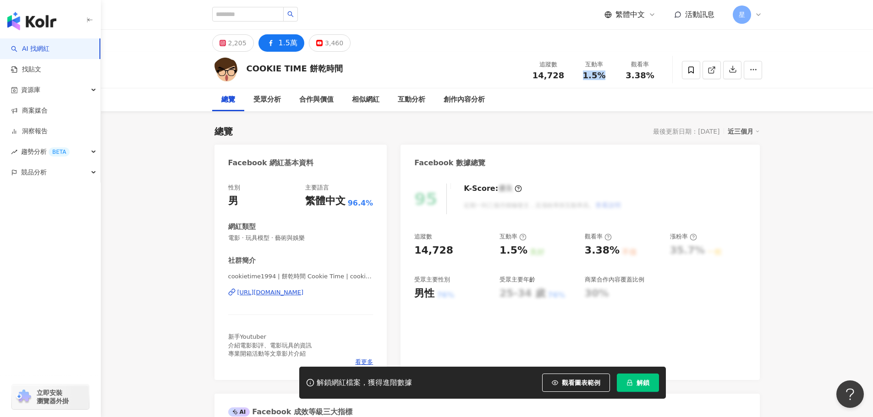
copy span "1.5%"
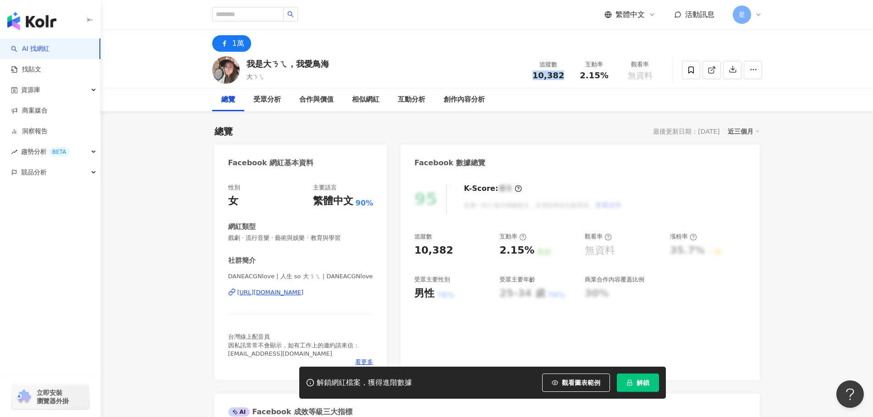
drag, startPoint x: 566, startPoint y: 73, endPoint x: 506, endPoint y: 76, distance: 60.6
click at [506, 76] on div "我是大ㄋㄟ，我愛鳥海 大ㄋㄟ 追蹤數 10,382 互動率 2.15% 觀看率 無資料" at bounding box center [487, 70] width 586 height 36
copy span "10,382"
drag, startPoint x: 339, startPoint y: 65, endPoint x: 249, endPoint y: 56, distance: 90.7
click at [249, 56] on div "我是大ㄋㄟ，我愛鳥海 大ㄋㄟ 追蹤數 10,382 互動率 2.15% 觀看率 無資料" at bounding box center [487, 70] width 586 height 36
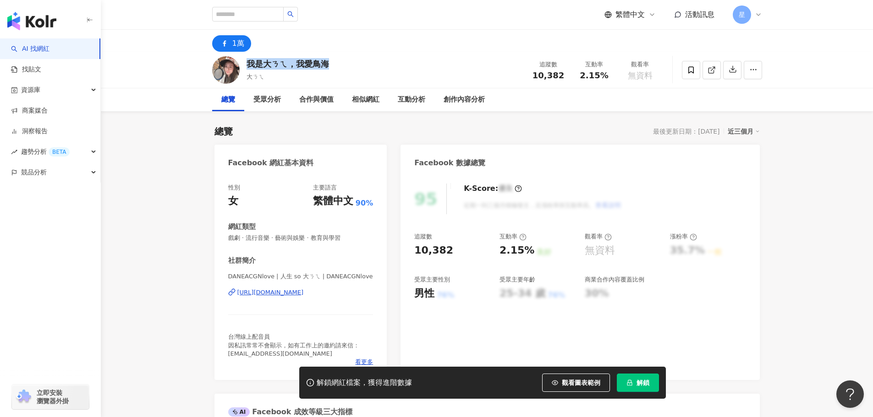
copy div "我是大ㄋㄟ，我愛鳥海"
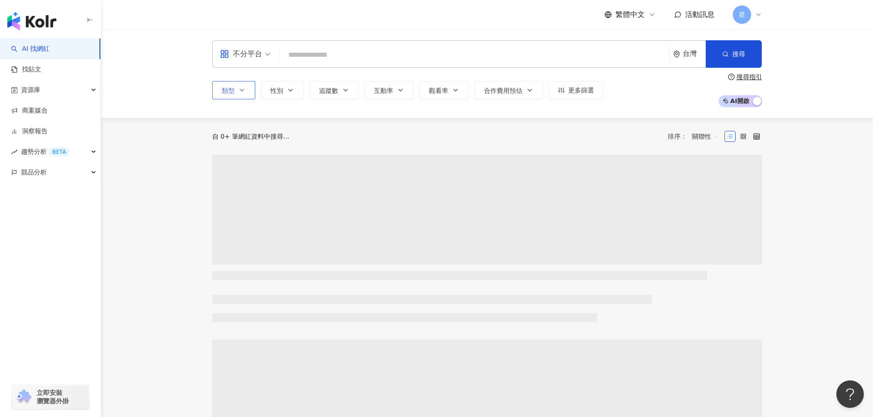
click at [234, 88] on div "類型 性別 追蹤數 互動率 觀看率 合作費用預估 更多篩選" at bounding box center [407, 90] width 391 height 18
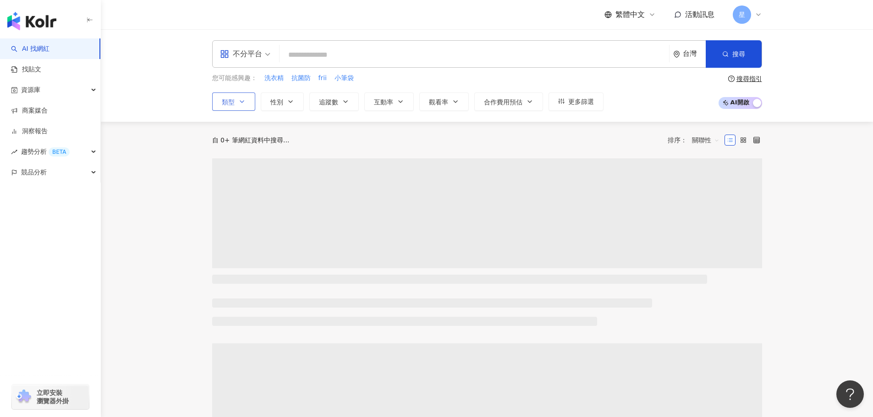
click at [277, 98] on span "性別" at bounding box center [276, 101] width 13 height 7
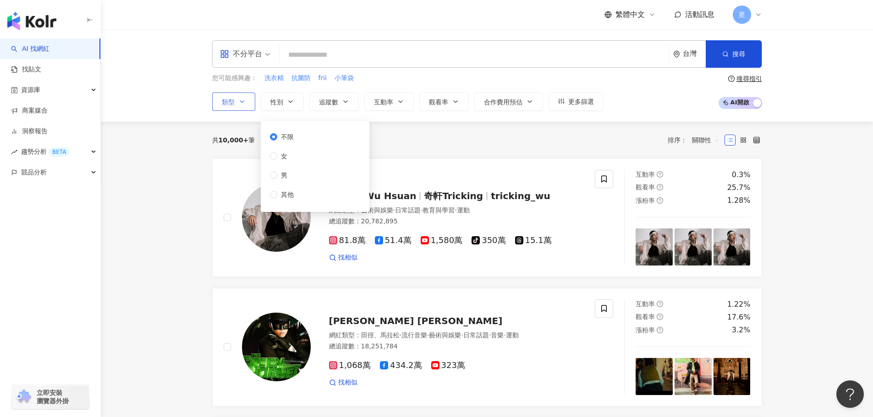
click at [236, 102] on button "類型" at bounding box center [233, 102] width 43 height 18
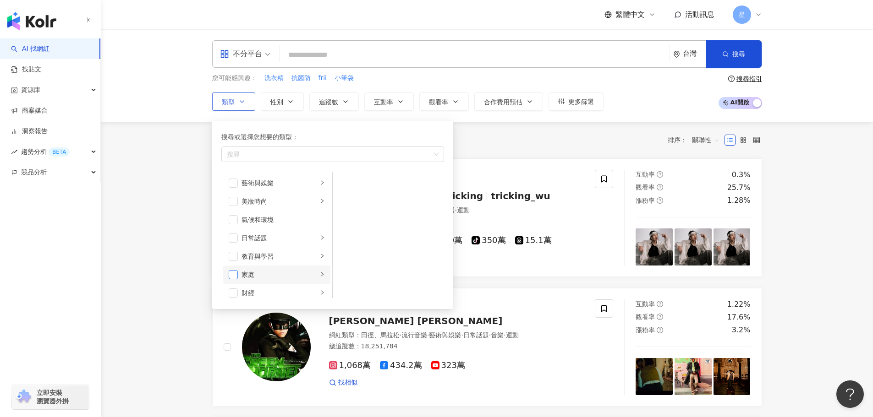
click at [234, 273] on span "button" at bounding box center [233, 274] width 9 height 9
click at [295, 271] on div "家庭" at bounding box center [279, 275] width 76 height 10
click at [336, 95] on button "追蹤數" at bounding box center [333, 102] width 49 height 18
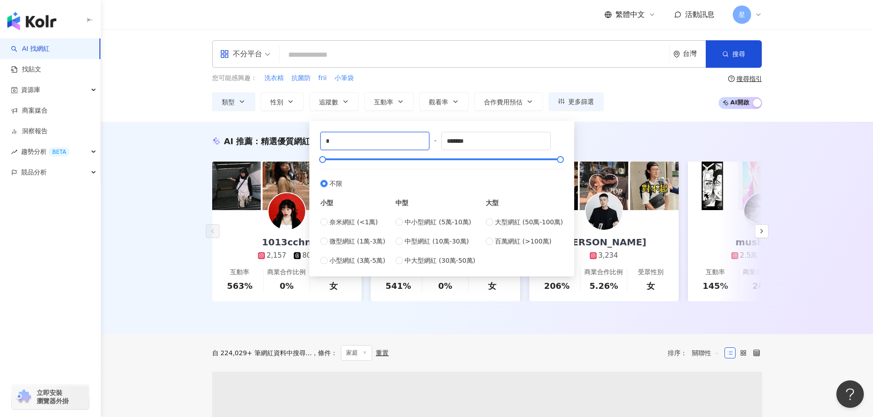
drag, startPoint x: 381, startPoint y: 135, endPoint x: 203, endPoint y: 120, distance: 178.9
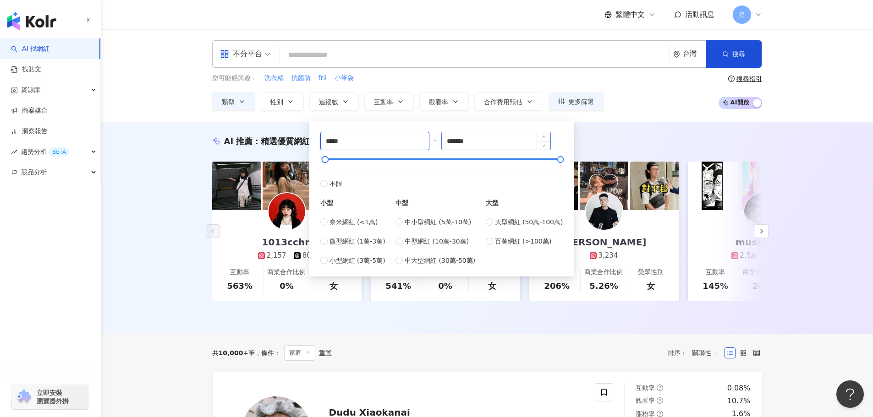
type input "*****"
drag, startPoint x: 488, startPoint y: 146, endPoint x: 0, endPoint y: 115, distance: 489.3
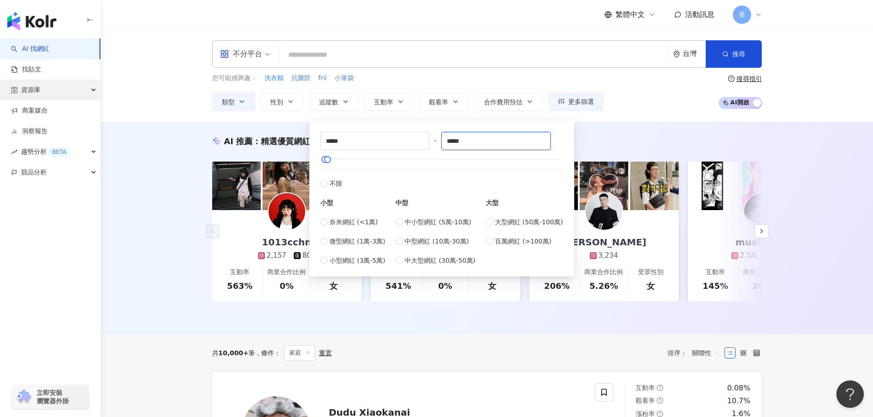
type input "*****"
drag, startPoint x: 619, startPoint y: 134, endPoint x: 585, endPoint y: 116, distance: 38.3
click at [619, 134] on div "AI 推薦 ： 精選優質網紅 1013cchn 2,157 801 互動率 563% 商業合作比例 0% 受眾性別 女 賜 2,766 472 互動率 541…" at bounding box center [487, 228] width 772 height 213
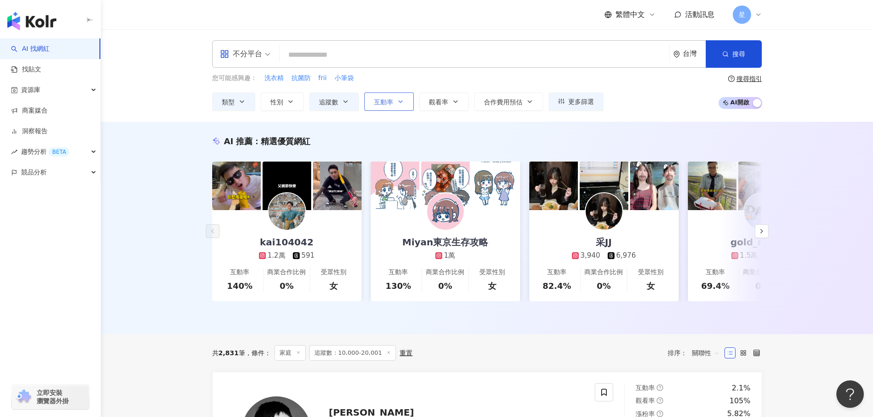
click at [400, 98] on icon "button" at bounding box center [400, 101] width 7 height 7
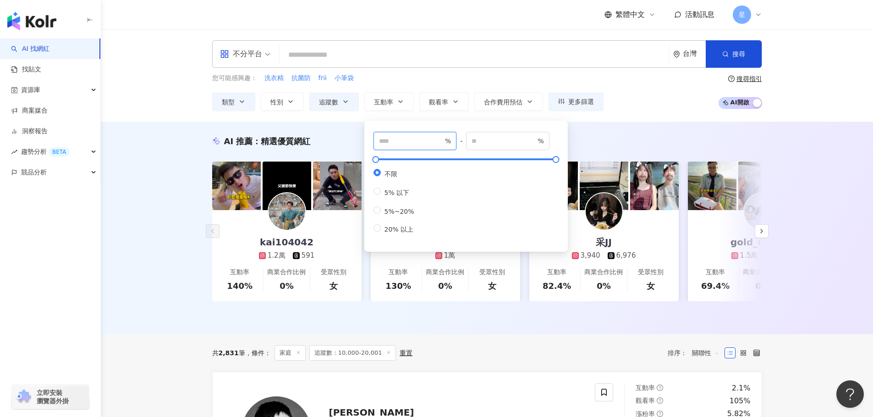
click at [397, 139] on input "number" at bounding box center [411, 141] width 64 height 10
type input "*"
click at [503, 140] on input "number" at bounding box center [503, 141] width 64 height 10
type input "*"
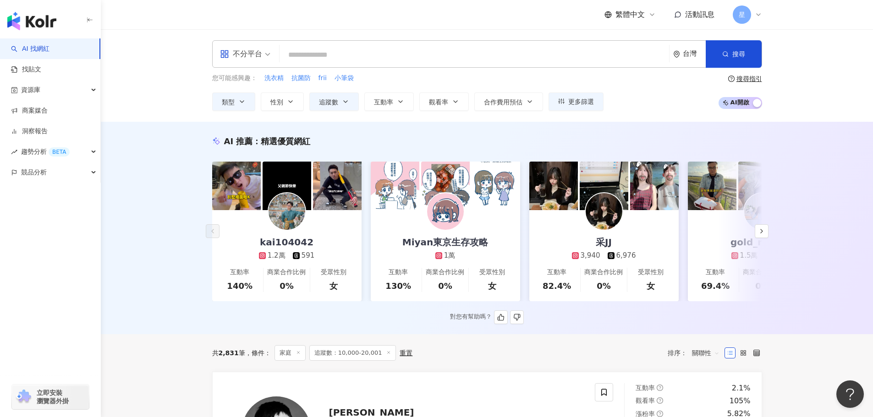
click at [626, 137] on div "AI 推薦 ： 精選優質網紅" at bounding box center [487, 141] width 550 height 11
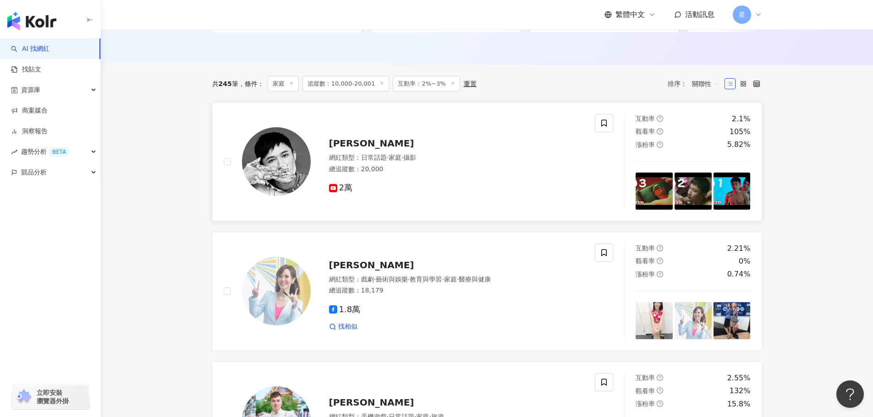
scroll to position [275, 0]
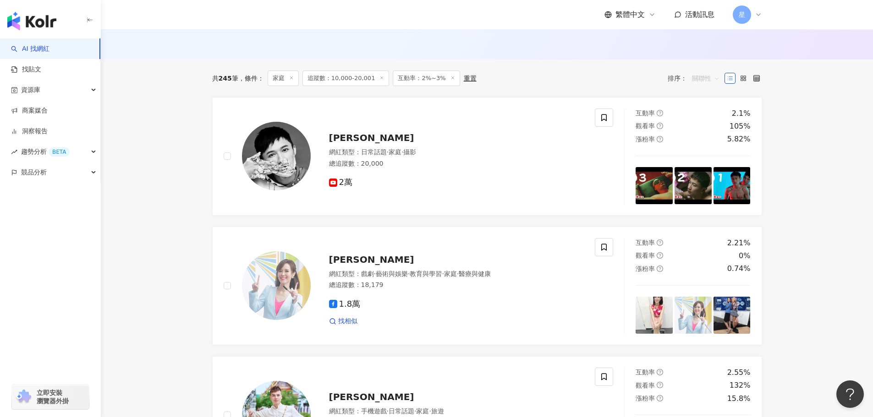
click at [705, 83] on span "關聯性" at bounding box center [705, 78] width 27 height 15
click at [710, 152] on div "互動率" at bounding box center [705, 151] width 23 height 10
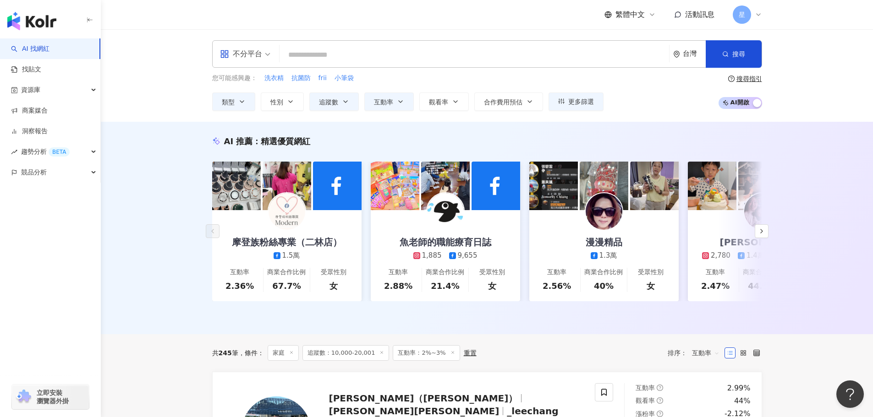
click at [252, 58] on div "不分平台" at bounding box center [241, 54] width 42 height 15
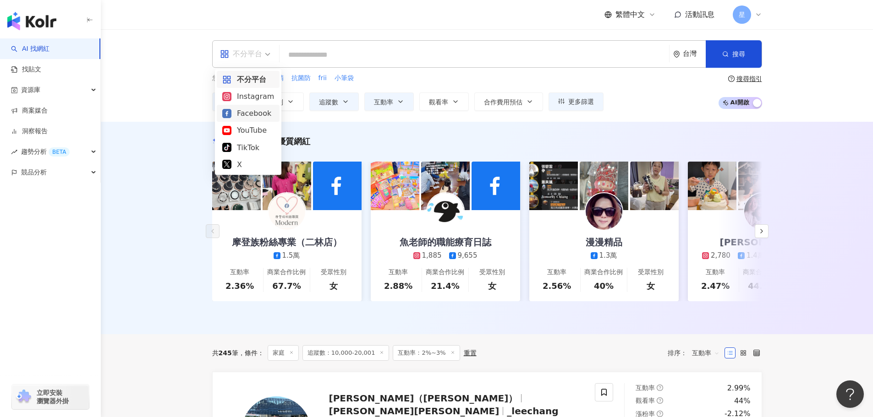
click at [246, 117] on div "Facebook" at bounding box center [248, 113] width 52 height 11
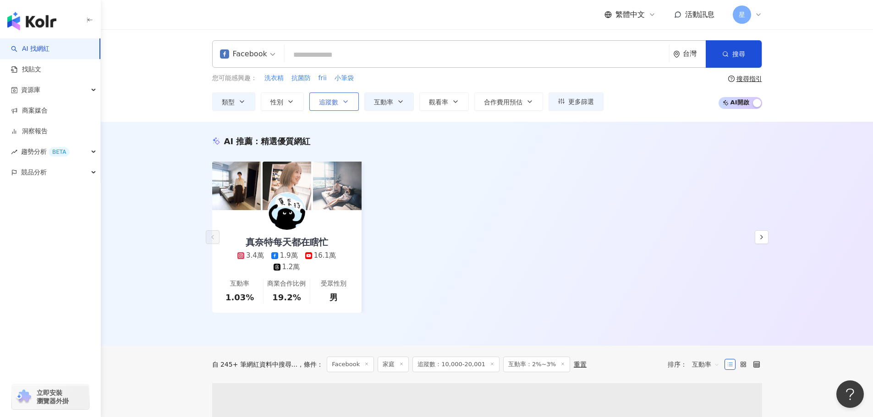
click at [343, 103] on icon "button" at bounding box center [345, 101] width 7 height 7
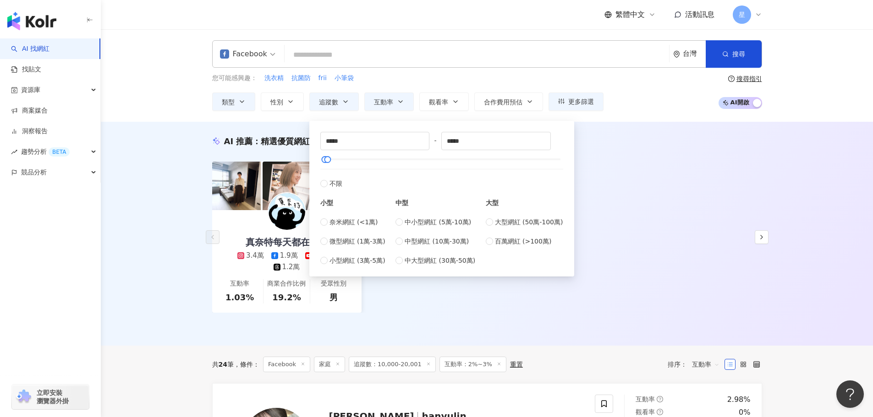
click at [174, 325] on div "AI 推薦 ： 精選優質網紅 真奈特每天都在瞎忙 3.4萬 1.9萬 16.1萬 1.2萬 互動率 1.03% 商業合作比例 19.2% 受眾性別 男 對您有…" at bounding box center [487, 234] width 772 height 224
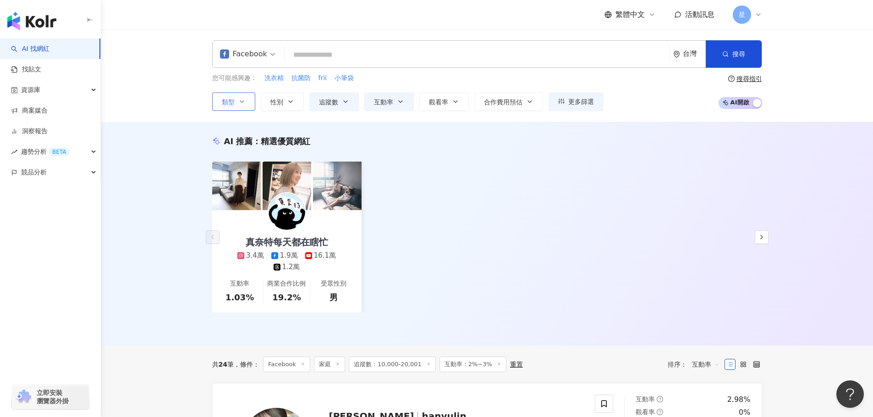
click at [248, 95] on button "類型" at bounding box center [233, 102] width 43 height 18
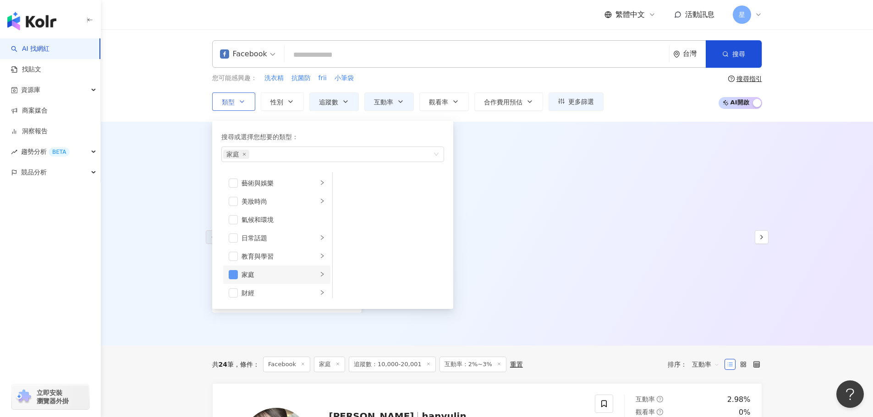
click at [234, 273] on span "button" at bounding box center [233, 274] width 9 height 9
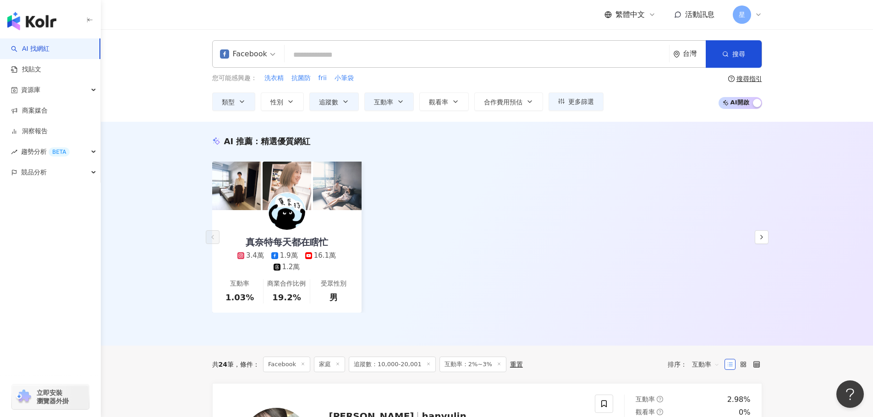
click at [307, 55] on input "search" at bounding box center [476, 54] width 377 height 17
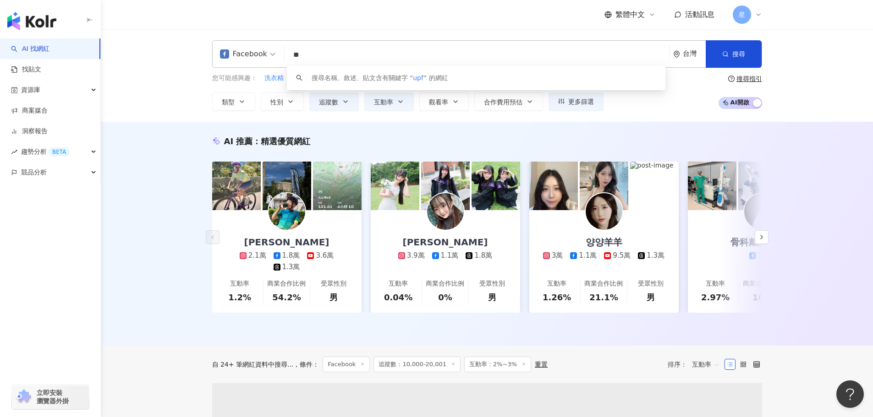
type input "*"
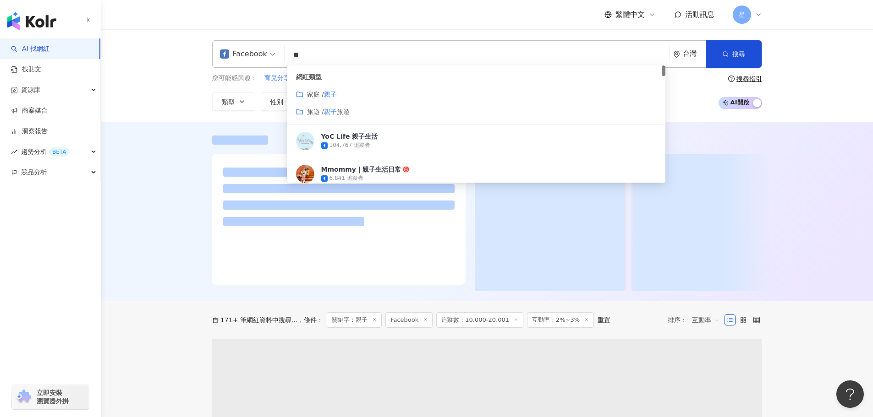
click at [165, 268] on div at bounding box center [487, 212] width 772 height 180
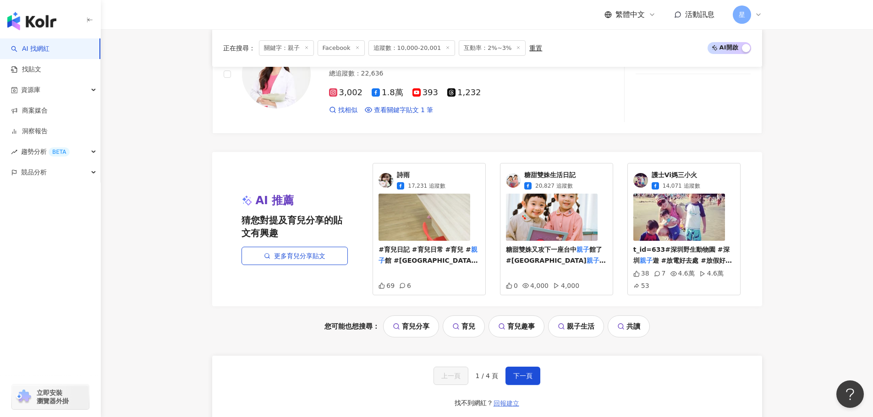
scroll to position [1819, 0]
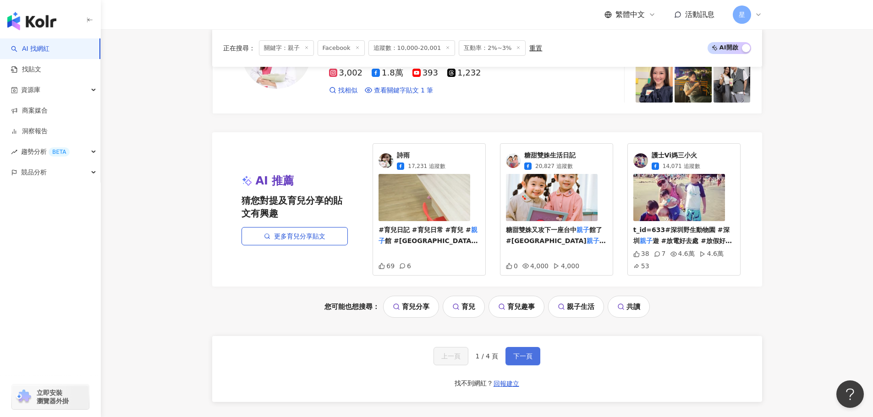
click at [526, 347] on button "下一頁" at bounding box center [522, 356] width 35 height 18
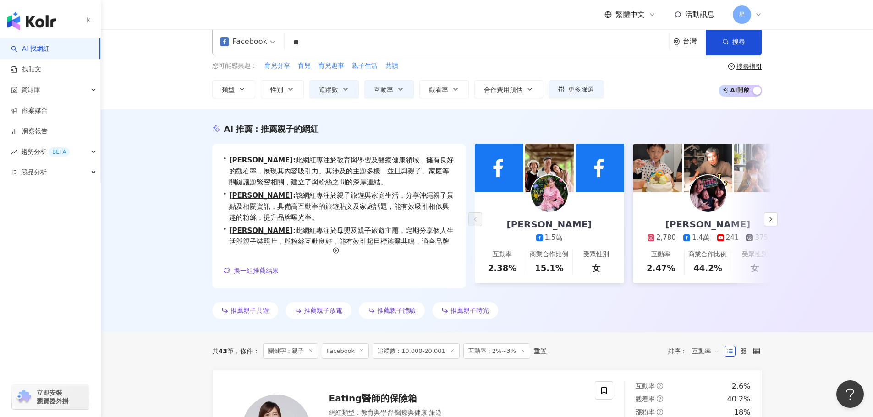
scroll to position [0, 0]
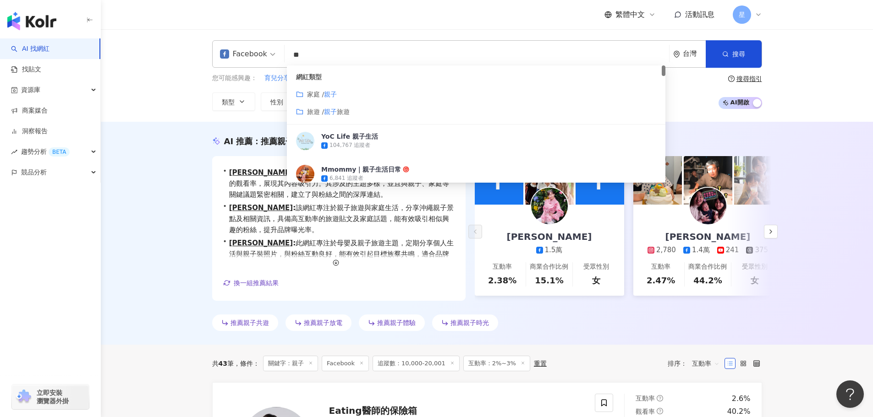
drag, startPoint x: 283, startPoint y: 50, endPoint x: 231, endPoint y: 19, distance: 60.4
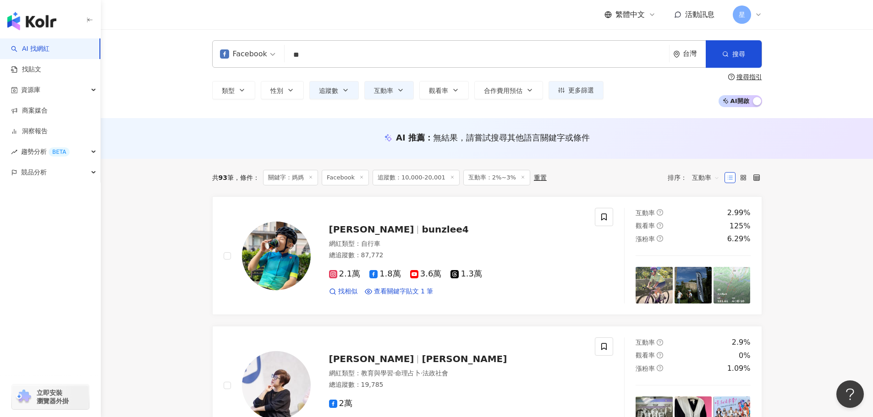
drag, startPoint x: 374, startPoint y: 53, endPoint x: 162, endPoint y: 22, distance: 214.8
click at [244, 30] on div "Facebook 媽媽 ** 台灣 搜尋 73ea26e1-4210-41e9-ab51-fa1ef5813301 媽媽好忙。媽媽好嗎？ 15,203 追蹤者…" at bounding box center [487, 73] width 772 height 89
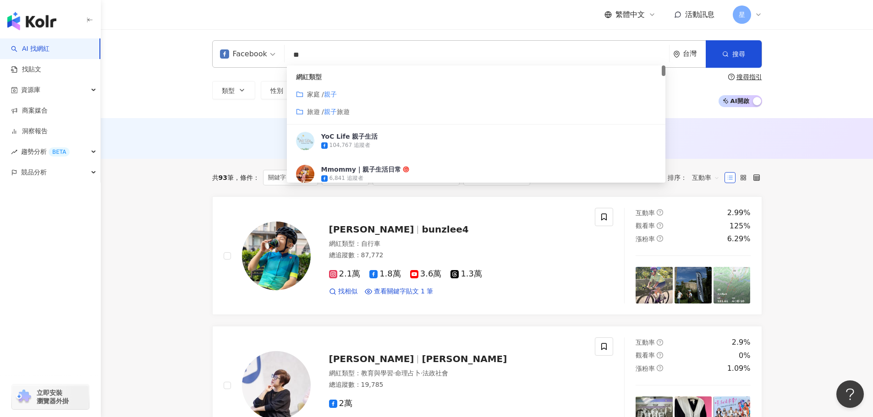
click at [338, 95] on div "家庭 / 親子" at bounding box center [476, 94] width 360 height 10
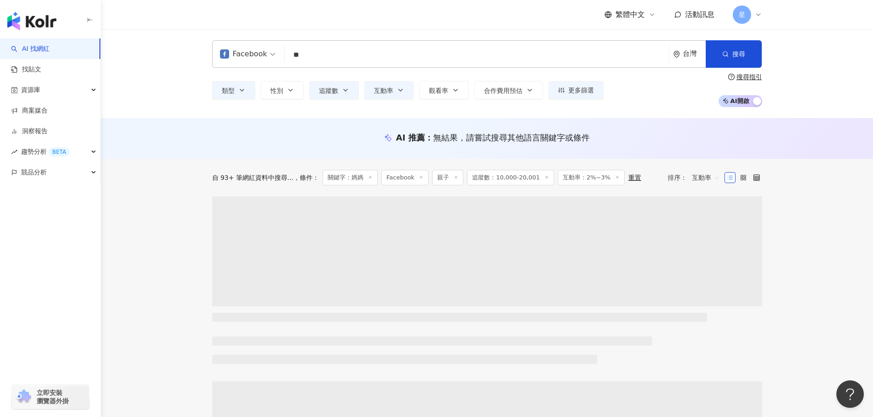
click at [328, 55] on input "**" at bounding box center [476, 54] width 377 height 17
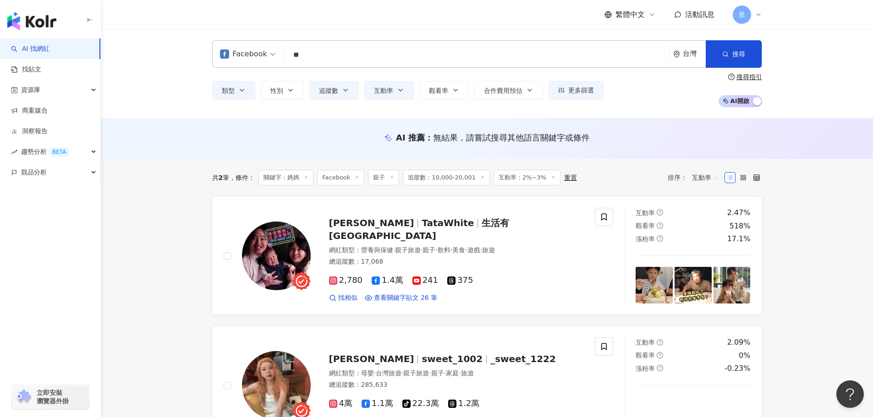
type input "*"
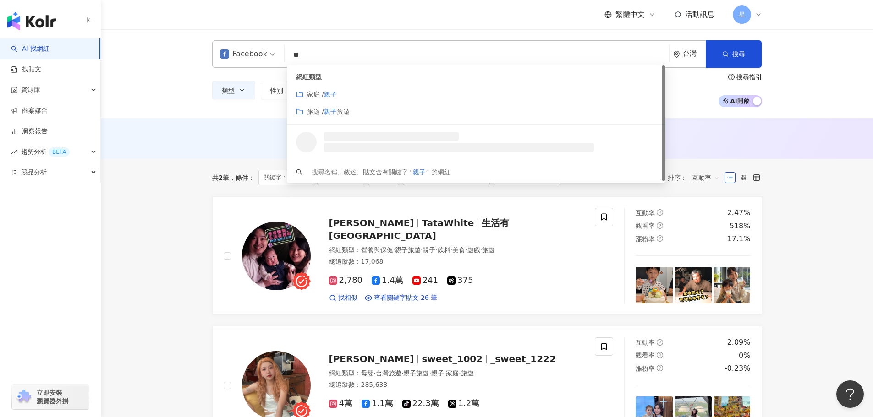
click at [331, 111] on mark "親子" at bounding box center [330, 111] width 13 height 7
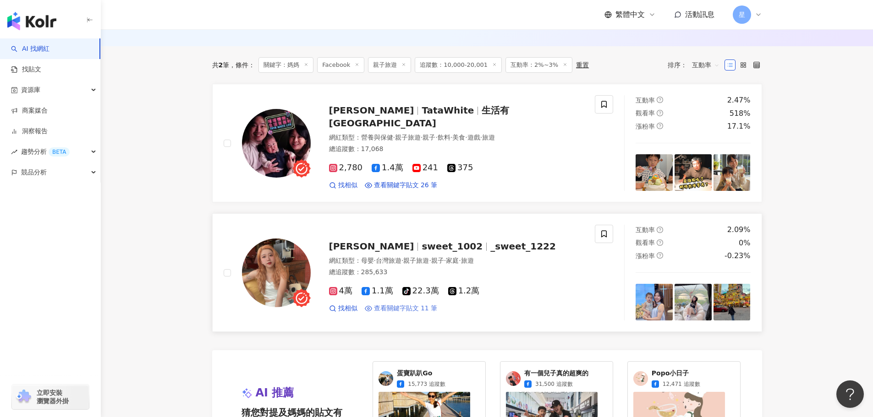
scroll to position [92, 0]
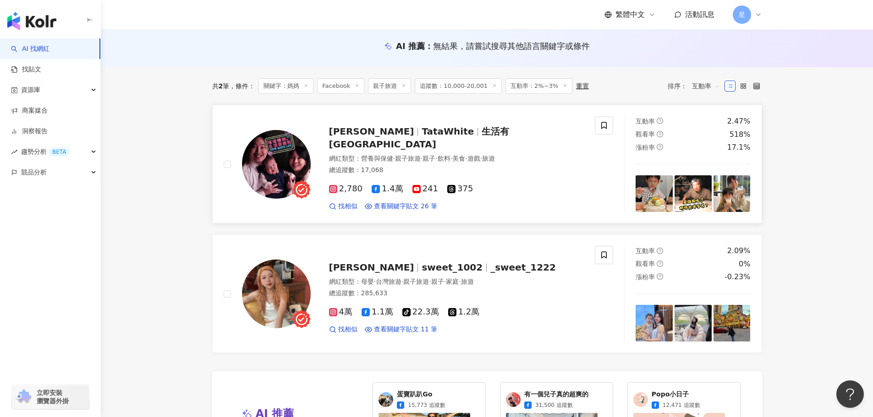
type input "**"
click at [389, 184] on span "1.4萬" at bounding box center [387, 189] width 32 height 10
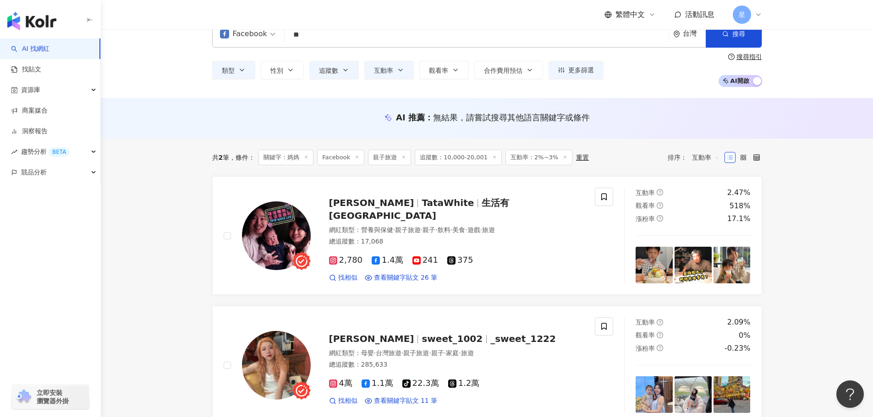
scroll to position [0, 0]
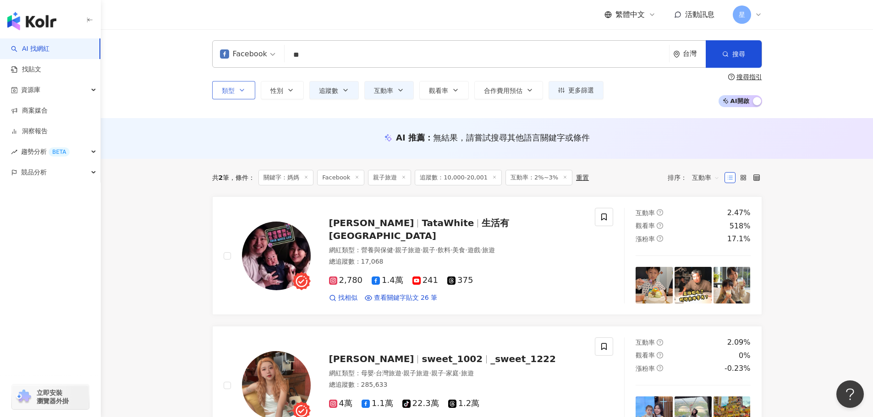
click at [241, 96] on button "類型" at bounding box center [233, 90] width 43 height 18
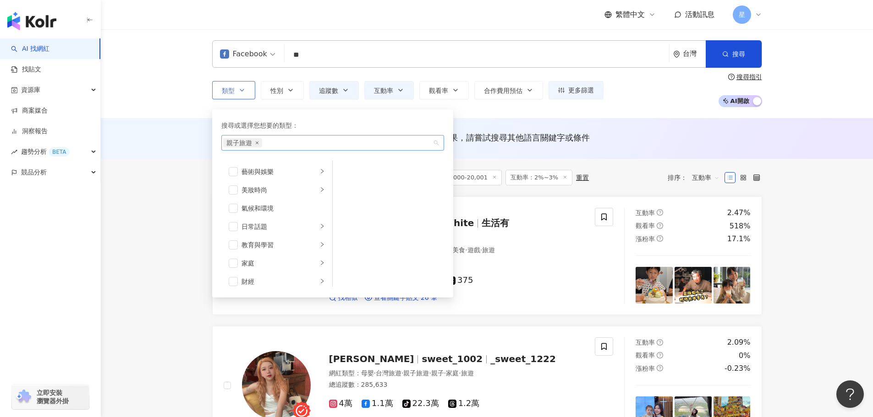
click at [255, 143] on icon "close" at bounding box center [257, 143] width 4 height 4
click at [313, 51] on input "**" at bounding box center [476, 54] width 377 height 17
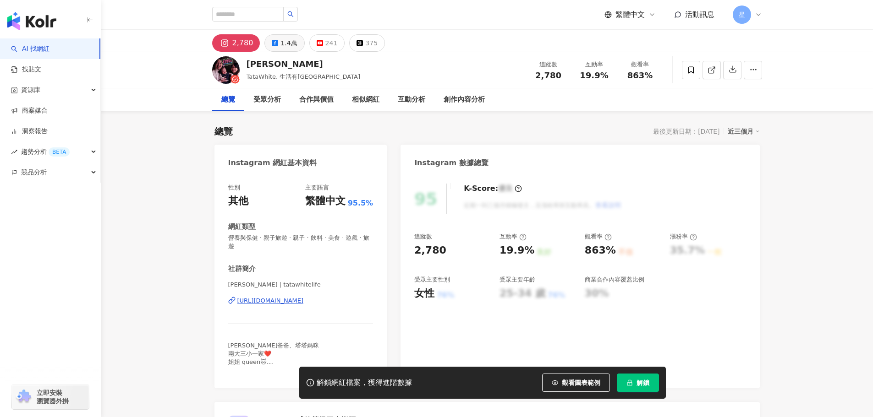
click at [286, 49] on button "1.4萬" at bounding box center [284, 42] width 40 height 17
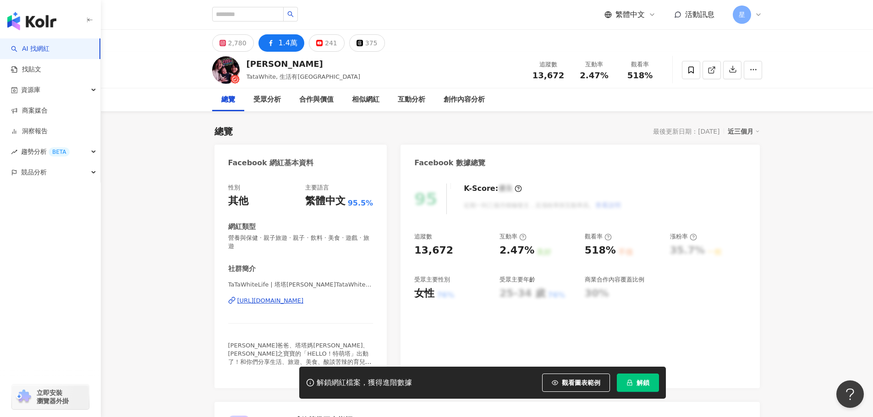
click at [276, 297] on div "https://www.facebook.com/292895544209130" at bounding box center [270, 301] width 66 height 8
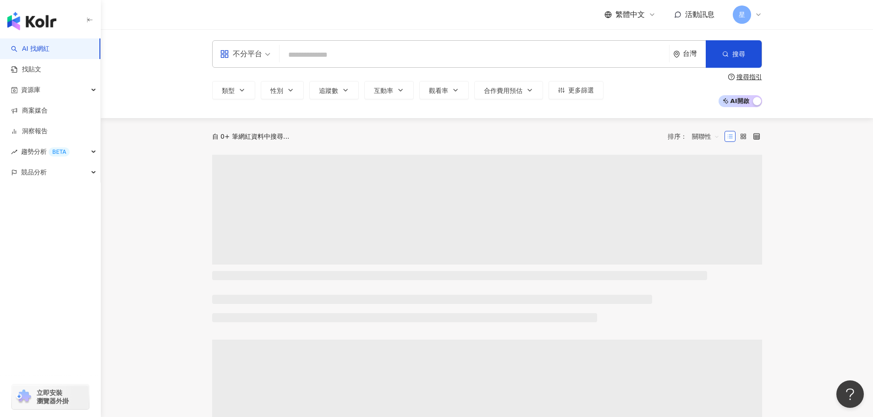
click at [326, 60] on input "search" at bounding box center [474, 54] width 382 height 17
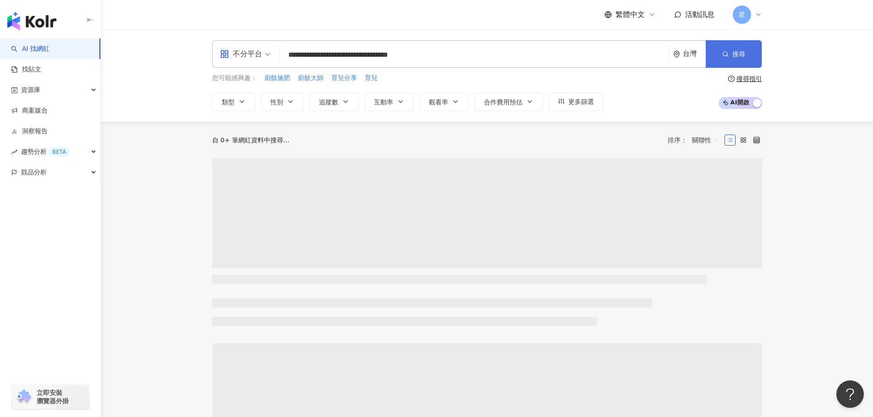
type input "**********"
click at [727, 53] on icon "button" at bounding box center [725, 54] width 6 height 6
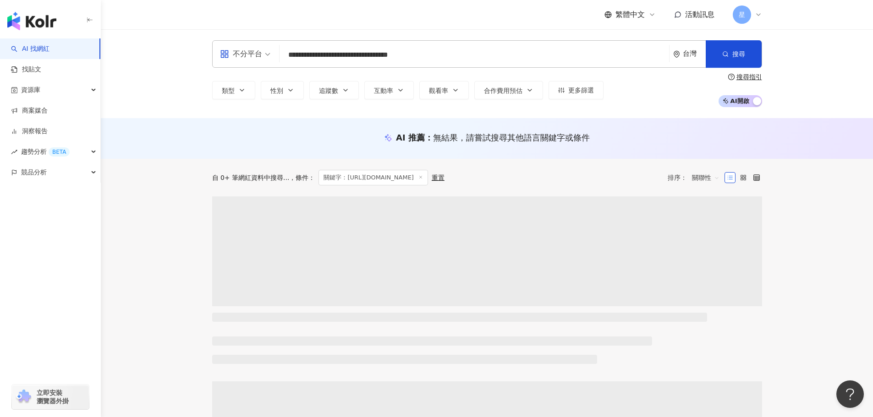
click at [435, 62] on input "**********" at bounding box center [474, 54] width 382 height 17
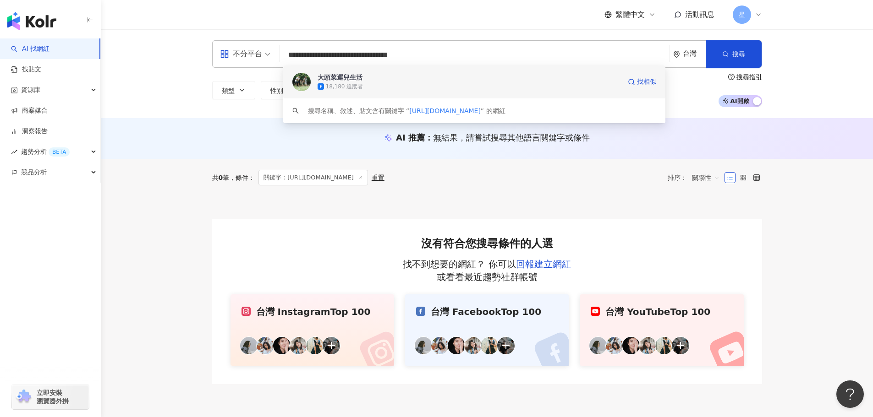
click at [390, 83] on div "18,180 追蹤者" at bounding box center [468, 86] width 303 height 9
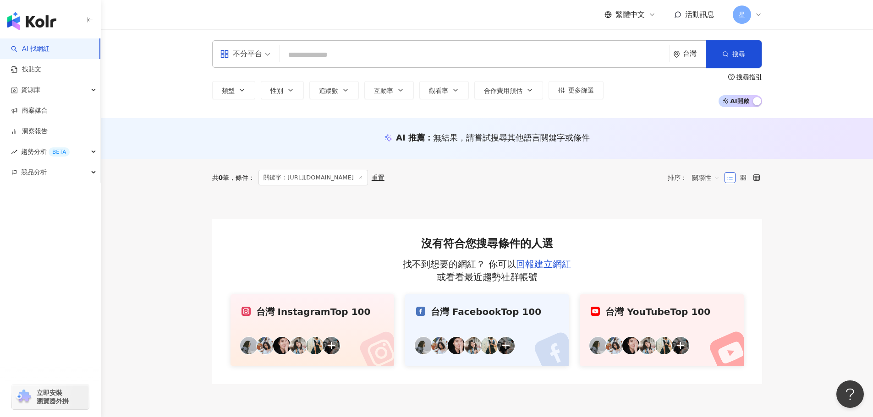
paste input "**********"
type input "**********"
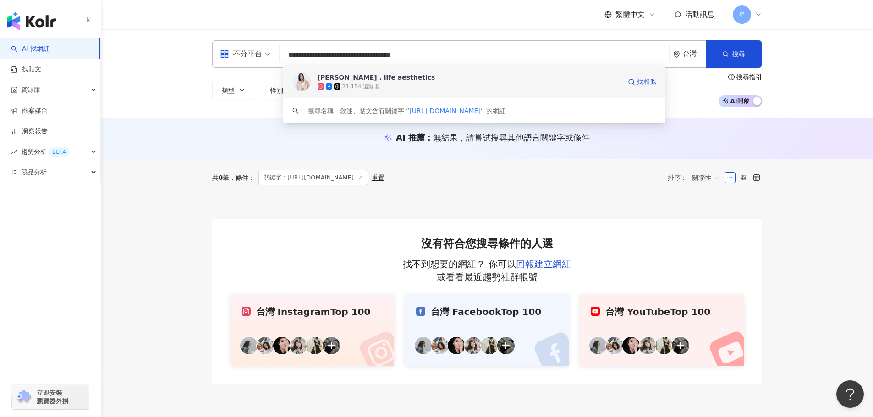
click at [467, 84] on div "21,154 追蹤者" at bounding box center [468, 86] width 303 height 9
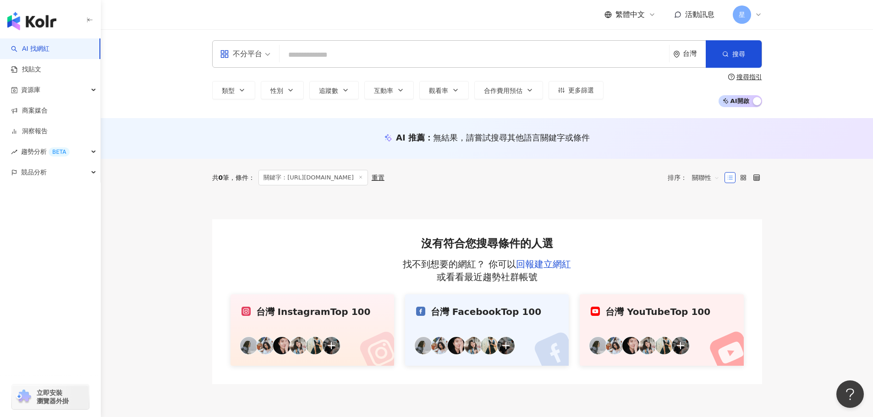
paste input "**********"
type input "**********"
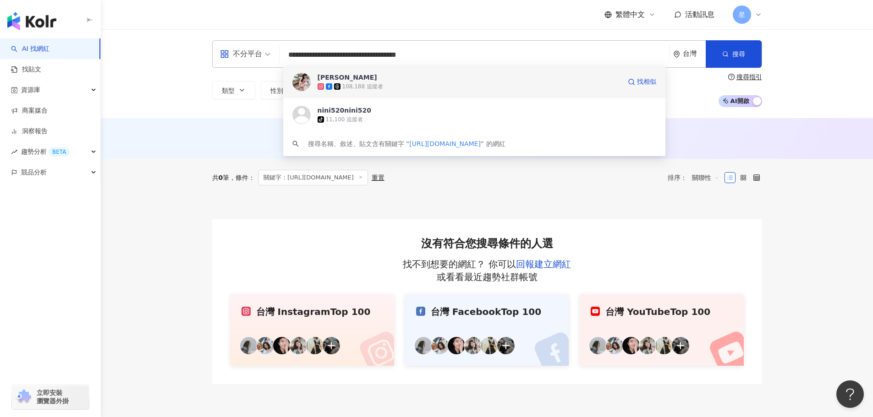
click at [523, 82] on div "108,188 追蹤者" at bounding box center [468, 86] width 303 height 9
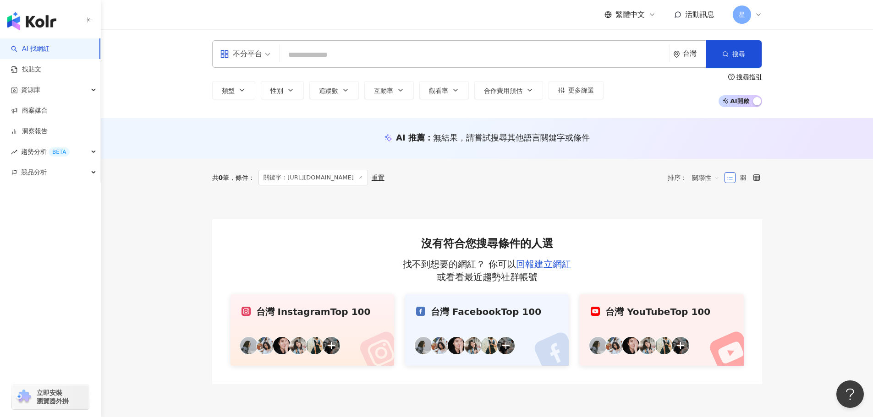
paste input "**********"
type input "**********"
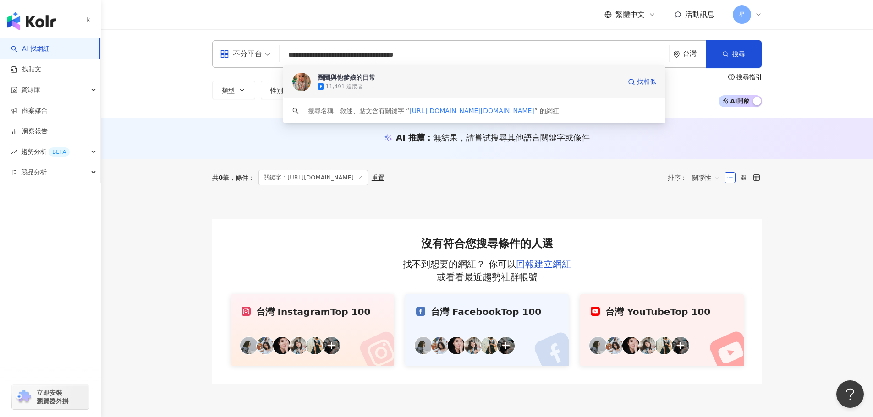
click at [444, 82] on span "圈圈與他爹娘的日常" at bounding box center [468, 77] width 303 height 9
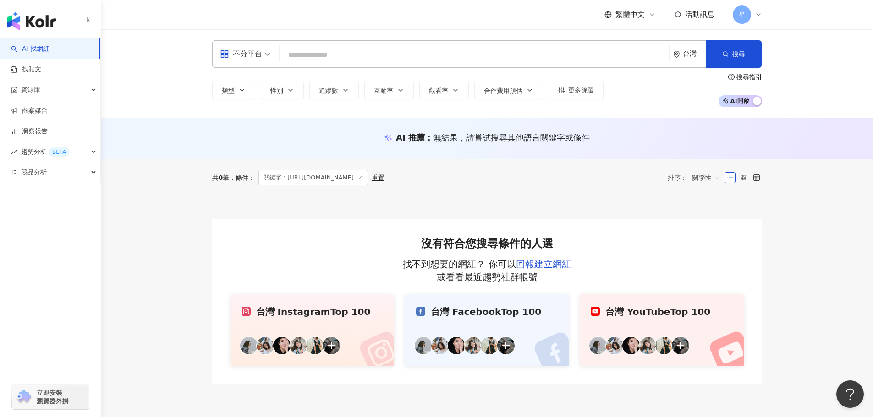
click at [620, 58] on input "search" at bounding box center [474, 54] width 382 height 17
paste input "**********"
type input "**********"
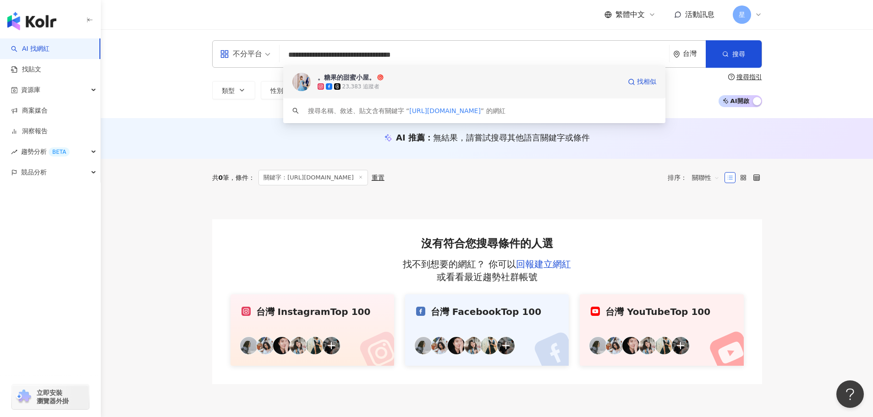
click at [397, 83] on div "23,383 追蹤者" at bounding box center [468, 86] width 303 height 9
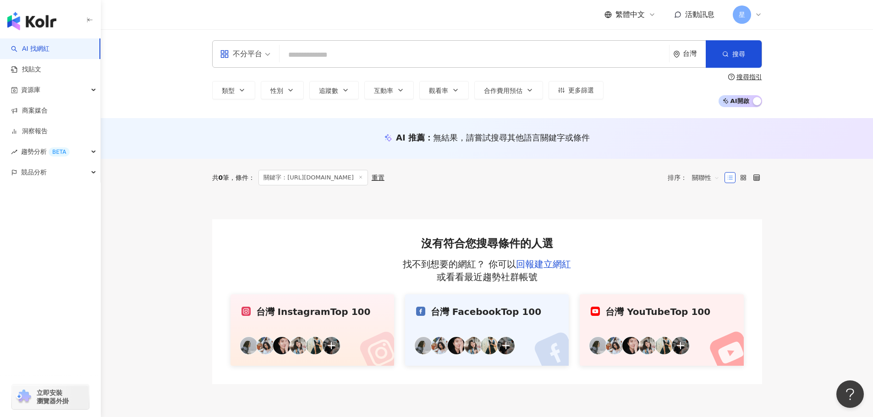
click at [418, 59] on input "search" at bounding box center [474, 54] width 382 height 17
paste input "**********"
type input "**********"
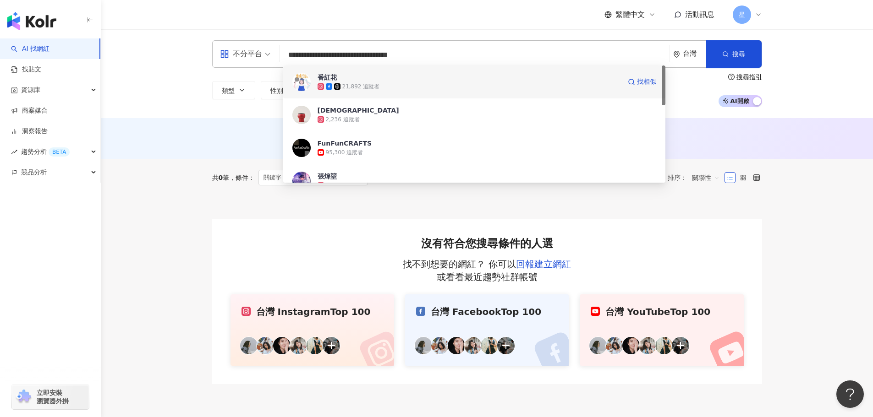
click at [364, 82] on div "21,892 追蹤者" at bounding box center [468, 86] width 303 height 9
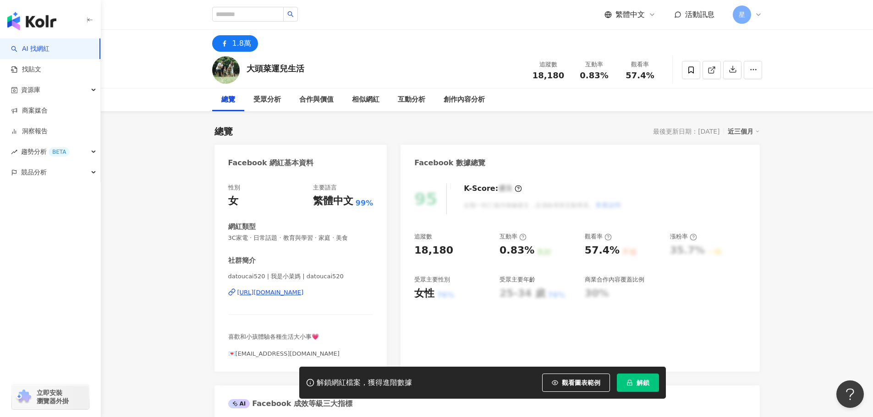
drag, startPoint x: 528, startPoint y: 78, endPoint x: 363, endPoint y: 417, distance: 377.0
click at [529, 77] on div "追蹤數 18,180" at bounding box center [548, 70] width 46 height 20
drag, startPoint x: 610, startPoint y: 76, endPoint x: 576, endPoint y: 80, distance: 34.1
click at [577, 80] on div "0.83%" at bounding box center [594, 75] width 35 height 9
copy span "0.83%"
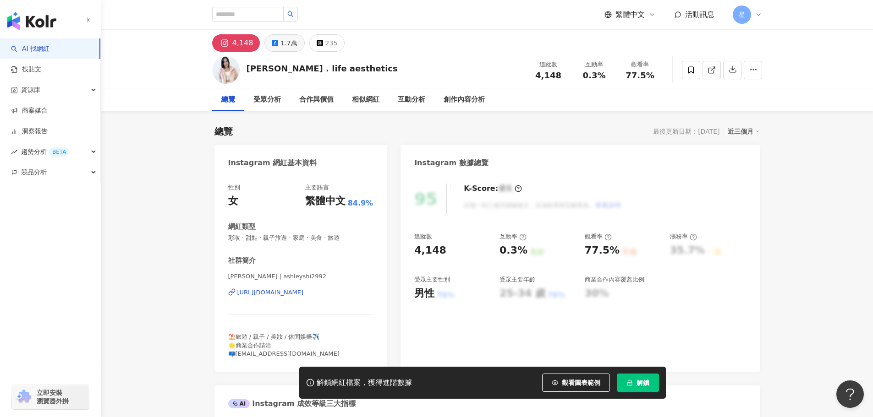
click at [272, 43] on icon at bounding box center [275, 43] width 6 height 6
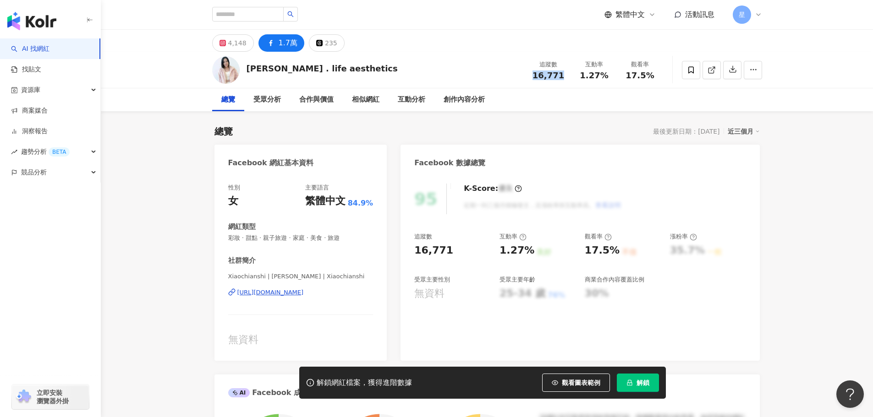
drag, startPoint x: 566, startPoint y: 76, endPoint x: 532, endPoint y: 73, distance: 33.6
click at [532, 73] on div "追蹤數 16,771" at bounding box center [548, 70] width 46 height 20
copy span "16,771"
drag, startPoint x: 336, startPoint y: 70, endPoint x: 246, endPoint y: 71, distance: 90.2
click at [246, 71] on div "Ashley . life aesthetics 追蹤數 16,771 互動率 1.27% 觀看率 17.5%" at bounding box center [487, 70] width 586 height 36
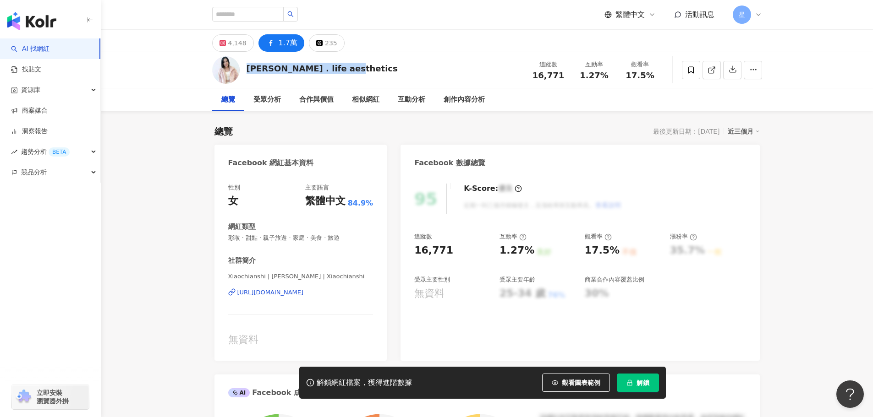
click at [304, 293] on div "https://www.facebook.com/249166629090379" at bounding box center [270, 293] width 66 height 8
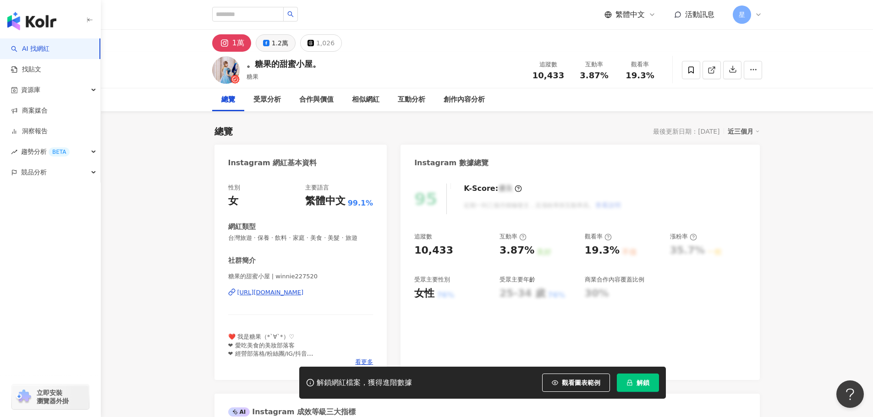
click at [272, 46] on div "1.2萬" at bounding box center [280, 43] width 16 height 13
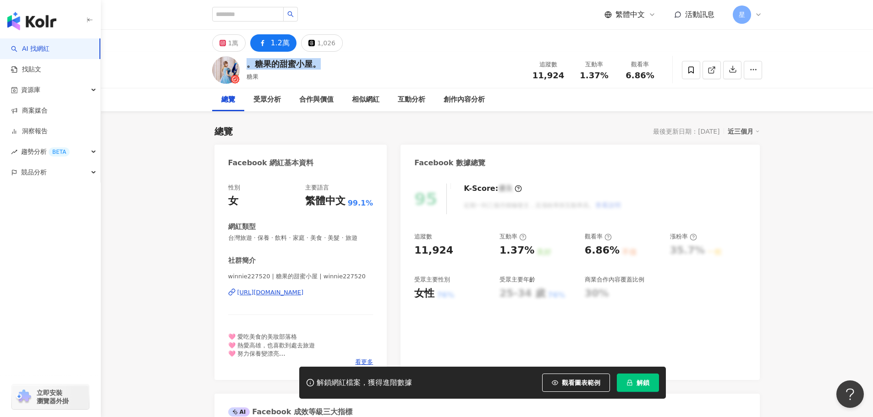
drag, startPoint x: 320, startPoint y: 66, endPoint x: 244, endPoint y: 64, distance: 76.5
click at [244, 64] on div "。糖果的甜蜜小屋。 糖果 追蹤數 11,924 互動率 1.37% 觀看率 6.86%" at bounding box center [487, 70] width 586 height 36
click at [470, 49] on div "1萬 1.2萬 1,026" at bounding box center [487, 41] width 586 height 22
drag, startPoint x: 561, startPoint y: 74, endPoint x: 535, endPoint y: 75, distance: 25.7
click at [535, 75] on div "追蹤數 11,924" at bounding box center [548, 70] width 46 height 20
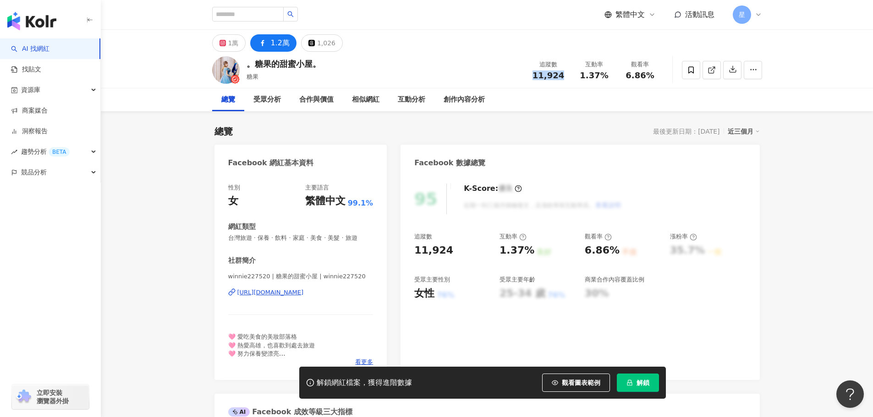
copy span "11,924"
drag, startPoint x: 610, startPoint y: 75, endPoint x: 580, endPoint y: 75, distance: 29.8
click at [580, 75] on div "1.37%" at bounding box center [594, 75] width 35 height 9
copy span "1.37%"
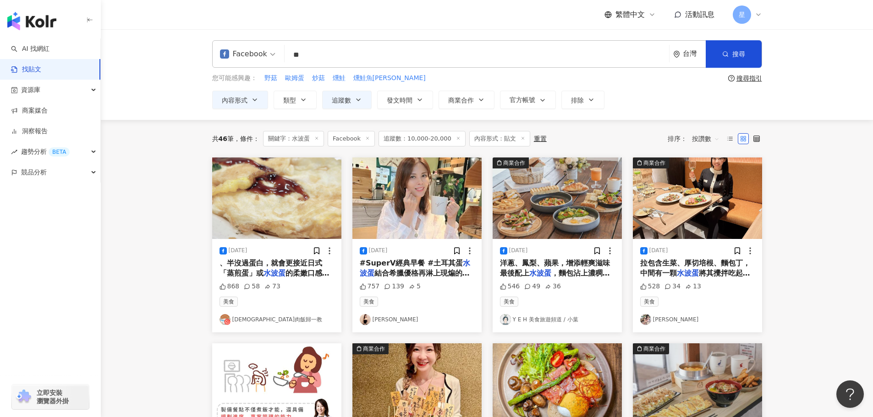
type input "*"
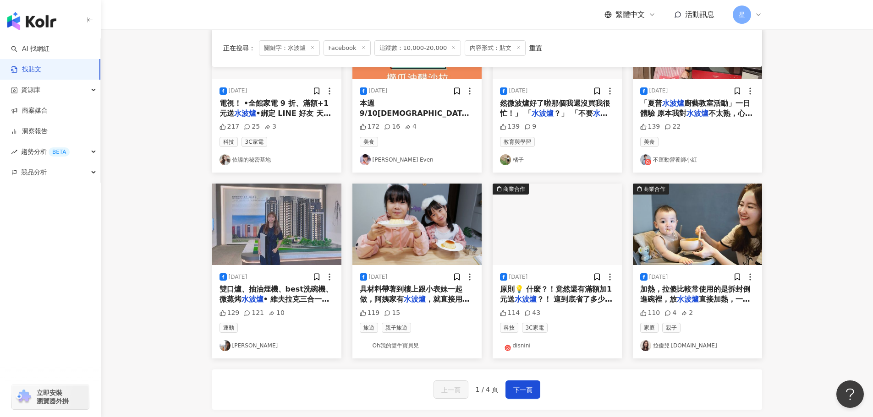
scroll to position [366, 0]
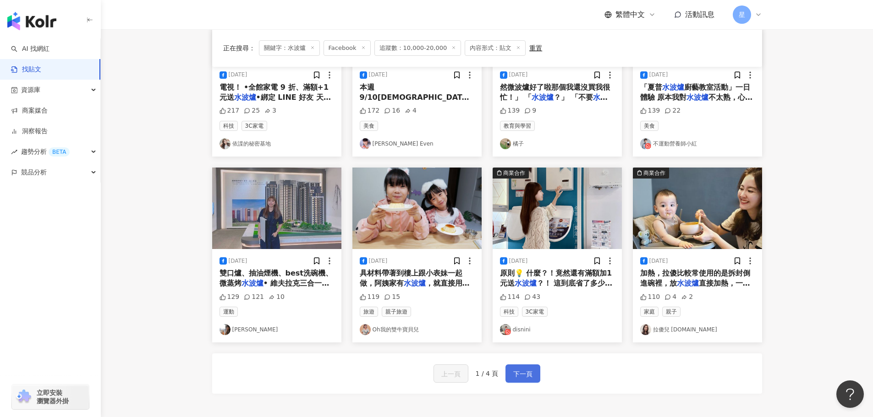
click at [527, 369] on span "下一頁" at bounding box center [522, 374] width 19 height 11
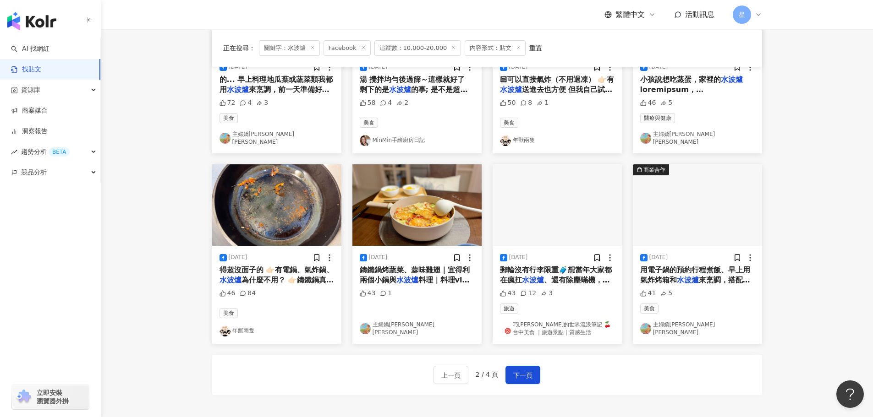
scroll to position [371, 0]
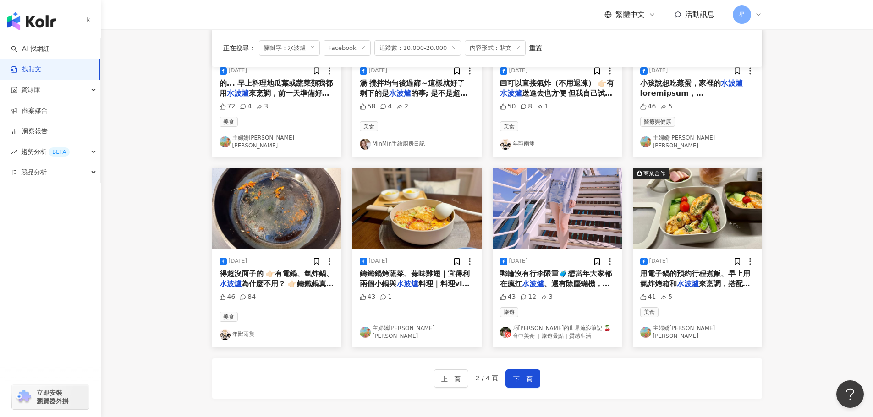
click at [422, 215] on img "button" at bounding box center [416, 209] width 129 height 82
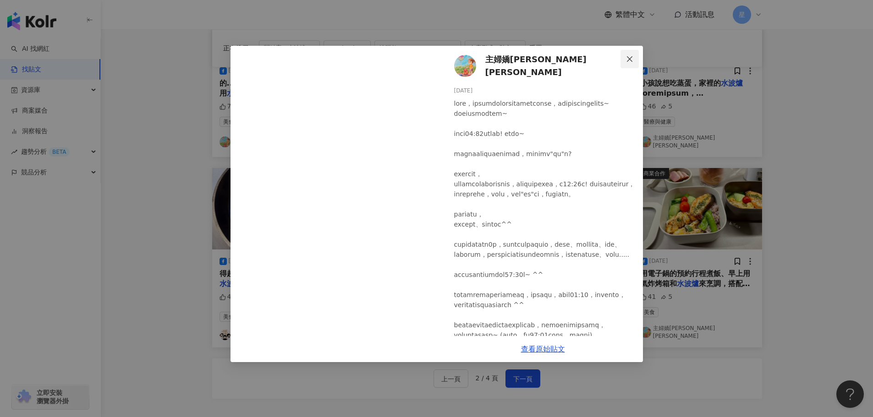
click at [630, 60] on icon "close" at bounding box center [629, 58] width 5 height 5
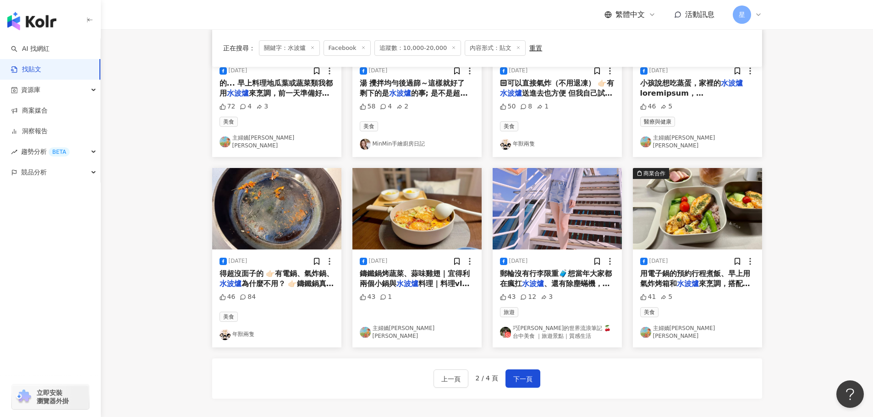
scroll to position [0, 0]
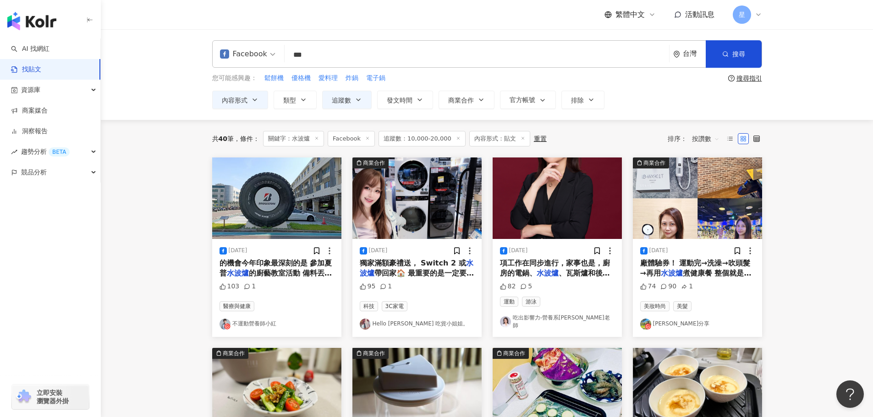
drag, startPoint x: 414, startPoint y: 49, endPoint x: 0, endPoint y: 6, distance: 416.4
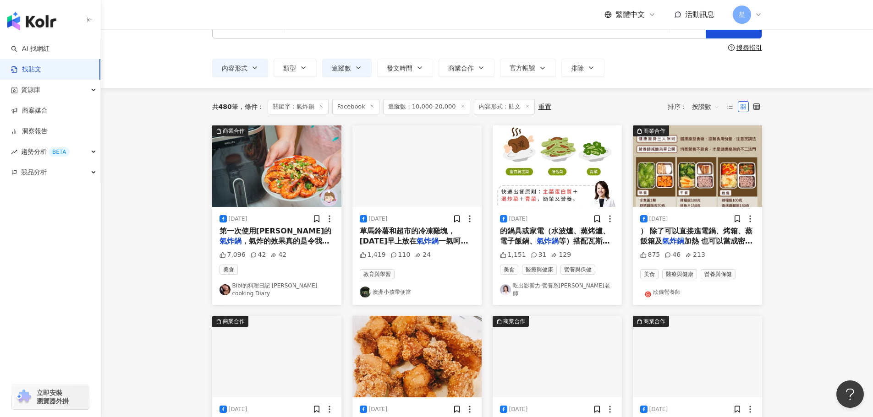
scroll to position [46, 0]
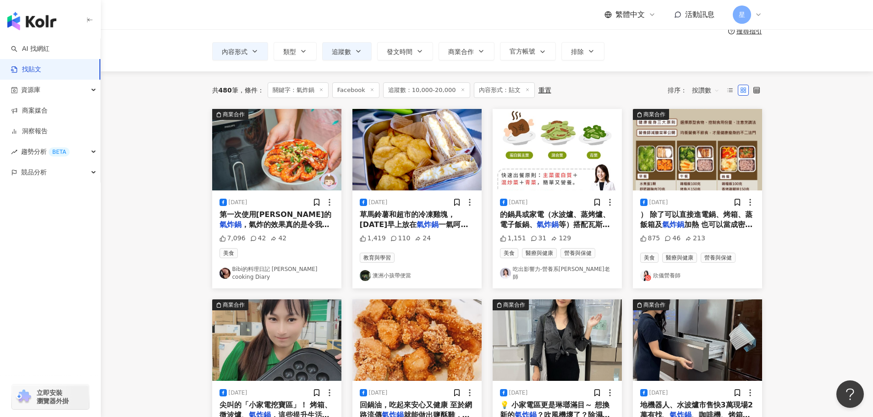
click at [295, 153] on img "button" at bounding box center [276, 150] width 129 height 82
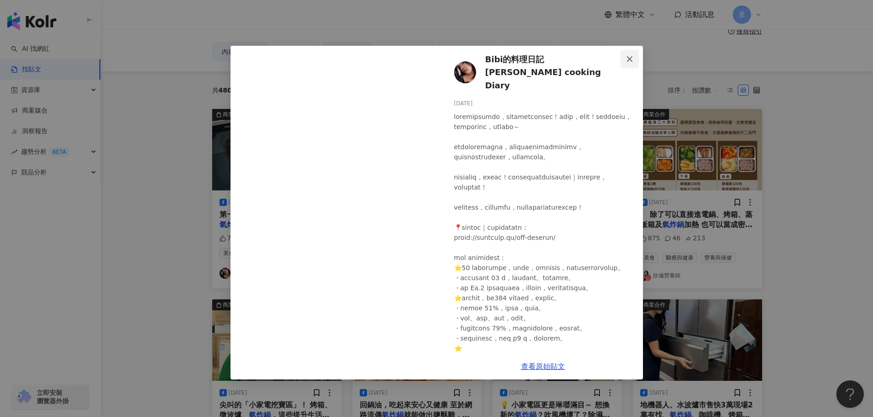
click at [630, 56] on icon "close" at bounding box center [629, 58] width 7 height 7
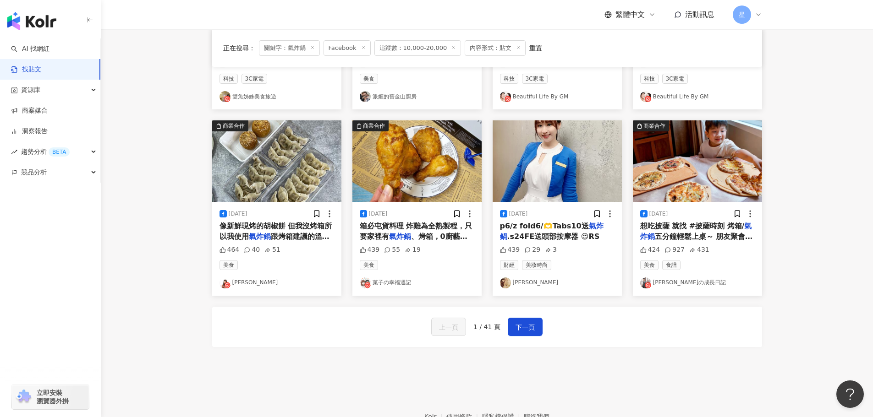
scroll to position [412, 0]
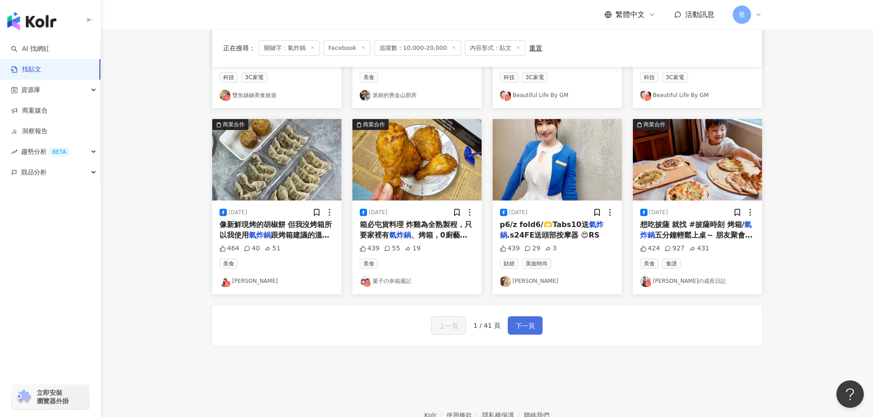
click at [521, 321] on span "下一頁" at bounding box center [524, 326] width 19 height 11
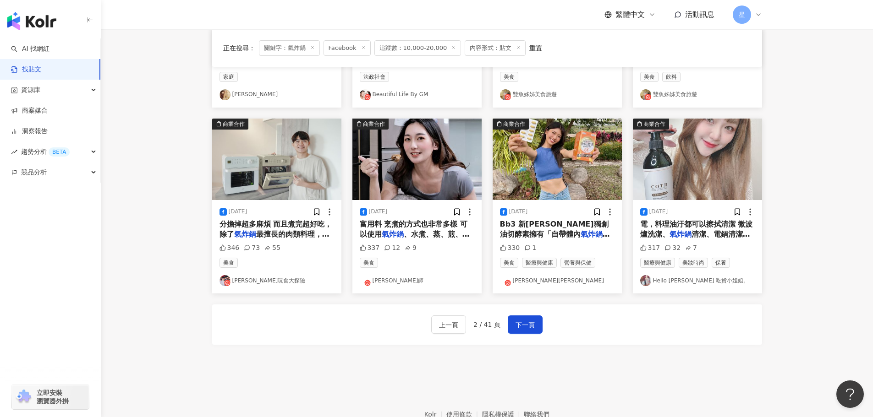
scroll to position [461, 0]
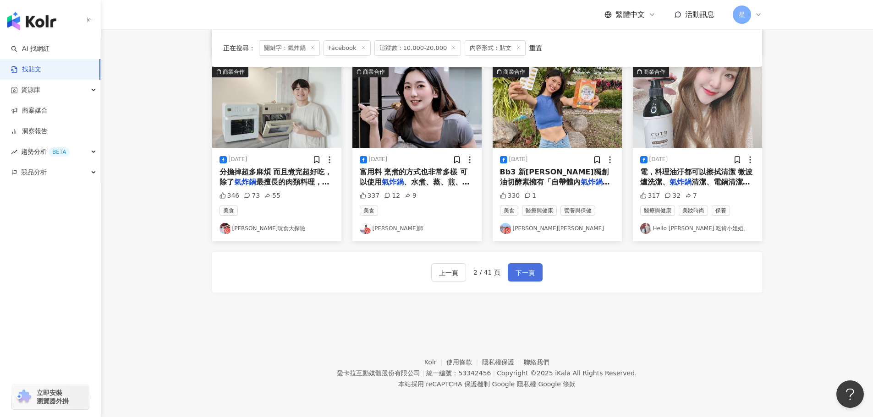
click at [527, 277] on span "下一頁" at bounding box center [524, 273] width 19 height 11
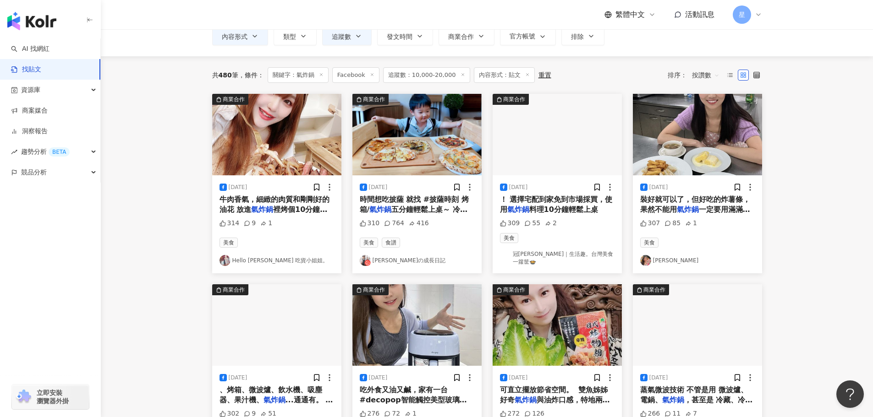
scroll to position [0, 0]
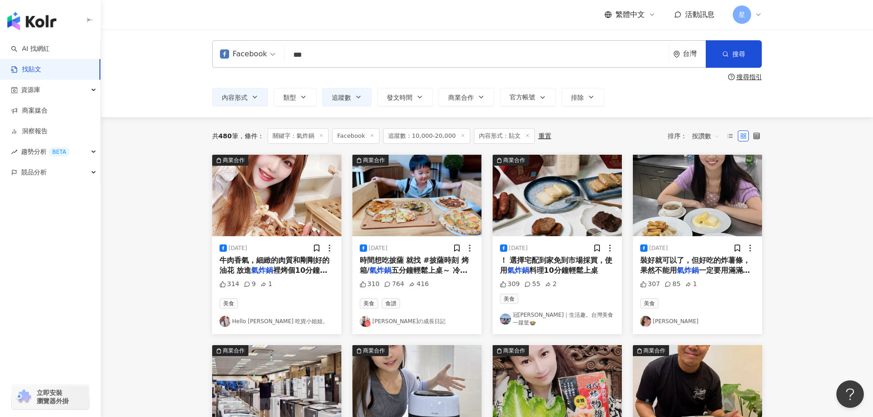
click at [295, 58] on input "***" at bounding box center [476, 55] width 377 height 20
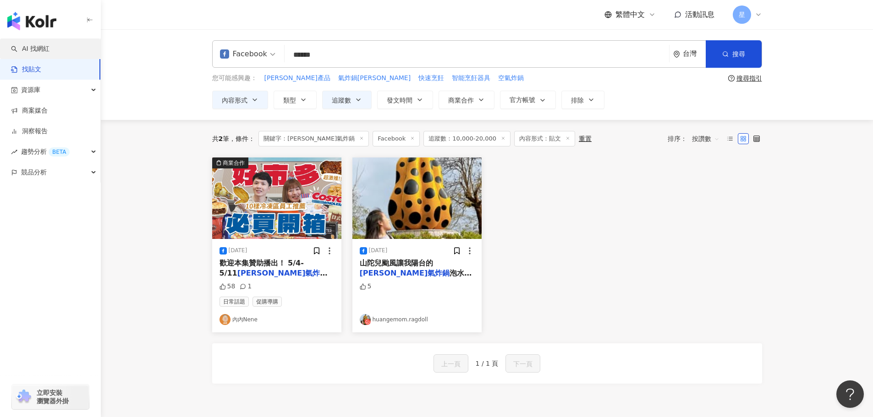
drag, startPoint x: 360, startPoint y: 61, endPoint x: 0, endPoint y: 55, distance: 359.6
click at [0, 55] on div "AI 找網紅 找貼文 資源庫 商案媒合 洞察報告 趨勢分析 BETA 競品分析 立即安裝 瀏覽器外掛 繁體中文 活動訊息 星 Facebook 飛利浦氣炸鍋 …" at bounding box center [436, 254] width 873 height 508
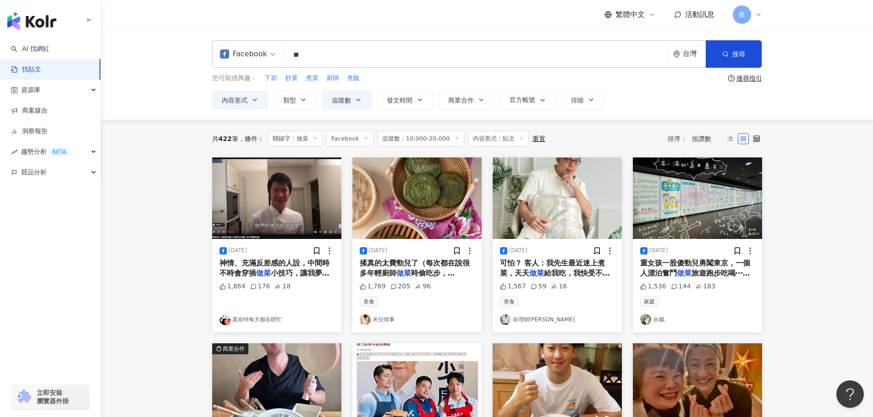
drag, startPoint x: 366, startPoint y: 59, endPoint x: 186, endPoint y: 38, distance: 180.7
click at [200, 41] on div "Facebook 做菜 ** 台灣 搜尋 searchOperator 插入語法 完全符合 "" 聯集 OR 交集 AND 排除 - 群組 {} 您可能感興趣…" at bounding box center [487, 74] width 586 height 69
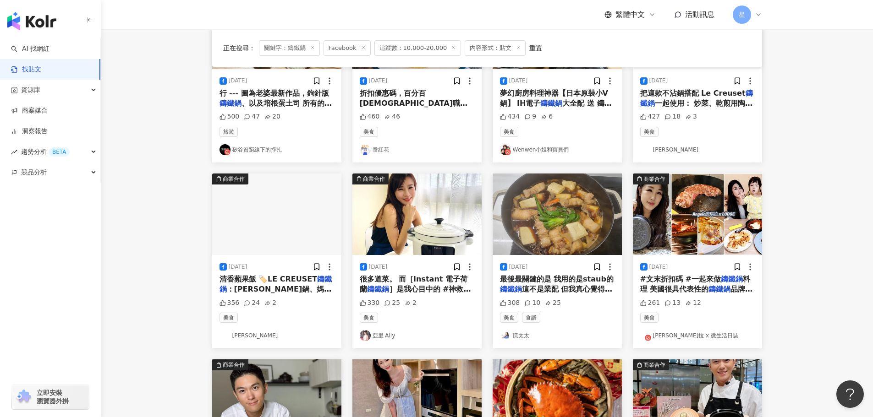
scroll to position [183, 0]
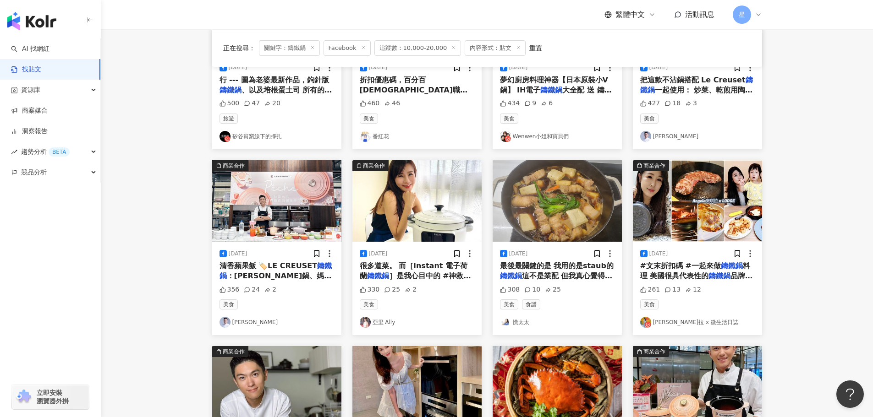
click at [427, 208] on img "button" at bounding box center [416, 201] width 129 height 82
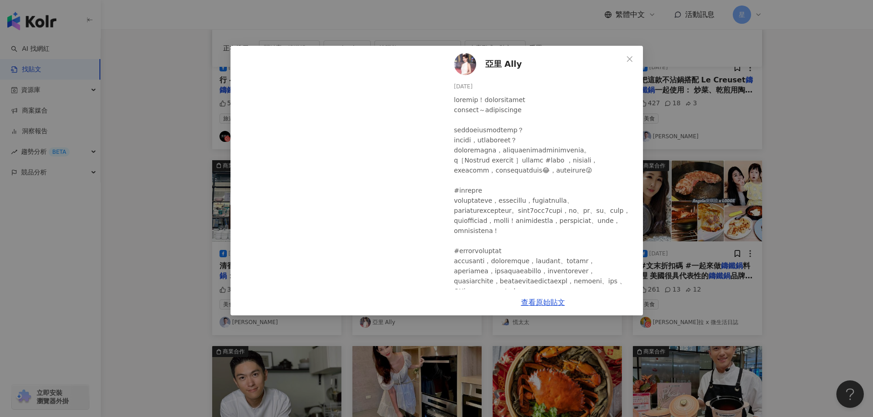
click at [776, 180] on div "亞里 Ally 2024/9/14 330 25 2 查看原始貼文" at bounding box center [436, 208] width 873 height 417
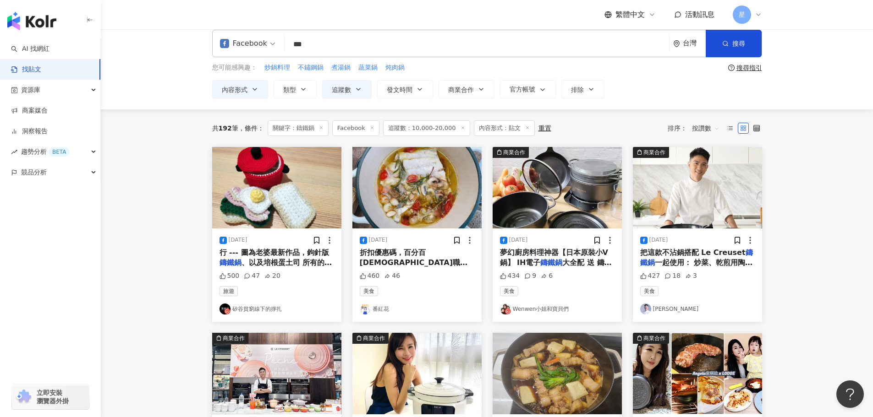
scroll to position [0, 0]
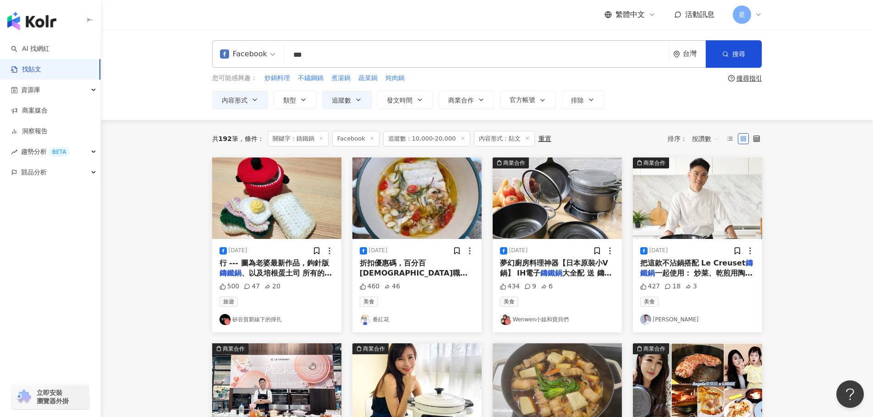
drag, startPoint x: 328, startPoint y: 51, endPoint x: 215, endPoint y: 40, distance: 113.6
click at [219, 41] on div "Facebook *** 台灣 搜尋 searchOperator 插入語法 完全符合 "" 聯集 OR 交集 AND 排除 - 群組 {}" at bounding box center [487, 53] width 550 height 27
paste input "*********"
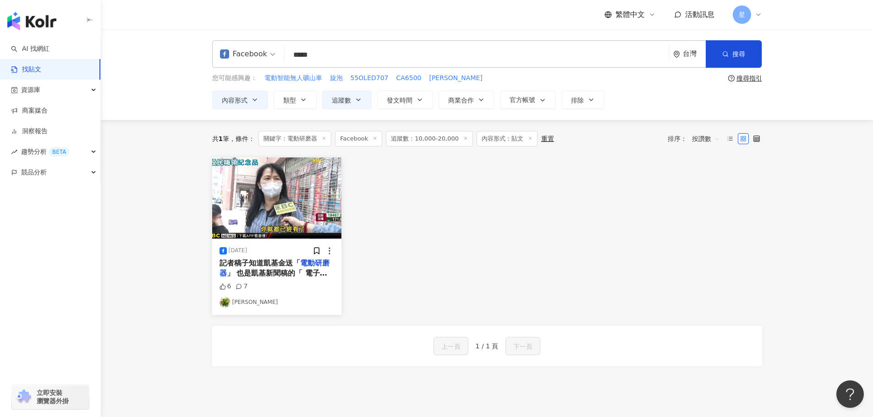
drag, startPoint x: 334, startPoint y: 58, endPoint x: 190, endPoint y: 54, distance: 144.8
click at [192, 56] on div "Facebook 電動研磨器 ***** 台灣 搜尋 searchOperator 插入語法 完全符合 "" 聯集 OR 交集 AND 排除 - 群組 {} …" at bounding box center [487, 74] width 772 height 91
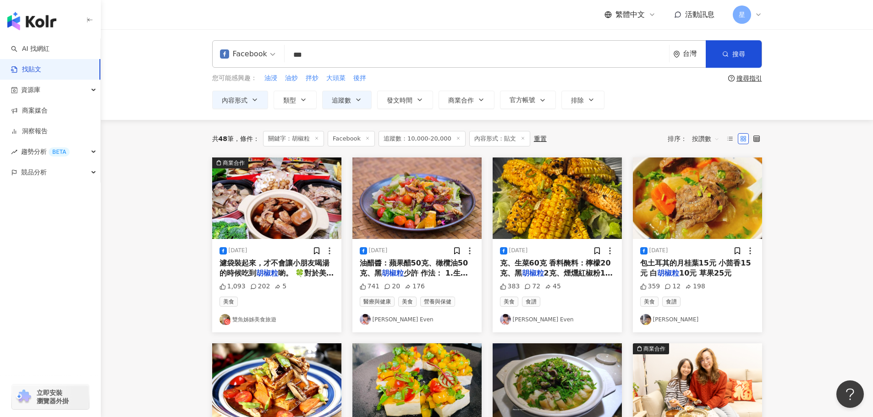
click at [433, 196] on img "button" at bounding box center [416, 199] width 129 height 82
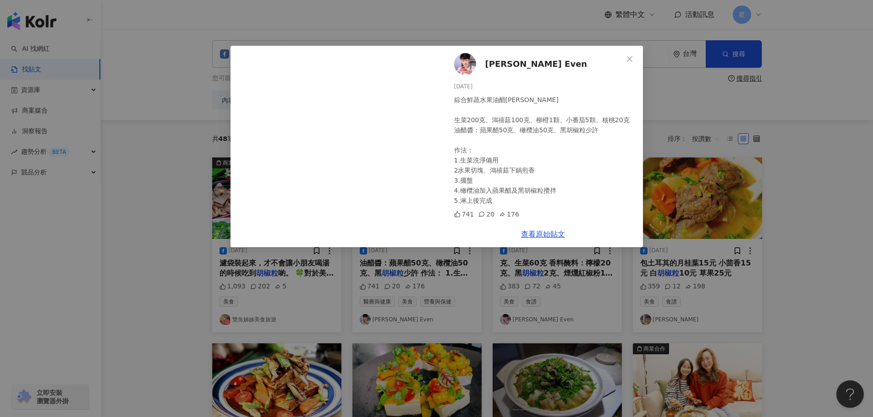
click at [856, 154] on div "林聖智 Chef Even 2024/4/11 綜合鮮蔬水果油醋沙拉 生菜200克、鴻禧菇100克、柳橙1顆、小番茄5顆、核桃20克 油醋醬：蘋果醋50克、橄…" at bounding box center [436, 208] width 873 height 417
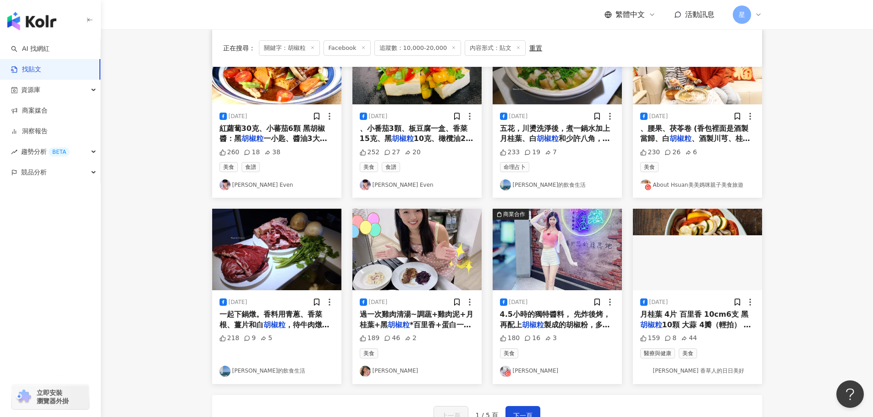
scroll to position [366, 0]
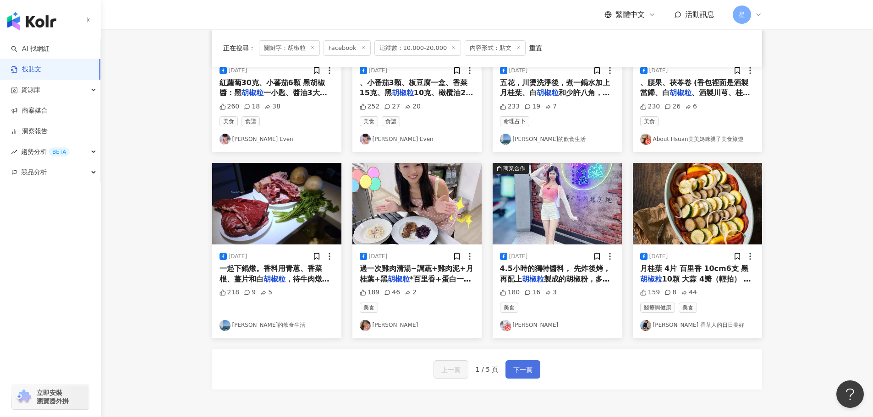
click at [521, 375] on span "下一頁" at bounding box center [522, 370] width 19 height 11
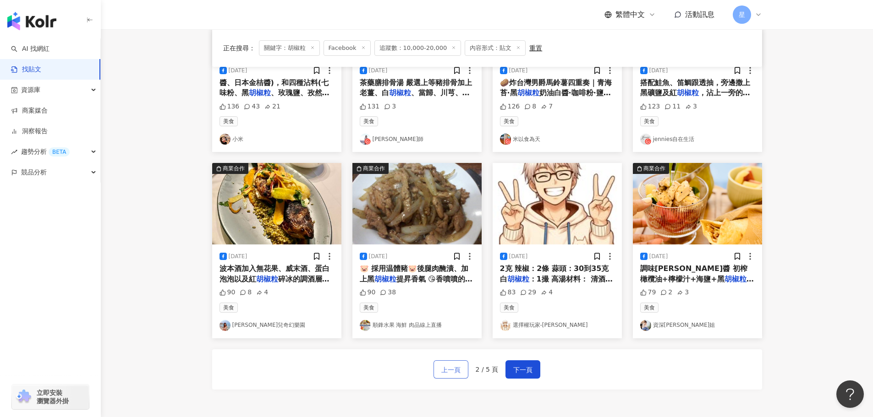
click at [456, 366] on span "上一頁" at bounding box center [450, 370] width 19 height 11
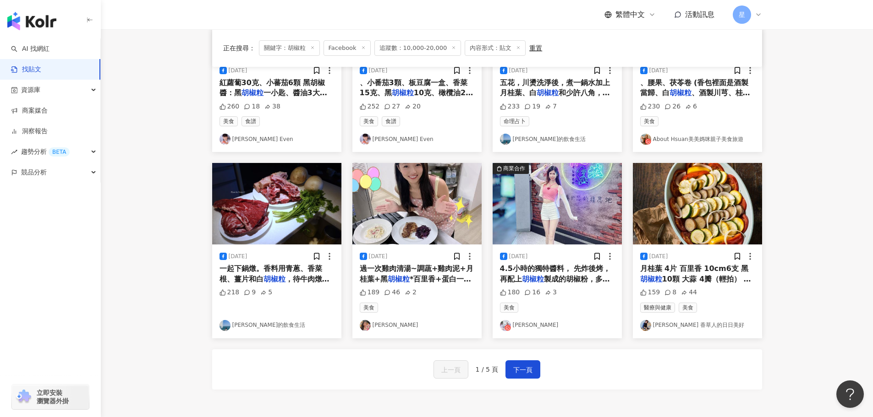
click at [694, 232] on img "button" at bounding box center [697, 204] width 129 height 82
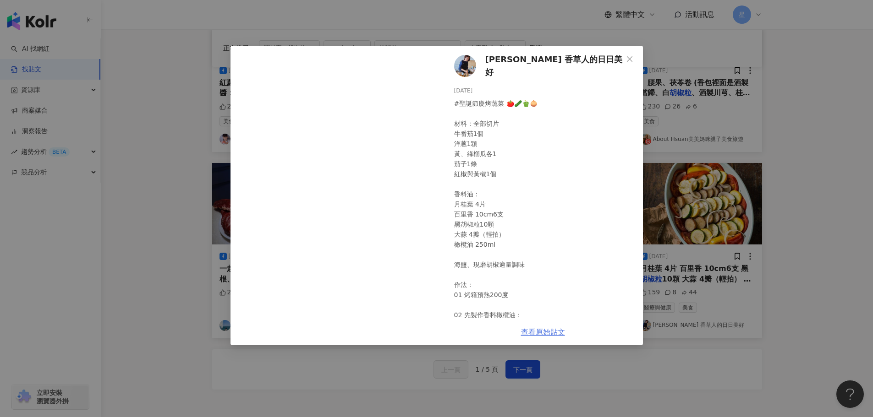
click at [533, 335] on link "查看原始貼文" at bounding box center [543, 332] width 44 height 9
click at [785, 264] on div "藍偉華 香草人的日日美好 2024/12/15 #聖誕節慶烤蔬菜 🍅🥒🫑🧅 材料：全部切片 牛番茄1個 洋蔥1顆 黃、綠櫛瓜各1 茄子1條 紅椒與黃椒1個 香…" at bounding box center [436, 208] width 873 height 417
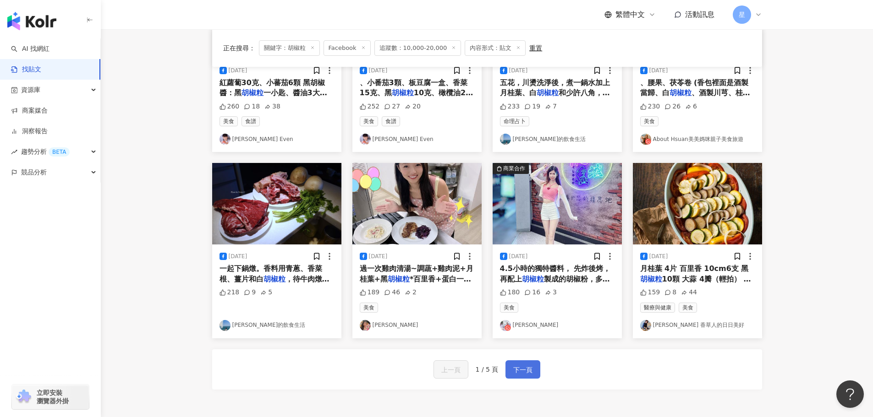
click at [528, 371] on span "下一頁" at bounding box center [522, 370] width 19 height 11
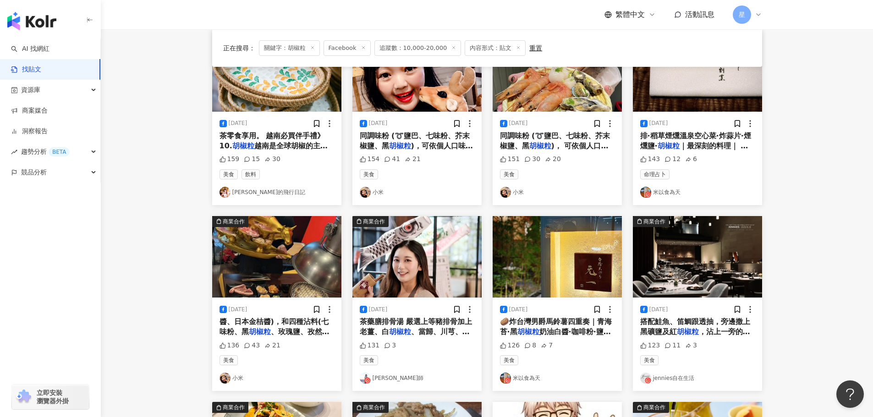
scroll to position [321, 0]
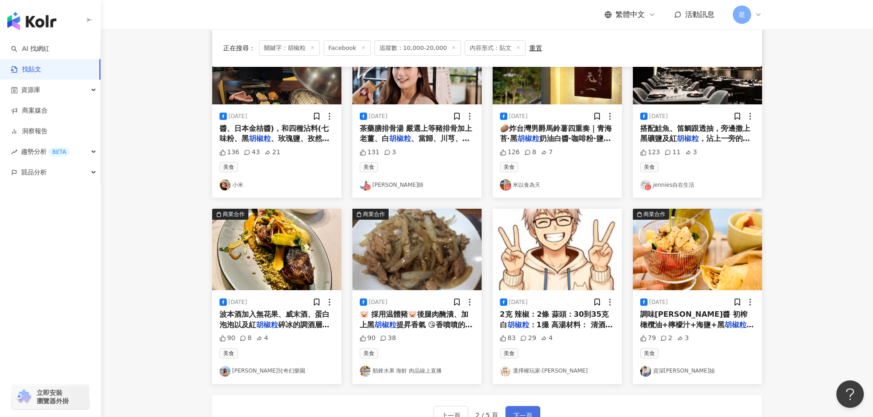
click at [531, 408] on button "下一頁" at bounding box center [522, 415] width 35 height 18
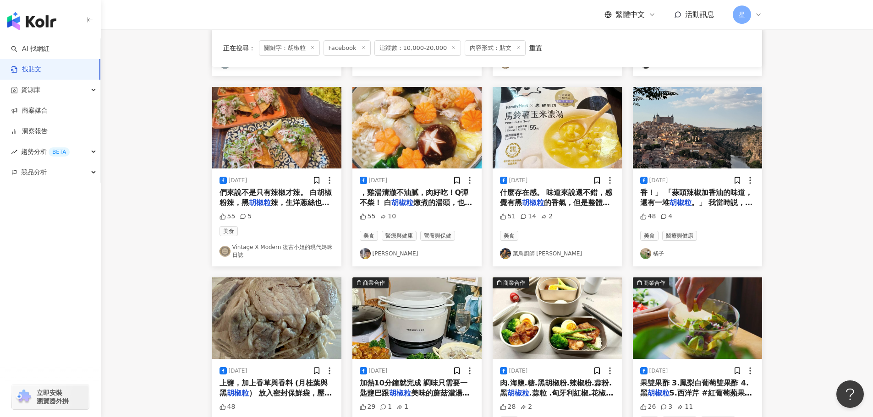
scroll to position [371, 0]
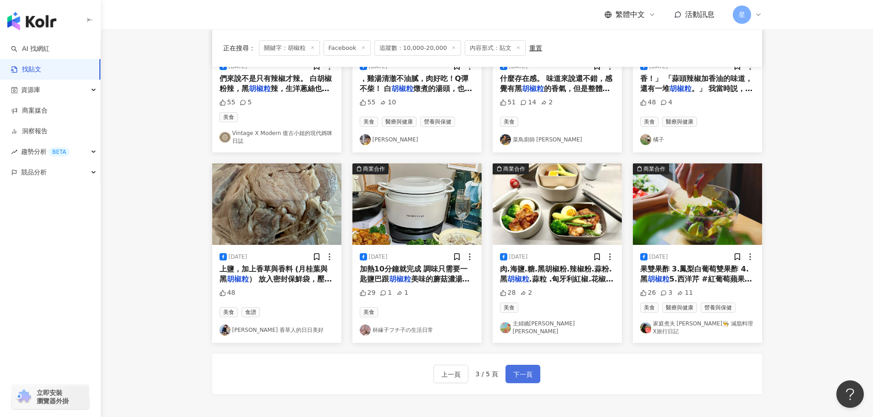
click at [518, 369] on span "下一頁" at bounding box center [522, 374] width 19 height 11
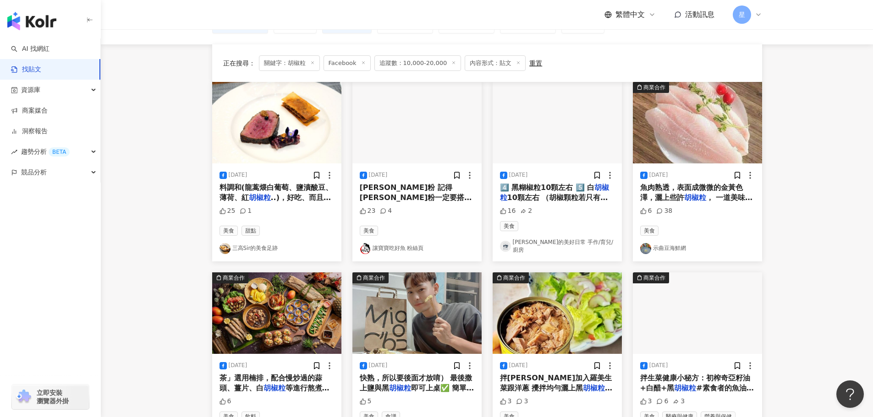
scroll to position [92, 0]
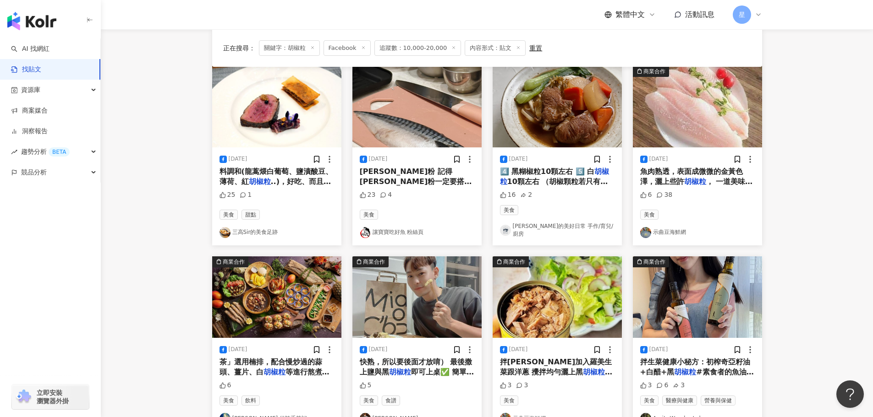
click at [711, 299] on img "button" at bounding box center [697, 298] width 129 height 82
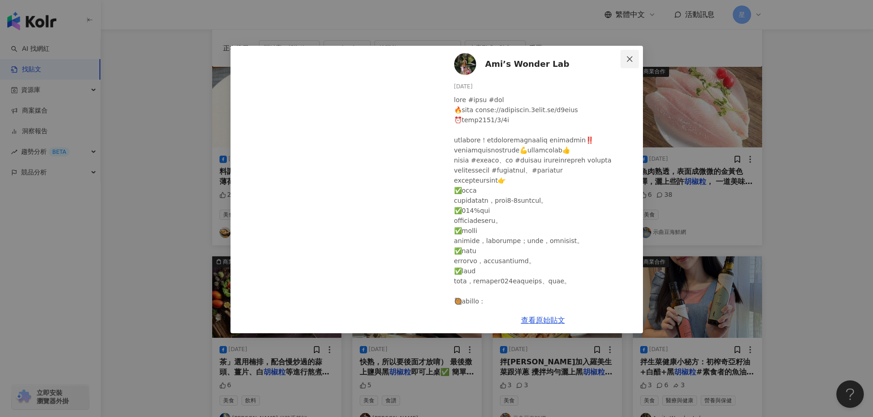
click at [632, 55] on button "Close" at bounding box center [629, 59] width 18 height 18
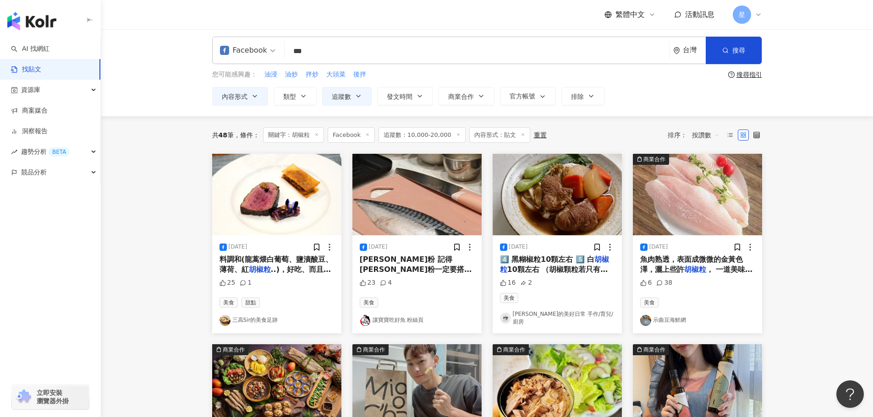
scroll to position [0, 0]
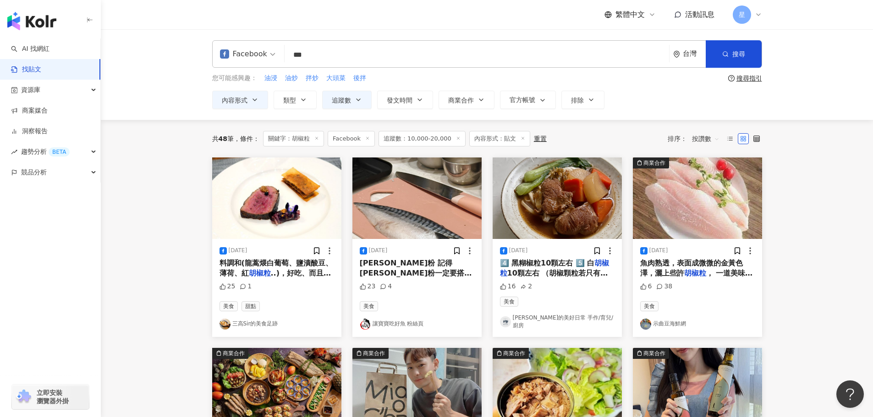
drag, startPoint x: 342, startPoint y: 57, endPoint x: 132, endPoint y: 50, distance: 209.9
click at [138, 50] on div "Facebook *** 台灣 搜尋 searchOperator 插入語法 完全符合 "" 聯集 OR 交集 AND 排除 - 群組 {} 您可能感興趣： …" at bounding box center [487, 74] width 772 height 91
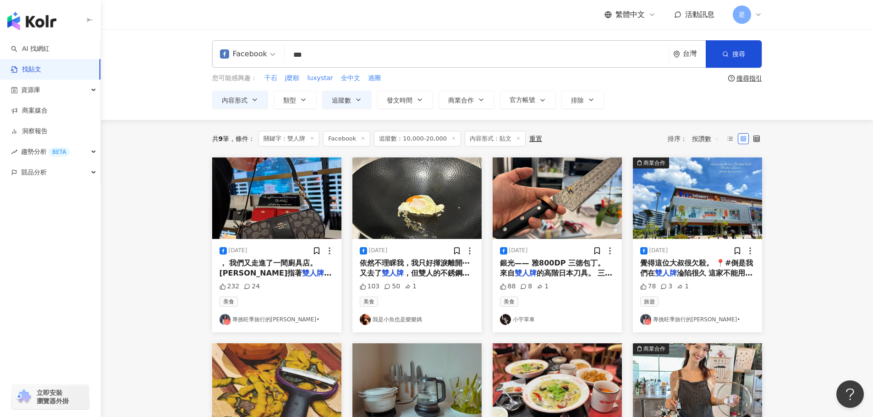
click at [412, 205] on img "button" at bounding box center [416, 199] width 129 height 82
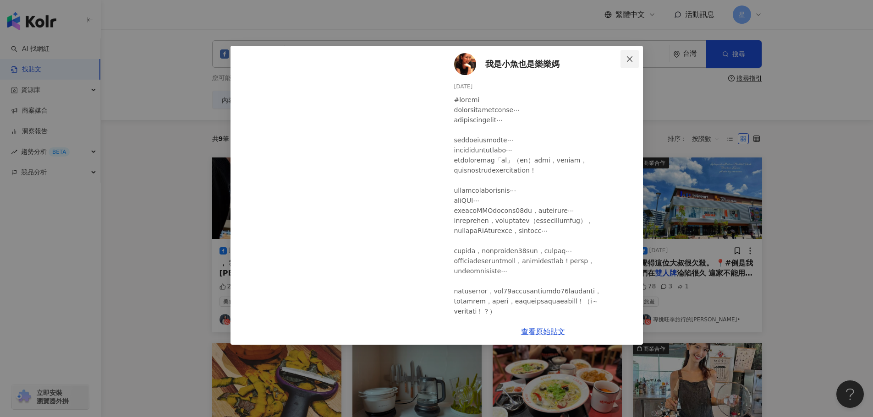
click at [631, 55] on icon "close" at bounding box center [629, 58] width 7 height 7
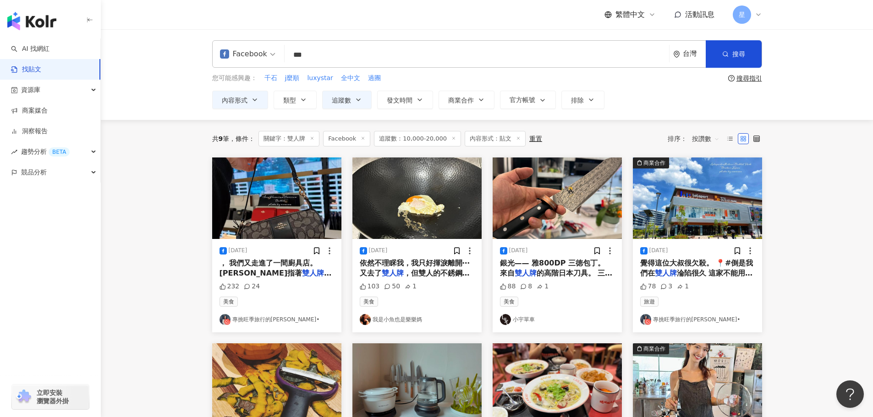
drag, startPoint x: 402, startPoint y: 57, endPoint x: 50, endPoint y: 0, distance: 356.3
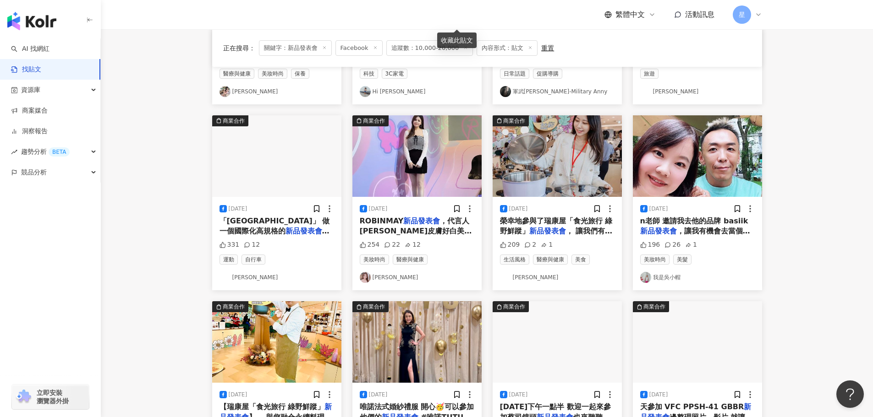
scroll to position [229, 0]
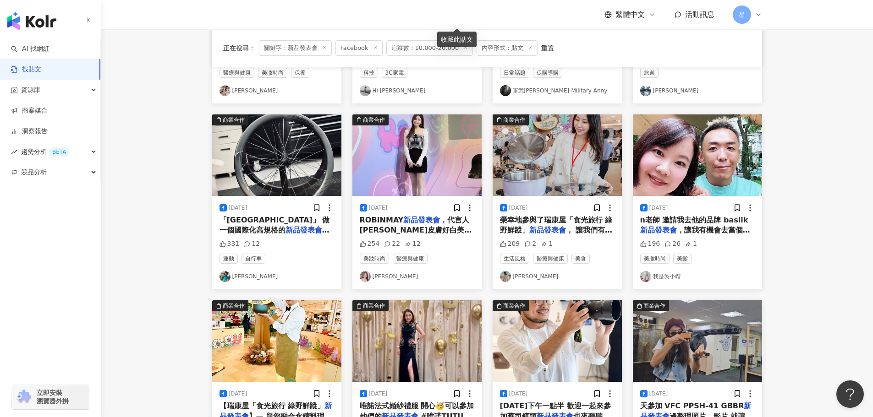
click at [578, 164] on img "button" at bounding box center [556, 156] width 129 height 82
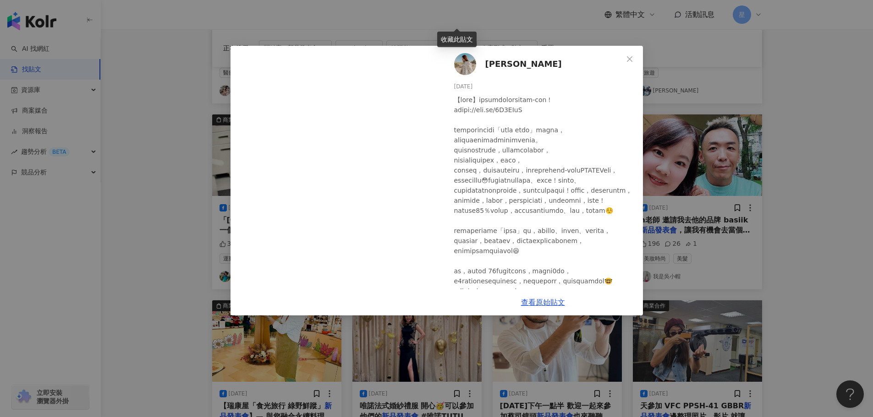
click at [764, 218] on div "Yuli 又莉 - Yushi 伃希 2024/2/26 209 2 1 查看原始貼文" at bounding box center [436, 208] width 873 height 417
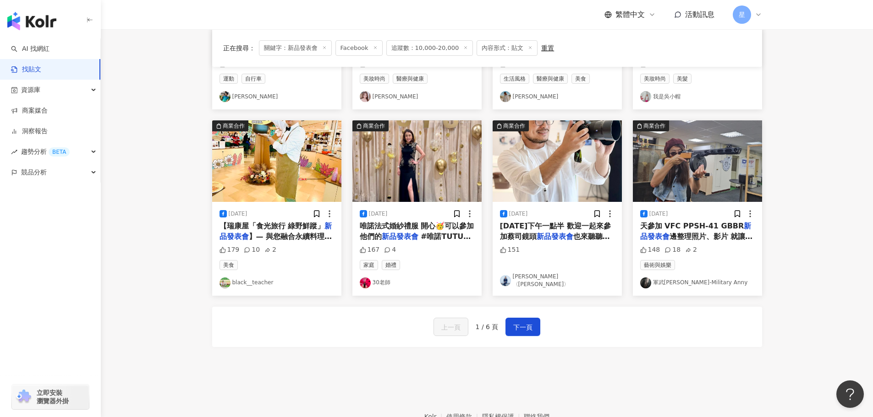
scroll to position [412, 0]
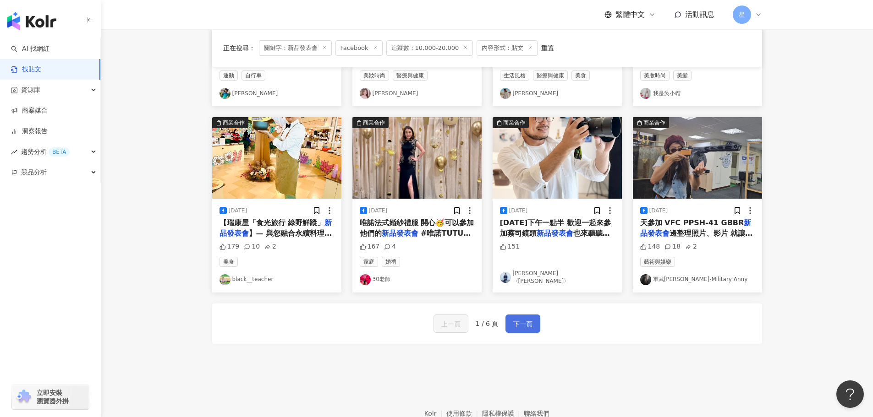
click at [522, 324] on span "下一頁" at bounding box center [522, 324] width 19 height 11
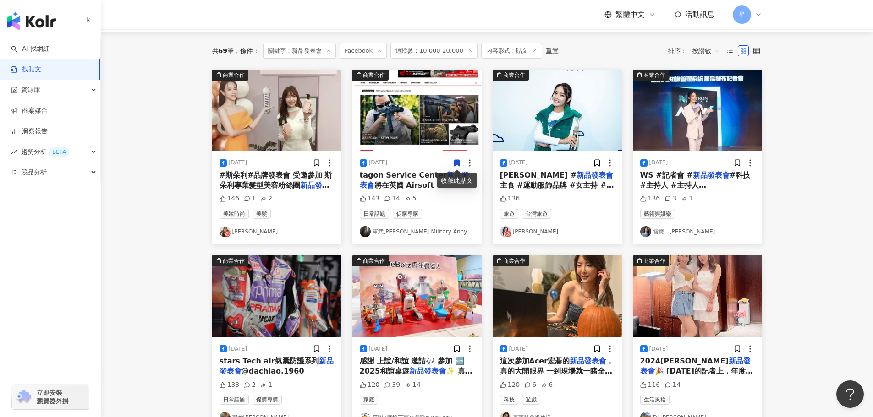
scroll to position [0, 0]
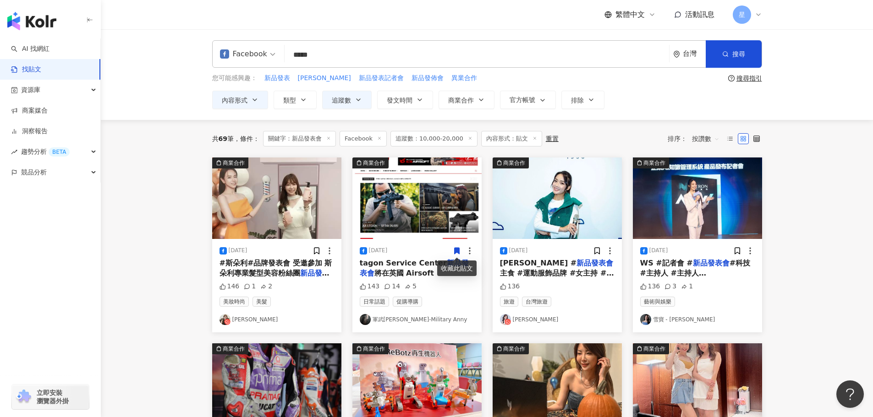
drag, startPoint x: 337, startPoint y: 62, endPoint x: 110, endPoint y: 4, distance: 234.1
type input "*"
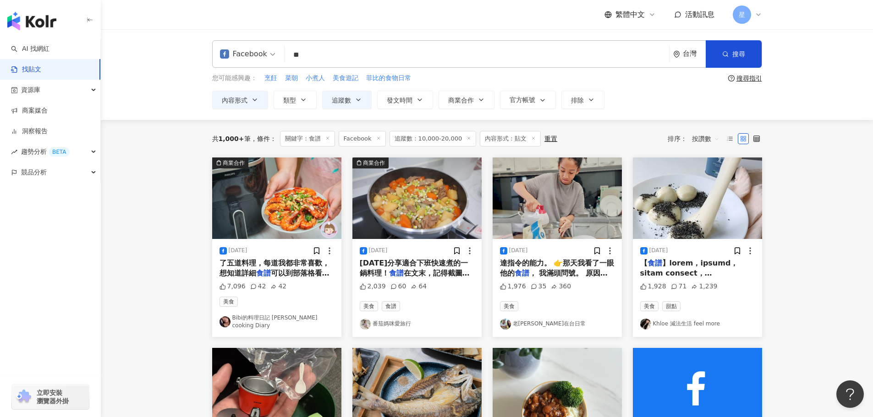
click at [428, 204] on img "button" at bounding box center [416, 199] width 129 height 82
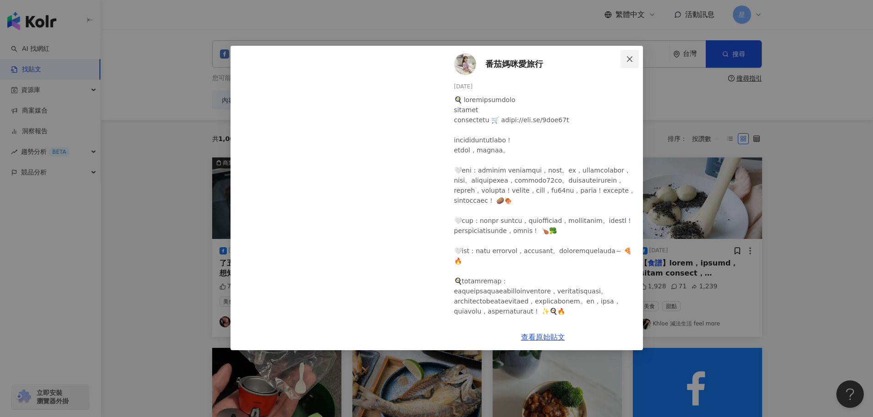
click at [629, 58] on icon "close" at bounding box center [629, 58] width 7 height 7
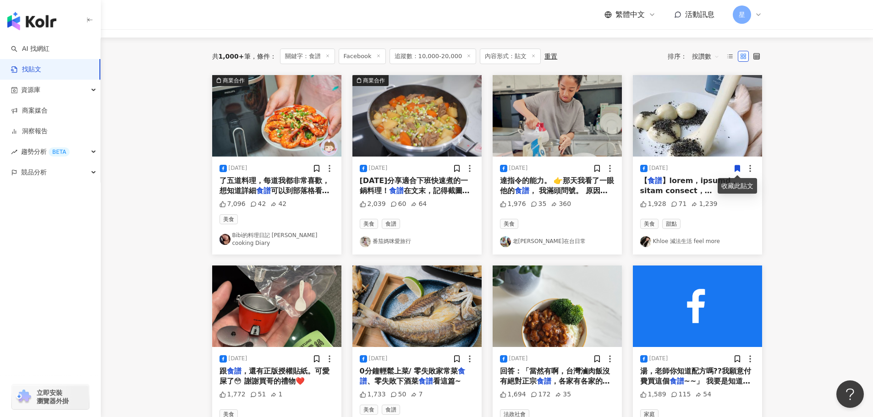
scroll to position [92, 0]
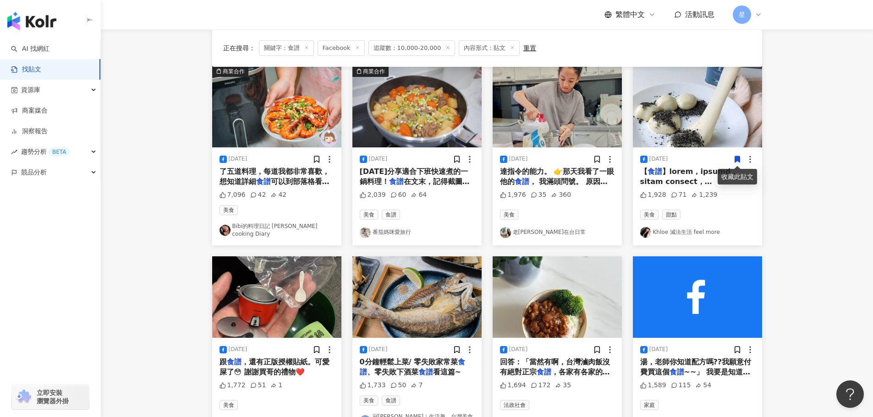
click at [681, 123] on img "button" at bounding box center [697, 107] width 129 height 82
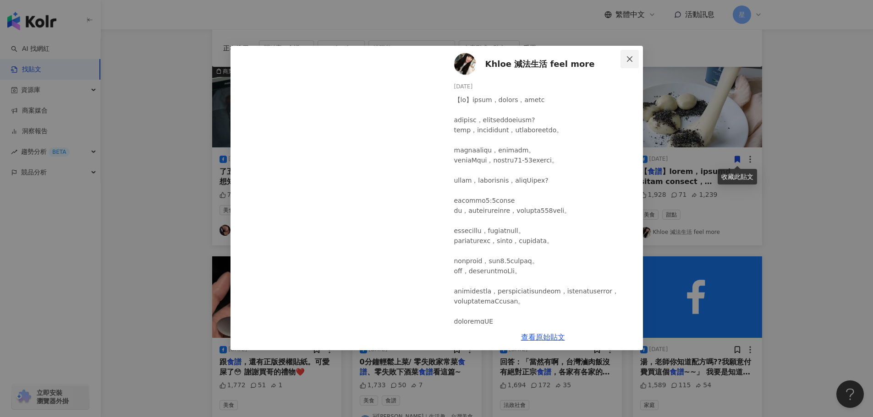
click at [629, 57] on icon "close" at bounding box center [629, 58] width 7 height 7
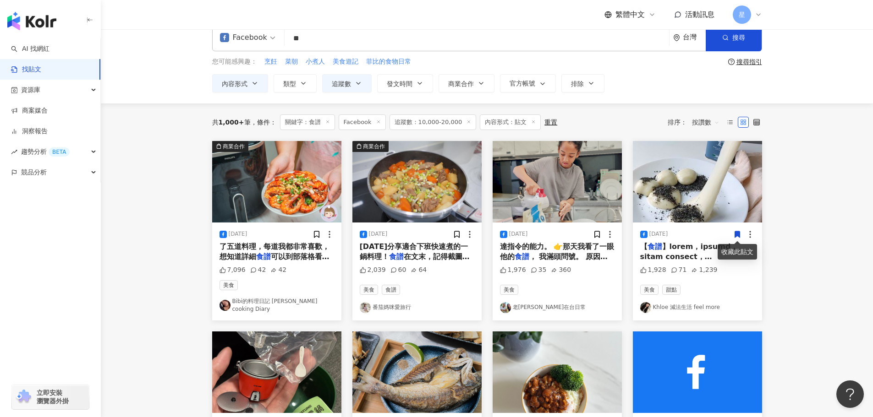
scroll to position [0, 0]
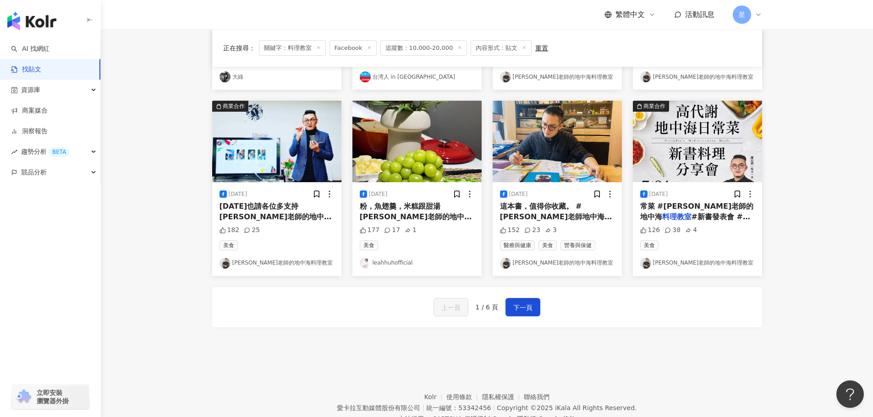
scroll to position [458, 0]
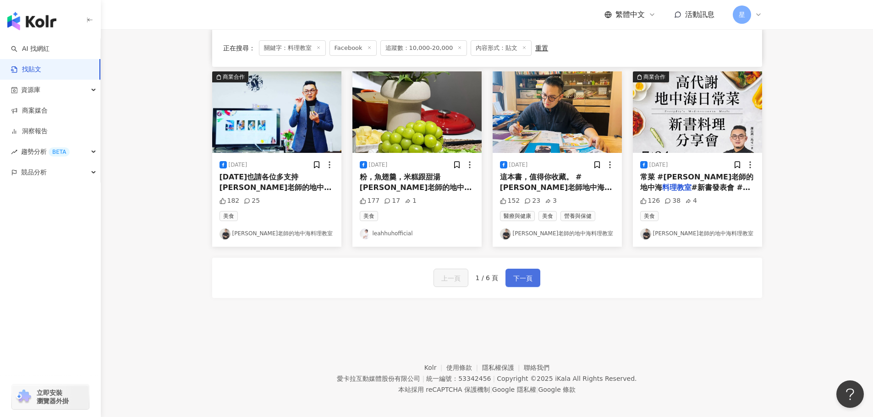
click at [520, 278] on span "下一頁" at bounding box center [522, 278] width 19 height 11
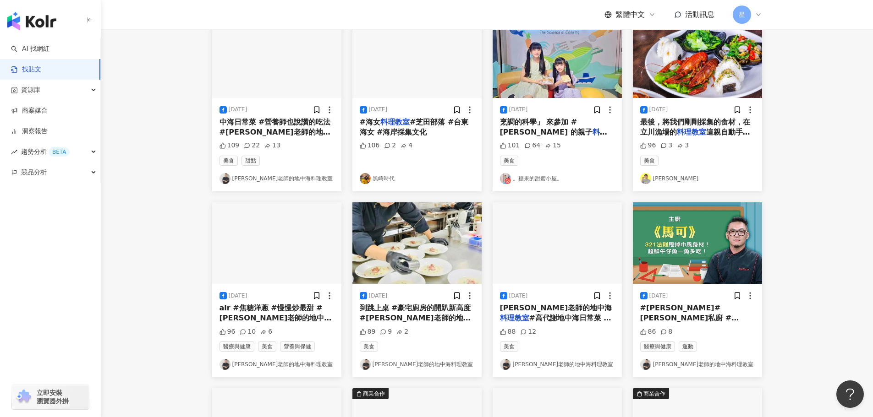
scroll to position [0, 0]
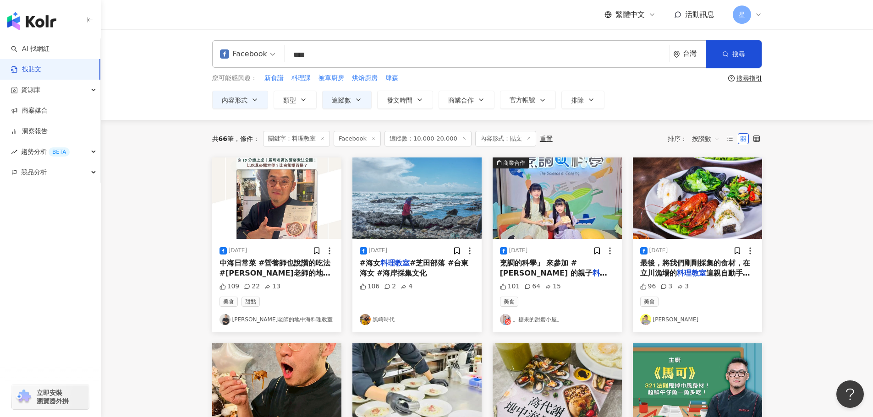
drag, startPoint x: 300, startPoint y: 56, endPoint x: 180, endPoint y: 0, distance: 132.8
click at [247, 31] on div "Facebook **** 台灣 搜尋 searchOperator 插入語法 完全符合 "" 聯集 OR 交集 AND 排除 - 群組 {} 您可能感興趣：…" at bounding box center [487, 74] width 772 height 91
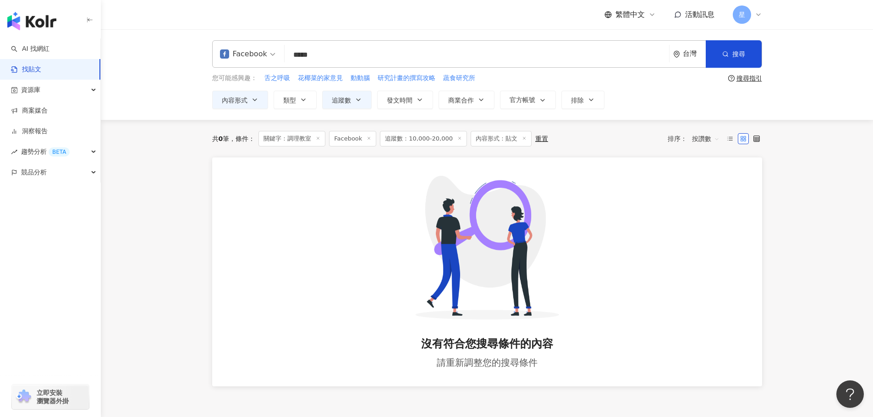
drag, startPoint x: 352, startPoint y: 53, endPoint x: 67, endPoint y: 2, distance: 289.0
click at [111, 31] on div "Facebook 調u理教室 ***** 台灣 搜尋 searchOperator 插入語法 完全符合 "" 聯集 OR 交集 AND 排除 - 群組 {} …" at bounding box center [487, 74] width 772 height 91
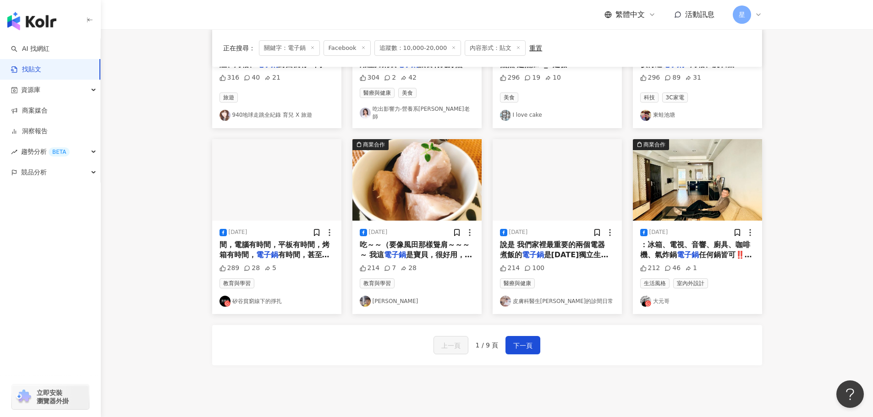
scroll to position [458, 0]
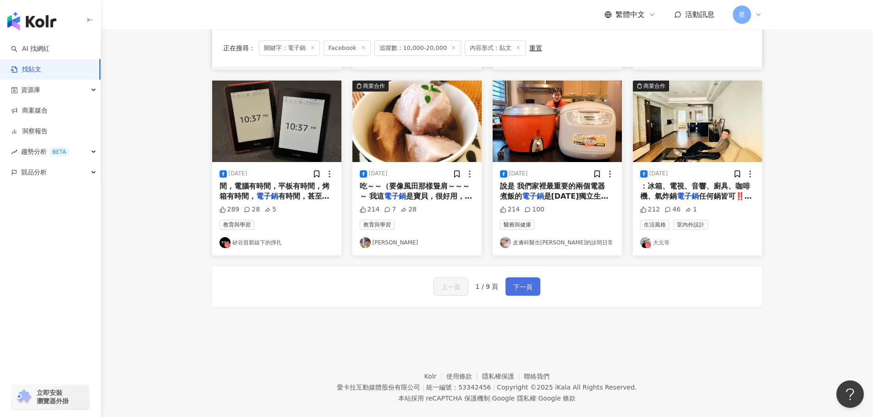
click at [525, 278] on button "下一頁" at bounding box center [522, 287] width 35 height 18
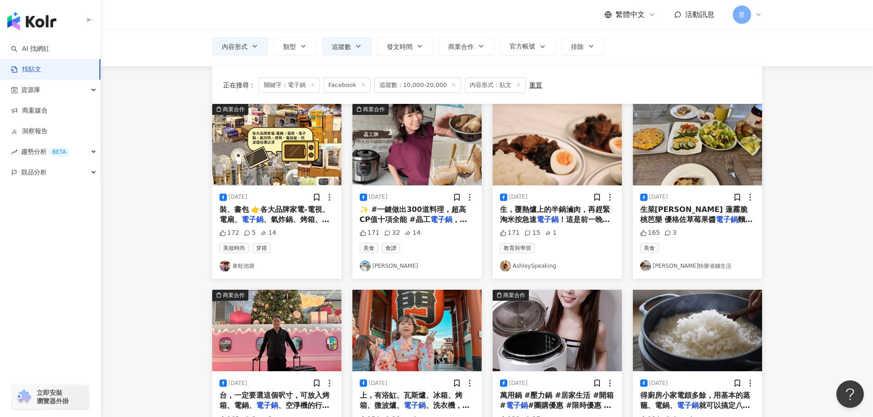
scroll to position [46, 0]
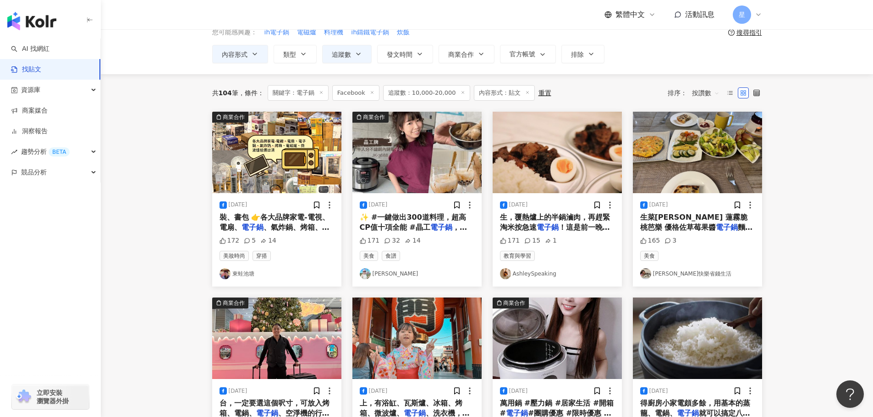
click at [442, 147] on img "button" at bounding box center [416, 153] width 129 height 82
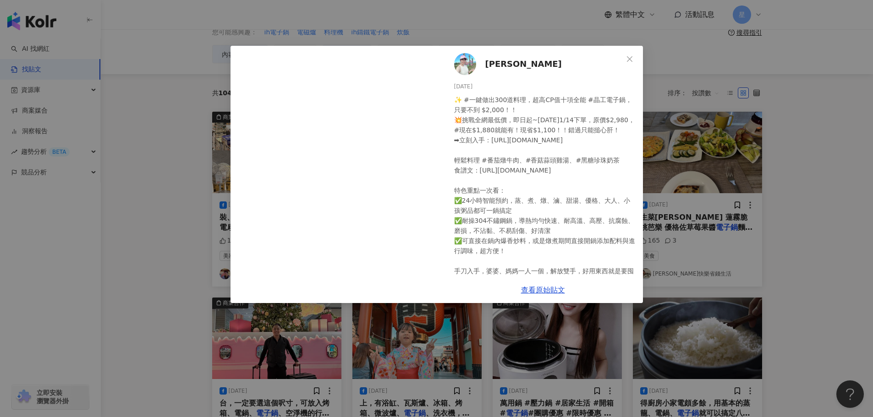
click at [406, 30] on div "海蒂 Heidi 2023/12/26 ✨ #一鍵做出300道料理，超高CP值十項全能 #晶工電子鍋，只要不到 $2,000！！ 💥挑戰全網最低價，即日起~2…" at bounding box center [436, 208] width 873 height 417
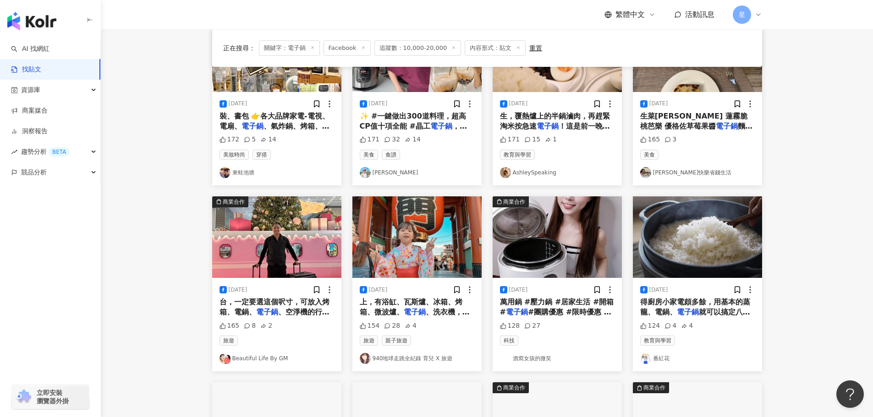
scroll to position [0, 0]
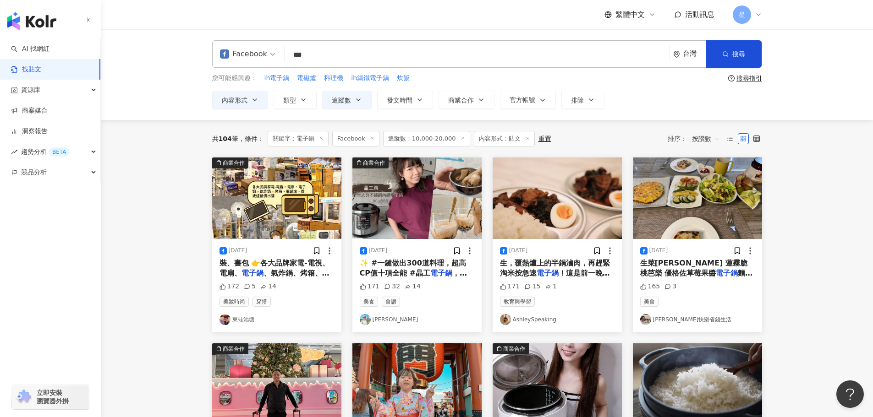
drag, startPoint x: 357, startPoint y: 58, endPoint x: 130, endPoint y: 3, distance: 233.8
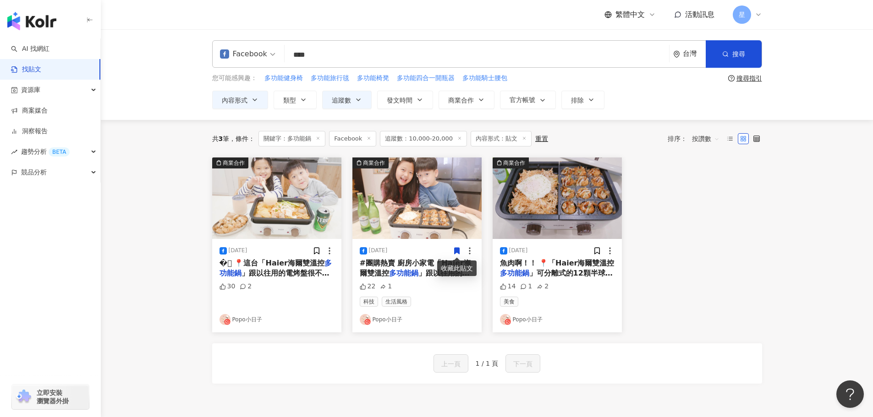
click at [417, 184] on img "button" at bounding box center [416, 199] width 129 height 82
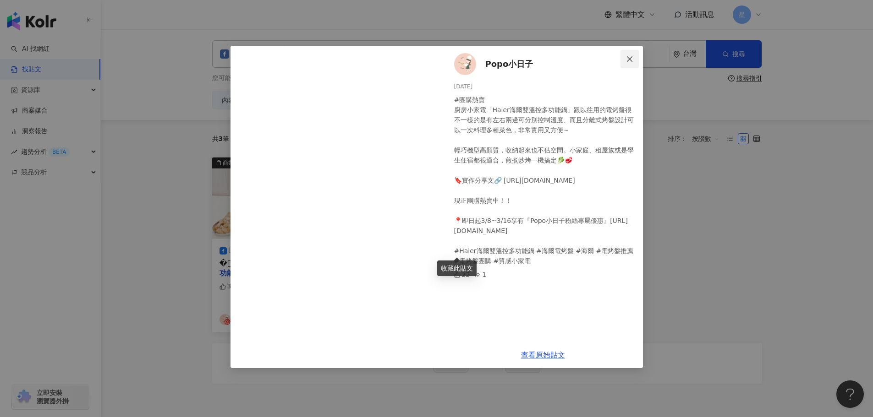
click at [624, 54] on button "Close" at bounding box center [629, 59] width 18 height 18
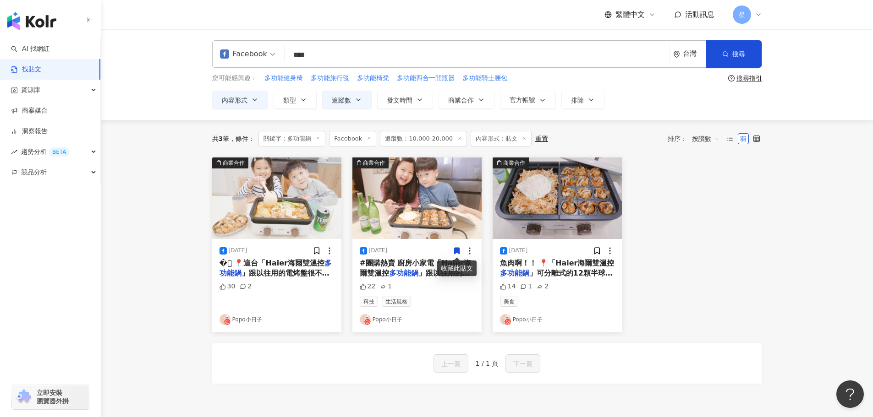
click at [142, 23] on div "繁體中文 活動訊息 星 Facebook **** 台灣 搜尋 searchOperator 插入語法 完全符合 "" 聯集 OR 交集 AND 排除 - 群…" at bounding box center [436, 254] width 873 height 508
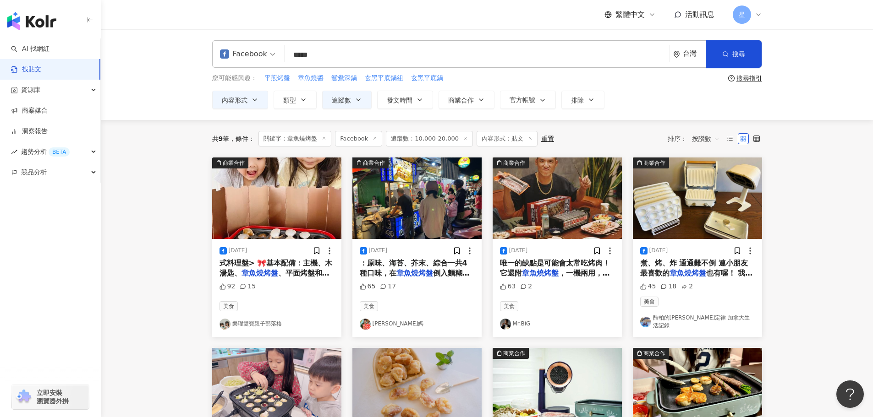
click at [280, 211] on img "button" at bounding box center [276, 199] width 129 height 82
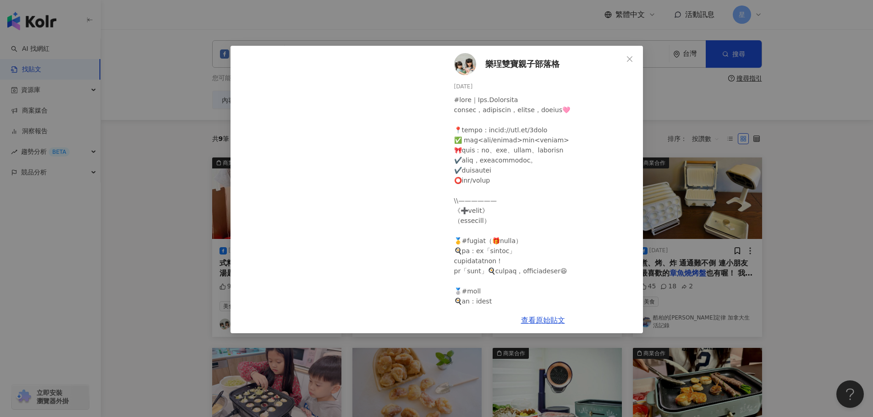
click at [790, 256] on div "樂珵雙寶親子部落格 2024/4/25 92 15 查看原始貼文" at bounding box center [436, 208] width 873 height 417
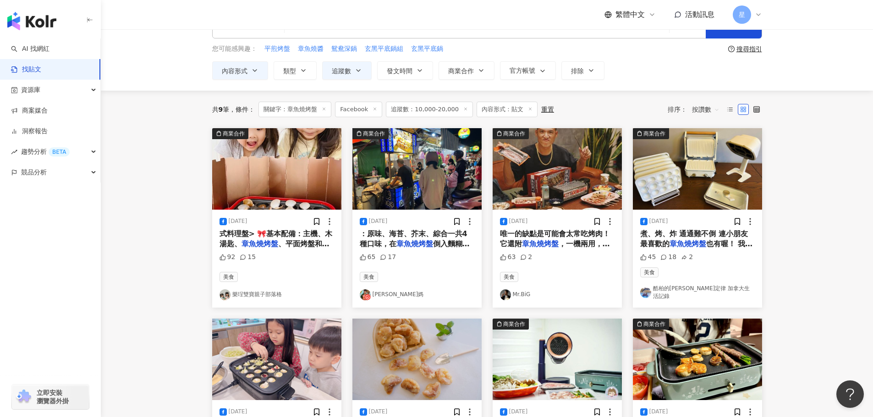
scroll to position [46, 0]
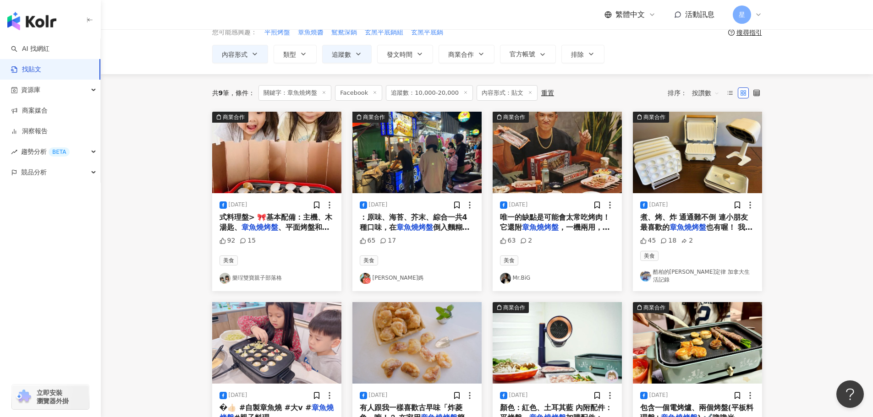
click at [306, 221] on span "式料理盤> 🎀基本配備：主機、木湯匙、" at bounding box center [275, 222] width 113 height 19
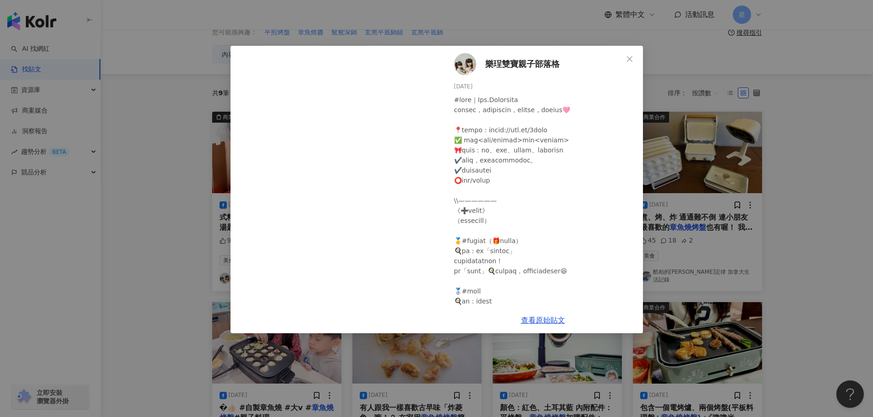
click at [758, 156] on div "樂珵雙寶親子部落格 2024/4/25 92 15 查看原始貼文" at bounding box center [436, 208] width 873 height 417
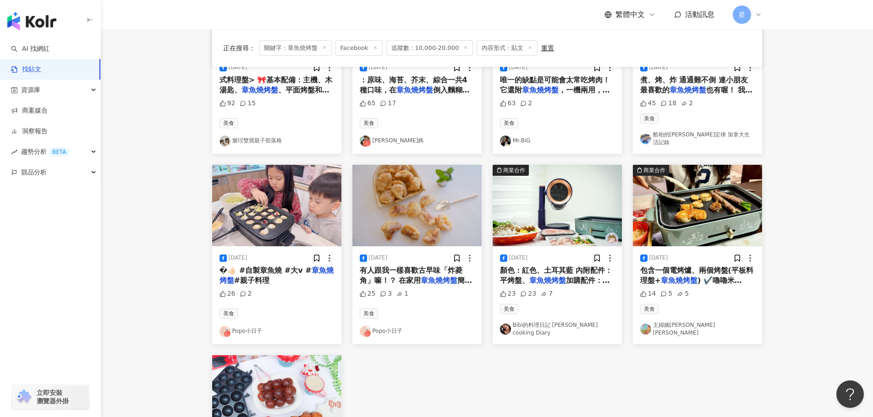
scroll to position [321, 0]
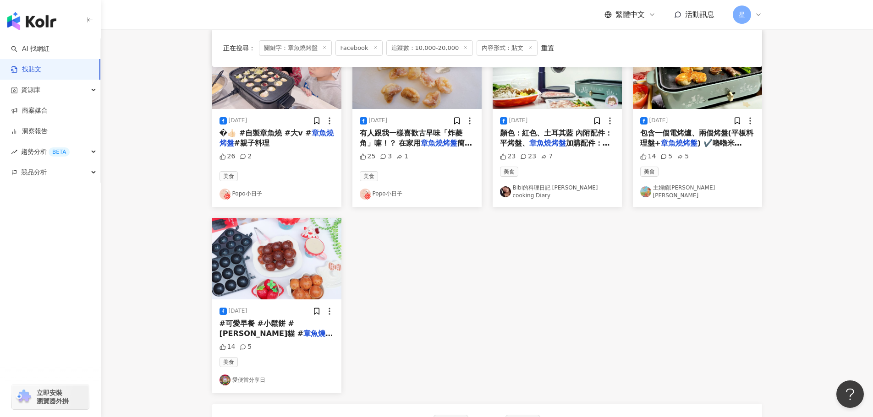
click at [284, 243] on img "button" at bounding box center [276, 259] width 129 height 82
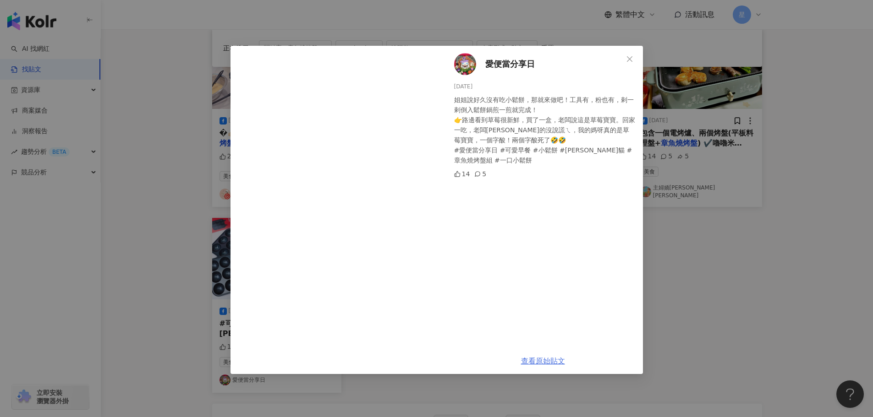
click at [549, 361] on link "查看原始貼文" at bounding box center [543, 361] width 44 height 9
click at [626, 60] on icon "close" at bounding box center [629, 58] width 7 height 7
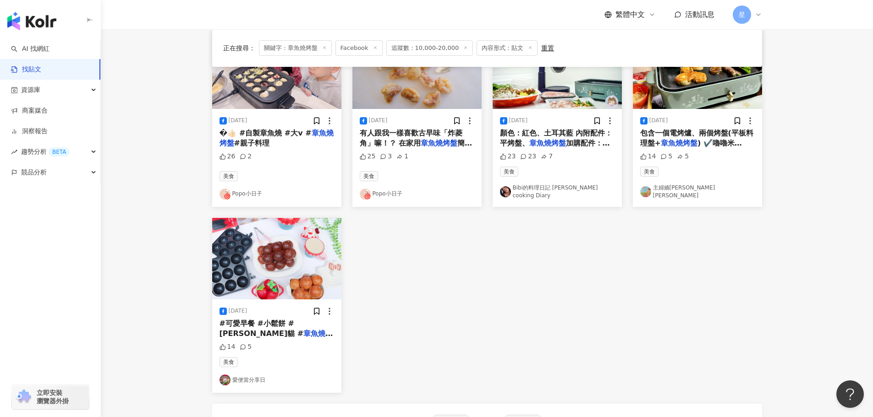
scroll to position [0, 0]
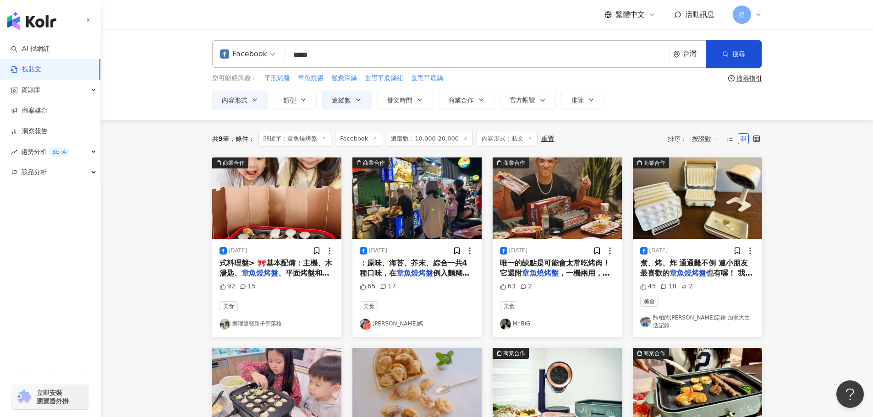
drag, startPoint x: 333, startPoint y: 57, endPoint x: 51, endPoint y: 22, distance: 284.3
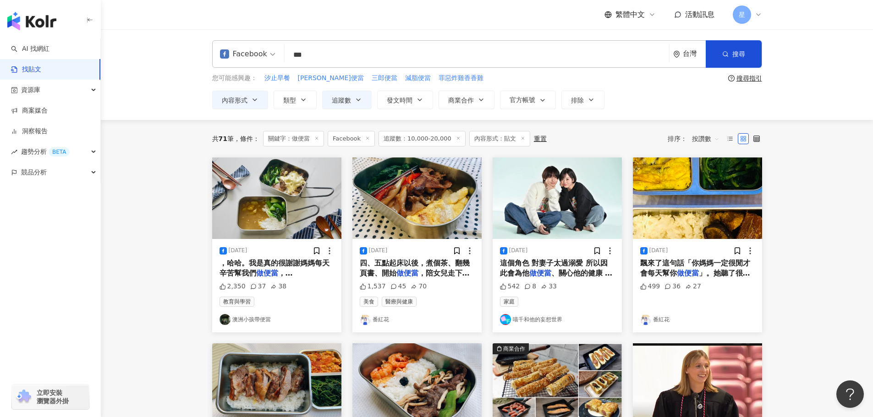
click at [410, 210] on img "button" at bounding box center [416, 199] width 129 height 82
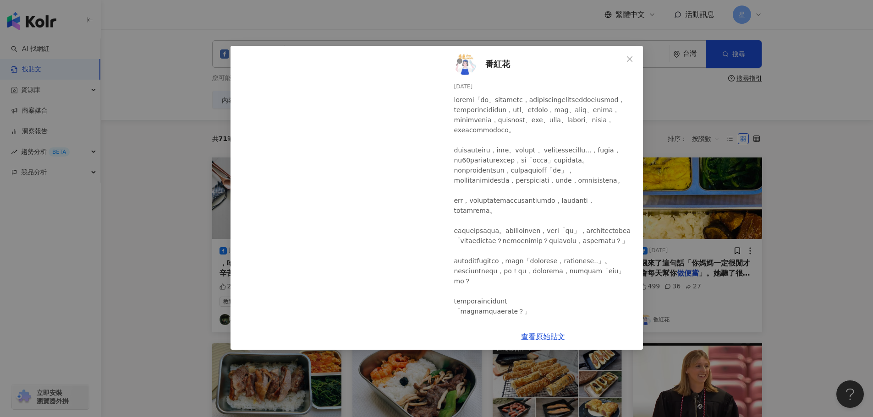
click at [792, 60] on div "番紅花 2024/3/25 1,537 45 70 查看原始貼文" at bounding box center [436, 208] width 873 height 417
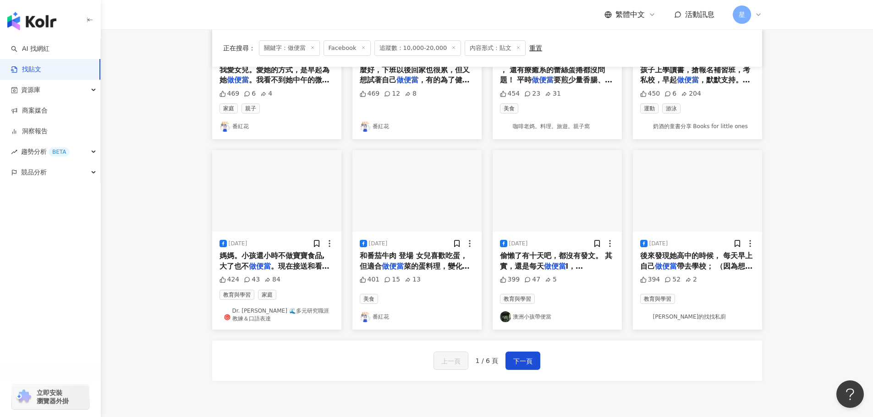
scroll to position [412, 0]
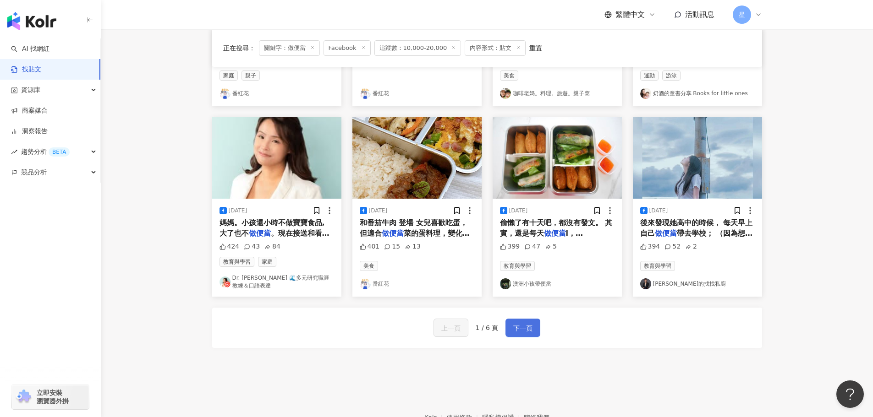
click at [535, 326] on button "下一頁" at bounding box center [522, 328] width 35 height 18
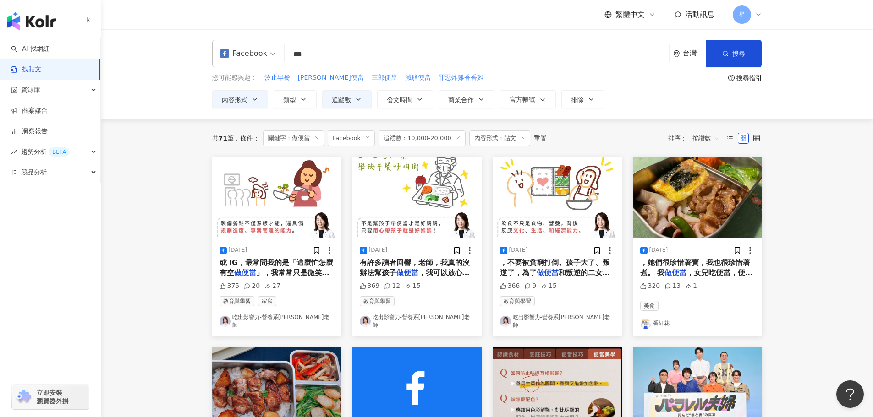
scroll to position [0, 0]
drag, startPoint x: 315, startPoint y: 57, endPoint x: 167, endPoint y: 1, distance: 158.6
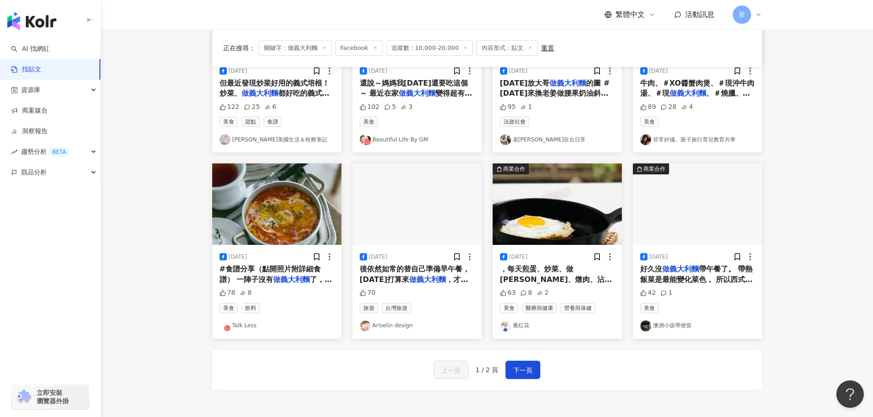
scroll to position [366, 0]
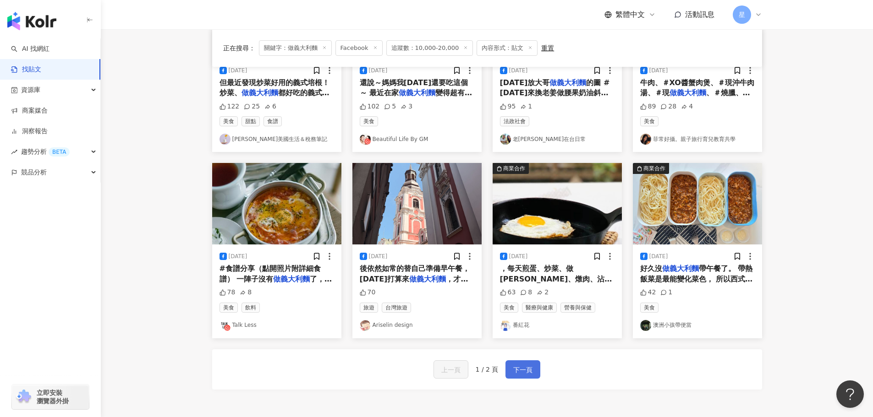
click at [523, 365] on span "下一頁" at bounding box center [522, 370] width 19 height 11
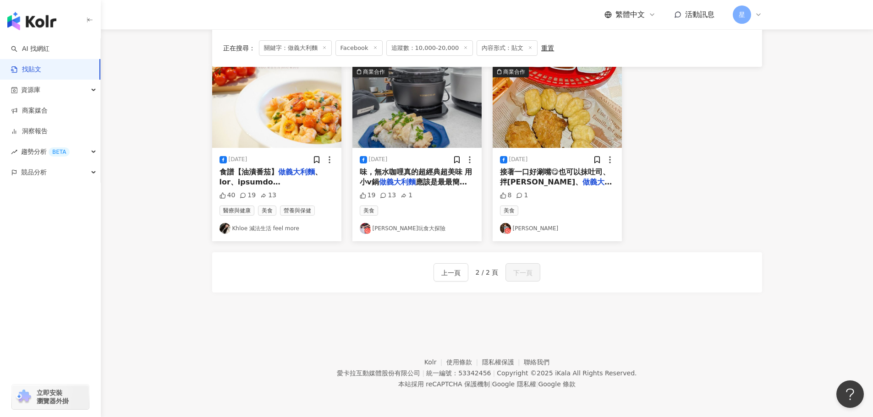
scroll to position [0, 0]
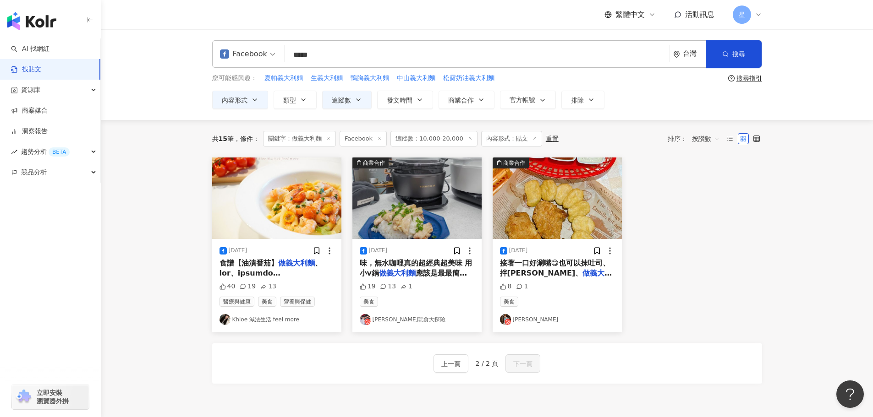
click at [299, 212] on img "button" at bounding box center [276, 199] width 129 height 82
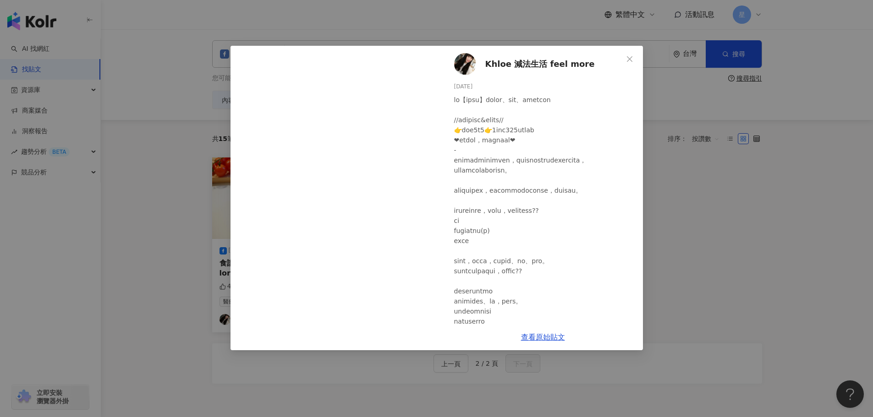
click at [683, 207] on div "Khloe 減法生活 feel more 2023/9/18 40 19 13 查看原始貼文" at bounding box center [436, 208] width 873 height 417
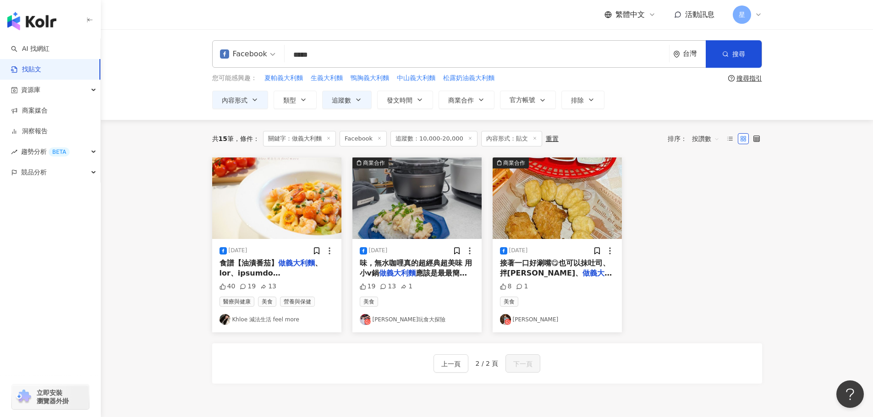
drag, startPoint x: 335, startPoint y: 60, endPoint x: 142, endPoint y: 60, distance: 193.3
click at [191, 60] on div "Facebook 做義大利麵 ***** 台灣 搜尋 searchOperator 插入語法 完全符合 "" 聯集 OR 交集 AND 排除 - 群組 {} …" at bounding box center [487, 74] width 772 height 91
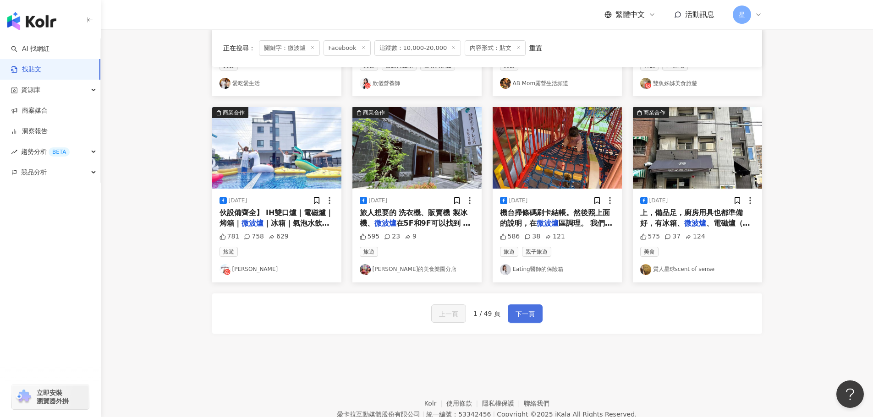
scroll to position [418, 0]
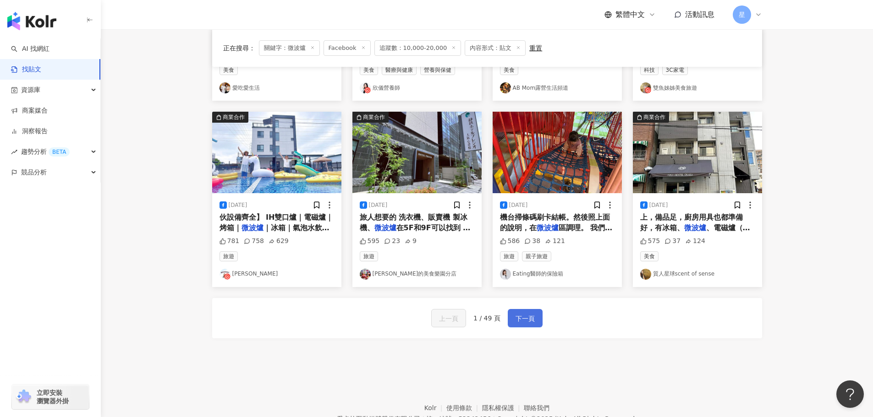
click at [521, 323] on span "下一頁" at bounding box center [524, 318] width 19 height 11
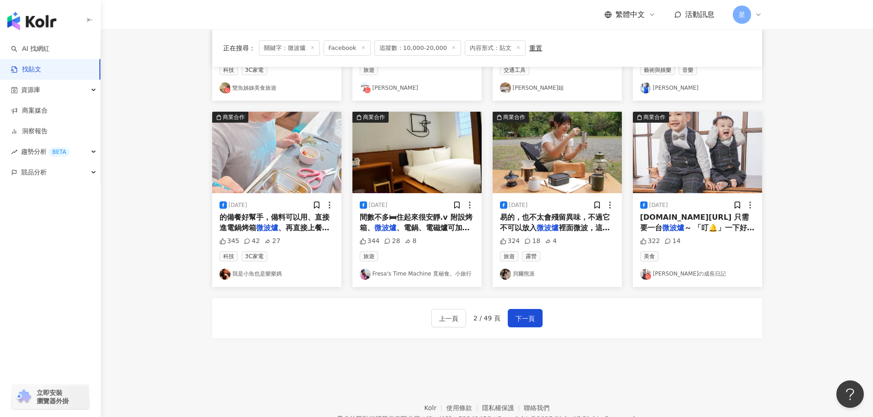
click at [280, 352] on div "商業合作 2025/7/4 買三星家電相關商品可以參加抽快2萬的高級 微波爐 ，我的天啊，光是想像就覺得超興奮！ 549 167 35 科技 3C家電 雙魚姊…" at bounding box center [487, 51] width 550 height 622
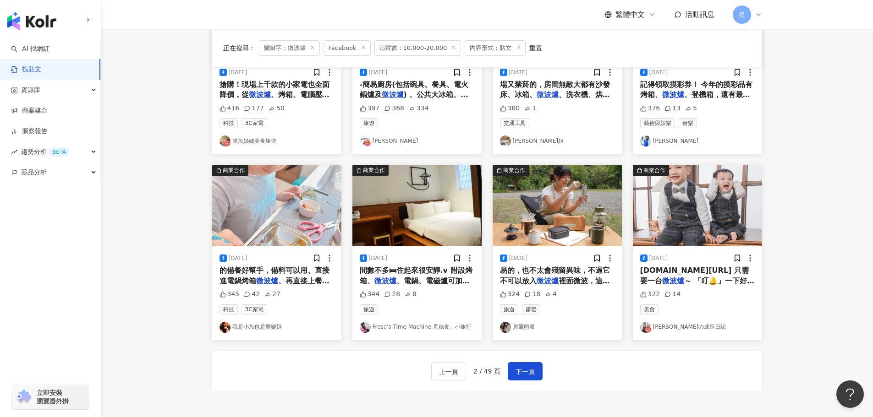
scroll to position [366, 0]
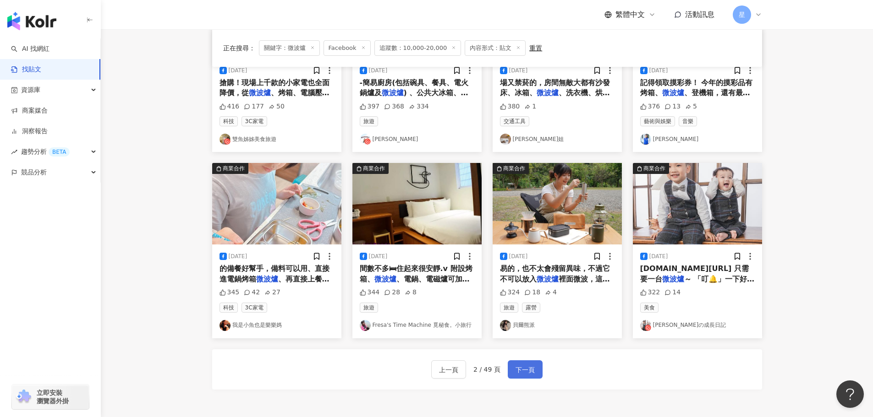
click at [524, 374] on span "下一頁" at bounding box center [524, 370] width 19 height 11
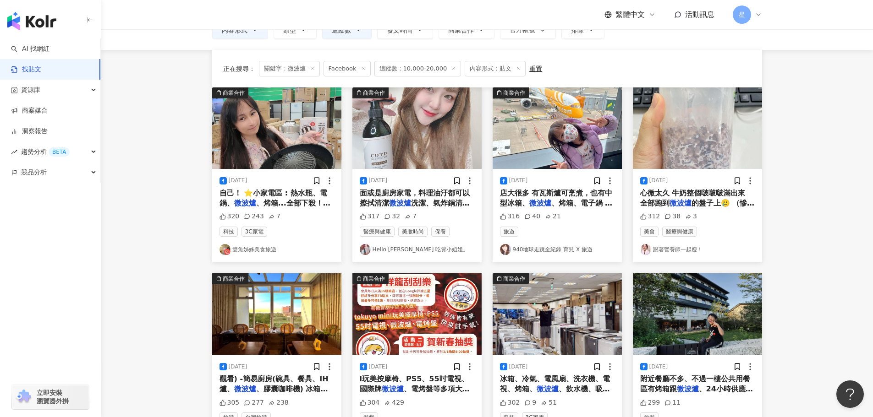
scroll to position [0, 0]
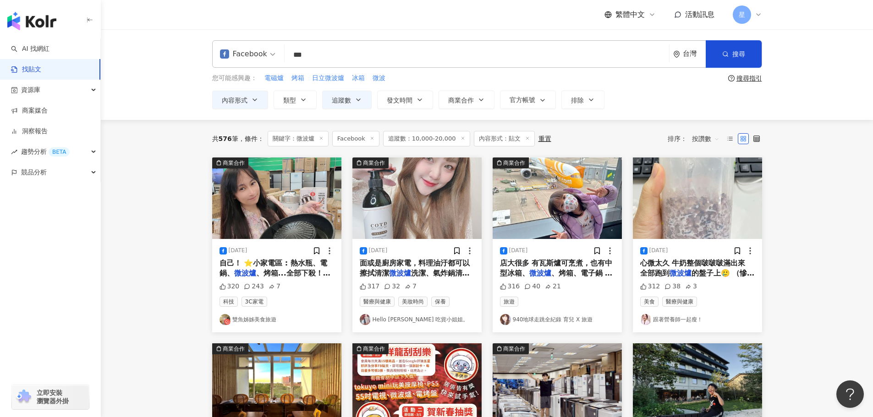
click at [326, 54] on input "***" at bounding box center [476, 55] width 377 height 20
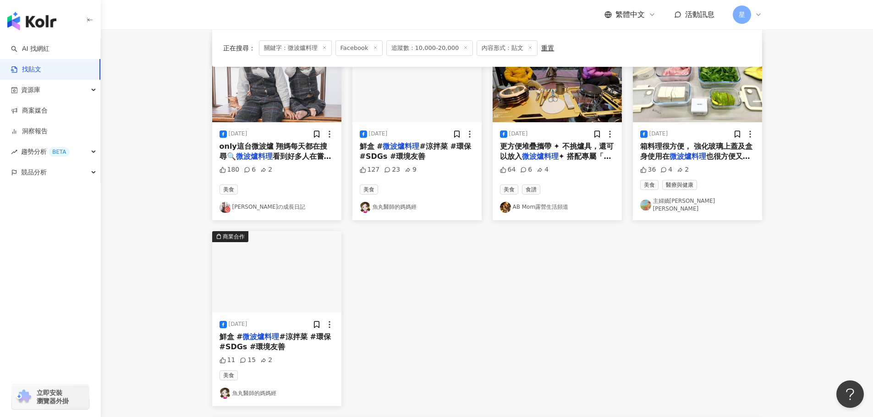
scroll to position [137, 0]
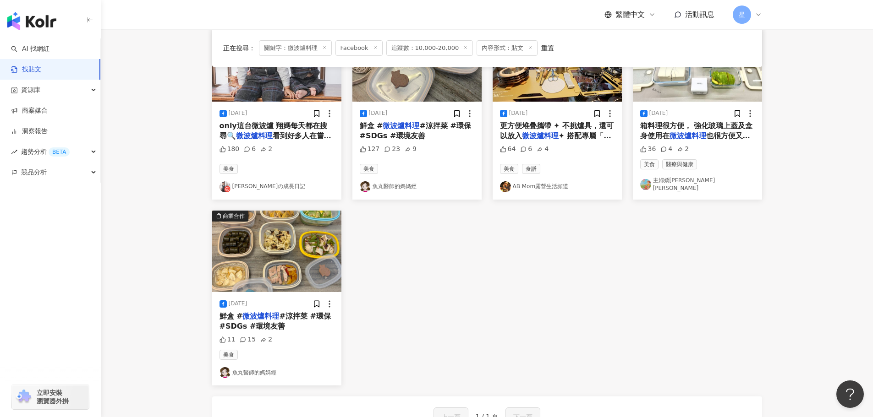
click at [295, 249] on img "button" at bounding box center [276, 252] width 129 height 82
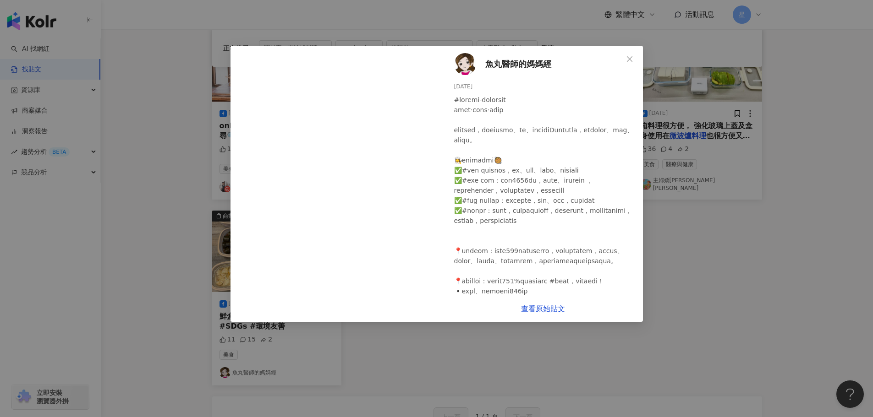
click at [616, 339] on div "魚丸醫師的媽媽經 2025/4/29 11 15 2 查看原始貼文" at bounding box center [436, 208] width 873 height 417
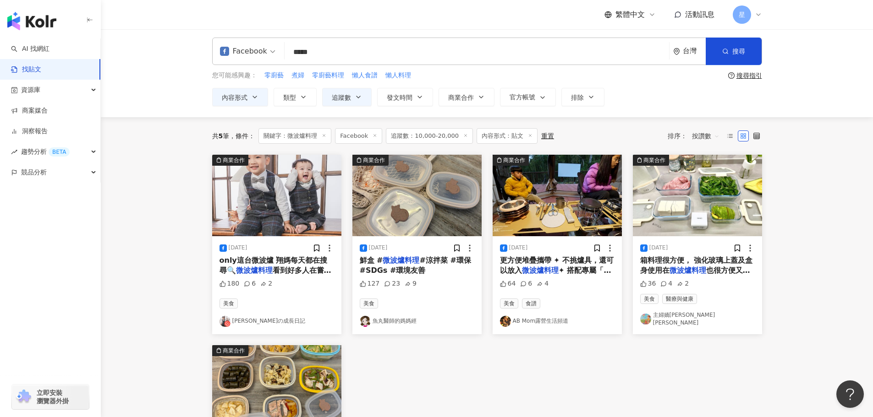
scroll to position [0, 0]
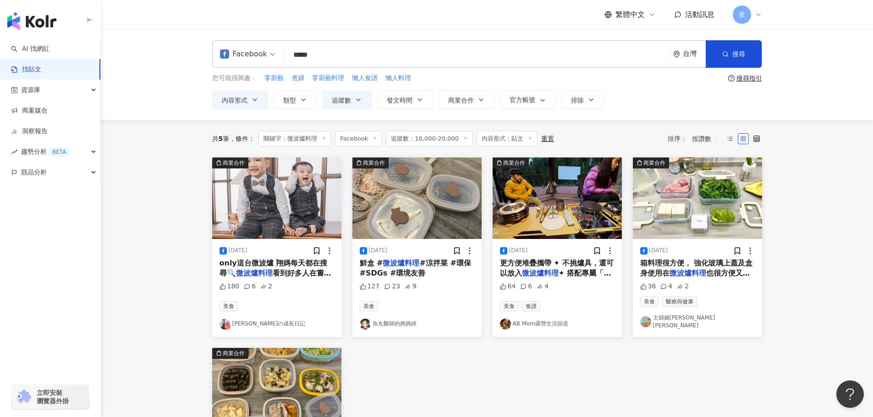
drag, startPoint x: 328, startPoint y: 57, endPoint x: 197, endPoint y: 26, distance: 135.1
click at [214, 27] on div "繁體中文 活動訊息 星 Facebook ***** 台灣 搜尋 searchOperator 插入語法 完全符合 "" 聯集 OR 交集 AND 排除 - …" at bounding box center [436, 349] width 873 height 699
type input "***"
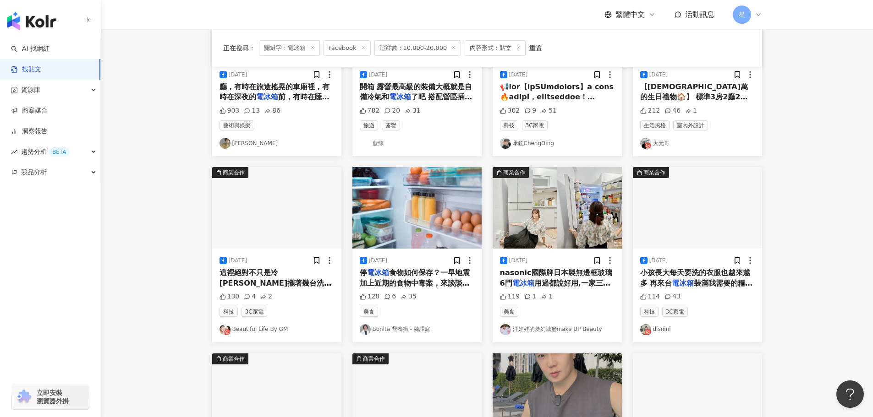
scroll to position [229, 0]
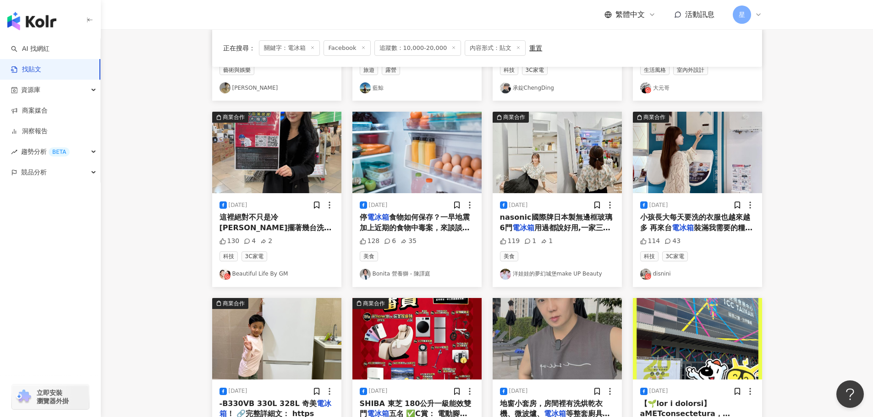
click at [556, 157] on img "button" at bounding box center [556, 153] width 129 height 82
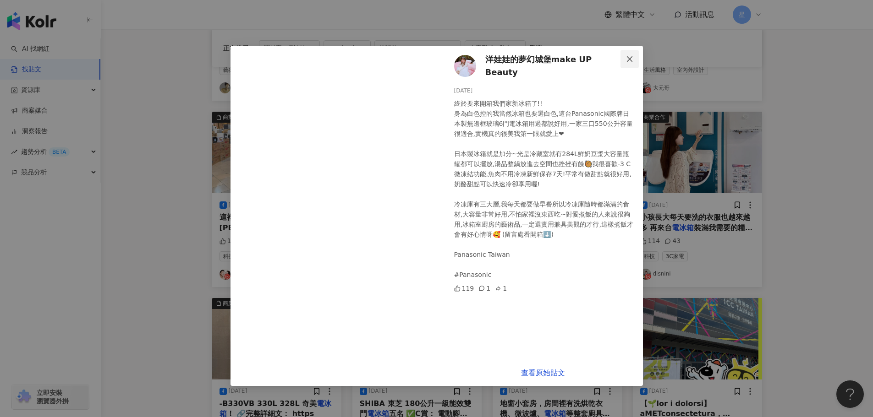
click at [629, 56] on icon "close" at bounding box center [629, 58] width 7 height 7
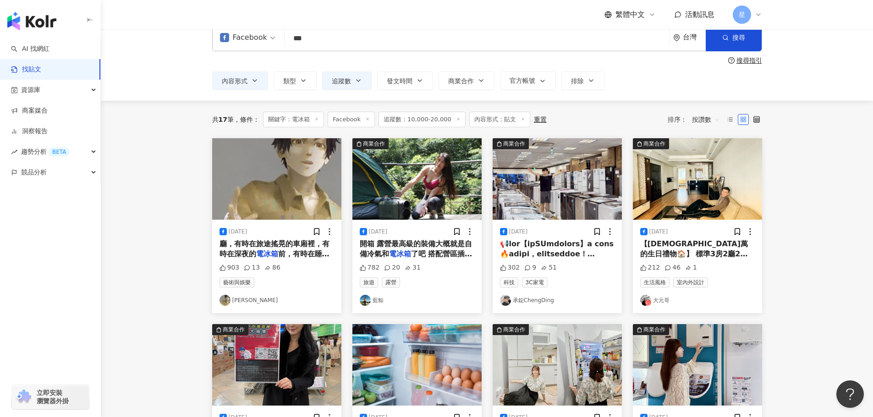
scroll to position [0, 0]
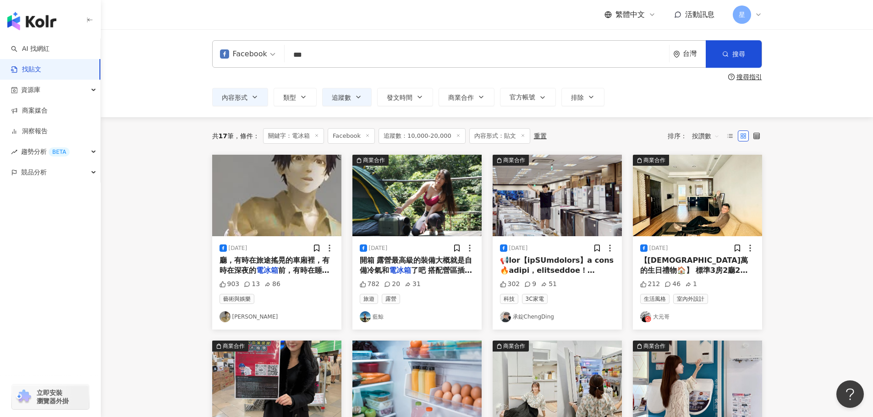
drag, startPoint x: 335, startPoint y: 49, endPoint x: 121, endPoint y: 35, distance: 214.4
click at [178, 48] on div "Facebook 電冰箱 *** 台灣 搜尋 searchOperator 插入語法 完全符合 "" 聯集 OR 交集 AND 排除 - 群組 {} 搜尋指引…" at bounding box center [487, 73] width 772 height 88
type input "**"
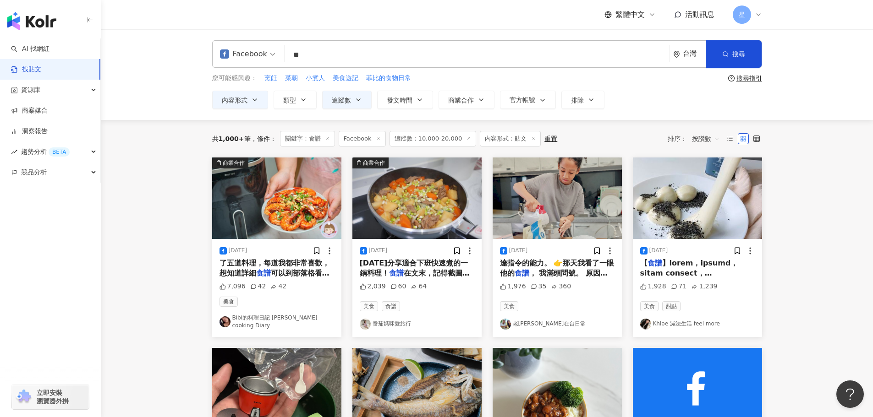
click at [254, 109] on div "Facebook 食譜 ** 台灣 搜尋 searchOperator 插入語法 完全符合 "" 聯集 OR 交集 AND 排除 - 群組 {} 您可能感興趣…" at bounding box center [487, 74] width 772 height 91
click at [253, 95] on button "內容形式" at bounding box center [240, 100] width 56 height 18
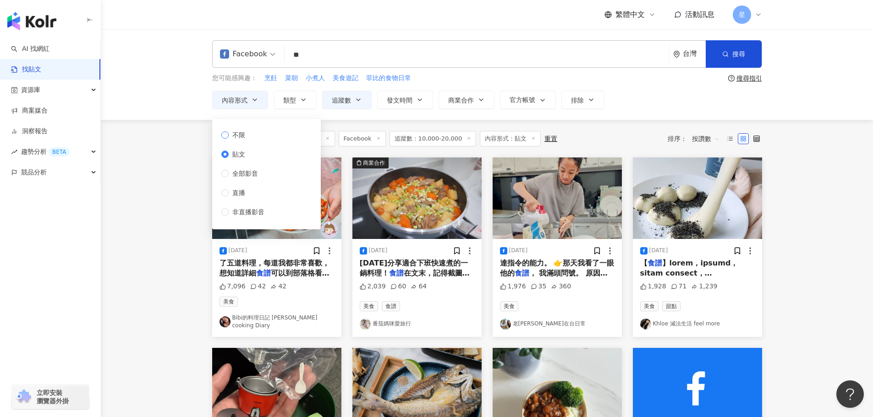
click at [248, 138] on span "不限" at bounding box center [239, 135] width 20 height 10
click at [188, 188] on main "Facebook ** 台灣 搜尋 searchOperator 插入語法 完全符合 "" 聯集 OR 交集 AND 排除 - 群組 {} 您可能感興趣： 烹…" at bounding box center [487, 410] width 772 height 763
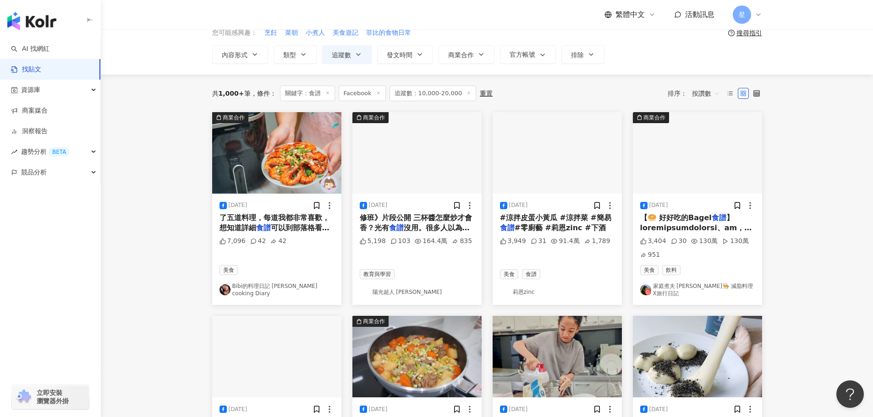
scroll to position [92, 0]
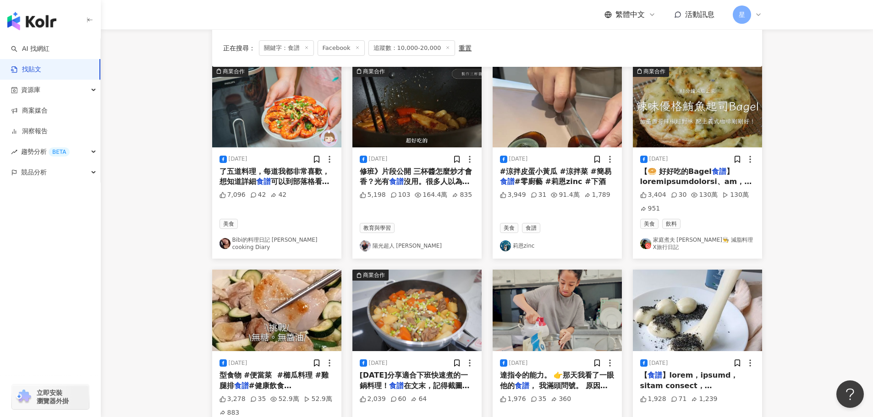
click at [535, 123] on img "button" at bounding box center [556, 107] width 129 height 82
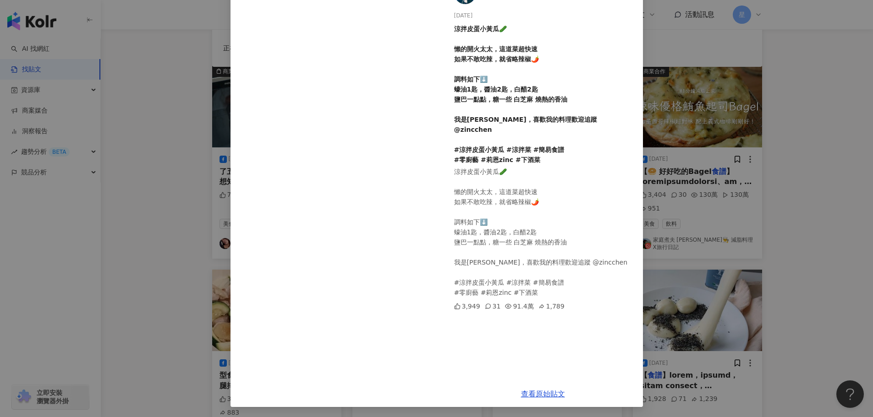
scroll to position [72, 0]
click at [789, 132] on div "莉恩zinc 2025/5/24 涼拌皮蛋小黃瓜🥒 懶的開火太太，這道菜超快速 如果不敢吃辣，就省略辣椒🌶️ 調料如下⬇️ 蠔油1匙，醬油2匙，白醋2匙 鹽巴…" at bounding box center [436, 208] width 873 height 417
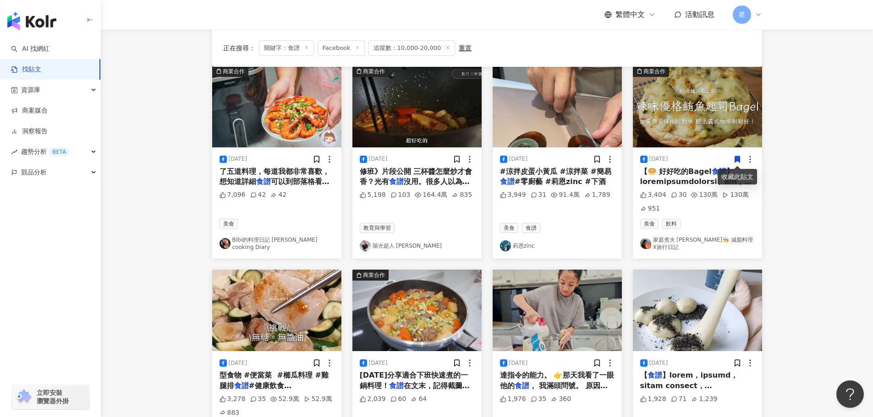
click at [697, 141] on img "button" at bounding box center [697, 107] width 129 height 82
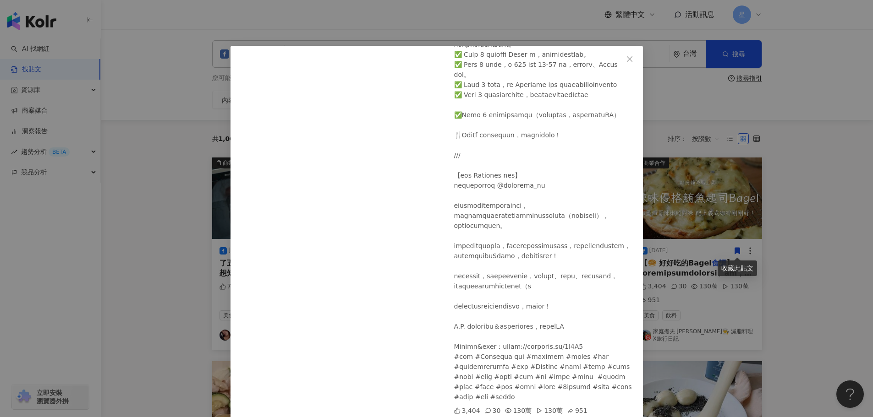
scroll to position [255, 0]
click at [756, 262] on div "收藏此貼文" at bounding box center [736, 269] width 39 height 16
click at [830, 262] on div "家庭煮夫 尚恩👨‍🍳 減脂料理X旅行日記 2024/10/15 3,404 30 130萬 130萬 951 查看原始貼文" at bounding box center [436, 208] width 873 height 417
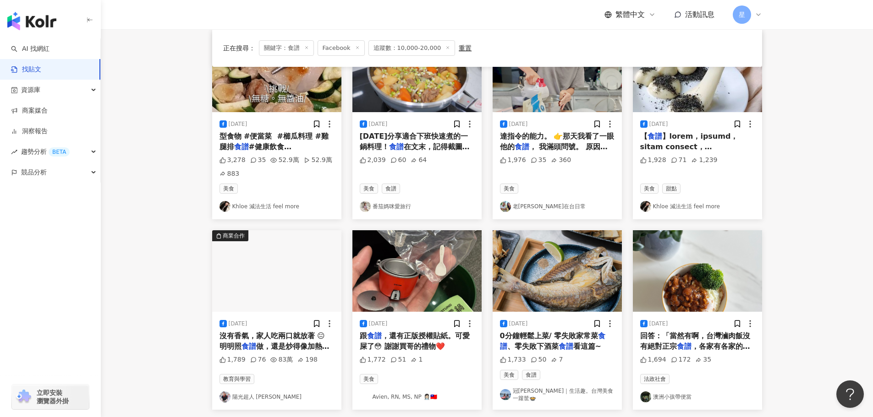
scroll to position [321, 0]
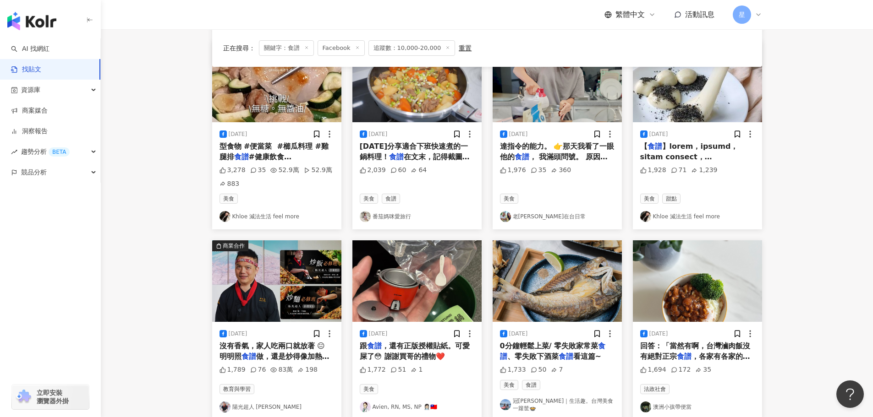
click at [559, 97] on img "button" at bounding box center [556, 82] width 129 height 82
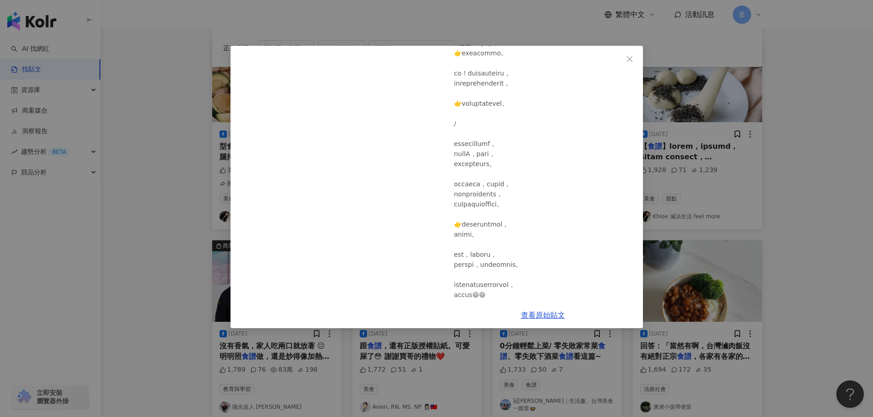
scroll to position [183, 0]
click at [694, 78] on div "老姜家在台日常 2025/1/18 1,976 35 360 查看原始貼文" at bounding box center [436, 208] width 873 height 417
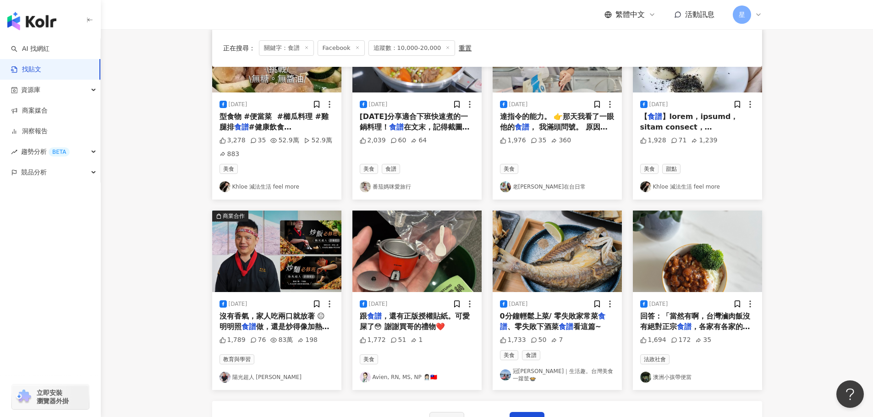
scroll to position [366, 0]
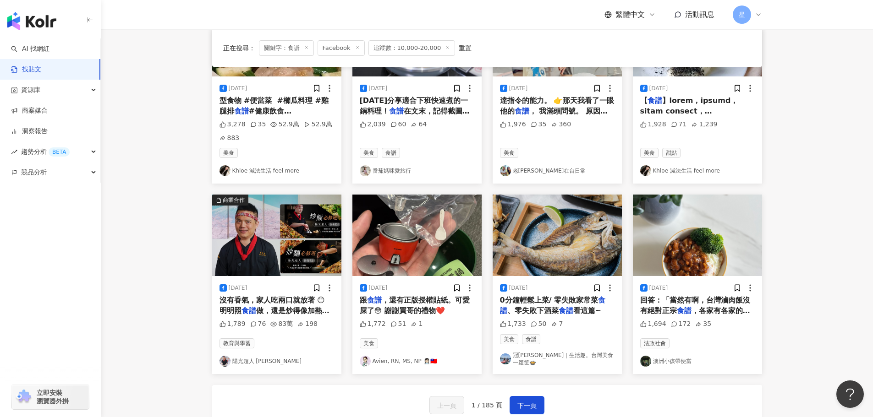
click at [583, 237] on img "button" at bounding box center [556, 236] width 129 height 82
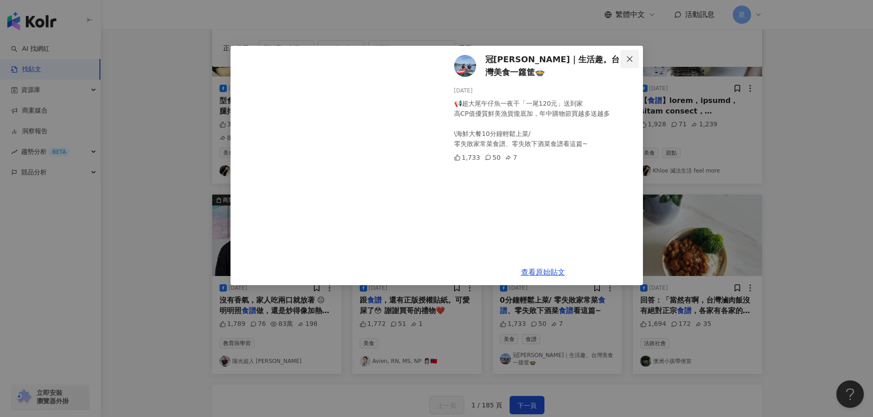
click at [626, 53] on button "Close" at bounding box center [629, 59] width 18 height 18
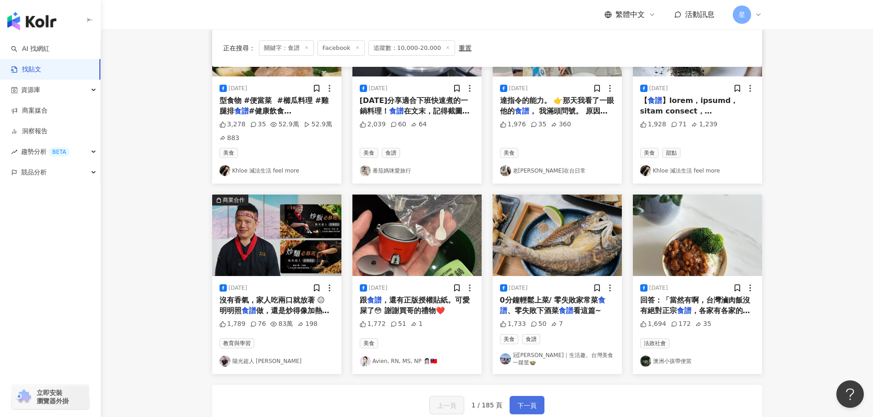
click at [513, 396] on button "下一頁" at bounding box center [526, 405] width 35 height 18
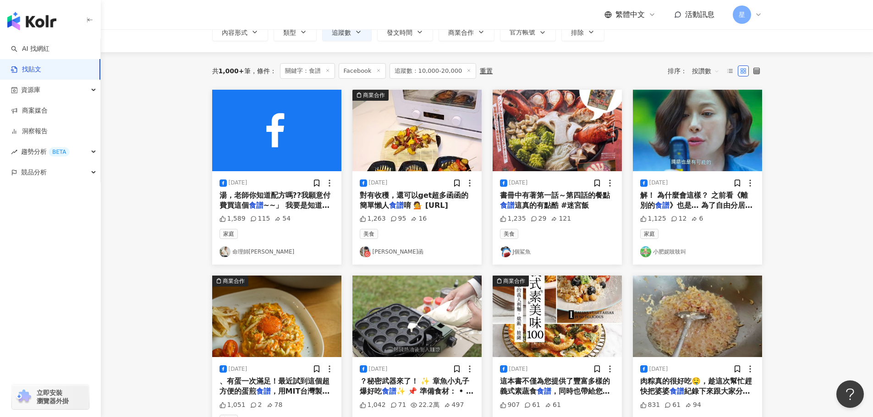
scroll to position [137, 0]
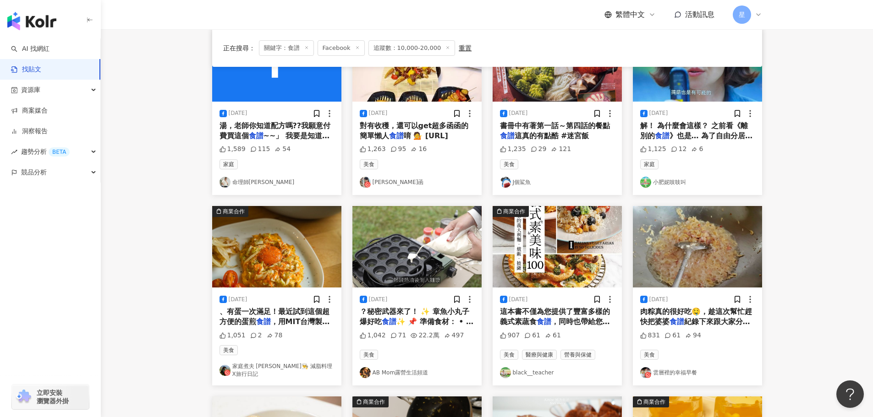
click at [561, 254] on img "button" at bounding box center [556, 247] width 129 height 82
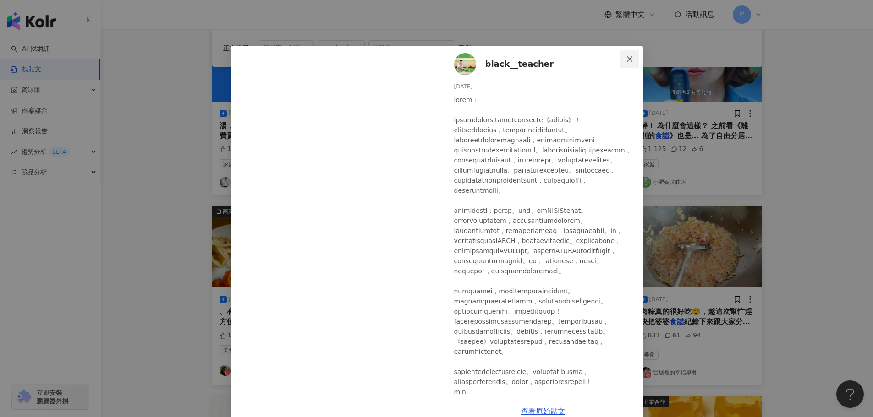
click at [626, 61] on icon "close" at bounding box center [629, 58] width 7 height 7
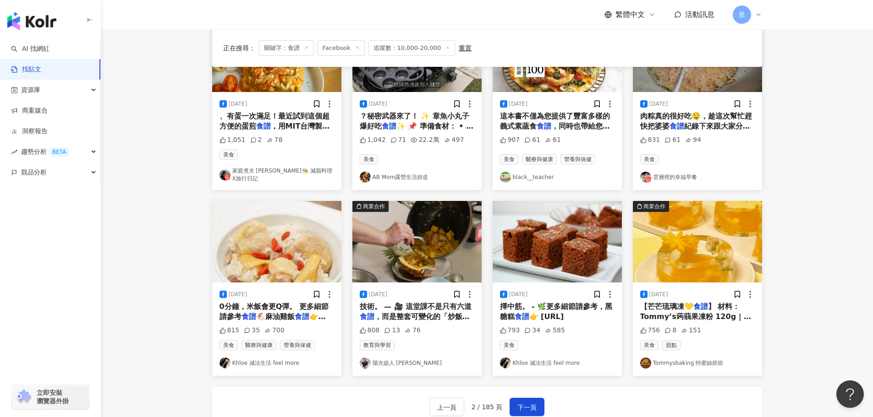
scroll to position [383, 0]
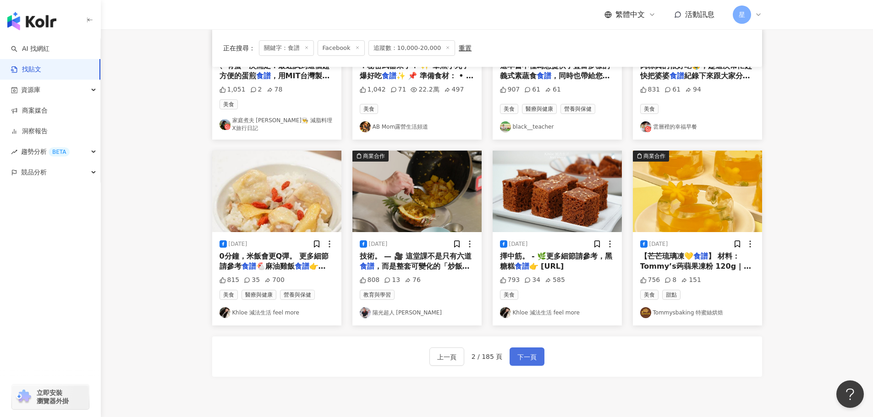
click at [526, 352] on span "下一頁" at bounding box center [526, 357] width 19 height 11
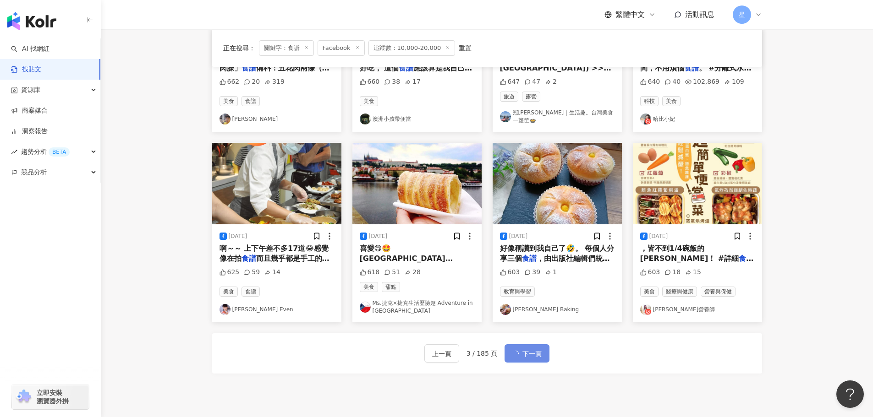
scroll to position [0, 0]
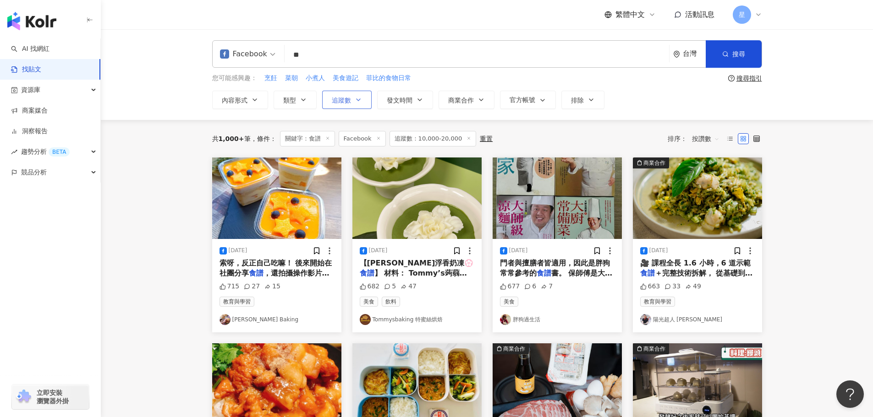
click at [340, 102] on span "追蹤數" at bounding box center [341, 100] width 19 height 7
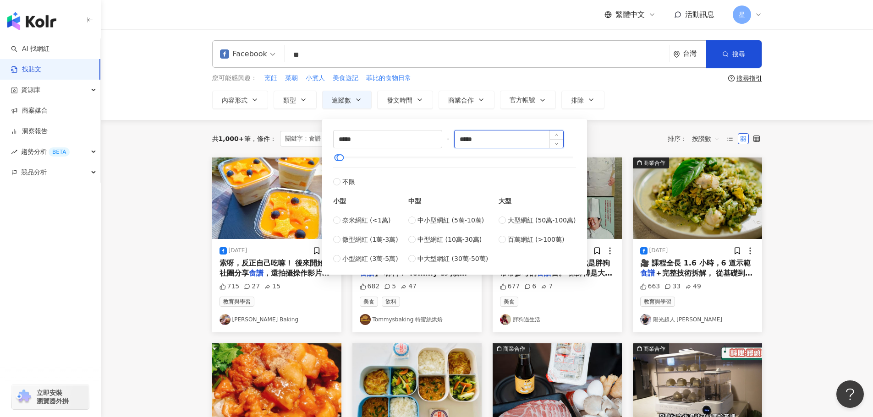
click at [467, 141] on input "*****" at bounding box center [508, 139] width 109 height 17
click at [467, 140] on input "*****" at bounding box center [508, 139] width 109 height 17
type input "****"
type input "*****"
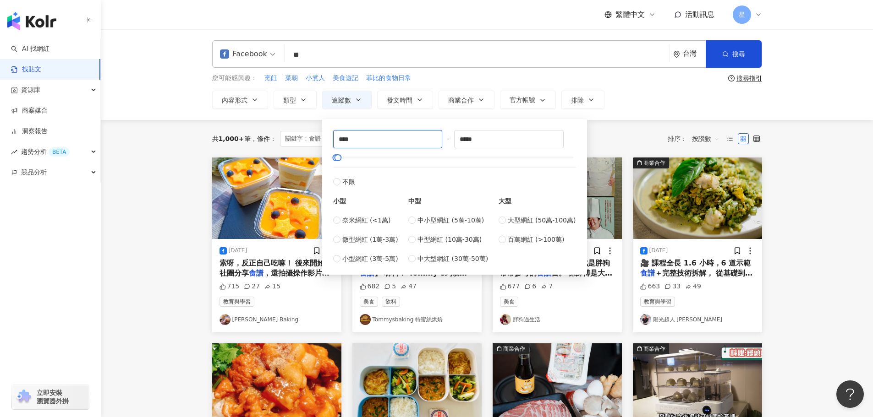
drag, startPoint x: 408, startPoint y: 141, endPoint x: 8, endPoint y: 77, distance: 404.6
type input "*****"
drag, startPoint x: 481, startPoint y: 143, endPoint x: 249, endPoint y: 118, distance: 234.1
click at [257, 122] on main "Facebook ** 台灣 搜尋 searchOperator 插入語法 完全符合 "" 聯集 OR 交集 AND 排除 - 群組 {} 您可能感興趣： 烹…" at bounding box center [487, 408] width 772 height 759
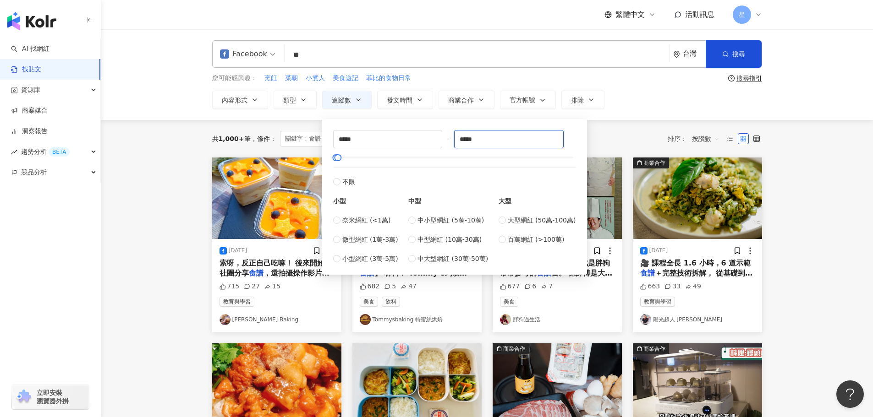
type input "*****"
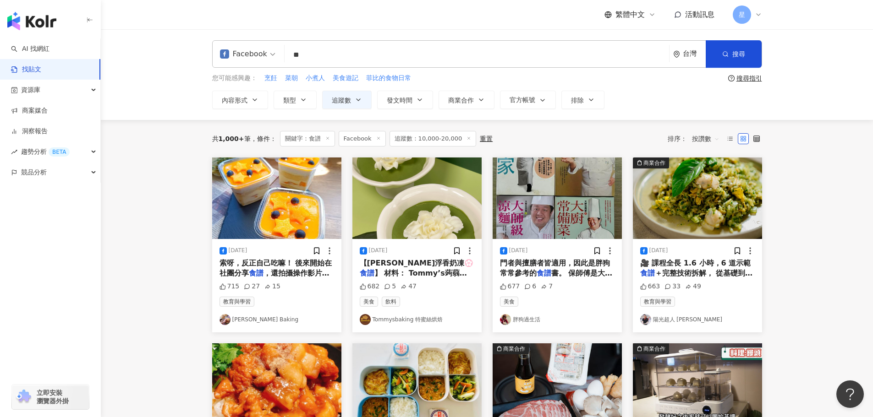
click at [635, 121] on div "共 1,000+ 筆 條件 ： 關鍵字：食譜 Facebook 追蹤數：10,000-20,000 重置 排序： 按讚數" at bounding box center [487, 139] width 550 height 38
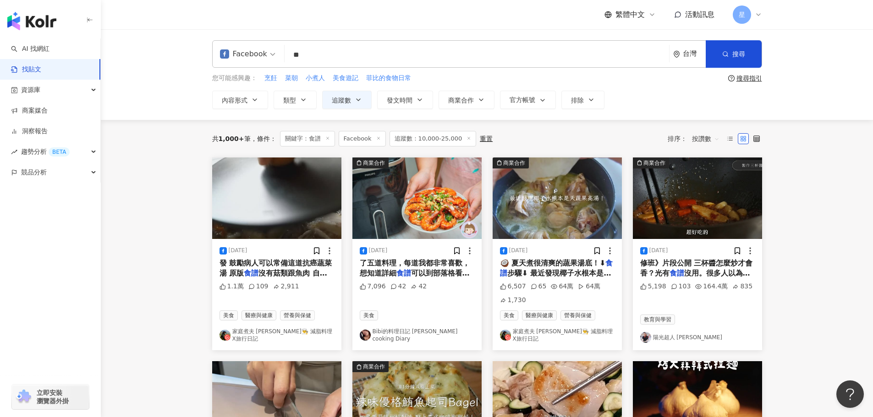
click at [714, 135] on span "按讚數" at bounding box center [705, 138] width 27 height 15
drag, startPoint x: 262, startPoint y: 48, endPoint x: 197, endPoint y: 35, distance: 65.8
click at [203, 35] on div "Facebook ** 台灣 搜尋 searchOperator 插入語法 完全符合 "" 聯集 OR 交集 AND 排除 - 群組 {} 您可能感興趣： 烹…" at bounding box center [487, 74] width 772 height 91
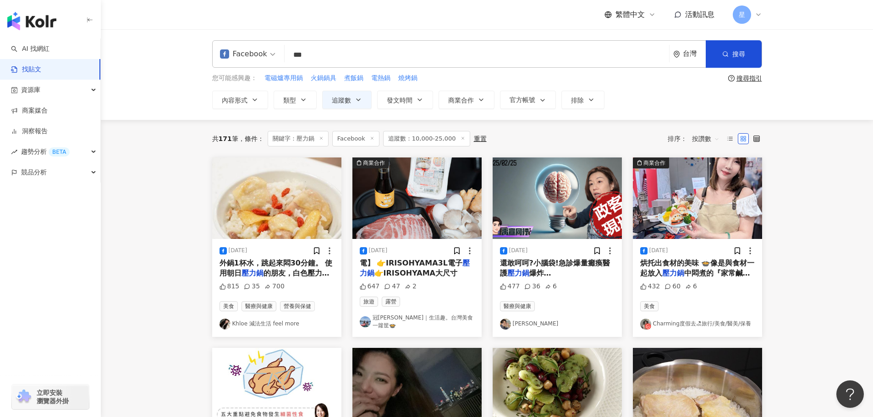
click at [709, 208] on img "button" at bounding box center [697, 199] width 129 height 82
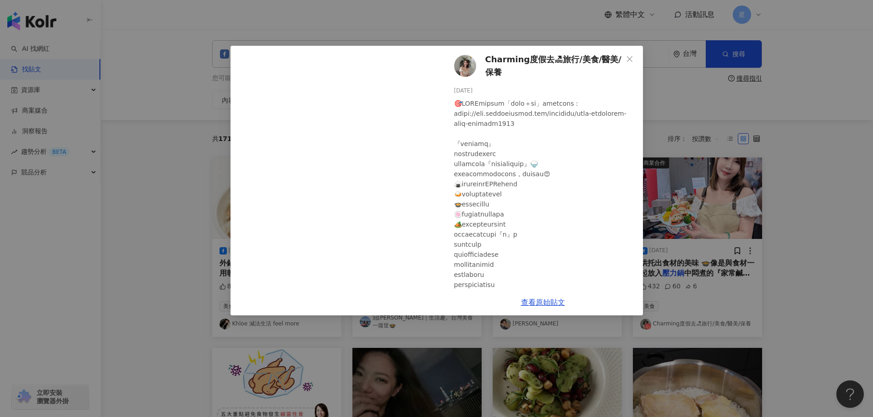
click at [709, 101] on div "Charming度假去🏖旅行/美食/醫美/保養 2023/12/20 432 60 6 查看原始貼文" at bounding box center [436, 208] width 873 height 417
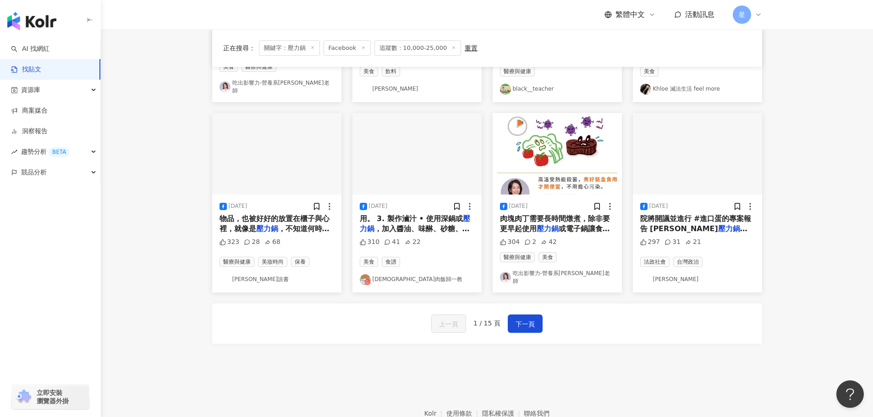
scroll to position [458, 0]
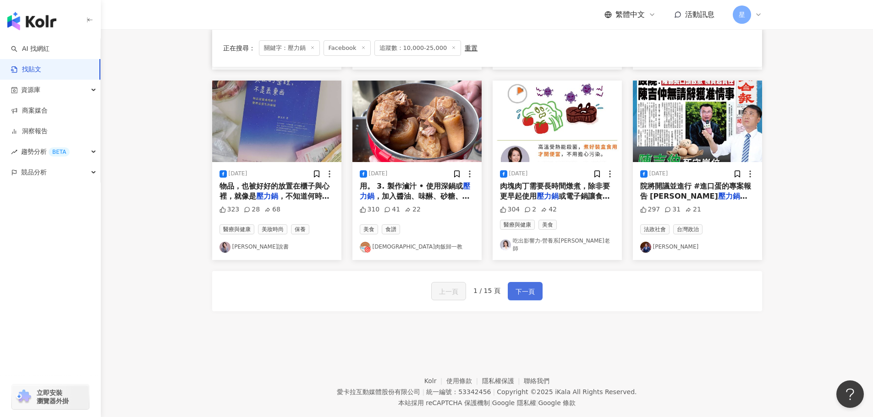
click at [534, 284] on button "下一頁" at bounding box center [525, 291] width 35 height 18
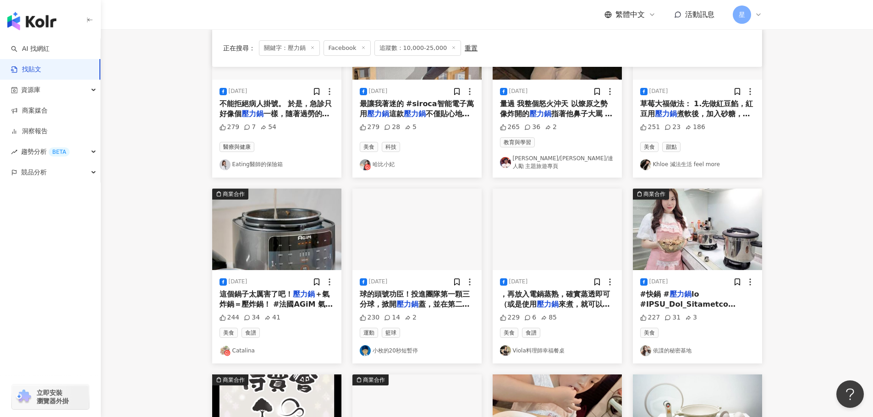
scroll to position [143, 0]
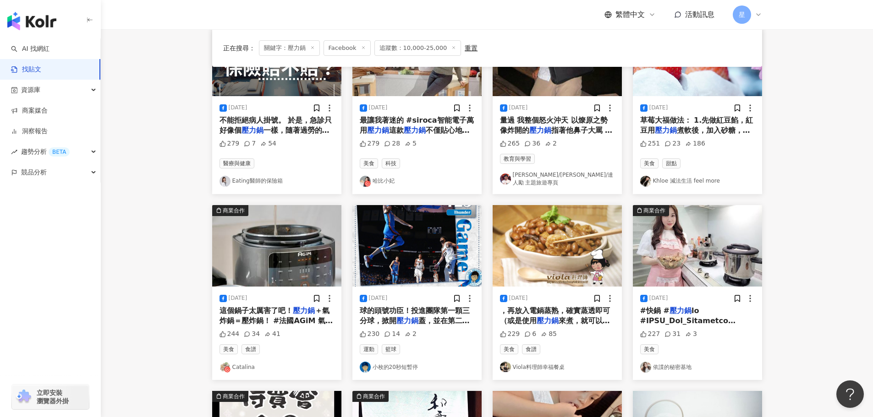
click at [659, 248] on img "button" at bounding box center [697, 246] width 129 height 82
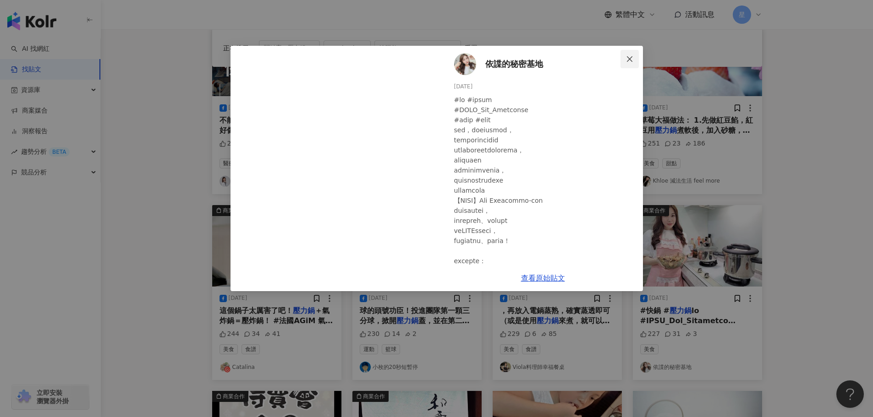
click at [629, 53] on button "Close" at bounding box center [629, 59] width 18 height 18
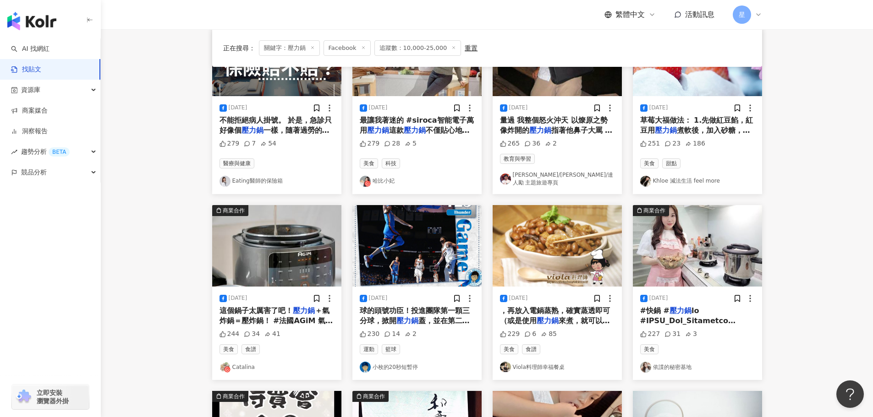
drag, startPoint x: 855, startPoint y: 96, endPoint x: 848, endPoint y: 82, distance: 16.2
click at [855, 96] on main "Facebook *** 台灣 搜尋 searchOperator 插入語法 完全符合 "" 聯集 OR 交集 AND 排除 - 群組 {} 您可能感興趣： …" at bounding box center [487, 265] width 772 height 759
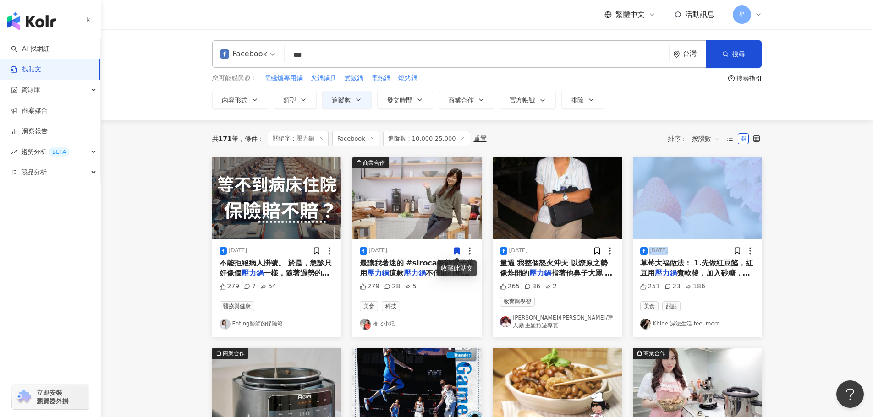
click at [417, 201] on img "button" at bounding box center [416, 199] width 129 height 82
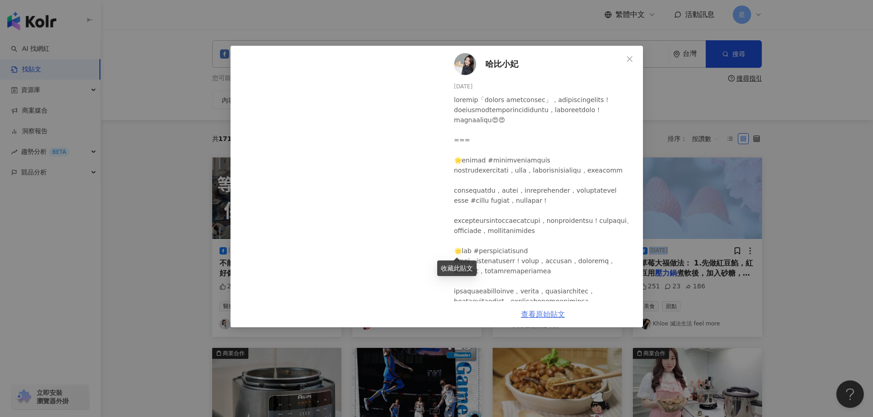
click at [551, 311] on link "查看原始貼文" at bounding box center [543, 314] width 44 height 9
click at [629, 57] on icon "close" at bounding box center [629, 58] width 7 height 7
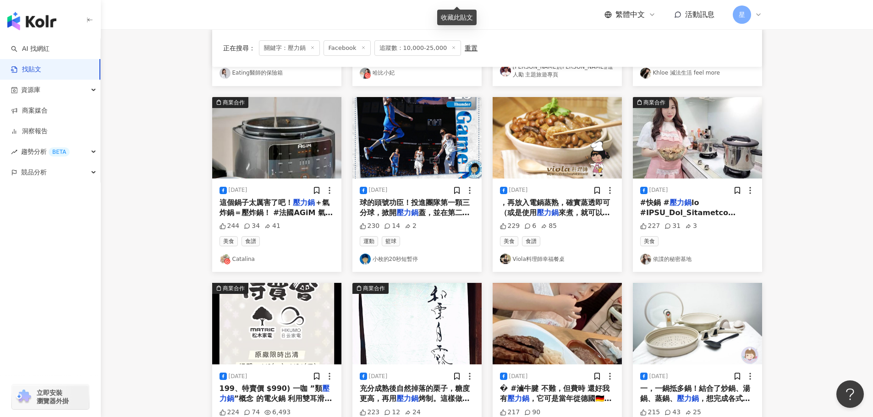
scroll to position [275, 0]
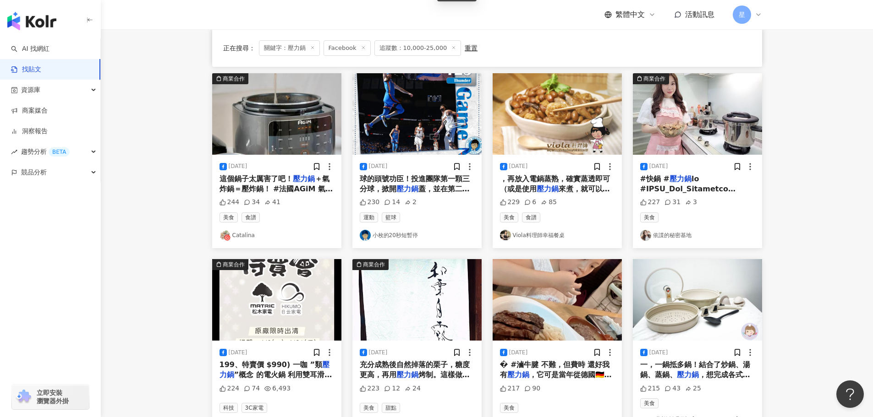
click at [572, 100] on img "button" at bounding box center [556, 114] width 129 height 82
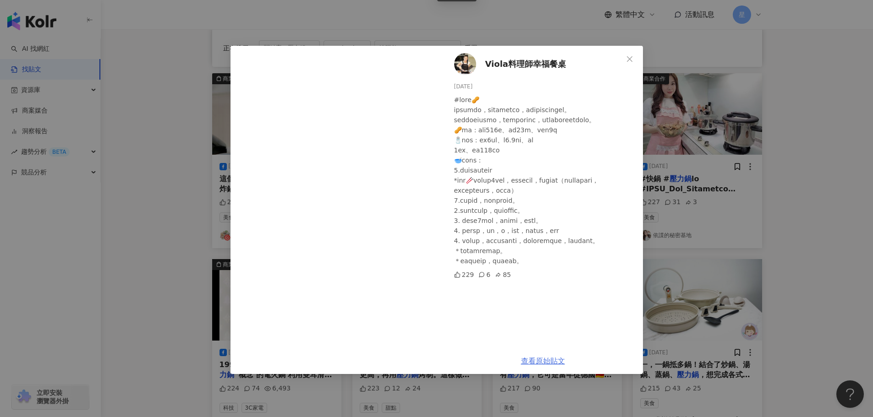
click at [547, 362] on link "查看原始貼文" at bounding box center [543, 361] width 44 height 9
click at [710, 133] on div "Viola料理師幸福餐桌 2025/3/19 229 6 85 查看原始貼文" at bounding box center [436, 208] width 873 height 417
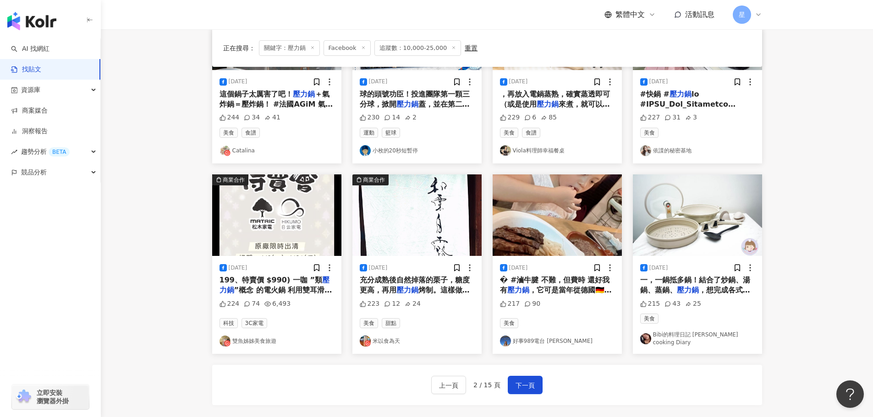
scroll to position [262, 0]
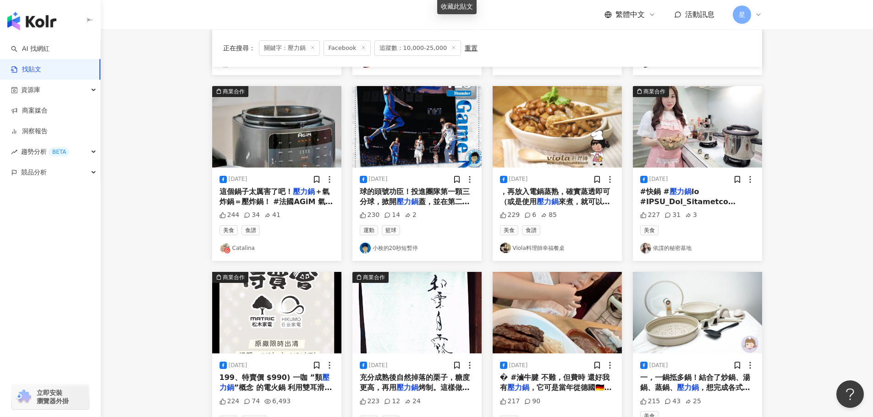
click at [672, 120] on img "button" at bounding box center [697, 127] width 129 height 82
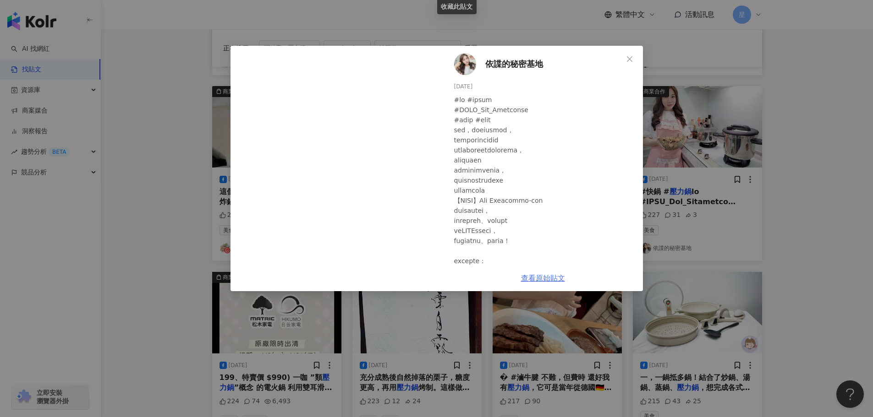
click at [543, 274] on link "查看原始貼文" at bounding box center [543, 278] width 44 height 9
click at [838, 229] on div "依諜的秘密基地 2023/9/27 227 31 3 查看原始貼文" at bounding box center [436, 208] width 873 height 417
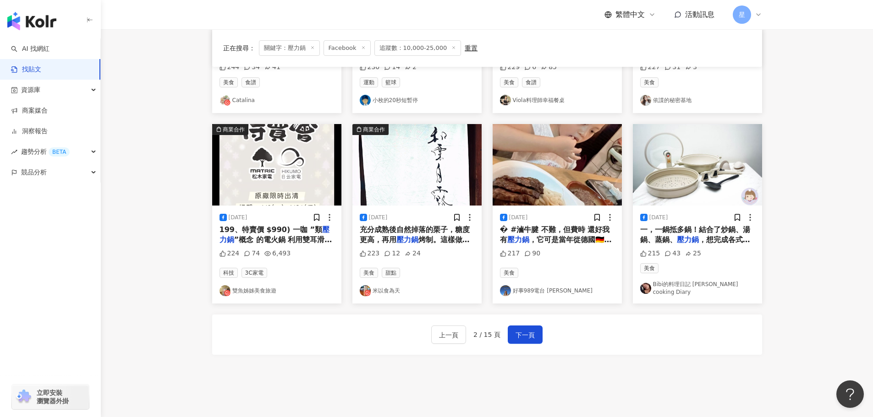
scroll to position [464, 0]
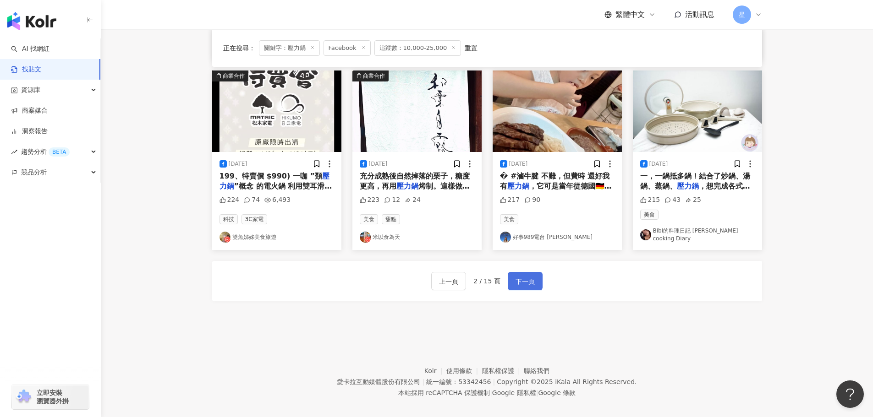
click at [539, 272] on button "下一頁" at bounding box center [525, 281] width 35 height 18
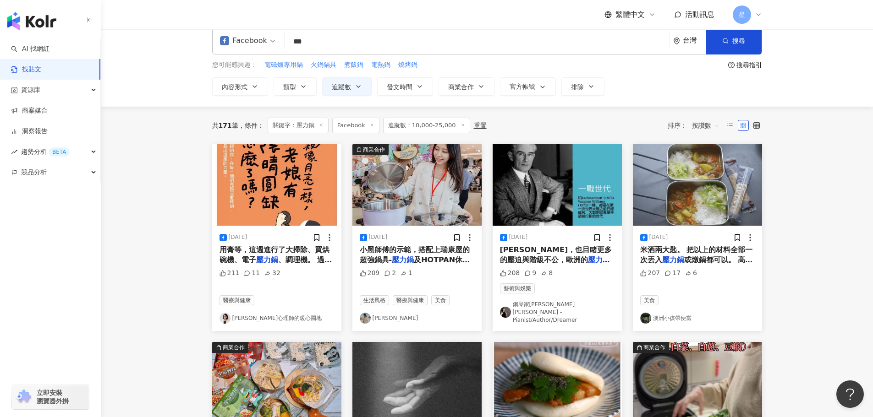
scroll to position [10, 0]
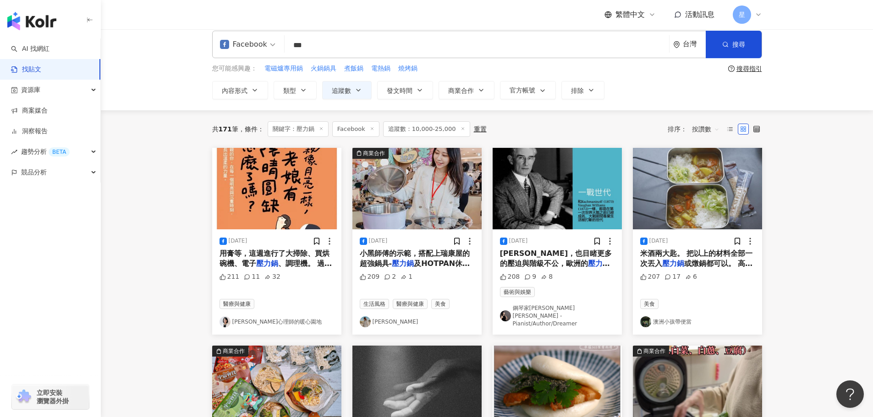
click at [421, 213] on img "button" at bounding box center [416, 189] width 129 height 82
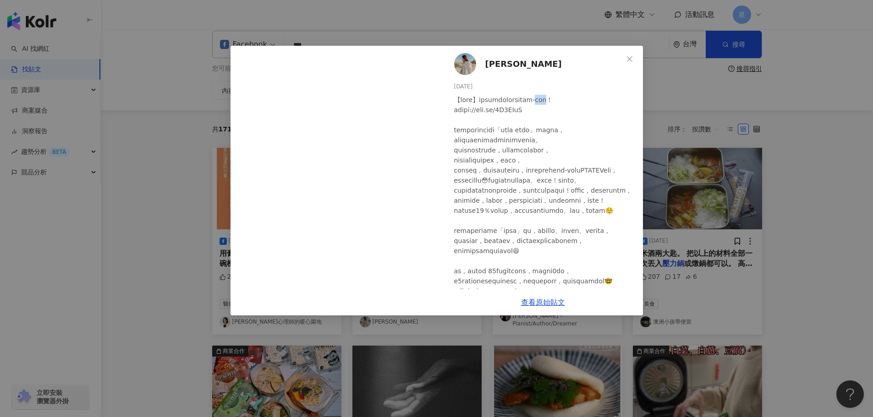
drag, startPoint x: 591, startPoint y: 100, endPoint x: 612, endPoint y: 99, distance: 21.1
click at [612, 99] on div at bounding box center [544, 291] width 181 height 393
copy div "瑞康屋"
click at [815, 119] on div "Yuli 又莉 - Yushi 伃希 2024/2/26 209 2 1 查看原始貼文" at bounding box center [436, 208] width 873 height 417
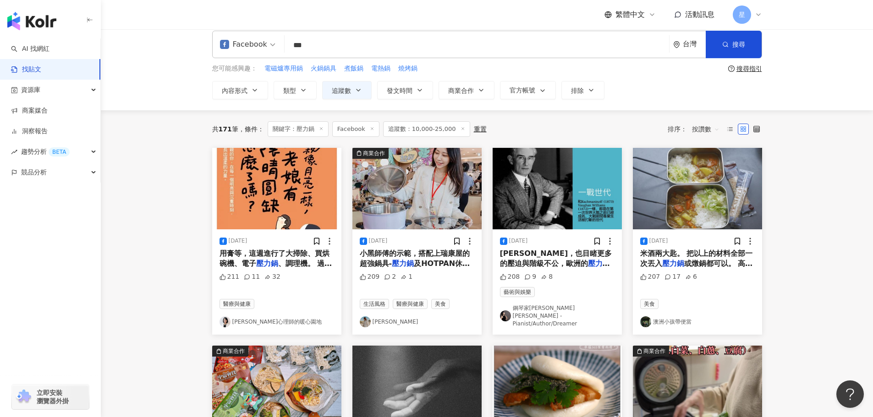
drag, startPoint x: 390, startPoint y: 51, endPoint x: 63, endPoint y: 37, distance: 327.8
click at [135, 48] on div "Facebook 壓力鍋 *** 台灣 搜尋 searchOperator 插入語法 完全符合 "" 聯集 OR 交集 AND 排除 - 群組 {} 您可能感…" at bounding box center [487, 65] width 772 height 91
paste input "search"
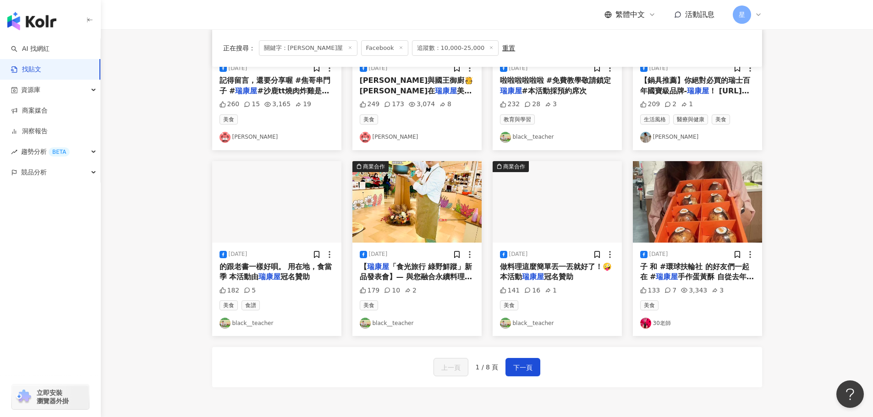
scroll to position [366, 0]
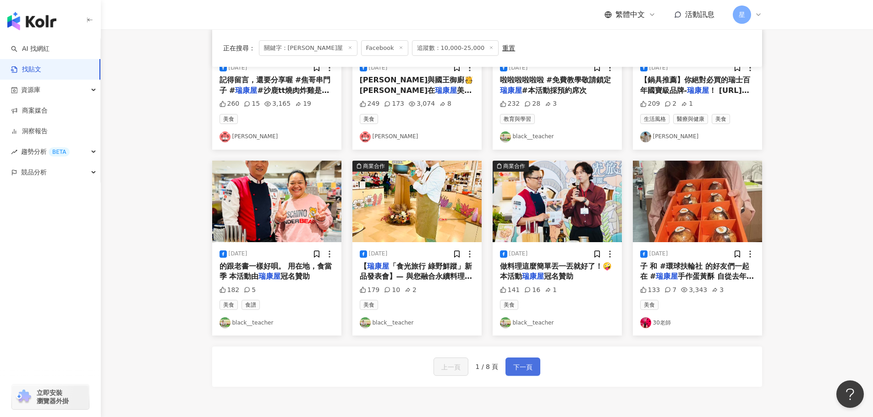
click at [518, 367] on span "下一頁" at bounding box center [522, 367] width 19 height 11
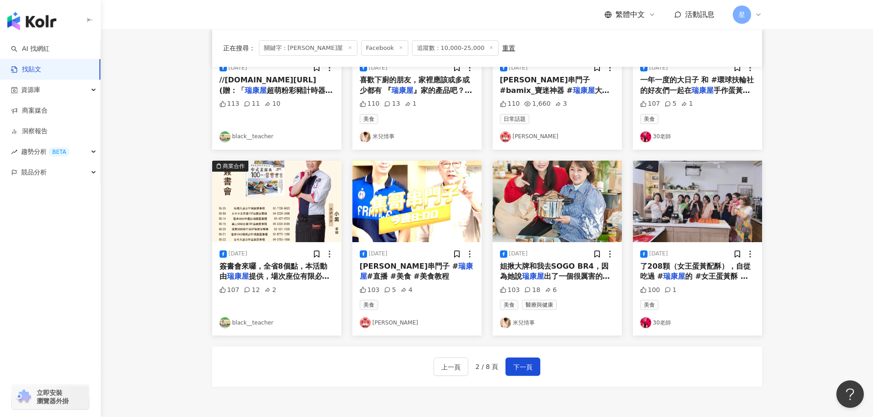
click at [687, 206] on img "button" at bounding box center [697, 202] width 129 height 82
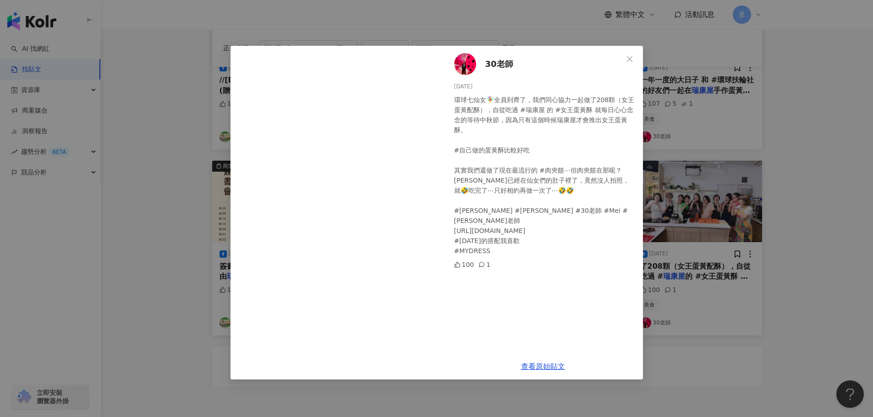
click at [811, 197] on div "30老師 2024/8/28 環球七仙女🧚‍♀️全員到齊了，我們同心協力一起做了208顆（女王蛋黃配酥），自從吃過 #瑞康屋 的 #女王蛋黃酥 就每日心心念念…" at bounding box center [436, 208] width 873 height 417
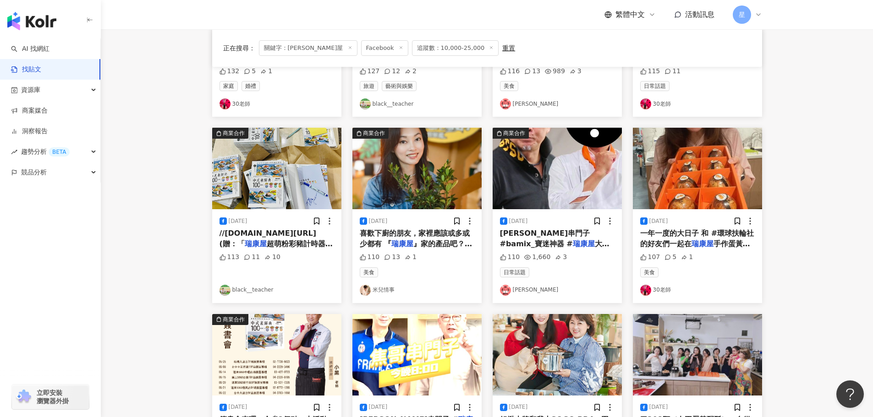
scroll to position [183, 0]
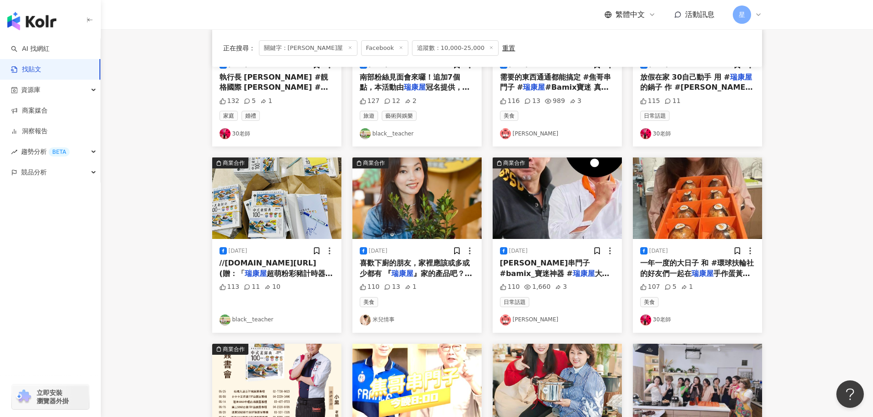
click at [415, 215] on img "button" at bounding box center [416, 199] width 129 height 82
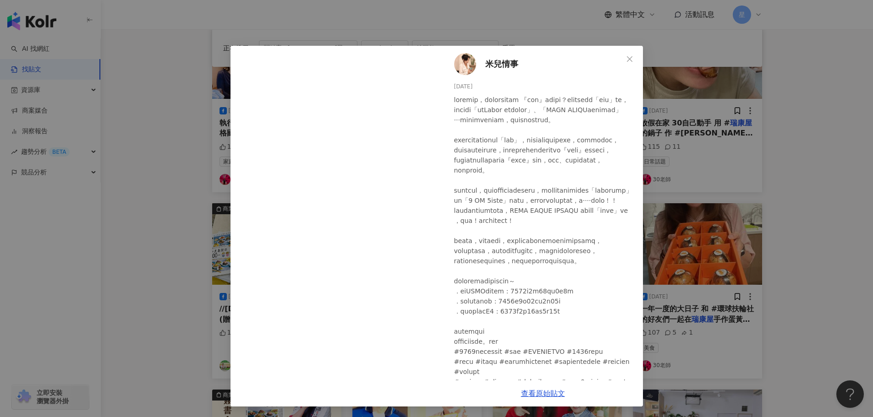
click at [799, 101] on div "米兒情事 2024/2/21 110 13 1 查看原始貼文" at bounding box center [436, 208] width 873 height 417
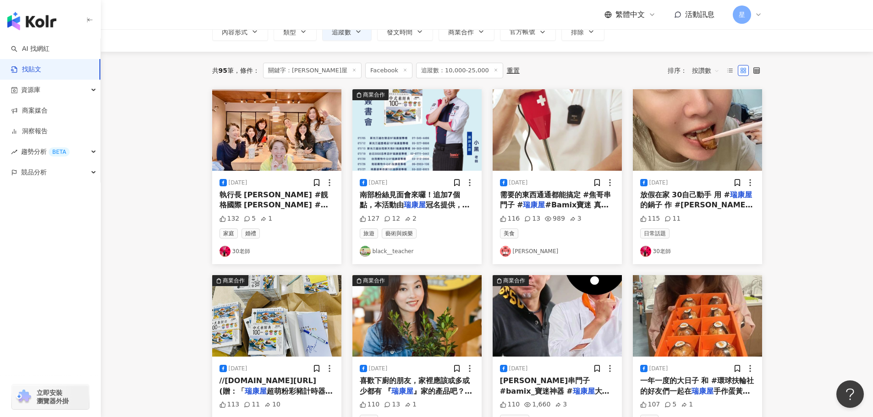
scroll to position [0, 0]
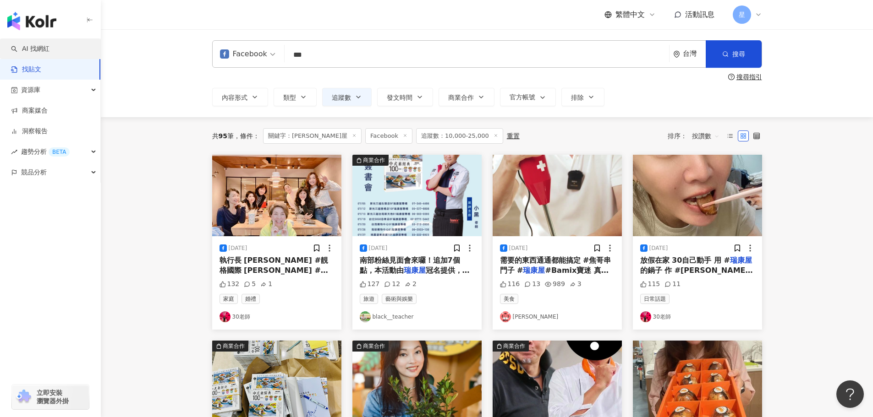
drag, startPoint x: 331, startPoint y: 57, endPoint x: 0, endPoint y: 58, distance: 331.2
type input "***"
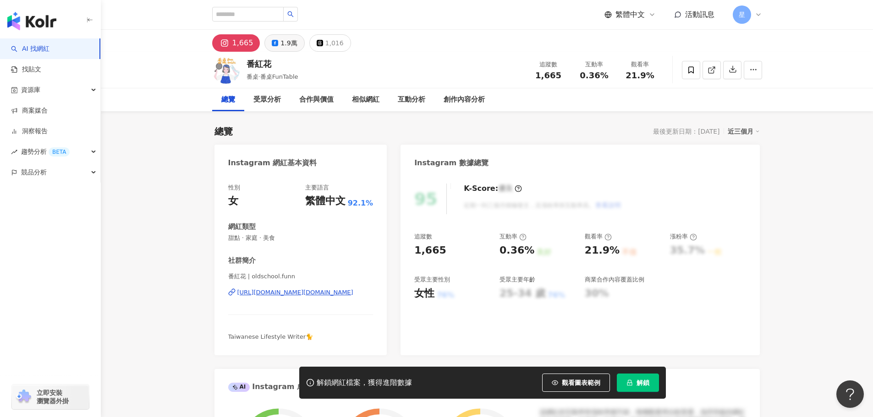
click at [284, 48] on div "1.9萬" at bounding box center [288, 43] width 16 height 13
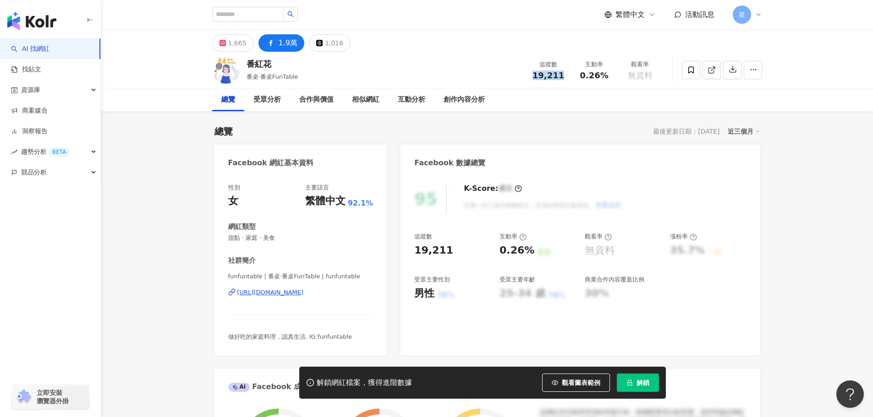
drag, startPoint x: 564, startPoint y: 76, endPoint x: 525, endPoint y: 79, distance: 38.6
click at [525, 79] on div "追蹤數 19,211" at bounding box center [548, 70] width 46 height 20
copy span "19,211"
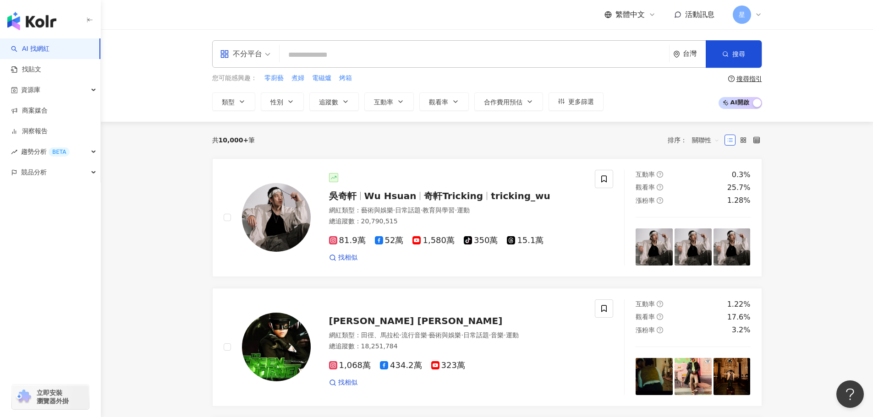
type input "*"
click at [261, 55] on div "不分平台" at bounding box center [241, 54] width 42 height 15
click at [240, 112] on div "Facebook" at bounding box center [248, 113] width 52 height 11
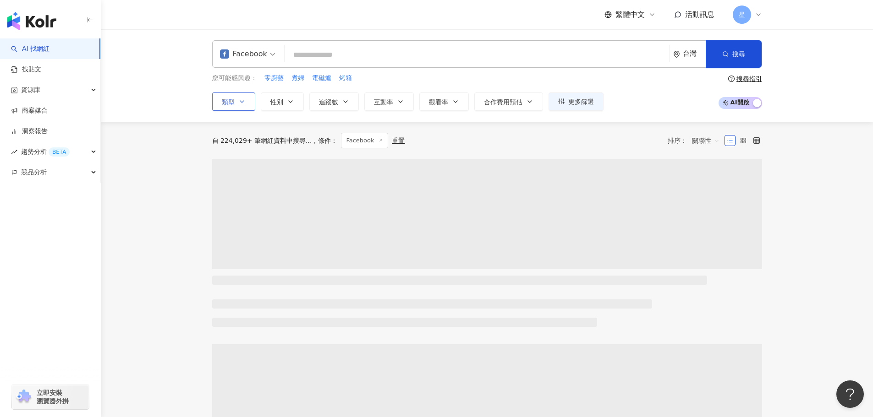
click at [234, 102] on span "類型" at bounding box center [228, 101] width 13 height 7
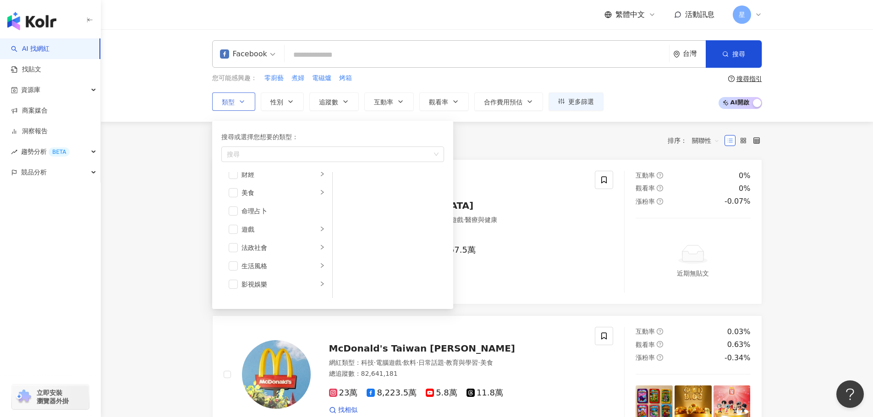
scroll to position [117, 0]
click at [319, 267] on icon "right" at bounding box center [321, 267] width 5 height 5
click at [311, 196] on li "美食" at bounding box center [276, 195] width 107 height 18
click at [345, 262] on li "食譜" at bounding box center [388, 256] width 108 height 18
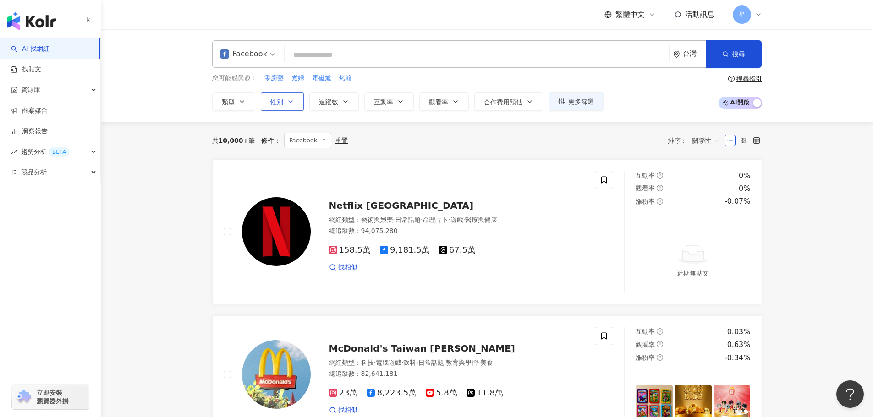
click at [285, 95] on button "性別" at bounding box center [282, 102] width 43 height 18
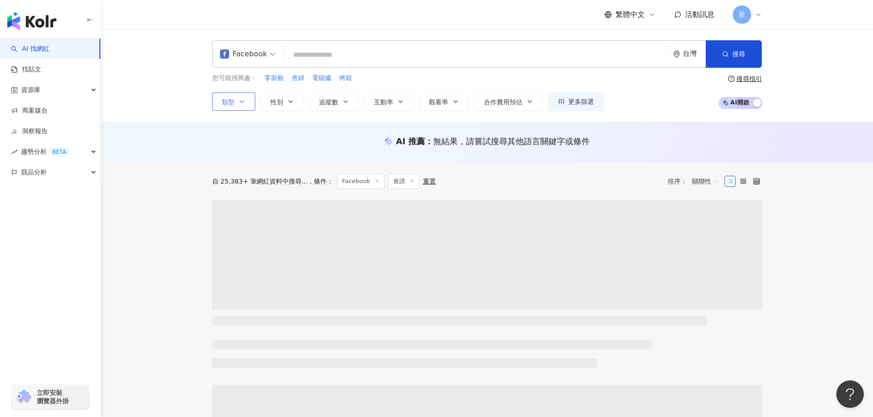
click at [246, 96] on button "類型" at bounding box center [233, 102] width 43 height 18
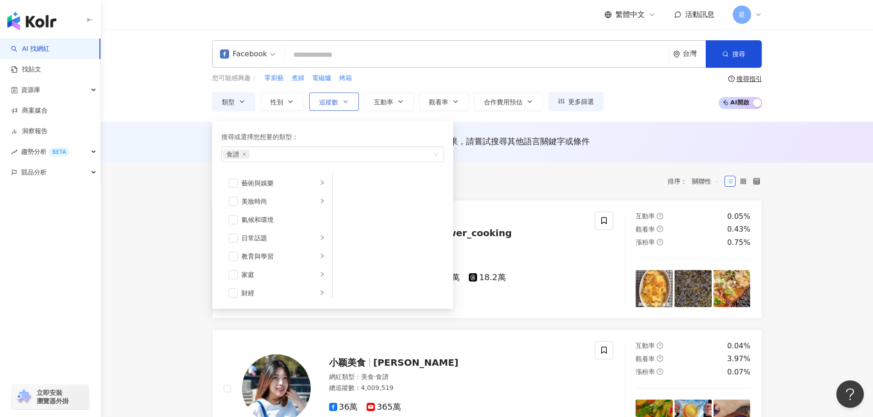
click at [332, 100] on span "追蹤數" at bounding box center [328, 101] width 19 height 7
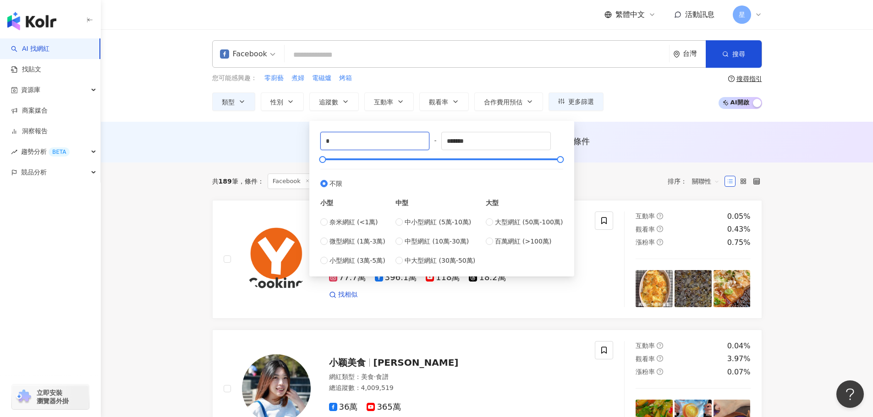
drag, startPoint x: 336, startPoint y: 141, endPoint x: 180, endPoint y: 6, distance: 205.9
click at [219, 71] on div "Facebook 台灣 搜尋 keyword 搜尋名稱、敘述、貼文含有關鍵字 “ ㄌ ” 的網紅 您可能感興趣： 零廚藝 煮婦 電磁爐 烤箱 類型 性別 追蹤…" at bounding box center [487, 75] width 586 height 71
type input "*****"
drag, startPoint x: 510, startPoint y: 140, endPoint x: 206, endPoint y: 93, distance: 308.2
click at [228, 101] on div "類型 性別 追蹤數 互動率 觀看率 合作費用預估 更多篩選 不限 女 男 其他 ***** - ******* 不限 小型 奈米網紅 (<1萬) 微型網紅 (…" at bounding box center [407, 102] width 391 height 18
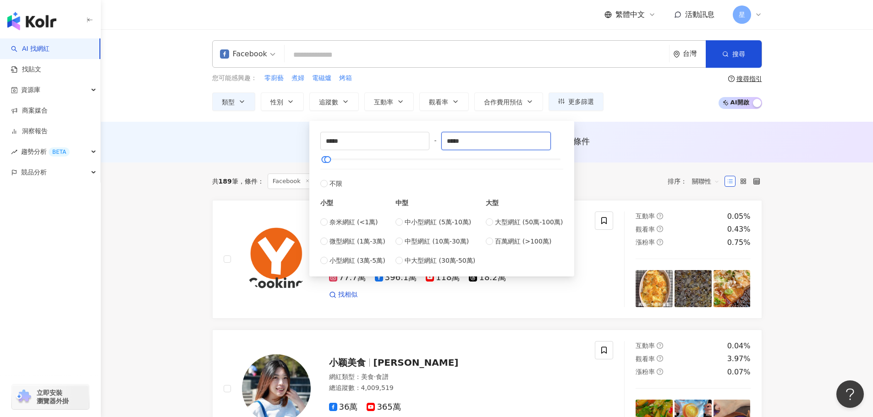
type input "*****"
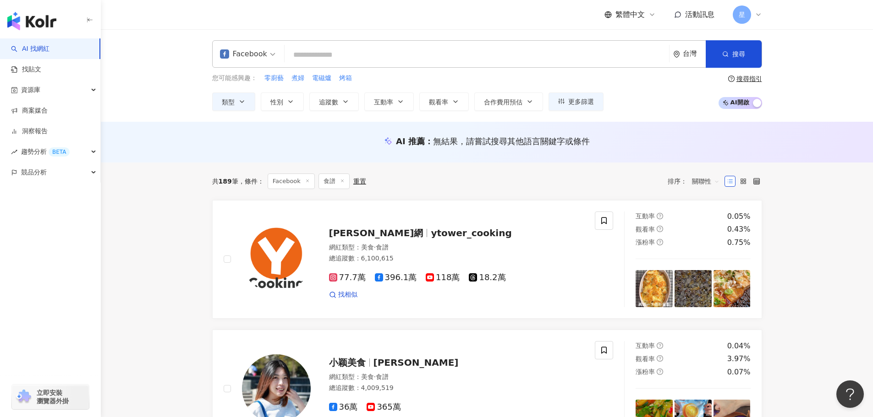
click at [637, 148] on div "AI 推薦 ： 無結果，請嘗試搜尋其他語言關鍵字或條件" at bounding box center [487, 144] width 586 height 17
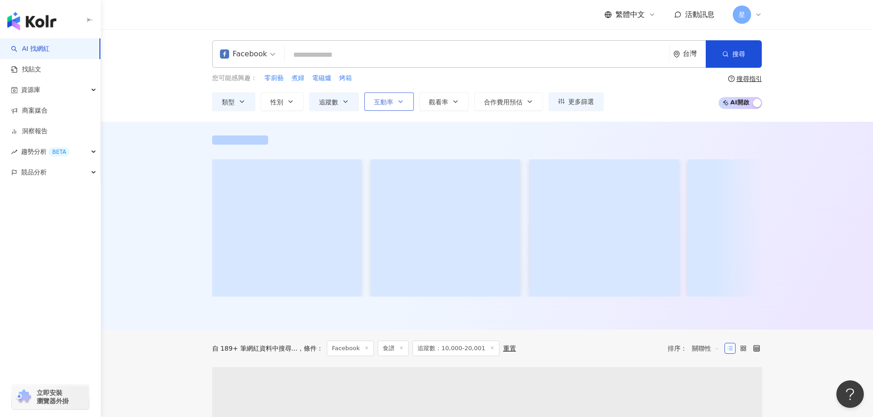
click at [410, 105] on button "互動率" at bounding box center [388, 102] width 49 height 18
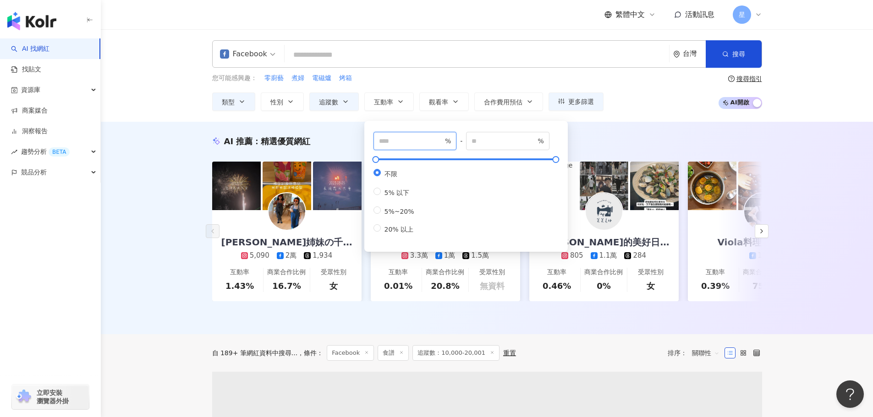
click at [414, 142] on input "number" at bounding box center [411, 141] width 64 height 10
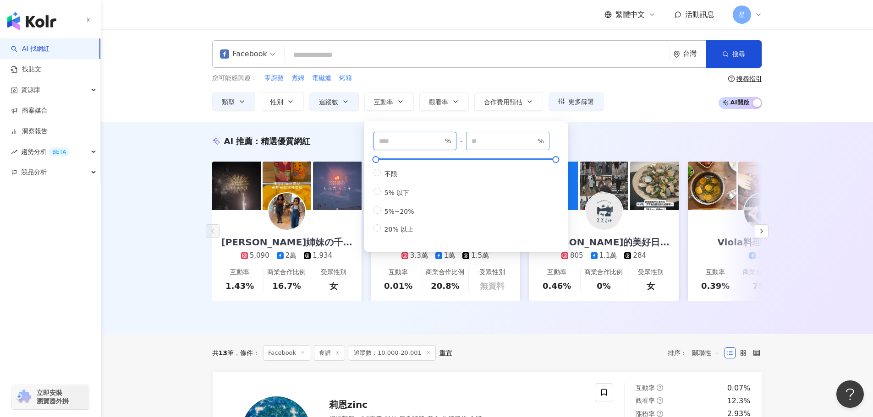
type input "*"
click at [503, 139] on input "number" at bounding box center [503, 141] width 64 height 10
type input "*"
click at [607, 139] on div "AI 推薦 ： 精選優質網紅" at bounding box center [487, 141] width 550 height 11
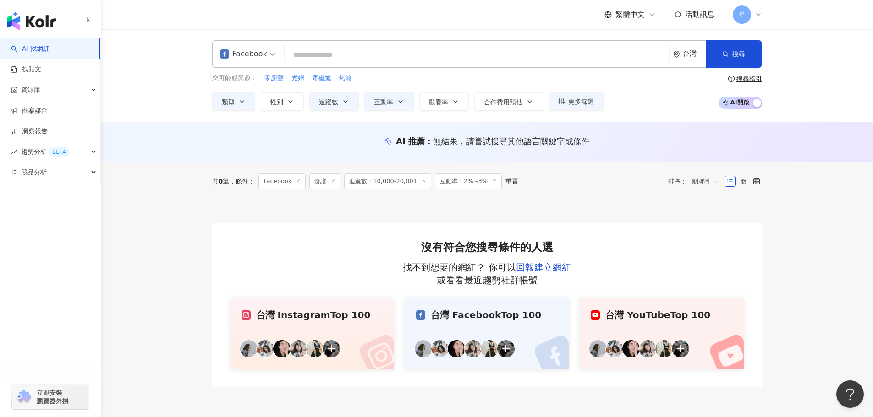
click at [465, 185] on span "互動率：2%~3%" at bounding box center [468, 182] width 67 height 16
click at [390, 104] on span "互動率" at bounding box center [383, 101] width 19 height 7
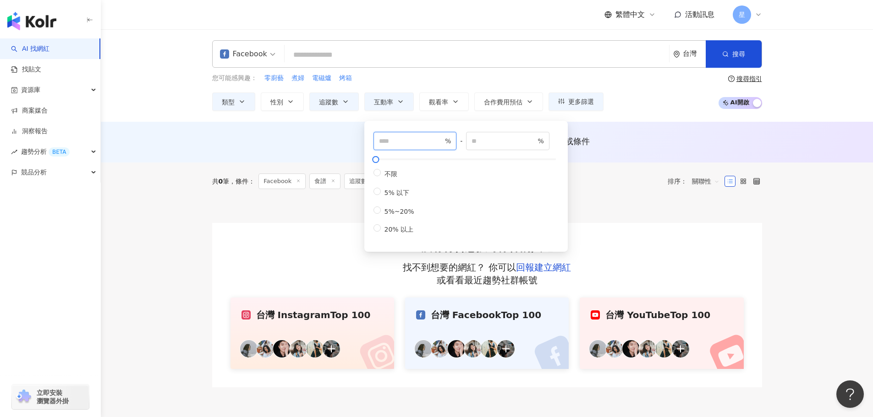
drag, startPoint x: 392, startPoint y: 143, endPoint x: 194, endPoint y: 79, distance: 208.3
click at [290, 116] on div "Facebook 台灣 搜尋 keyword 搜尋名稱、敘述、貼文含有關鍵字 “ ㄌ ” 的網紅 您可能感興趣： 零廚藝 煮婦 電磁爐 烤箱 類型 性別 追蹤…" at bounding box center [487, 75] width 772 height 93
type input "*"
drag, startPoint x: 507, startPoint y: 135, endPoint x: 191, endPoint y: 56, distance: 325.9
click at [395, 115] on div "Facebook 台灣 搜尋 keyword 搜尋名稱、敘述、貼文含有關鍵字 “ ㄌ ” 的網紅 您可能感興趣： 零廚藝 煮婦 電磁爐 烤箱 類型 性別 追蹤…" at bounding box center [487, 75] width 772 height 93
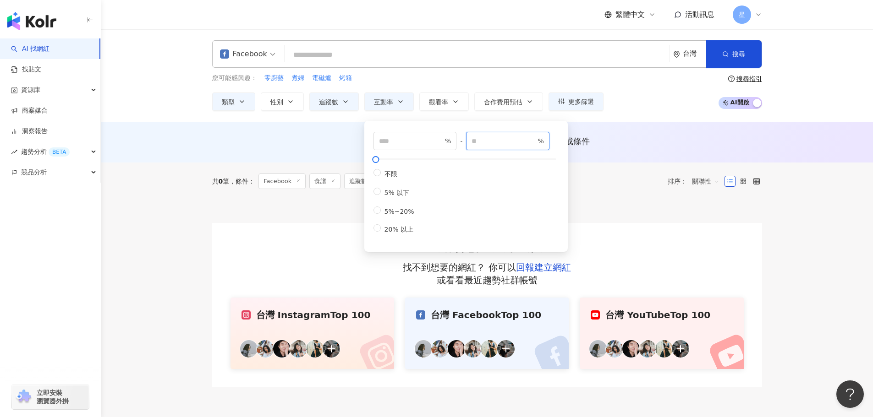
drag, startPoint x: 482, startPoint y: 143, endPoint x: 258, endPoint y: 21, distance: 255.2
click at [380, 99] on div "類型 性別 追蹤數 互動率 觀看率 合作費用預估 更多篩選 不限 女 男 其他 ***** - ***** 不限 小型 奈米網紅 (<1萬) 微型網紅 (1萬…" at bounding box center [407, 102] width 391 height 18
type input "*"
click at [646, 135] on div "AI 推薦 ： 無結果，請嘗試搜尋其他語言關鍵字或條件" at bounding box center [487, 142] width 772 height 41
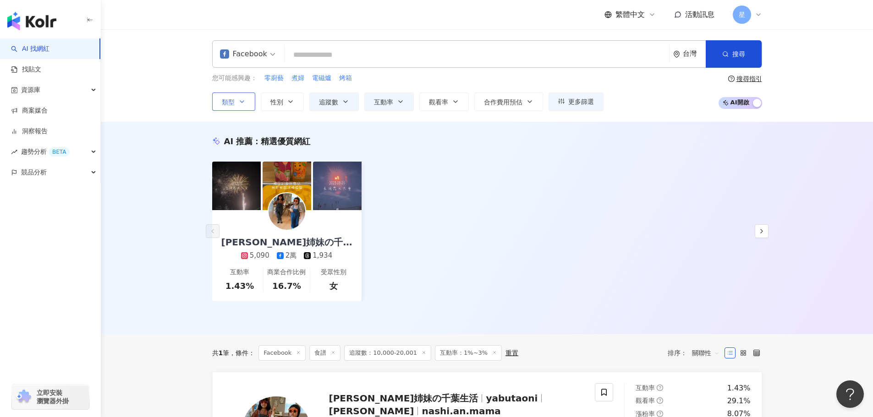
drag, startPoint x: 239, startPoint y: 102, endPoint x: 235, endPoint y: 96, distance: 6.6
click at [239, 102] on icon "button" at bounding box center [241, 101] width 7 height 7
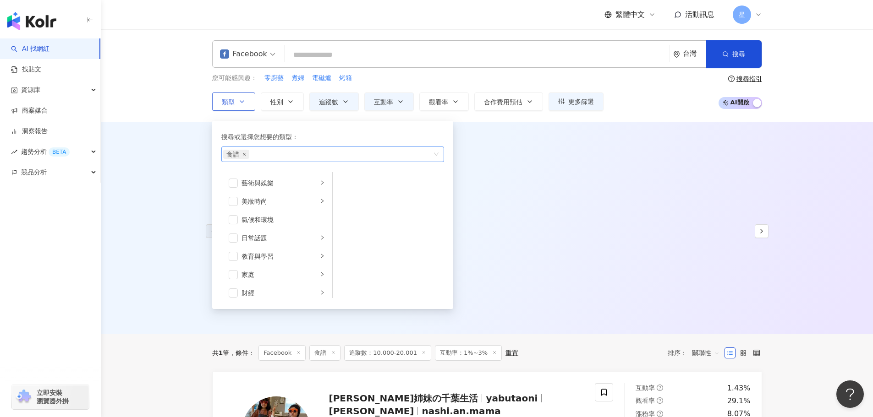
click at [246, 155] on icon "close" at bounding box center [244, 155] width 4 height 4
click at [320, 56] on input "search" at bounding box center [476, 54] width 377 height 17
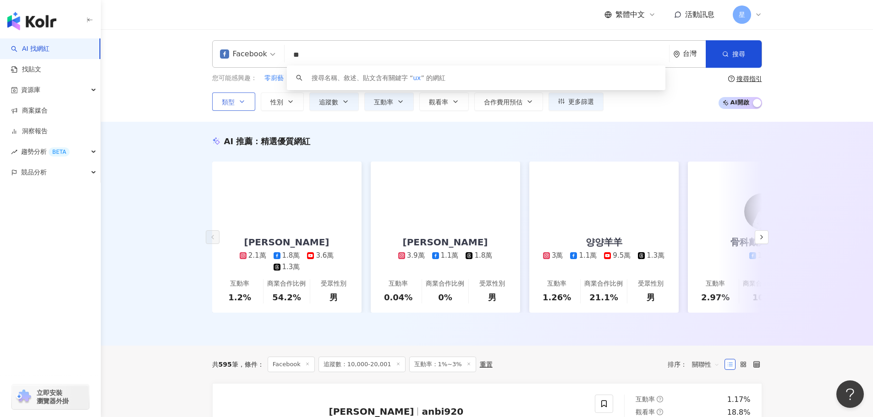
type input "*"
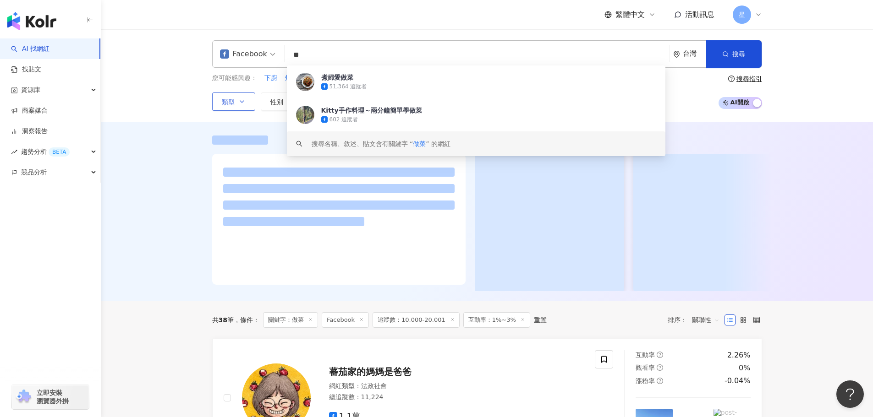
click at [170, 271] on div at bounding box center [487, 212] width 772 height 180
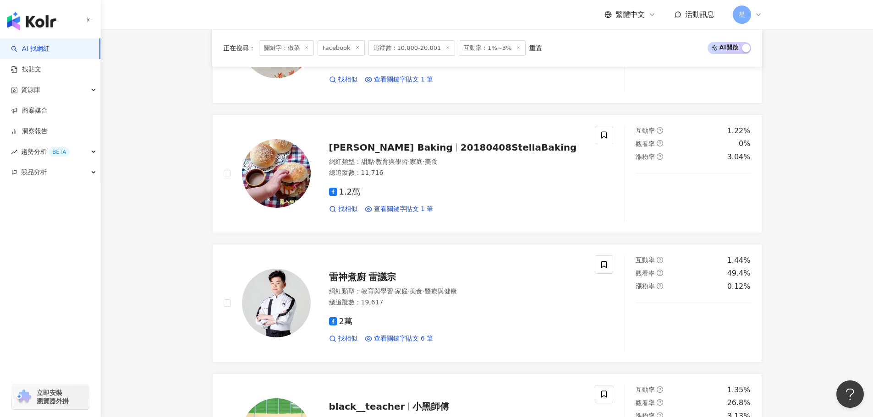
scroll to position [657, 0]
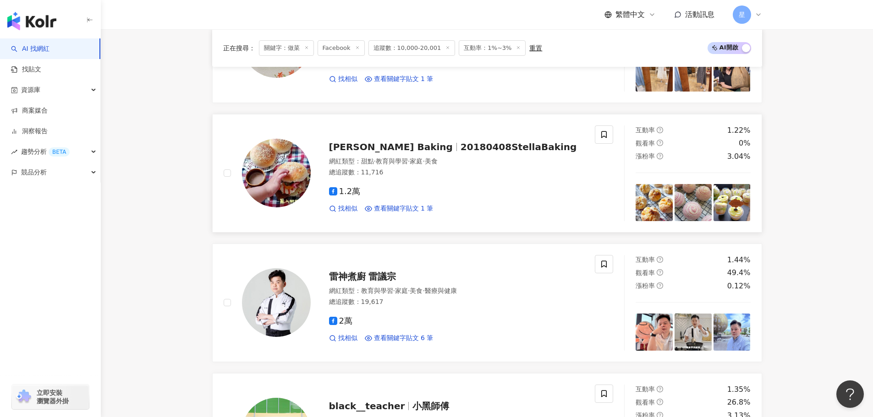
drag, startPoint x: 425, startPoint y: 157, endPoint x: 341, endPoint y: 202, distance: 95.1
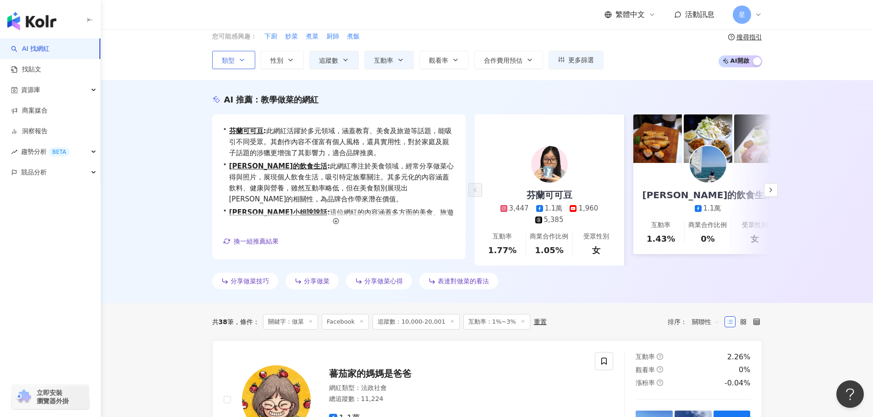
scroll to position [0, 0]
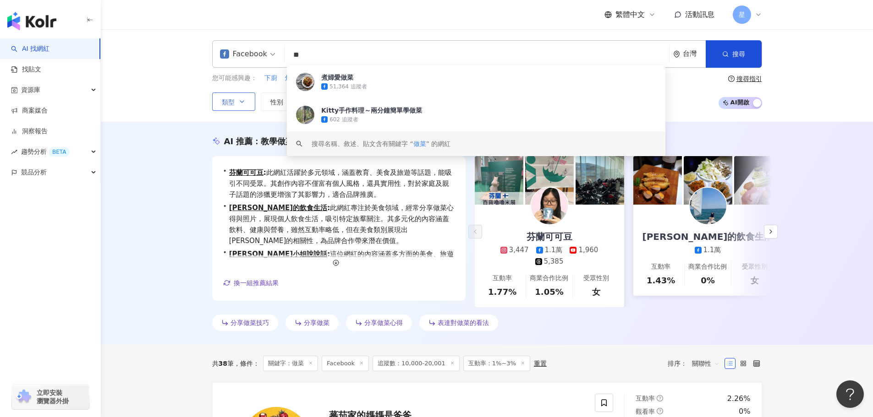
drag, startPoint x: 276, startPoint y: 44, endPoint x: 148, endPoint y: 6, distance: 133.8
paste input "*"
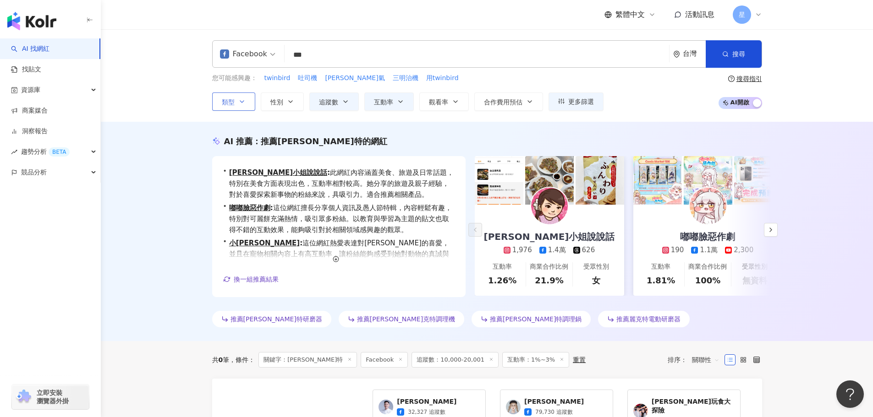
drag, startPoint x: 324, startPoint y: 57, endPoint x: 154, endPoint y: 32, distance: 171.9
click at [165, 35] on div "Facebook [PERSON_NAME] *** 台灣 搜尋 keyword 搜尋名稱、敘述、貼文含有關鍵字 “ 麗克特 ” 的網紅 您可能感興趣： tw…" at bounding box center [487, 75] width 772 height 93
click at [393, 78] on span "三明治機" at bounding box center [406, 78] width 26 height 9
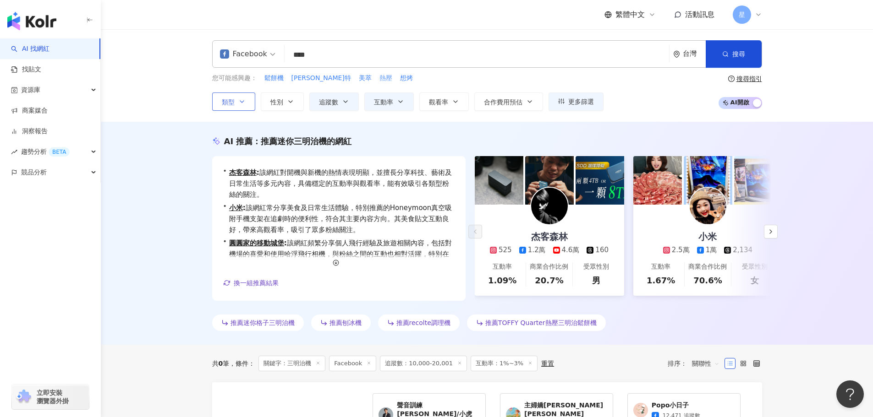
click at [379, 76] on span "熱壓" at bounding box center [385, 78] width 13 height 9
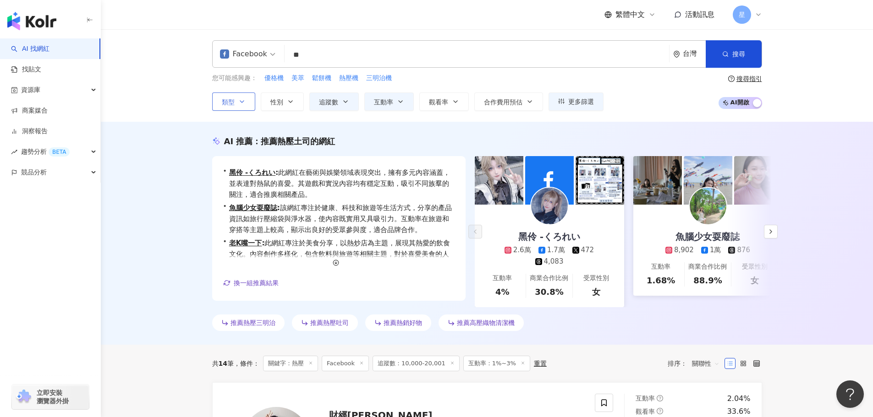
drag, startPoint x: 310, startPoint y: 52, endPoint x: 158, endPoint y: 37, distance: 152.9
click at [170, 40] on div "Facebook ** 台灣 搜尋 keyword 搜尋名稱、敘述、貼文含有關鍵字 “ 麗克特 ” 的網紅 您可能感興趣： 優格機 美萃 鬆餅機 熱壓機 三明…" at bounding box center [487, 75] width 772 height 93
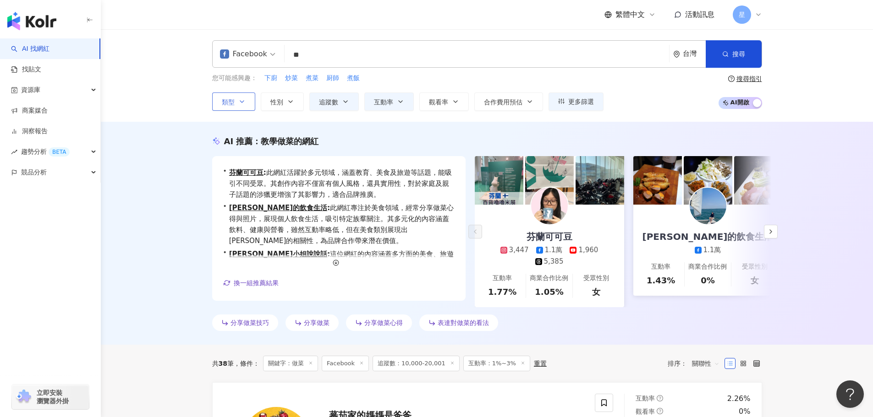
drag, startPoint x: 286, startPoint y: 49, endPoint x: 237, endPoint y: 12, distance: 61.2
click at [260, 38] on div "Facebook 做菜 ** 台灣 搜尋 808032c1-4656-42ba-b229-8a0c1e95076a 煮婦愛做菜 51,364 追蹤者 Kitt…" at bounding box center [487, 75] width 772 height 93
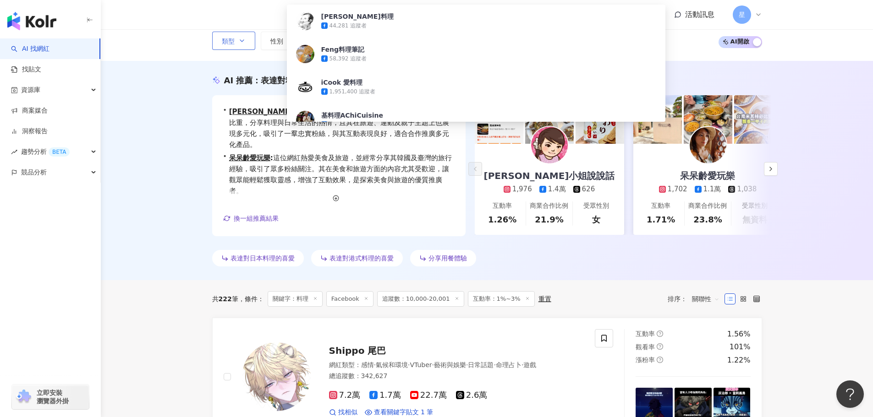
scroll to position [5, 0]
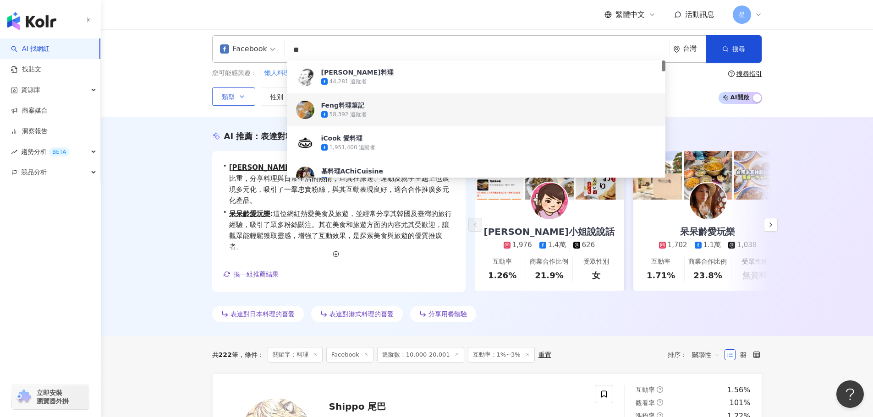
click at [173, 175] on div "AI 推薦 ： 表達對料理的喜愛的網紅 • 茉莉小姐說說話 : 這位網紅在美食領域的內容創作居於較高比重，分享料理與日常生活的熱情，且其在旅遊、運動及親子主題…" at bounding box center [487, 226] width 772 height 219
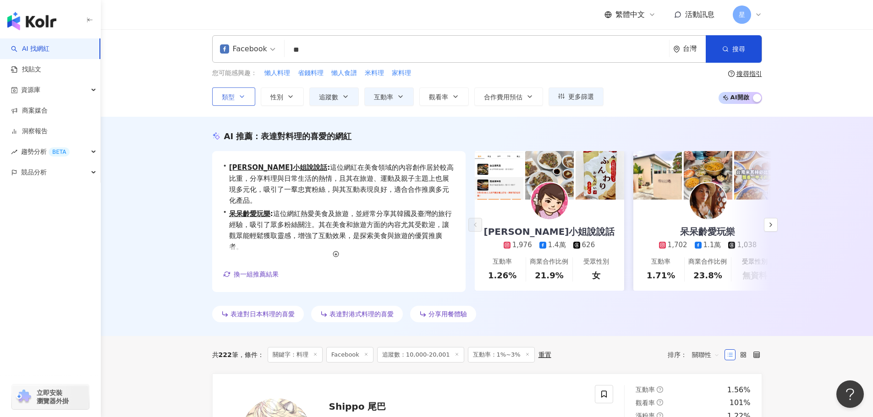
drag, startPoint x: 263, startPoint y: 50, endPoint x: 205, endPoint y: 44, distance: 58.5
click at [236, 50] on div "Facebook ** 台灣 搜尋 8f501549-7838-4ad8-882d-1cbec931a2e5 055cb284-4028-4fa7-a5fc-…" at bounding box center [487, 48] width 550 height 27
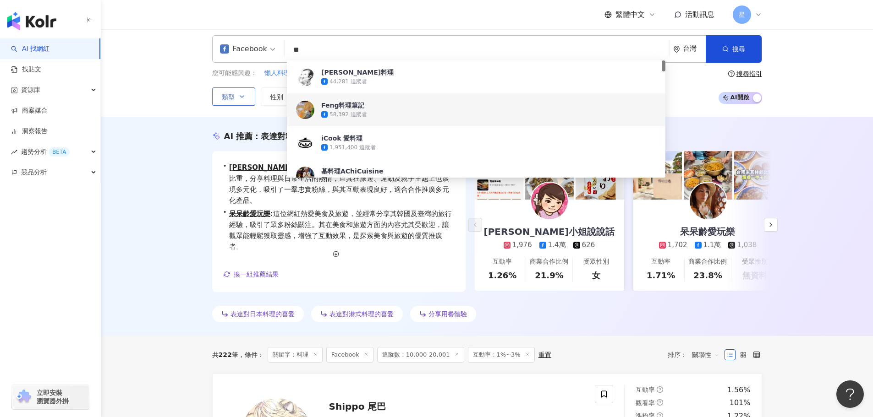
paste input "**********"
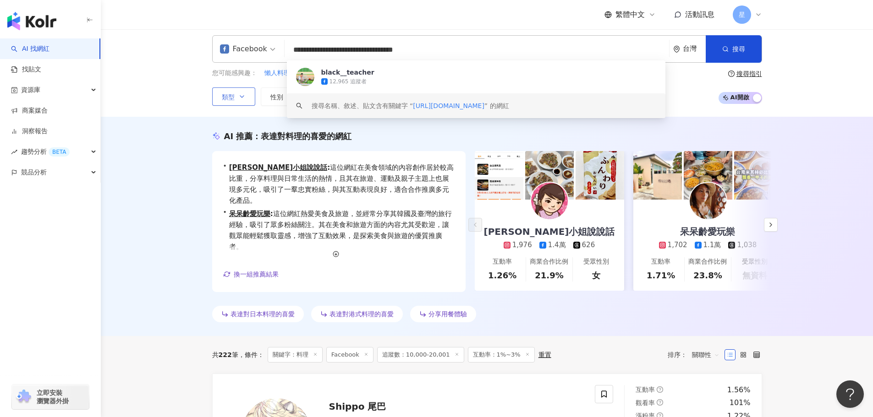
click at [409, 60] on div "**********" at bounding box center [487, 48] width 550 height 27
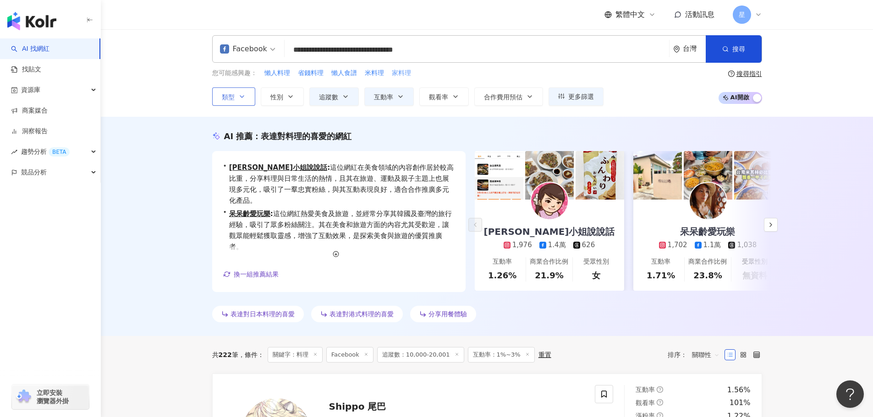
click at [409, 71] on span "家料理" at bounding box center [401, 73] width 19 height 9
type input "***"
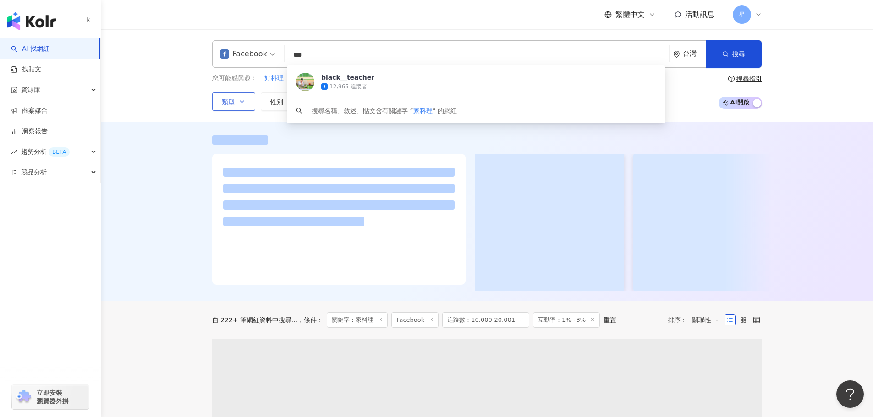
drag, startPoint x: 417, startPoint y: 58, endPoint x: 186, endPoint y: 48, distance: 231.5
click at [186, 48] on div "Facebook *** 台灣 搜尋 c66f9b37-4c86-42b1-8137-67e7da7fc0b0 black__teacher 12,965 追…" at bounding box center [487, 75] width 772 height 93
click at [352, 86] on div "12,965 追蹤者" at bounding box center [348, 87] width 38 height 8
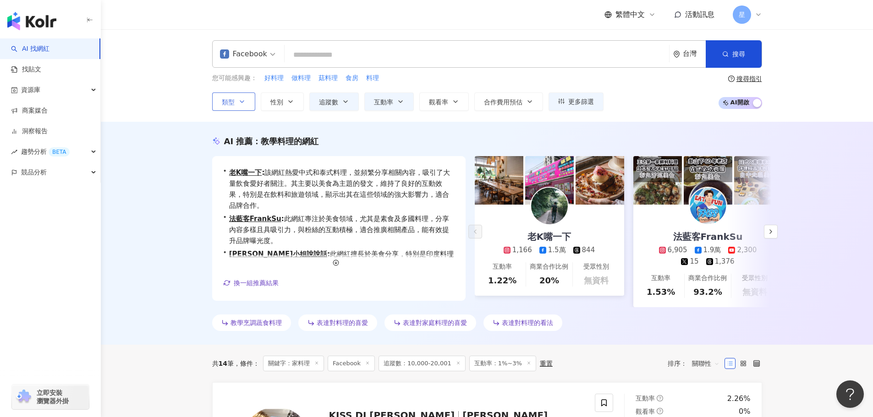
paste input "**********"
type input "**********"
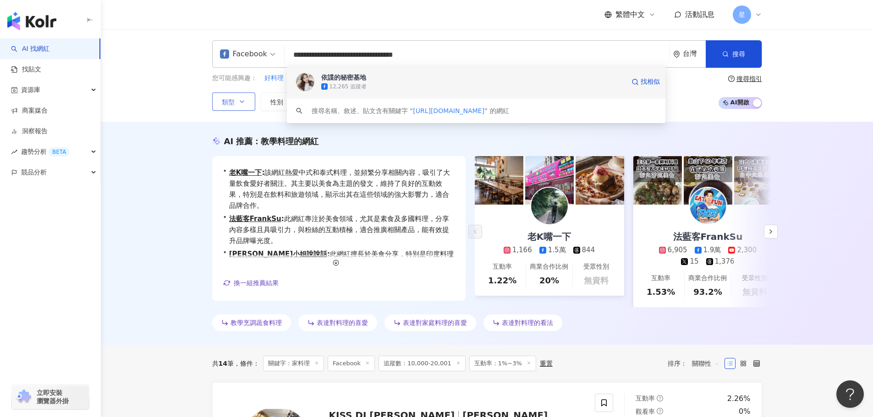
click at [487, 82] on div "12,265 追蹤者" at bounding box center [472, 86] width 303 height 9
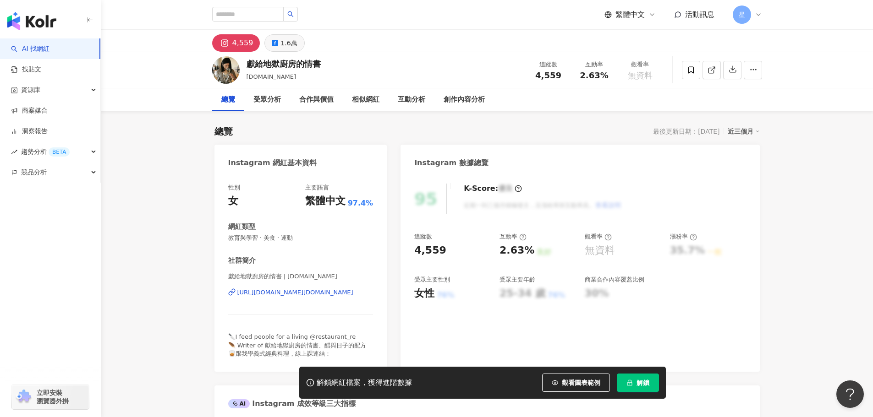
click at [277, 43] on button "1.6萬" at bounding box center [284, 42] width 40 height 17
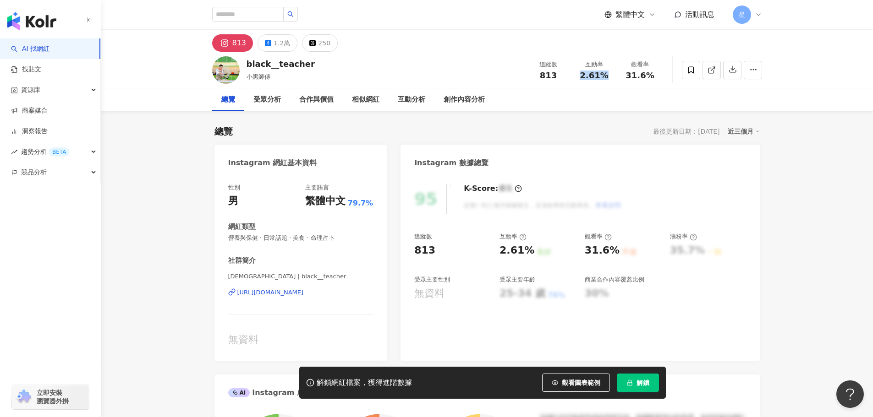
drag, startPoint x: 606, startPoint y: 75, endPoint x: 573, endPoint y: 77, distance: 33.5
click at [573, 77] on div "互動率 2.61%" at bounding box center [594, 70] width 46 height 20
copy span "2.61%"
click at [286, 46] on div "1.2萬" at bounding box center [281, 43] width 16 height 13
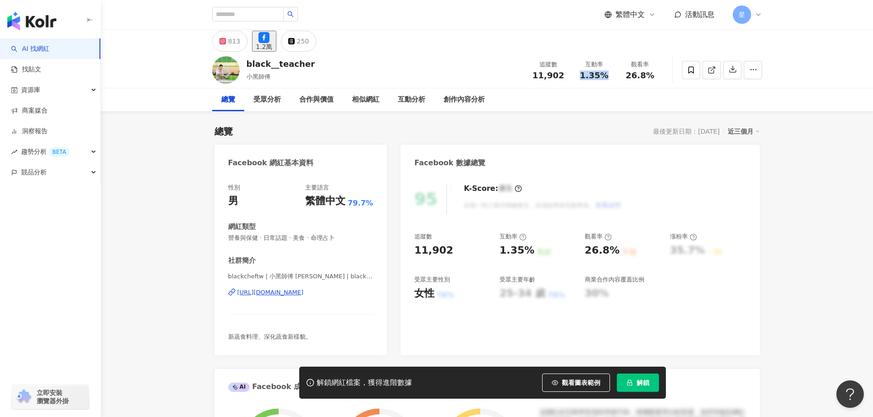
drag, startPoint x: 610, startPoint y: 75, endPoint x: 579, endPoint y: 75, distance: 31.1
click at [579, 75] on div "1.35%" at bounding box center [594, 75] width 35 height 9
drag, startPoint x: 566, startPoint y: 76, endPoint x: 526, endPoint y: 79, distance: 39.5
click at [526, 79] on div "追蹤數 11,902" at bounding box center [548, 70] width 46 height 20
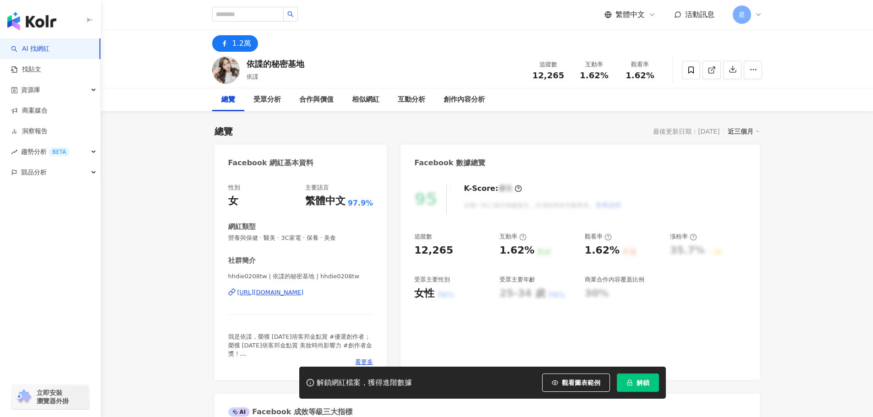
drag, startPoint x: 301, startPoint y: 65, endPoint x: 245, endPoint y: 65, distance: 56.3
click at [245, 65] on div "依諜的秘密基地 依諜 追蹤數 12,265 互動率 1.62% 觀看率 1.62%" at bounding box center [487, 70] width 586 height 36
drag, startPoint x: 377, startPoint y: 291, endPoint x: 235, endPoint y: 295, distance: 141.6
click at [235, 295] on div "性別 女 主要語言 繁體中文 97.9% 網紅類型 營養與保健 · 醫美 · 3C家電 · 保養 · 美食 社群簡介 hhdie0208tw | 依諜的秘密基…" at bounding box center [300, 278] width 173 height 206
copy div "[URL][DOMAIN_NAME]"
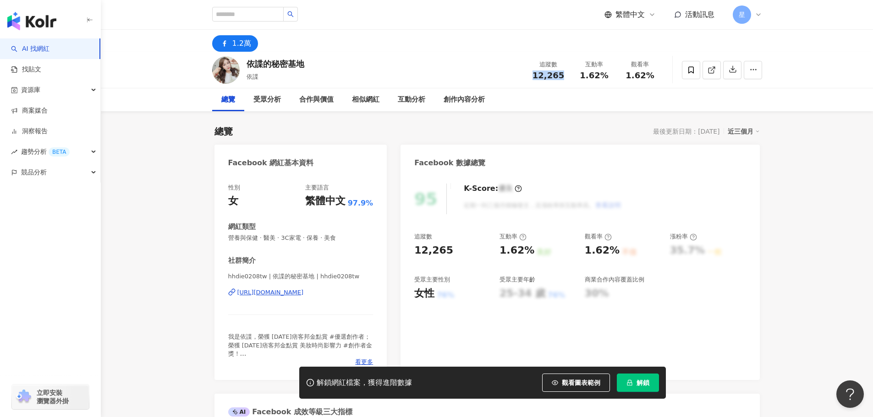
drag, startPoint x: 569, startPoint y: 75, endPoint x: 535, endPoint y: 75, distance: 33.9
click at [535, 75] on div "追蹤數 12,265" at bounding box center [548, 70] width 46 height 20
copy span "12,265"
drag, startPoint x: 609, startPoint y: 76, endPoint x: 576, endPoint y: 77, distance: 33.0
click at [576, 77] on div "互動率 1.62%" at bounding box center [594, 70] width 46 height 20
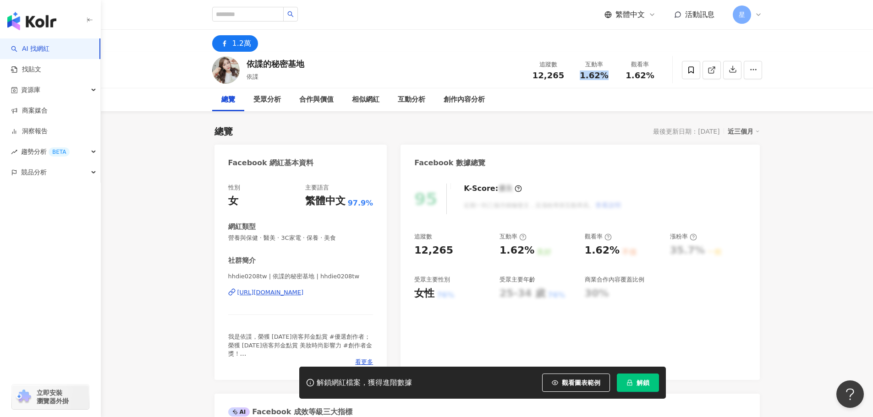
copy span "1.62%"
click at [304, 296] on div "[URL][DOMAIN_NAME]" at bounding box center [270, 293] width 66 height 8
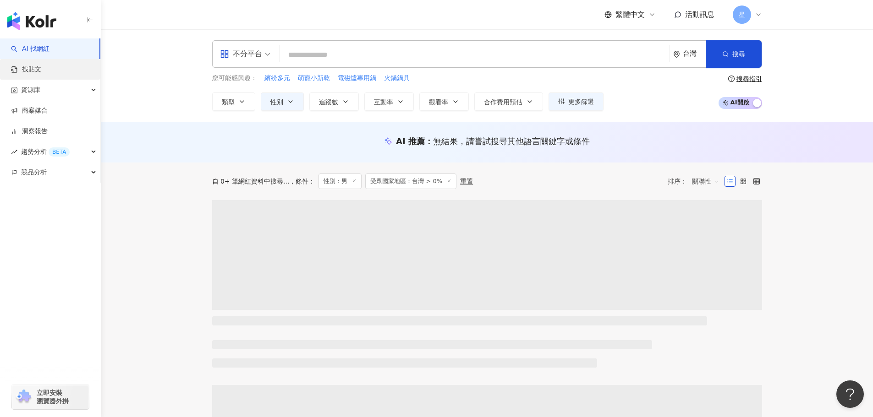
click at [41, 70] on link "找貼文" at bounding box center [26, 69] width 30 height 9
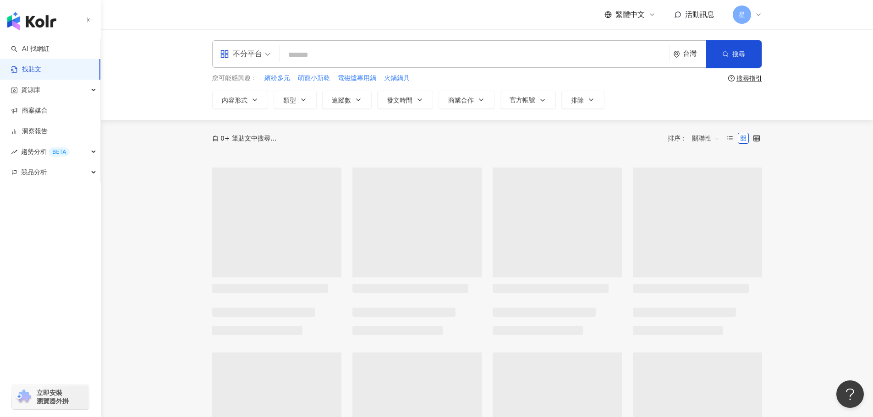
click at [242, 56] on div "不分平台" at bounding box center [241, 54] width 42 height 15
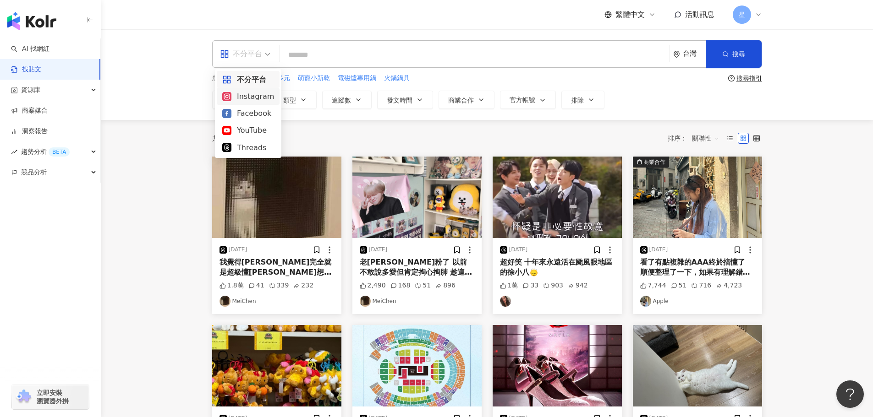
click at [245, 98] on div "Instagram" at bounding box center [248, 96] width 52 height 11
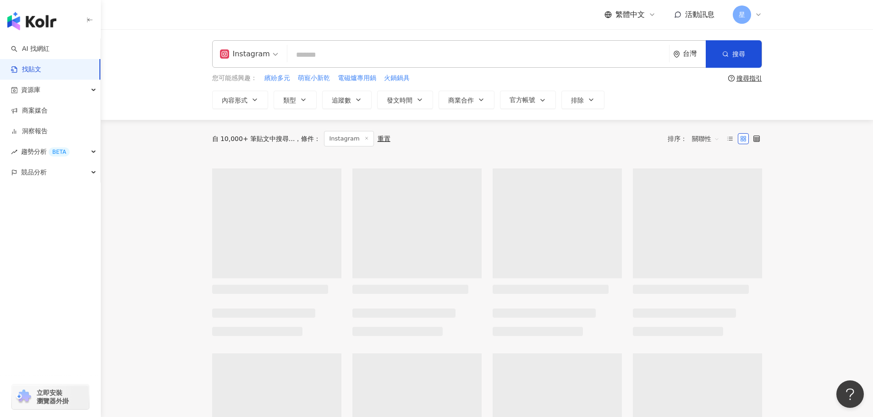
click at [371, 54] on input "search" at bounding box center [478, 55] width 374 height 20
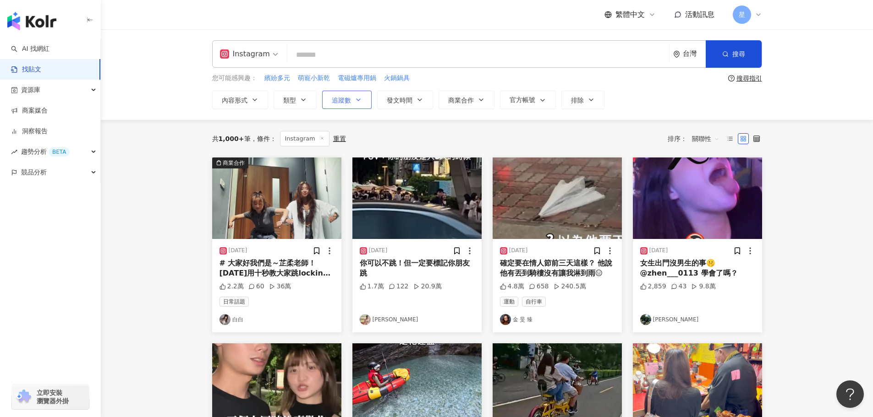
click at [337, 99] on span "追蹤數" at bounding box center [341, 100] width 19 height 7
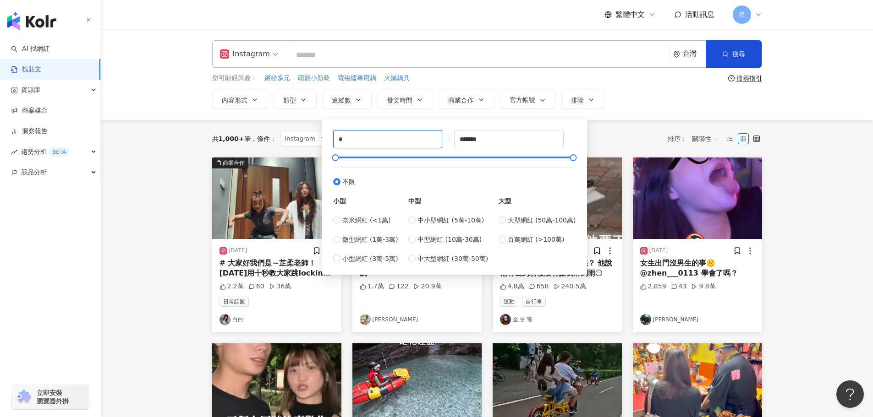
drag, startPoint x: 360, startPoint y: 143, endPoint x: 235, endPoint y: 39, distance: 162.3
click at [293, 111] on div "Instagram 台灣 搜尋 您可能感興趣： 繽紛多元 萌寵小新乾 電磁爐專用鍋 火鍋鍋具 搜尋指引 內容形式 類型 追蹤數 發文時間 商業合作 官方帳號 …" at bounding box center [487, 74] width 772 height 91
type input "*****"
drag, startPoint x: 508, startPoint y: 142, endPoint x: 183, endPoint y: 58, distance: 336.3
click at [243, 88] on div "Instagram 台灣 搜尋 您可能感興趣： 繽紛多元 萌寵小新乾 電磁爐專用鍋 火鍋鍋具 搜尋指引 內容形式 類型 追蹤數 發文時間 商業合作 官方帳號 …" at bounding box center [487, 74] width 586 height 69
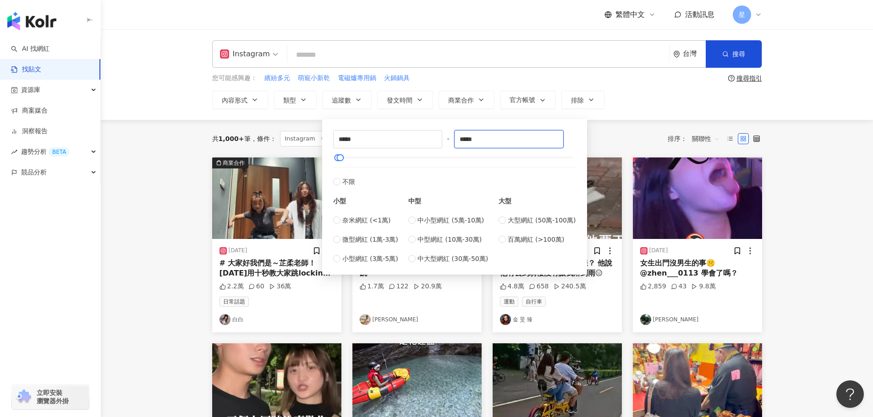
type input "*****"
drag, startPoint x: 115, startPoint y: 157, endPoint x: 157, endPoint y: 157, distance: 42.1
click at [115, 157] on main "Instagram 台灣 搜尋 您可能感興趣： 繽紛多元 萌寵小新乾 電磁爐專用鍋 火鍋鍋具 搜尋指引 內容形式 類型 追蹤數 發文時間 商業合作 官方帳號 …" at bounding box center [487, 406] width 772 height 754
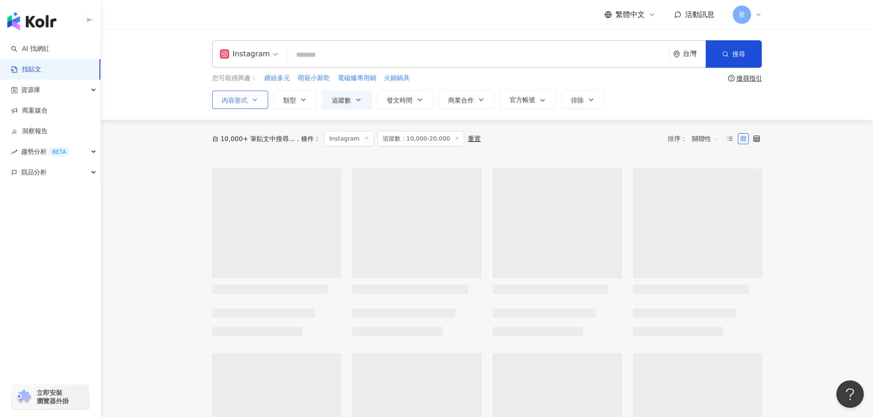
click at [261, 105] on button "內容形式" at bounding box center [240, 100] width 56 height 18
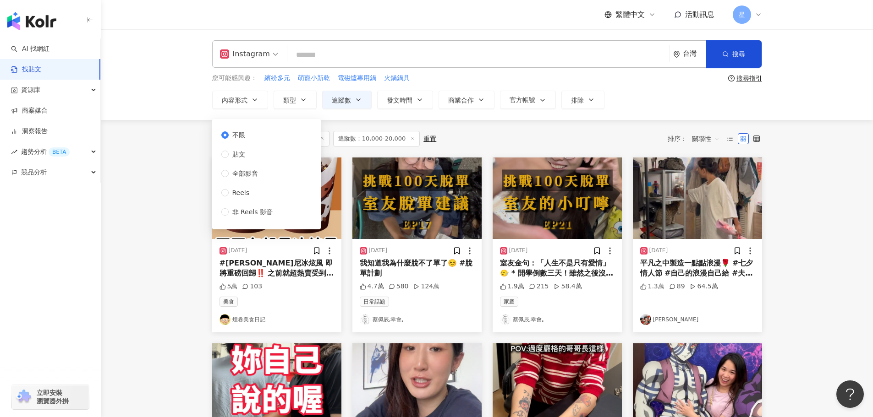
click at [366, 58] on input "search" at bounding box center [478, 55] width 374 height 20
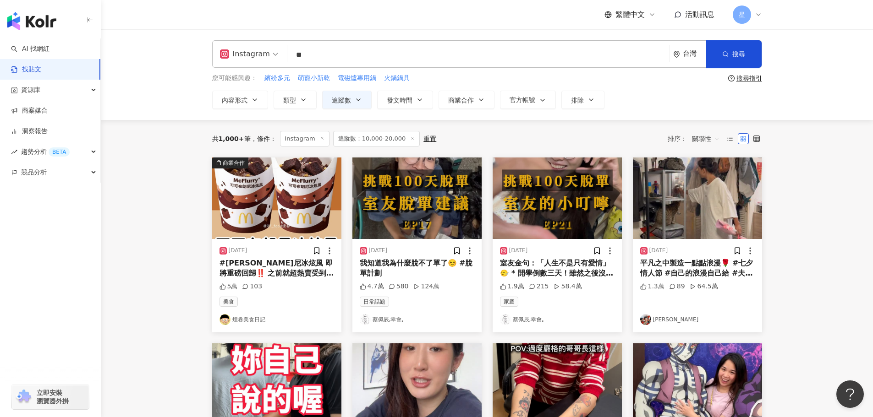
type input "*"
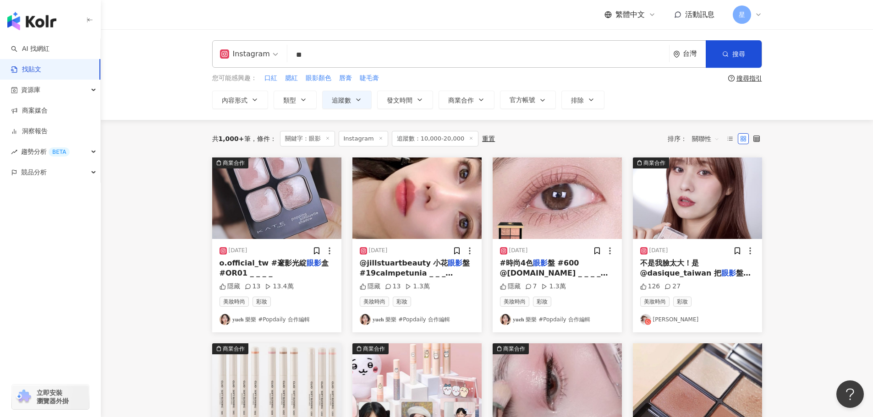
click at [694, 212] on img "button" at bounding box center [697, 199] width 129 height 82
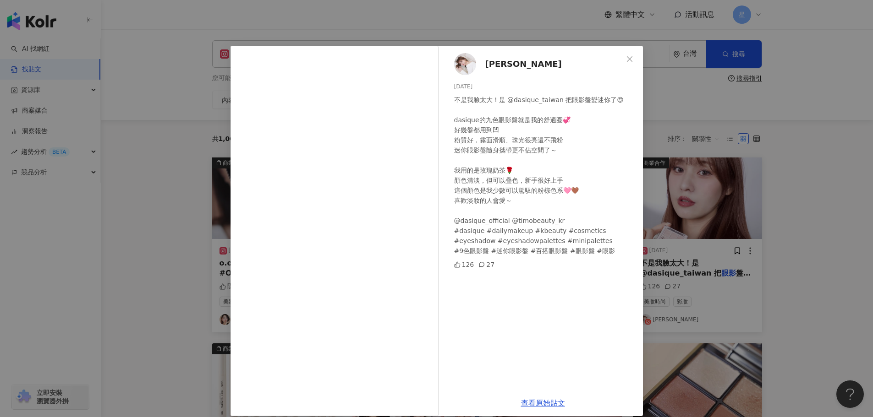
click at [739, 147] on div "Kira K 2025/6/20 不是我臉太大！是 @dasique_taiwan 把眼影盤變迷你了😍 dasique的九色眼影盤就是我的舒適圈💞 好幾盤都用…" at bounding box center [436, 208] width 873 height 417
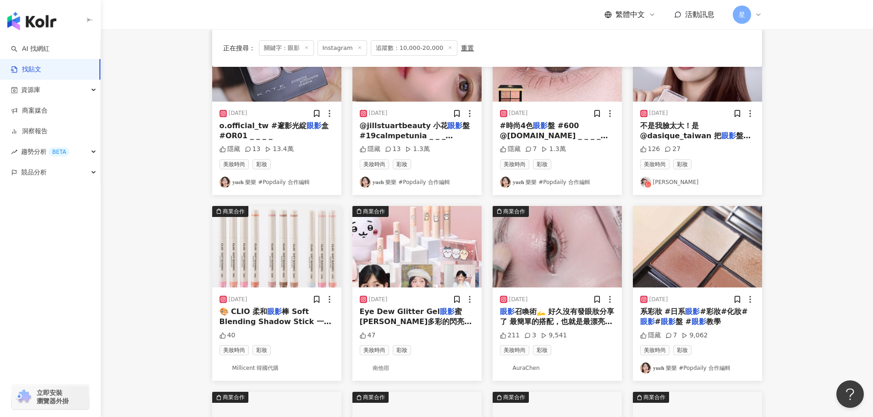
scroll to position [183, 0]
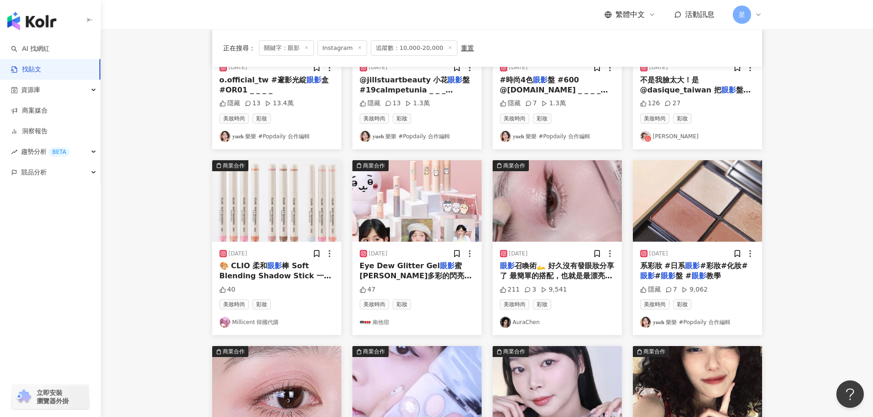
click at [559, 209] on img "button" at bounding box center [556, 201] width 129 height 82
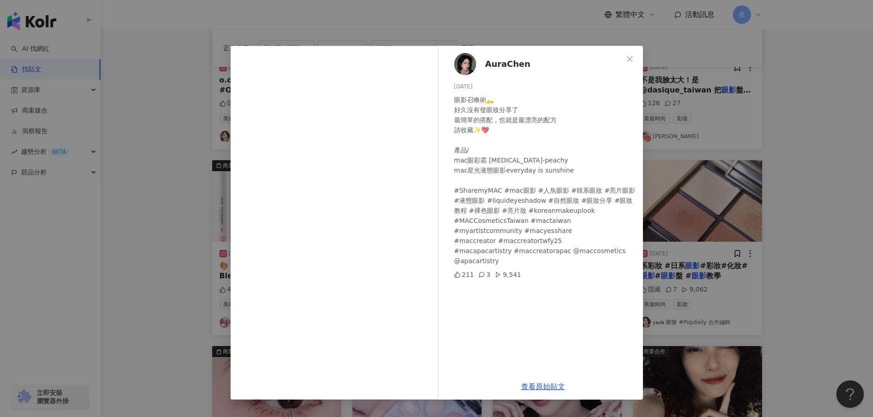
click at [754, 114] on div "AuraChen 2024/9/25 眼影召喚術🫴 好久沒有發眼妝分享了 最簡單的搭配，也就是最漂亮的配方 請收藏✨💖 產品/ mac眼彩霜 art ther…" at bounding box center [436, 208] width 873 height 417
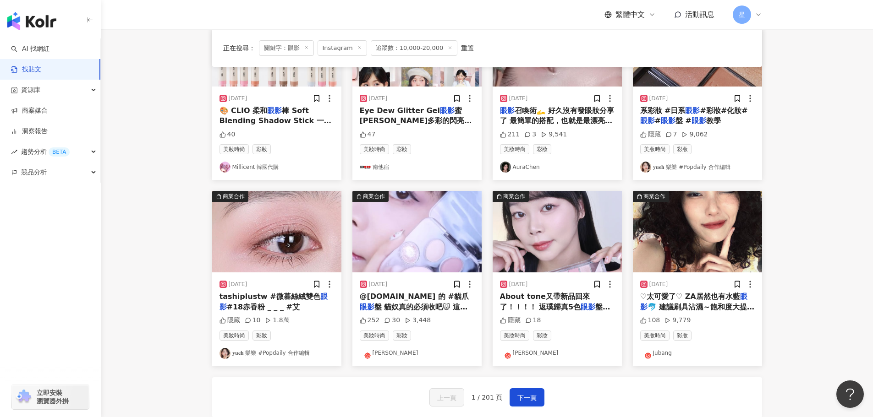
scroll to position [366, 0]
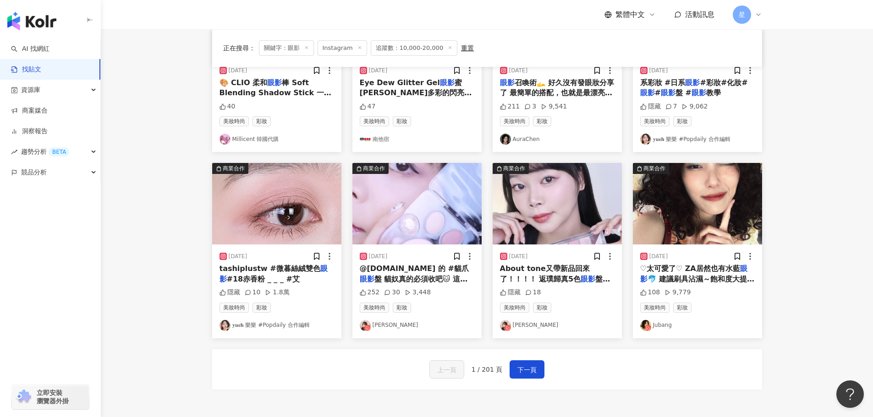
click at [552, 207] on img "button" at bounding box center [556, 204] width 129 height 82
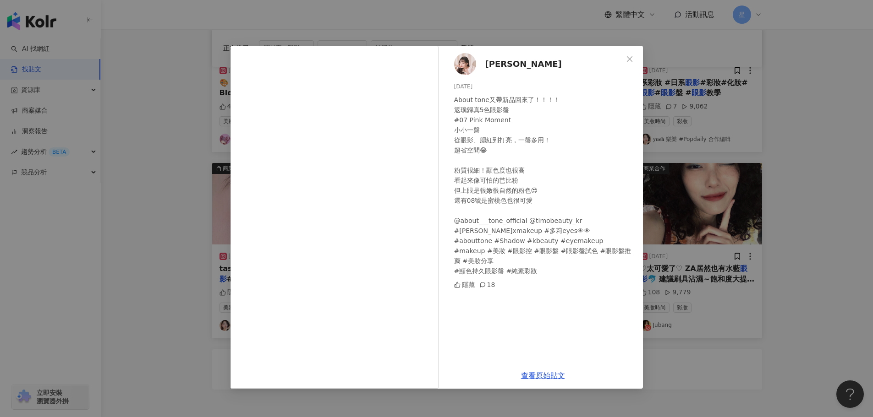
click at [861, 184] on div "多莉兒 2025/5/15 About tone又帶新品回來了！！！！ 返璞歸真5色眼影盤 #07 Pink Moment 小小一盤 從眼影、腮紅到打亮，一盤…" at bounding box center [436, 208] width 873 height 417
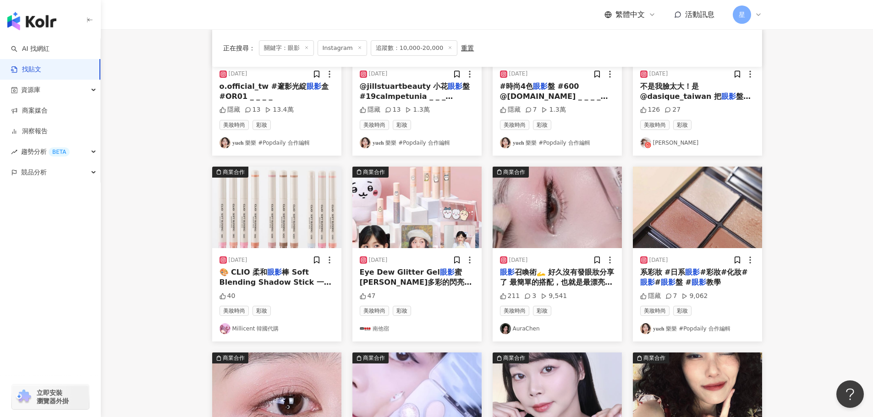
scroll to position [46, 0]
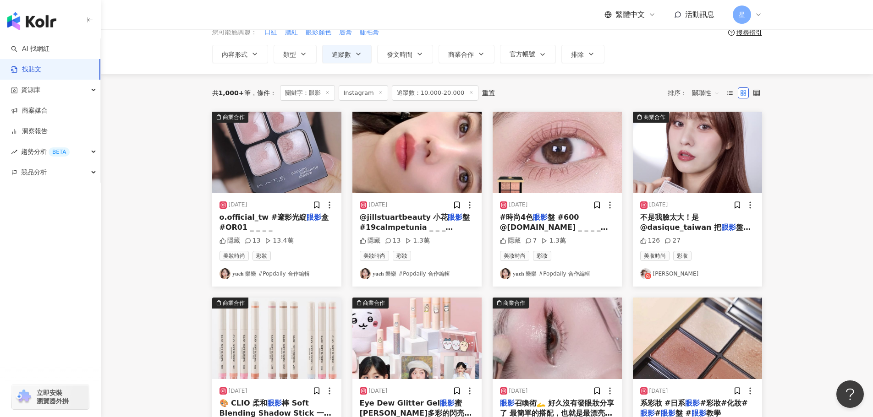
click at [404, 164] on img "button" at bounding box center [416, 153] width 129 height 82
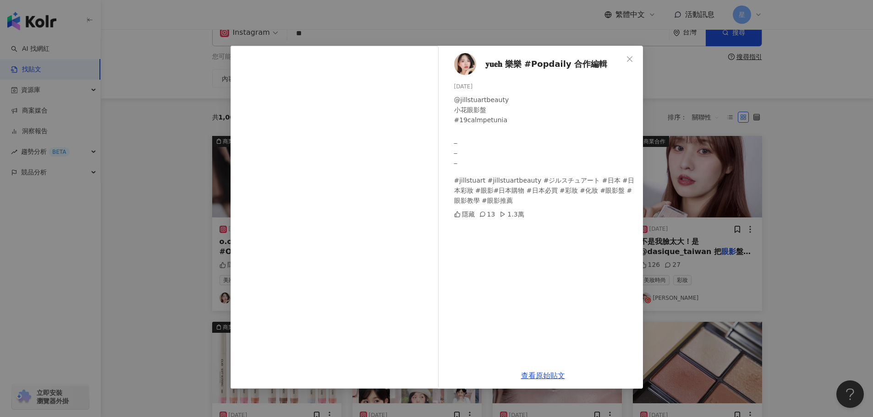
scroll to position [0, 0]
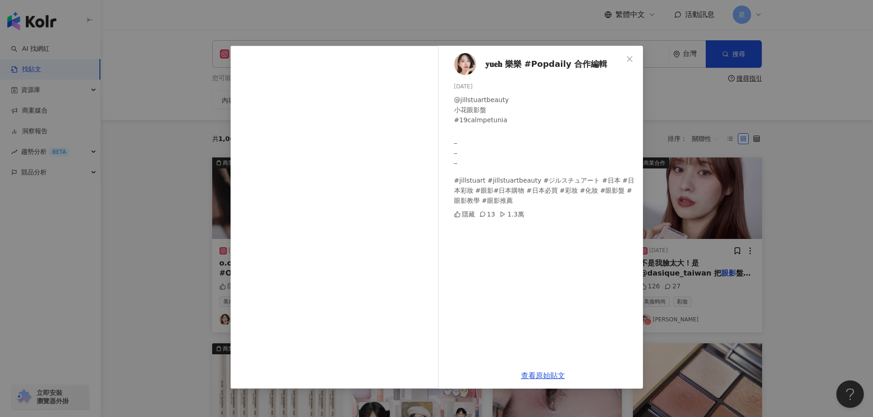
click at [630, 52] on button "Close" at bounding box center [629, 59] width 18 height 18
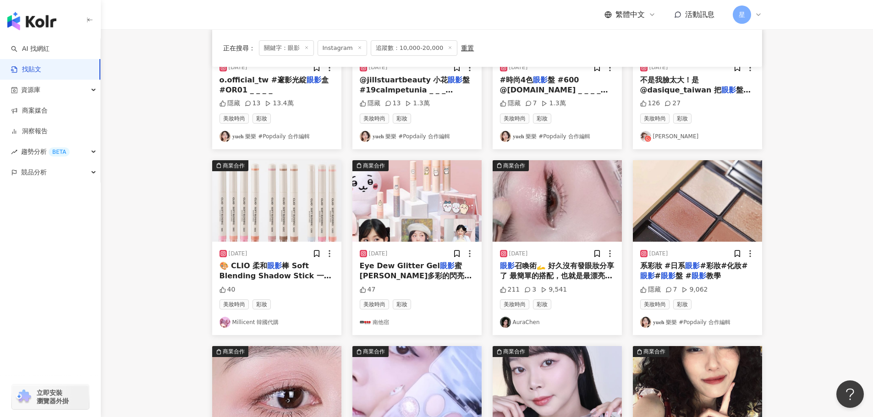
scroll to position [412, 0]
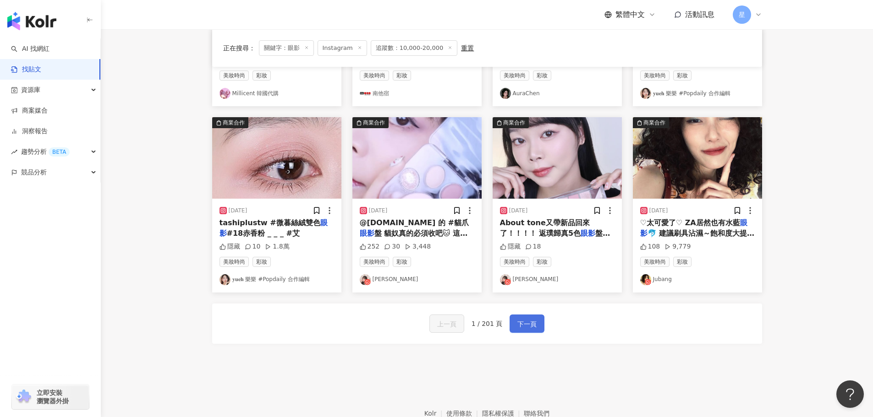
click at [523, 327] on span "下一頁" at bounding box center [526, 324] width 19 height 11
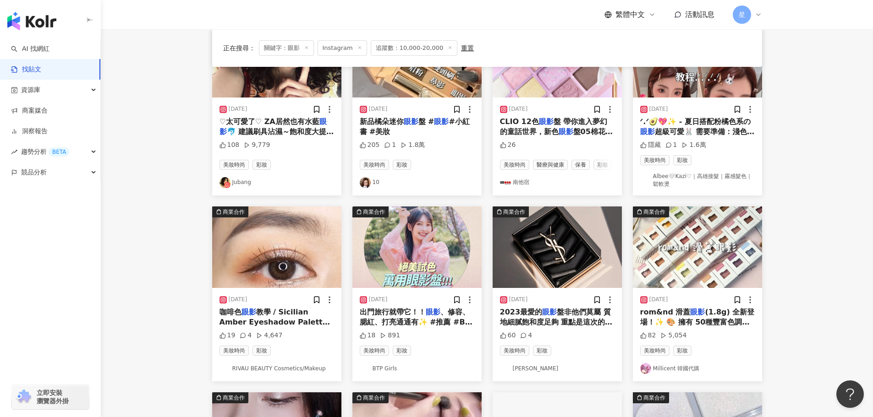
scroll to position [0, 0]
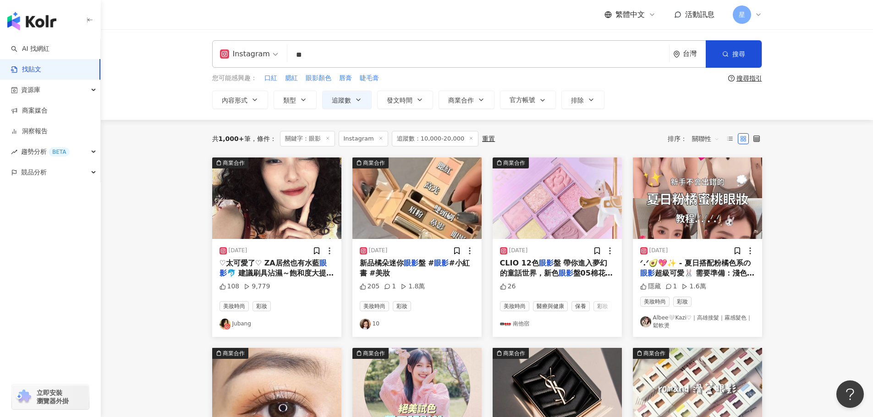
drag, startPoint x: 307, startPoint y: 55, endPoint x: 235, endPoint y: 46, distance: 72.9
click at [237, 47] on div "Instagram 眼影 ** 台灣 搜尋" at bounding box center [487, 53] width 550 height 27
type input "***"
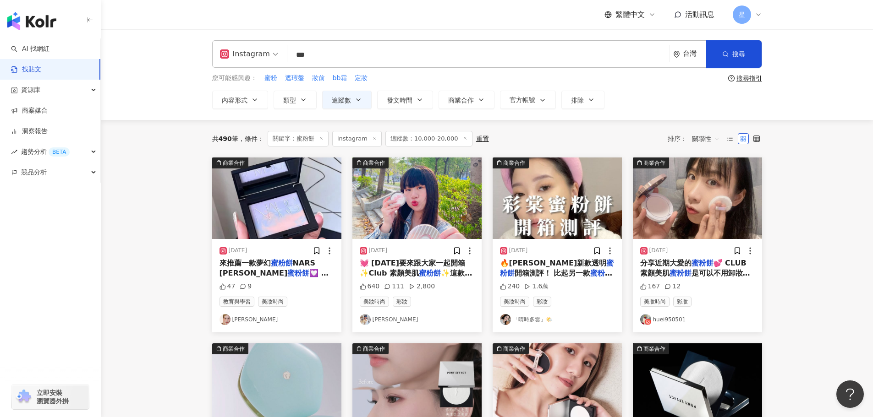
click at [706, 139] on span "關聯性" at bounding box center [705, 138] width 27 height 15
click at [710, 201] on div "按讚數" at bounding box center [707, 204] width 26 height 10
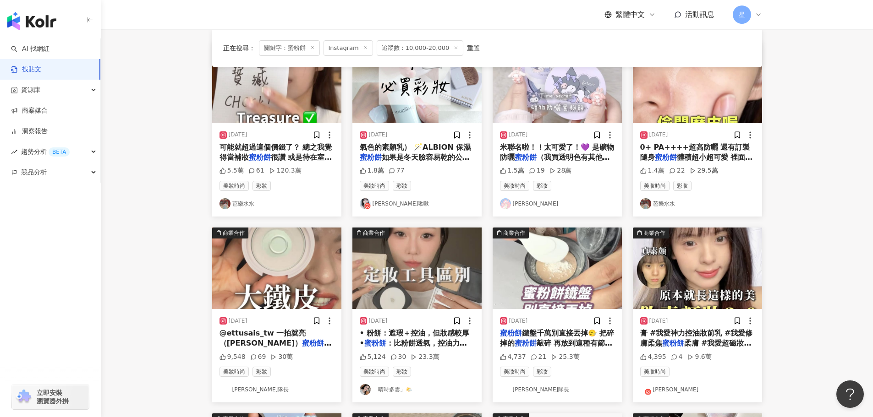
scroll to position [137, 0]
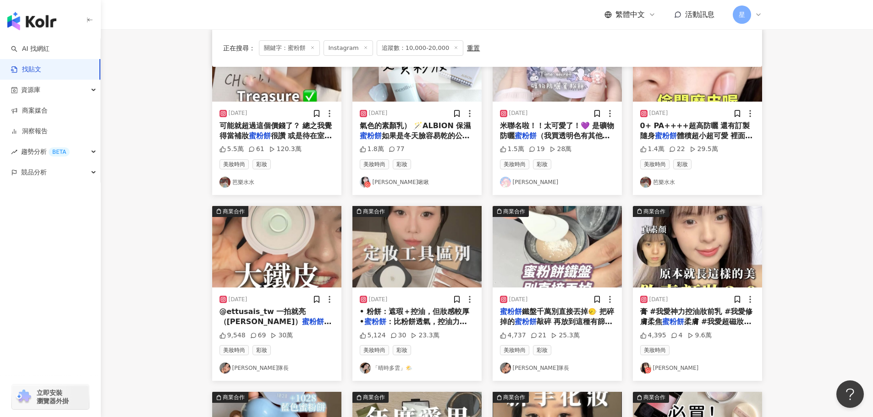
click at [421, 233] on img "button" at bounding box center [416, 247] width 129 height 82
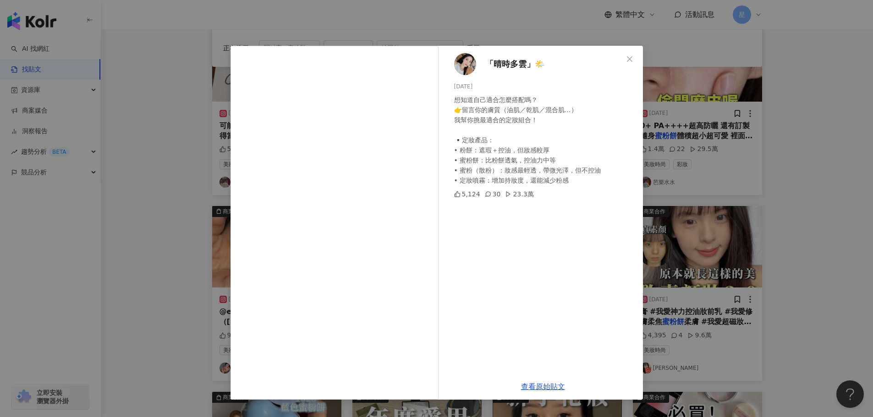
click at [713, 177] on div "「晴時多雲」🌤️ 2025/2/18 想知道自己適合怎麼搭配嗎？ 👉留言你的膚質（油肌／乾肌／混合肌…） 我幫你挑最適合的定妝組合！ ▪️定妝產品： • 粉餅…" at bounding box center [436, 208] width 873 height 417
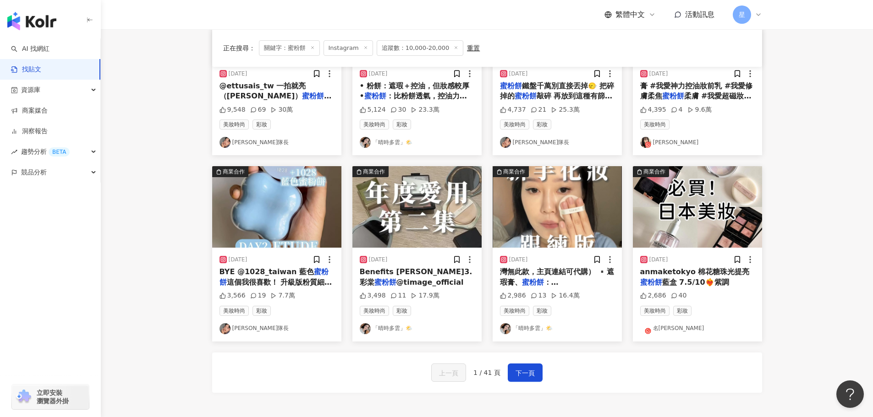
scroll to position [366, 0]
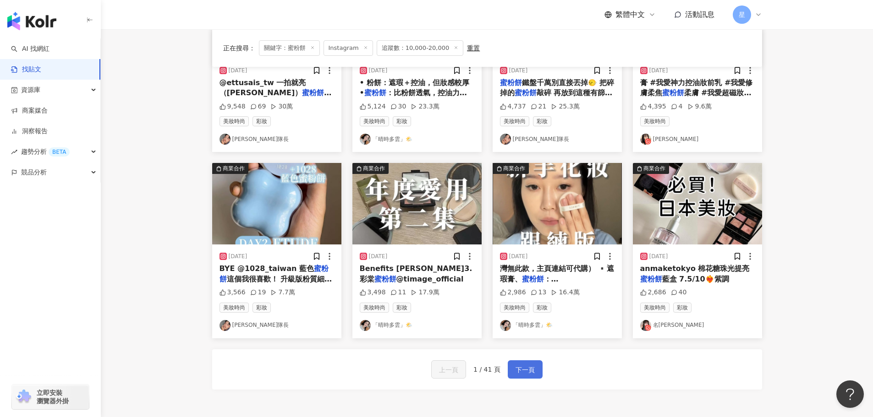
click at [524, 371] on span "下一頁" at bounding box center [524, 370] width 19 height 11
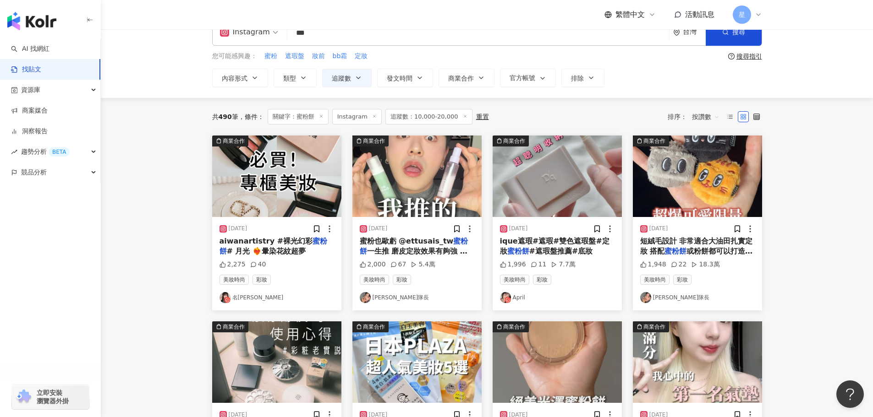
scroll to position [0, 0]
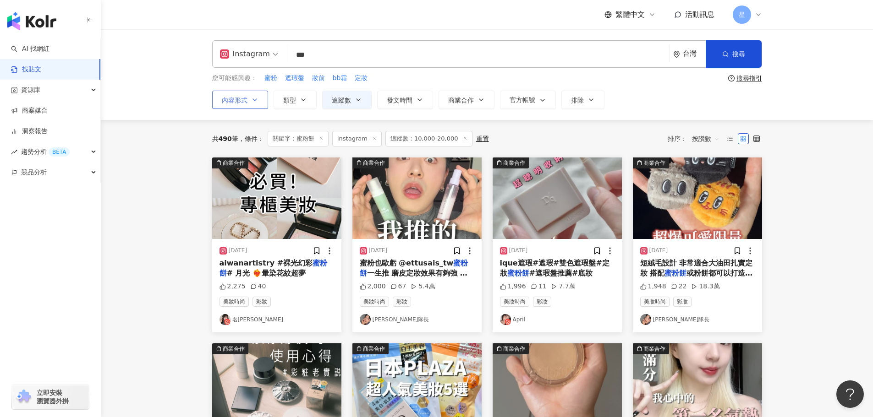
click at [251, 103] on icon "button" at bounding box center [254, 99] width 7 height 7
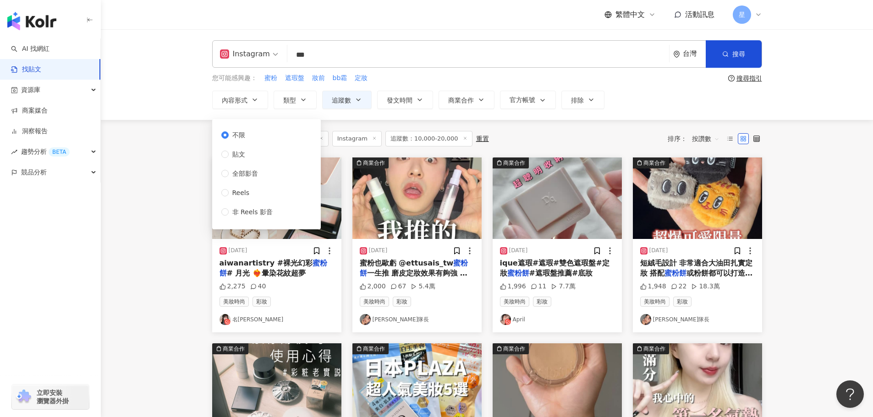
click at [238, 163] on div "不限 貼文 全部影音 Reels 非 Reels 影音" at bounding box center [250, 173] width 59 height 87
click at [238, 151] on span "貼文" at bounding box center [239, 154] width 20 height 10
click at [813, 265] on main "Instagram *** 台灣 搜尋 您可能感興趣： 蜜粉 遮瑕盤 妝前 bb霜 定妝 搜尋指引 內容形式 類型 追蹤數 發文時間 商業合作 官方帳號 排除…" at bounding box center [487, 406] width 772 height 754
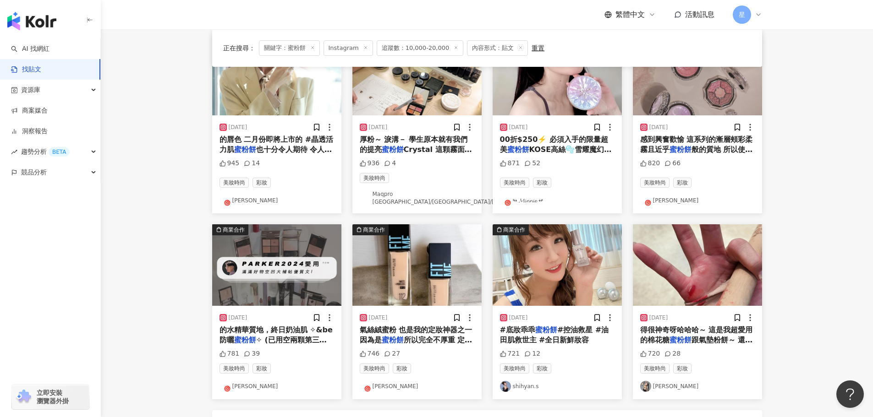
scroll to position [366, 0]
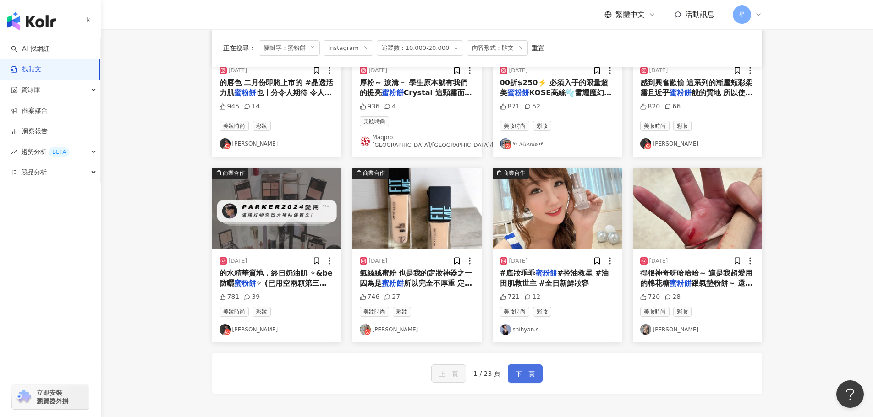
click at [530, 369] on span "下一頁" at bounding box center [524, 374] width 19 height 11
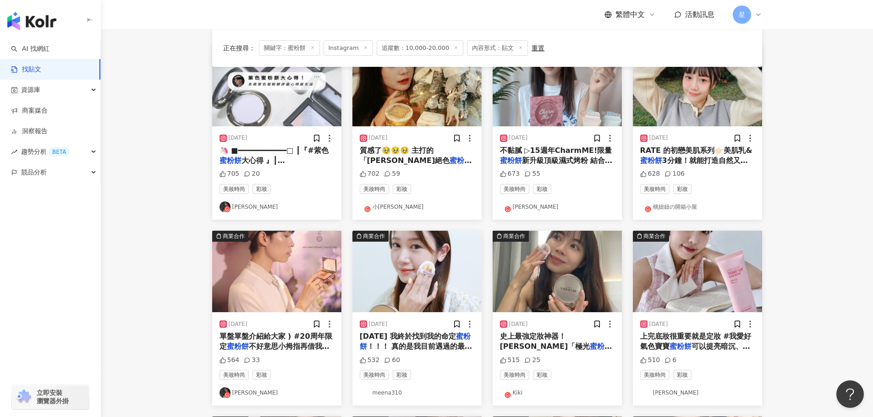
scroll to position [92, 0]
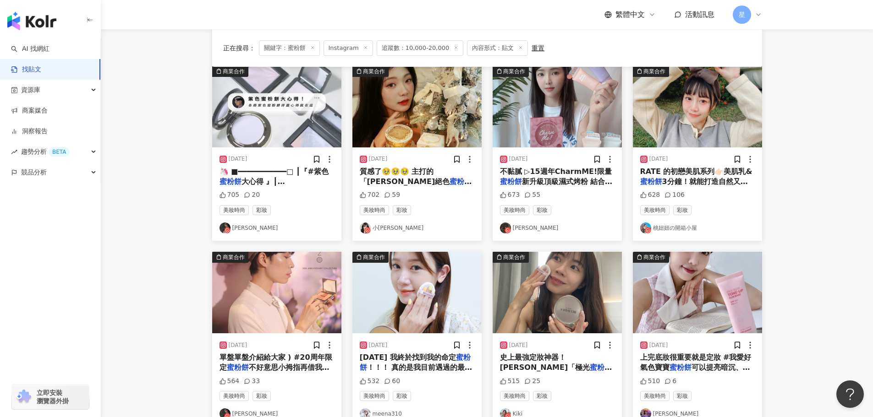
click at [711, 294] on img "button" at bounding box center [697, 293] width 129 height 82
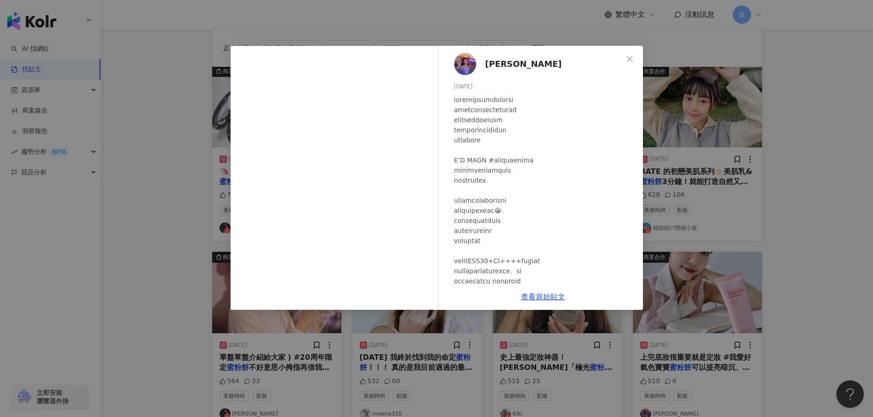
click at [760, 229] on div "陳瑋薇 2023/9/5 510 6 查看原始貼文" at bounding box center [436, 208] width 873 height 417
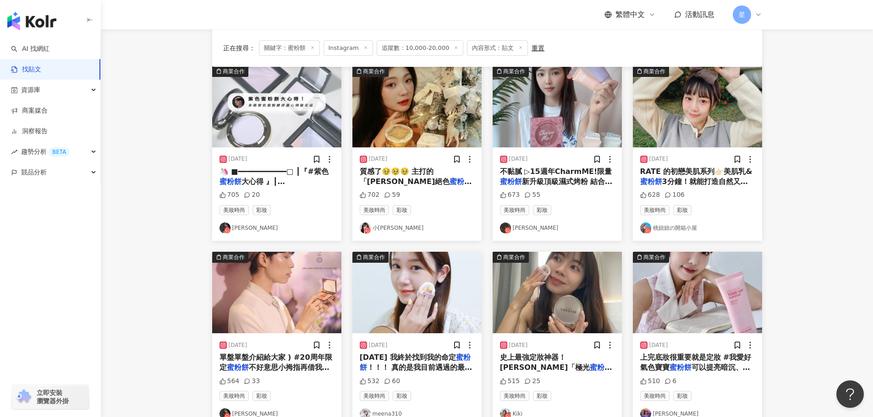
click at [668, 86] on img "button" at bounding box center [697, 107] width 129 height 82
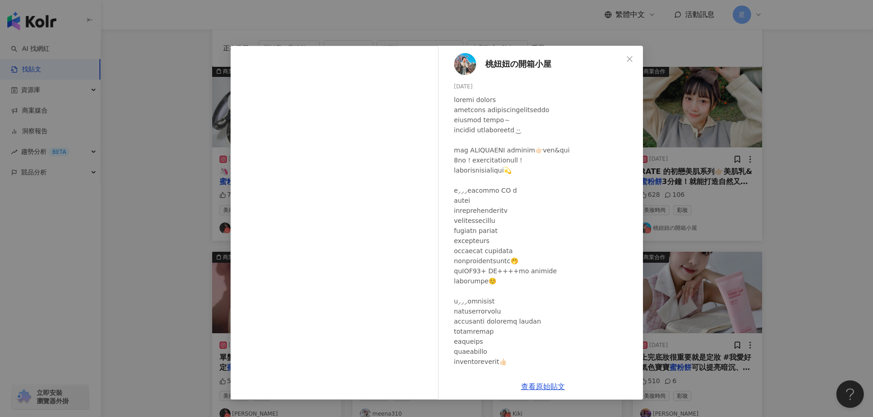
click at [692, 266] on div "桃妞妞の開箱小屋 2023/12/27 628 106 查看原始貼文" at bounding box center [436, 208] width 873 height 417
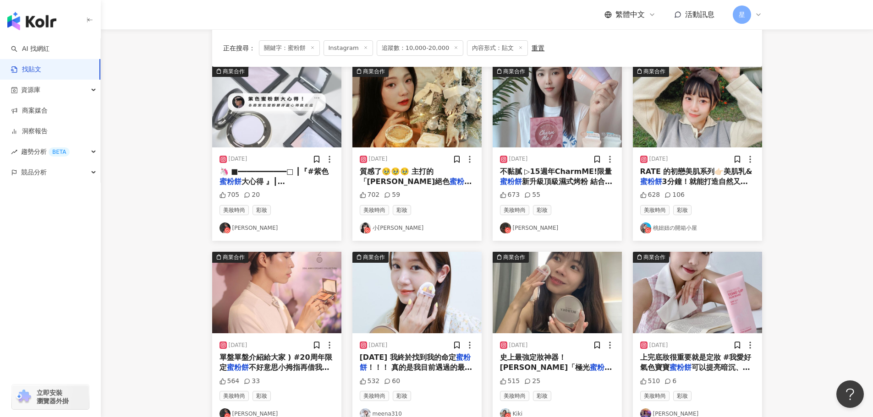
click at [440, 299] on img "button" at bounding box center [416, 293] width 129 height 82
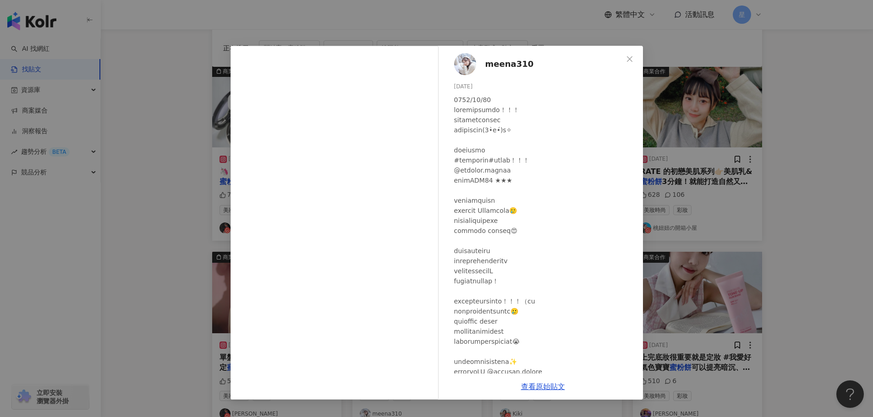
click at [176, 299] on div "meena310 2024/7/21 532 60 查看原始貼文" at bounding box center [436, 208] width 873 height 417
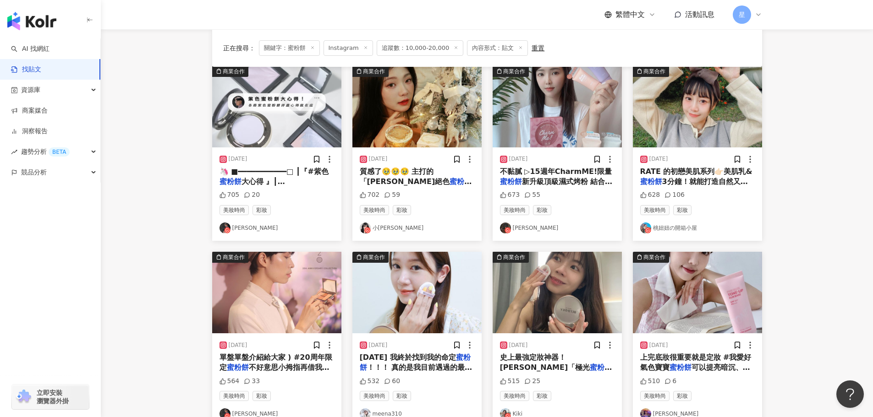
drag, startPoint x: 155, startPoint y: 324, endPoint x: 182, endPoint y: 309, distance: 30.7
click at [155, 324] on main "Instagram *** 台灣 搜尋 您可能感興趣： 蜜粉 遮瑕盤 妝前 bb霜 定妝 搜尋指引 內容形式 類型 追蹤數 發文時間 商業合作 官方帳號 排除…" at bounding box center [487, 313] width 772 height 750
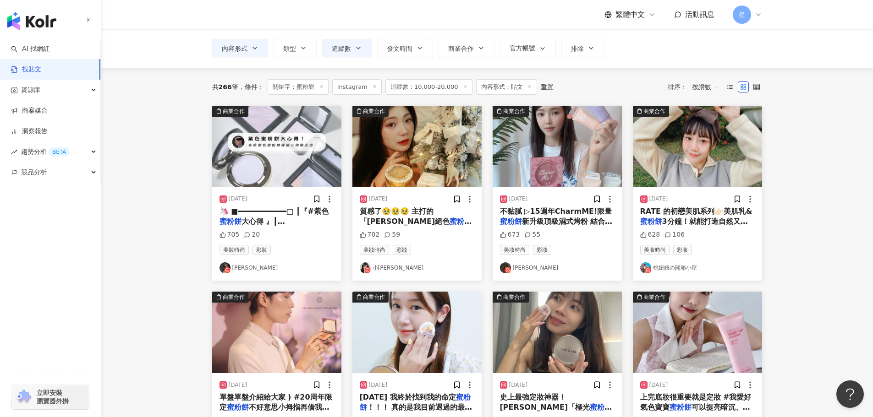
scroll to position [0, 0]
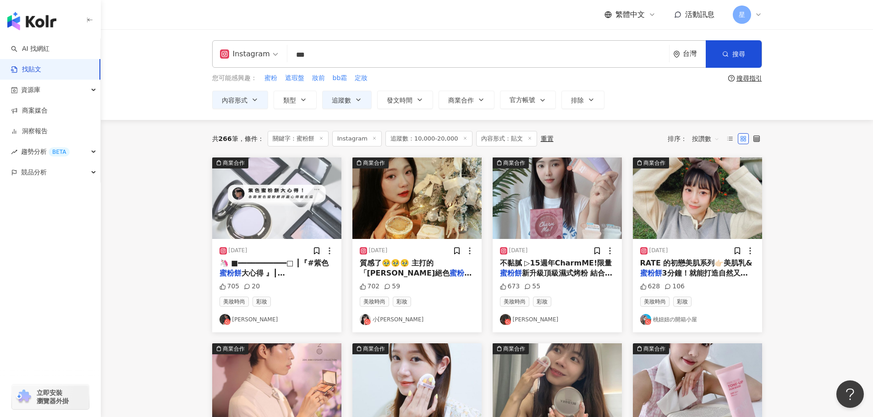
click at [434, 209] on img "button" at bounding box center [416, 199] width 129 height 82
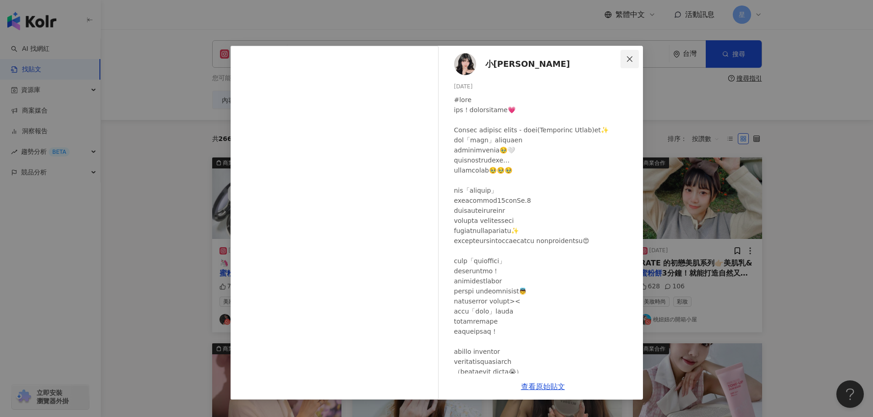
click at [628, 57] on icon "close" at bounding box center [629, 58] width 5 height 5
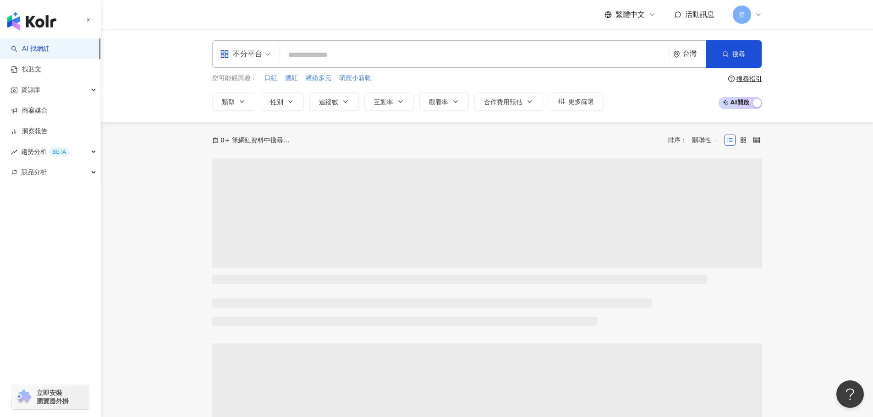
click at [425, 54] on input "search" at bounding box center [474, 54] width 382 height 17
type input "**********"
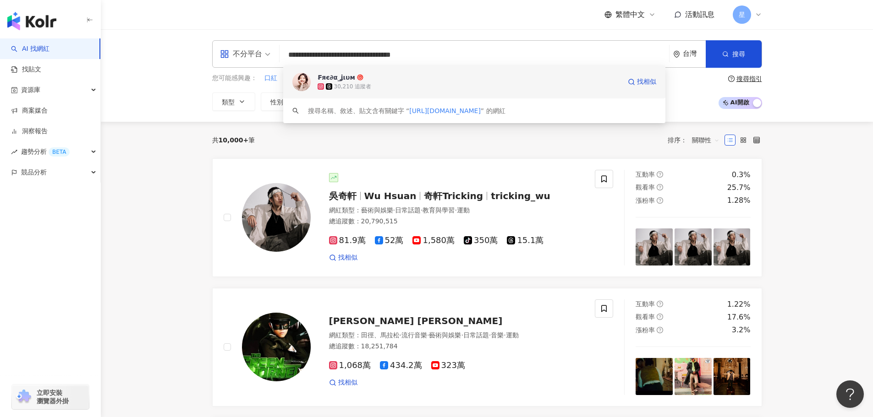
click at [464, 84] on div "30,210 追蹤者" at bounding box center [468, 86] width 303 height 9
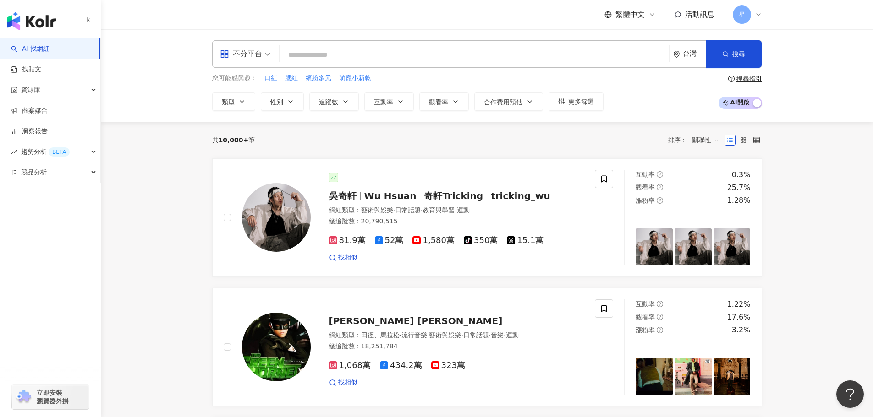
paste input "**********"
type input "**********"
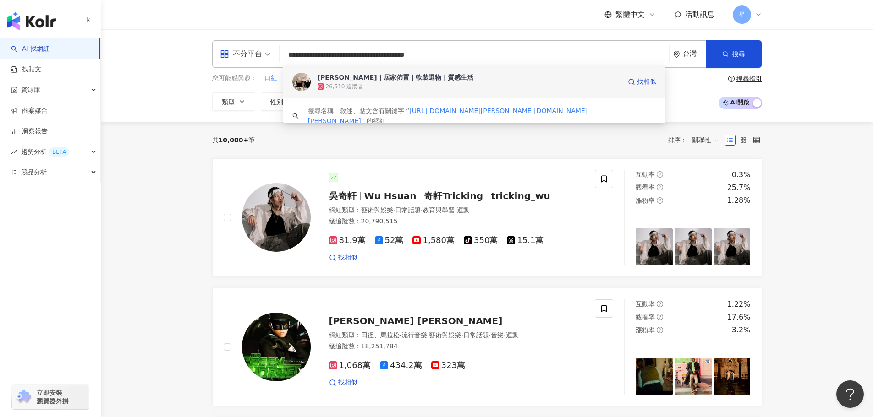
click at [342, 82] on div "26,510 追蹤者" at bounding box center [468, 86] width 303 height 9
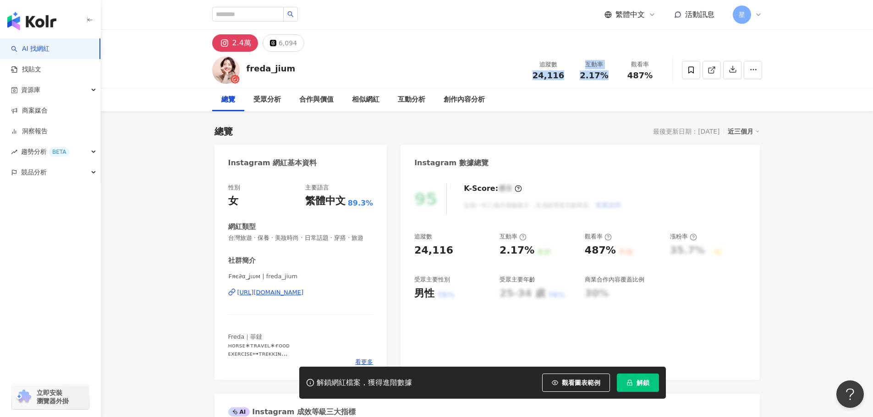
drag, startPoint x: 533, startPoint y: 75, endPoint x: 608, endPoint y: 77, distance: 75.1
click at [608, 77] on div "追蹤數 24,116 互動率 2.17% 觀看率 487%" at bounding box center [593, 69] width 137 height 27
copy div "24,116 互動率 2.17%"
drag, startPoint x: 756, startPoint y: 264, endPoint x: 754, endPoint y: 259, distance: 4.8
click at [756, 264] on div "95 K-Score : 優良 近期一到三個月積極發文，且漲粉率與互動率高。 查看說明 追蹤數 24,116 互動率 2.17% 良好 觀看率 487% 不佳…" at bounding box center [579, 278] width 359 height 206
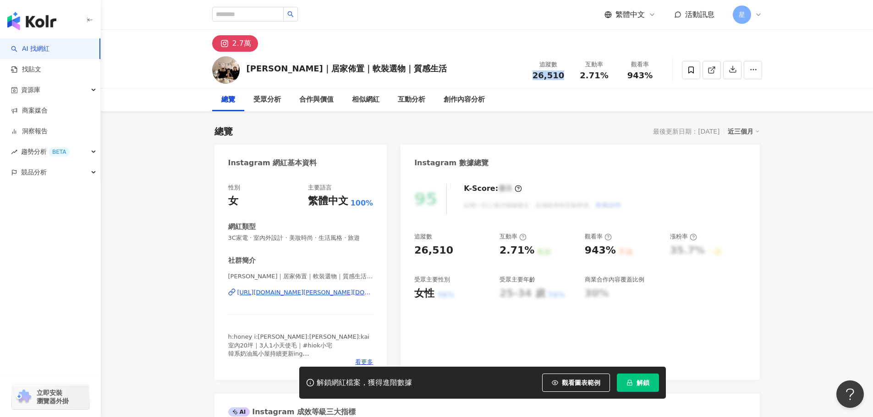
drag, startPoint x: 535, startPoint y: 76, endPoint x: 569, endPoint y: 74, distance: 34.4
click at [569, 74] on div "追蹤數 26,510" at bounding box center [548, 70] width 46 height 20
copy span "26,510"
